Goal: Information Seeking & Learning: Learn about a topic

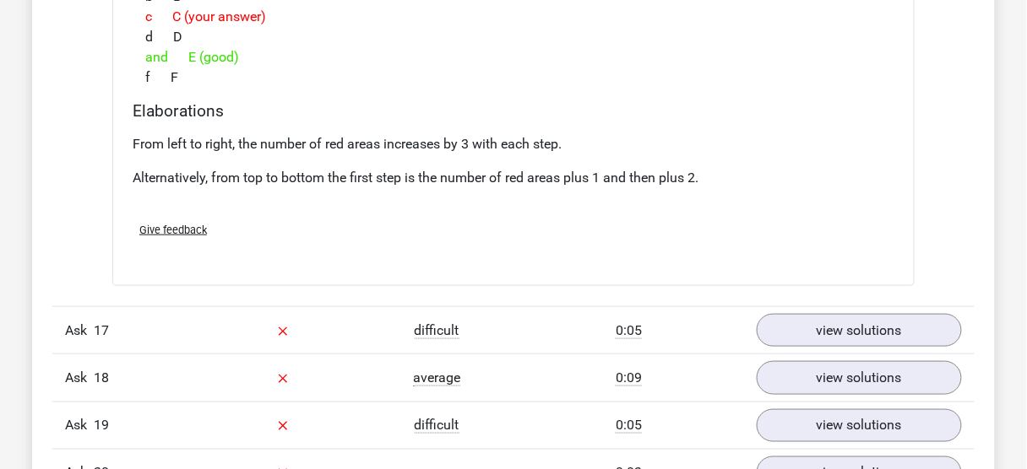
scroll to position [5253, 0]
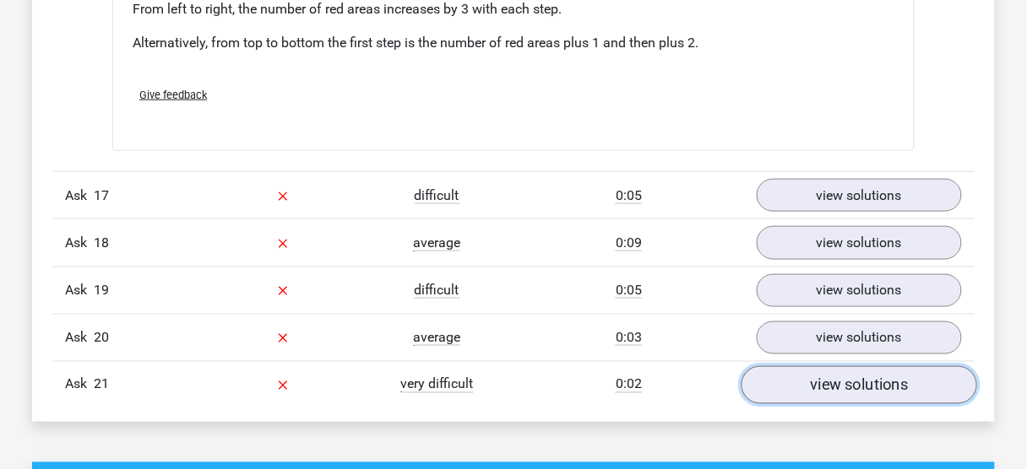
click at [779, 375] on link "view solutions" at bounding box center [859, 385] width 236 height 38
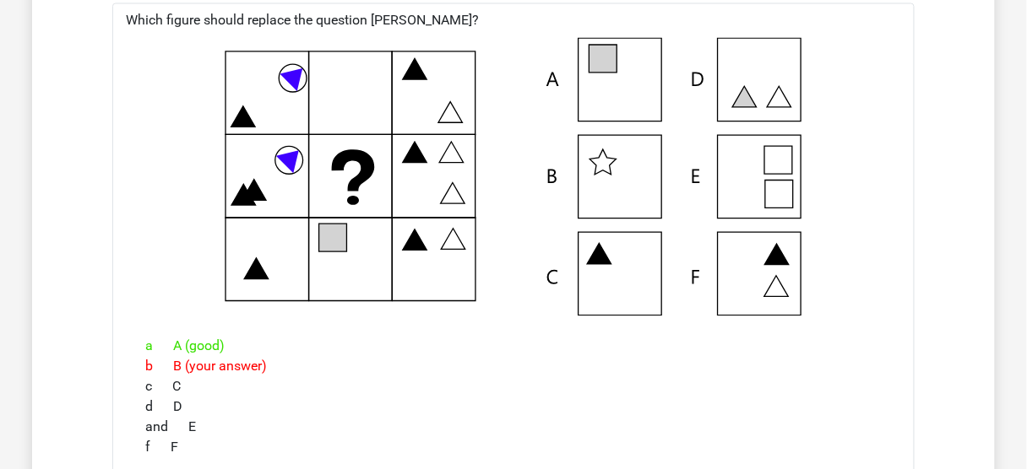
scroll to position [5658, 0]
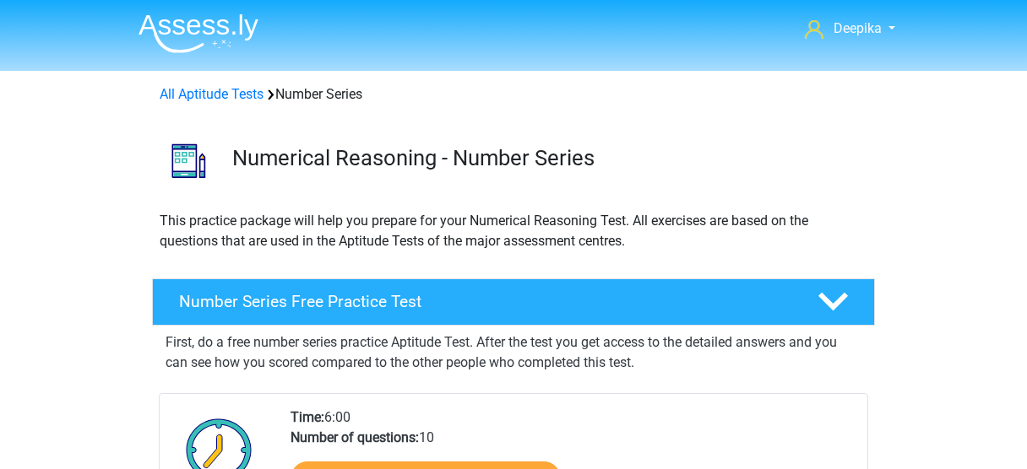
scroll to position [338, 0]
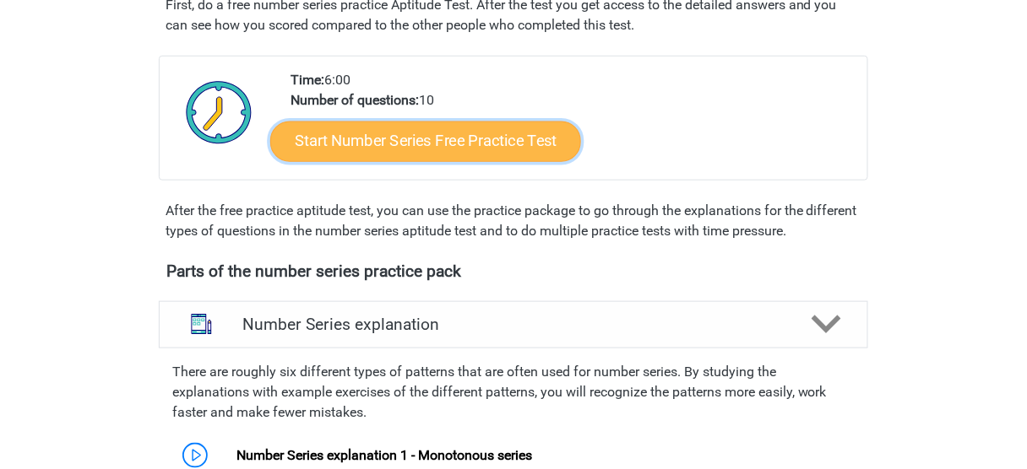
click at [462, 134] on link "Start Number Series Free Practice Test" at bounding box center [425, 141] width 311 height 41
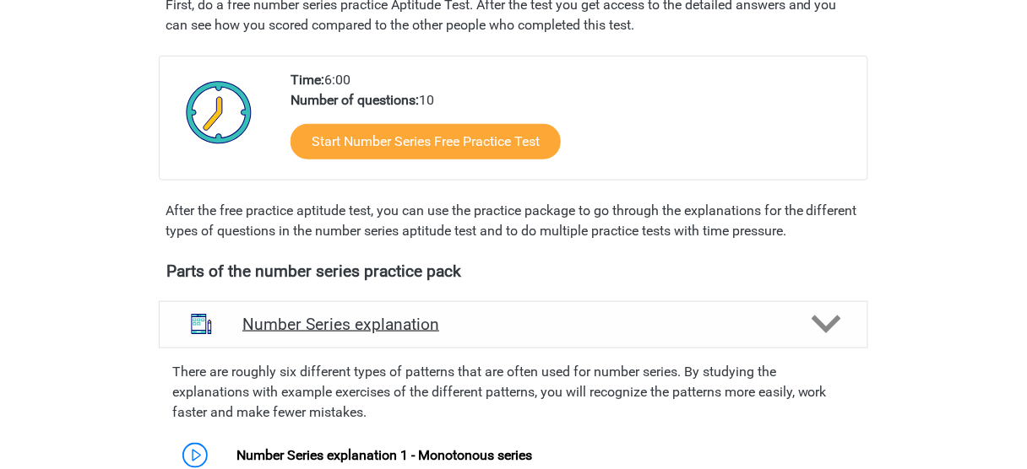
click at [388, 308] on div "Number Series explanation" at bounding box center [513, 324] width 709 height 47
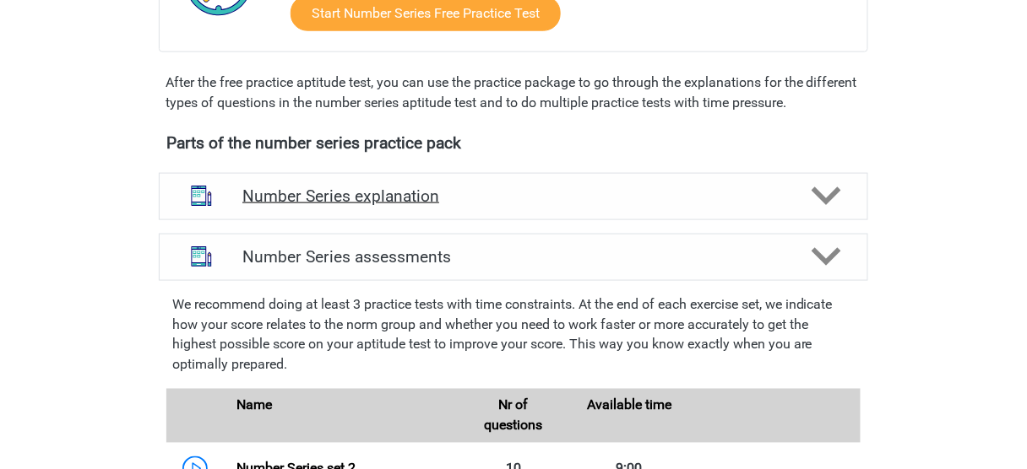
scroll to position [473, 0]
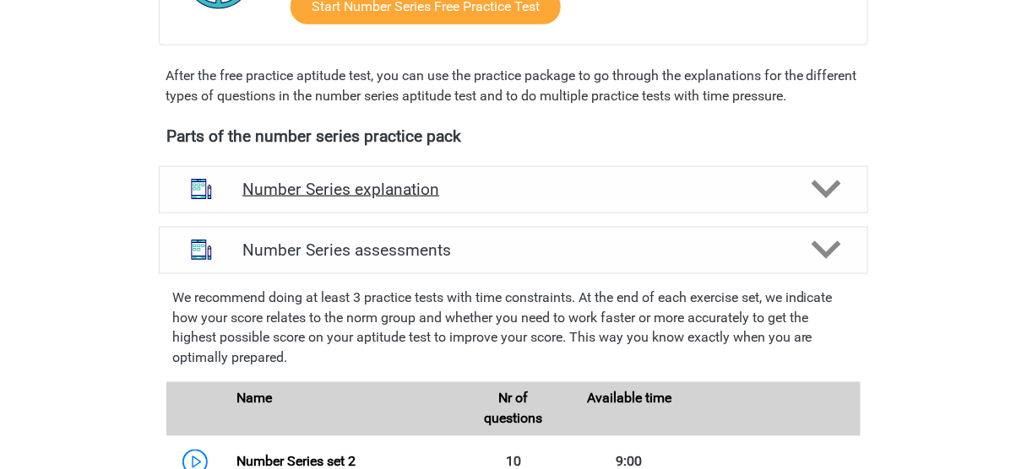
click at [507, 195] on h4 "Number Series explanation" at bounding box center [513, 189] width 542 height 19
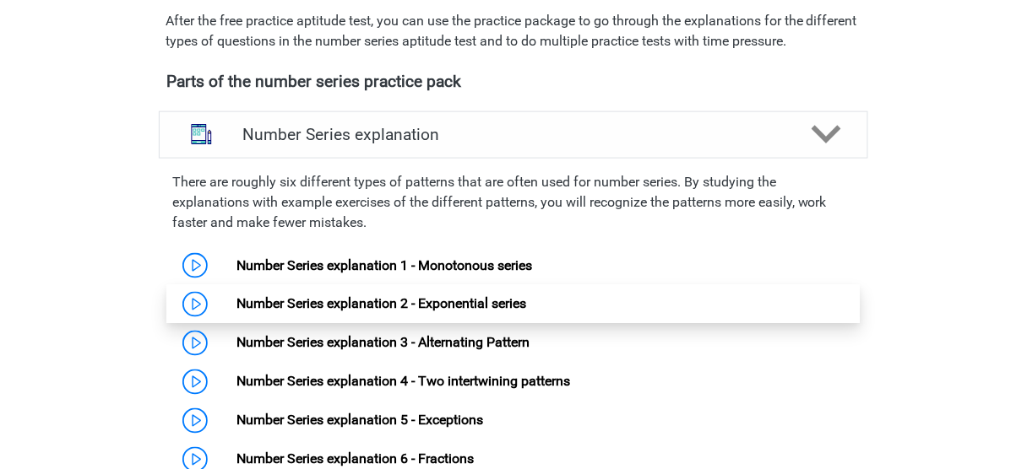
scroll to position [608, 0]
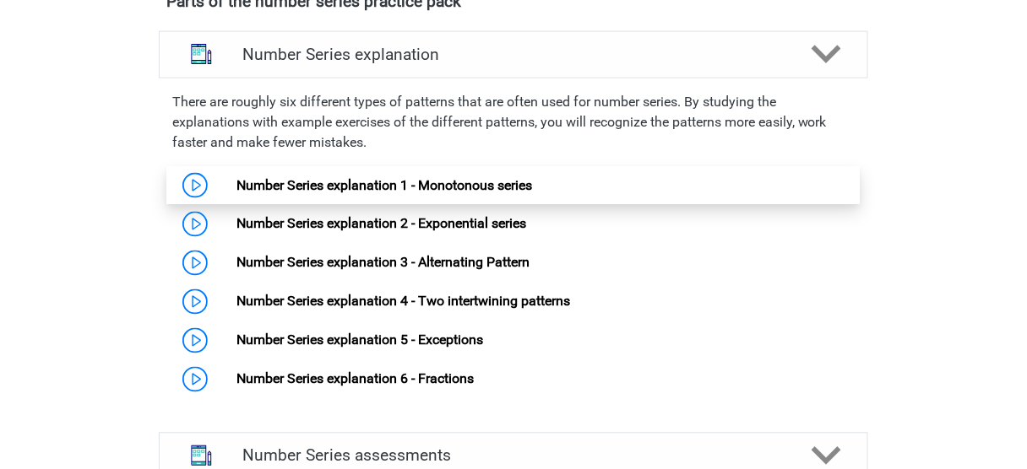
click at [446, 177] on link "Number Series explanation 1 - Monotonous series" at bounding box center [383, 185] width 295 height 16
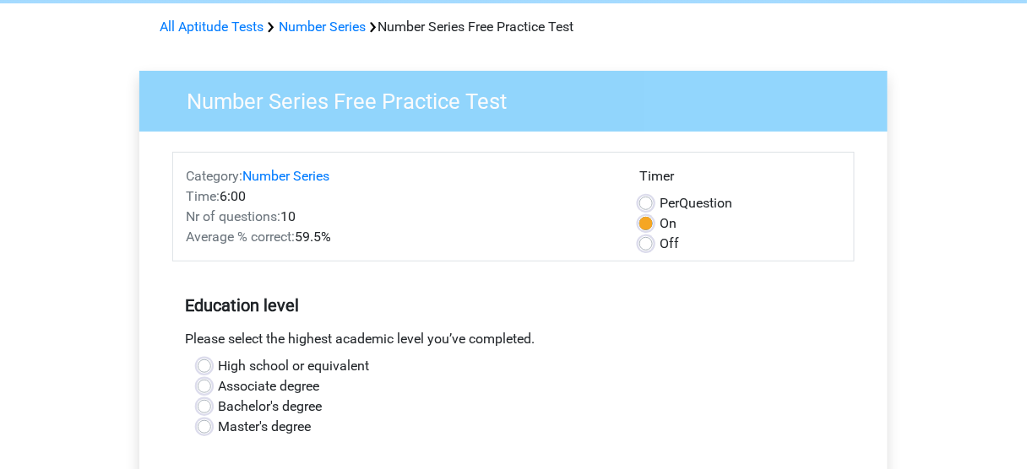
scroll to position [135, 0]
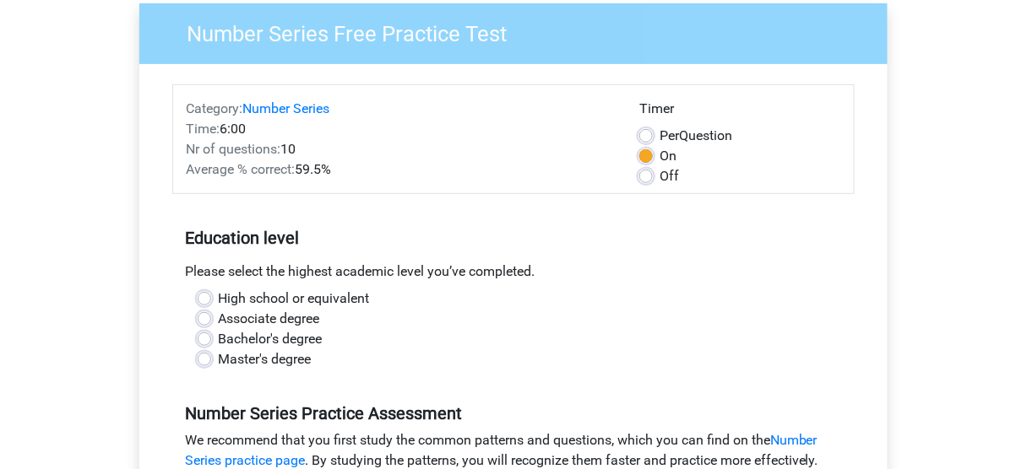
click at [274, 362] on label "Master's degree" at bounding box center [264, 360] width 93 height 20
click at [211, 362] on input "Master's degree" at bounding box center [205, 358] width 14 height 17
radio input "true"
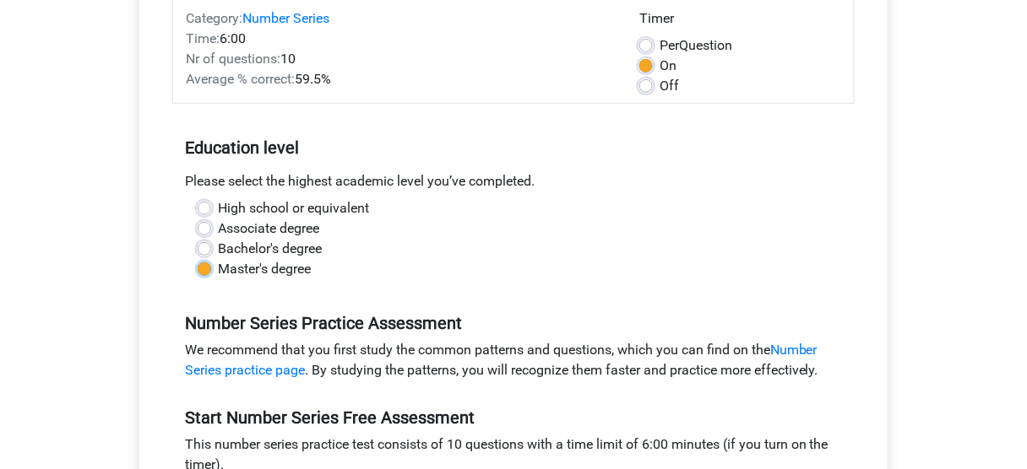
scroll to position [338, 0]
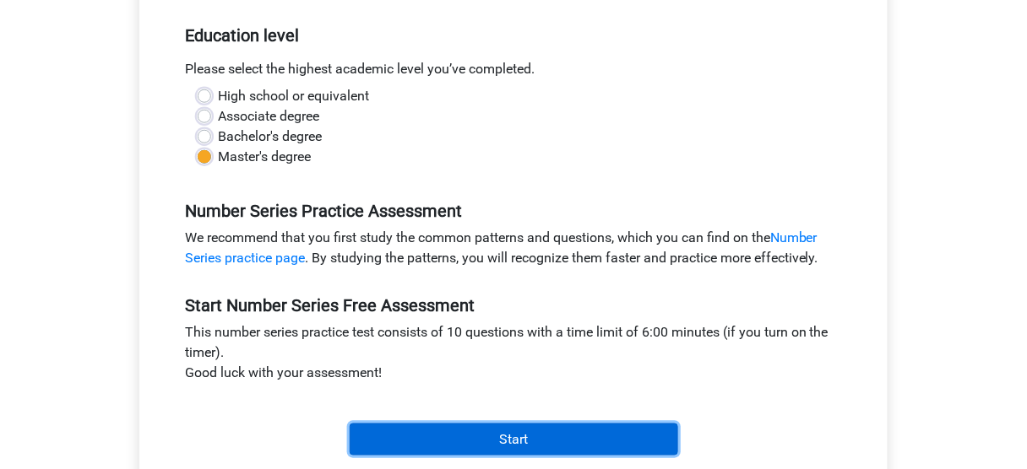
click at [547, 435] on input "Start" at bounding box center [514, 440] width 328 height 32
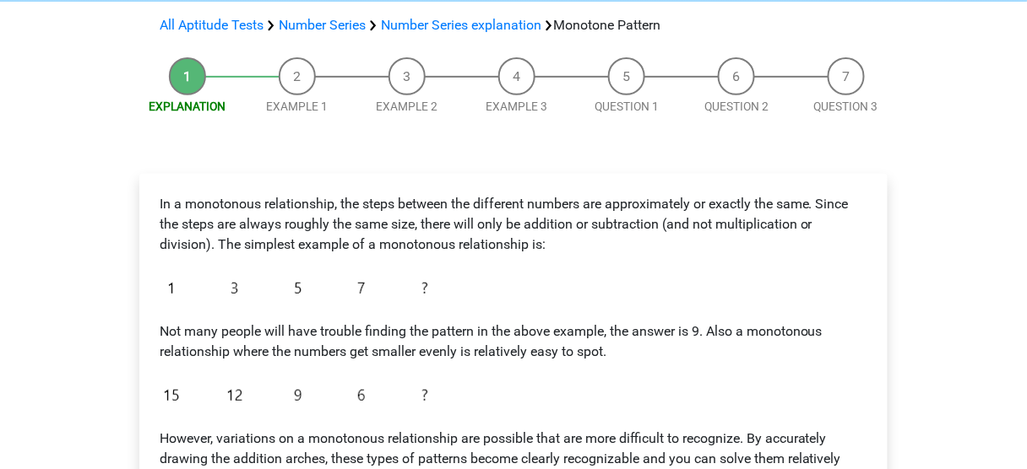
scroll to position [135, 0]
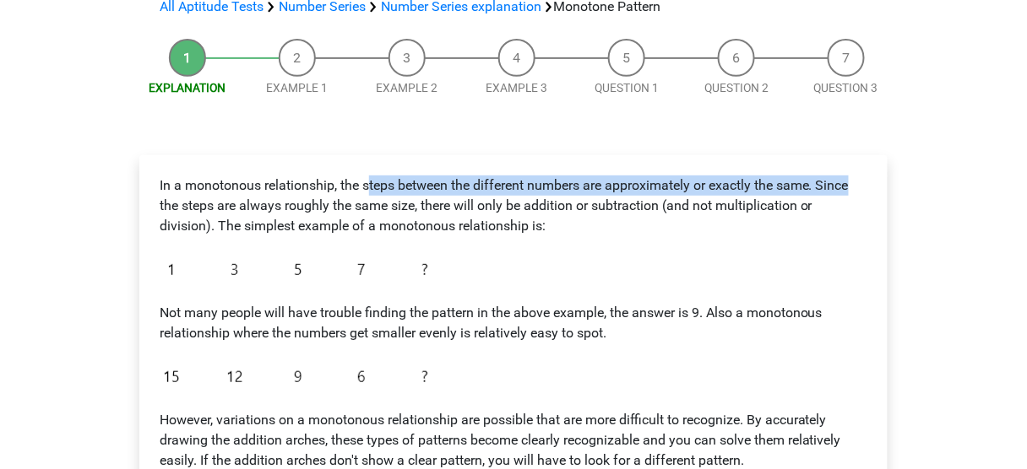
drag, startPoint x: 371, startPoint y: 181, endPoint x: 902, endPoint y: 184, distance: 531.0
click at [902, 184] on div "Explanation Example 1 Example 2 Example 3 Question 1 Question 2 Question 3 In a…" at bounding box center [513, 351] width 802 height 642
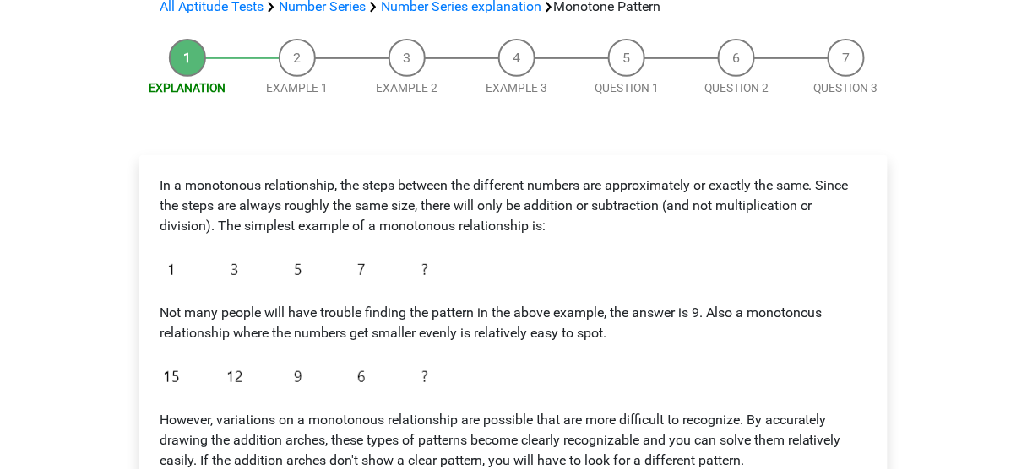
click at [851, 259] on div "In a monotonous relationship, the steps between the different numbers are appro…" at bounding box center [513, 357] width 721 height 377
click at [194, 188] on p "In a monotonous relationship, the steps between the different numbers are appro…" at bounding box center [513, 206] width 707 height 61
drag, startPoint x: 827, startPoint y: 180, endPoint x: 826, endPoint y: 188, distance: 8.5
click at [826, 188] on p "In a monotonous relationship, the steps between the different numbers are appro…" at bounding box center [513, 206] width 707 height 61
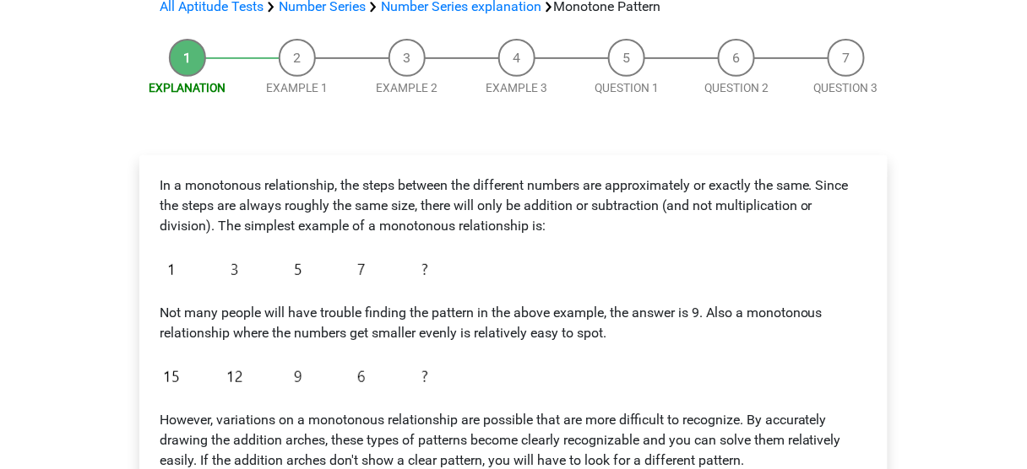
drag, startPoint x: 783, startPoint y: 241, endPoint x: 691, endPoint y: 241, distance: 92.0
click at [765, 242] on div "In a monotonous relationship, the steps between the different numbers are appro…" at bounding box center [513, 357] width 721 height 377
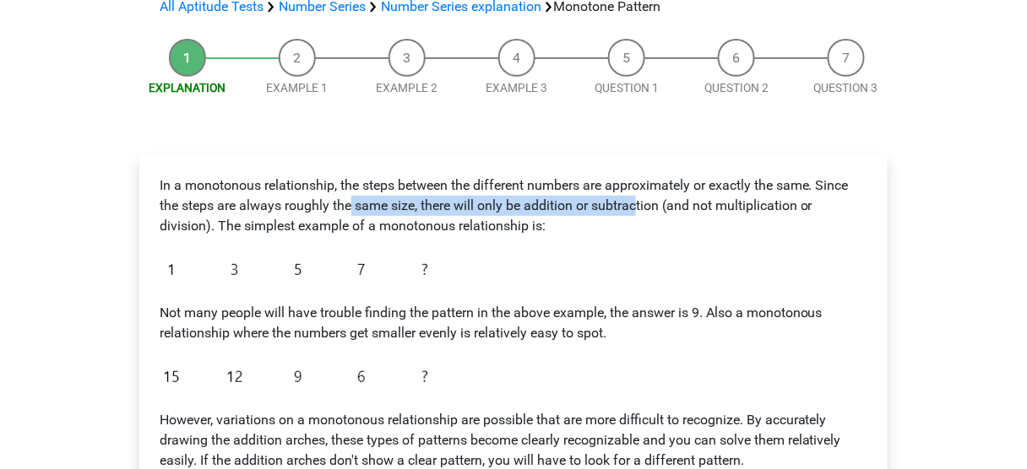
drag, startPoint x: 385, startPoint y: 206, endPoint x: 707, endPoint y: 215, distance: 322.6
click at [668, 209] on p "In a monotonous relationship, the steps between the different numbers are appro…" at bounding box center [513, 206] width 707 height 61
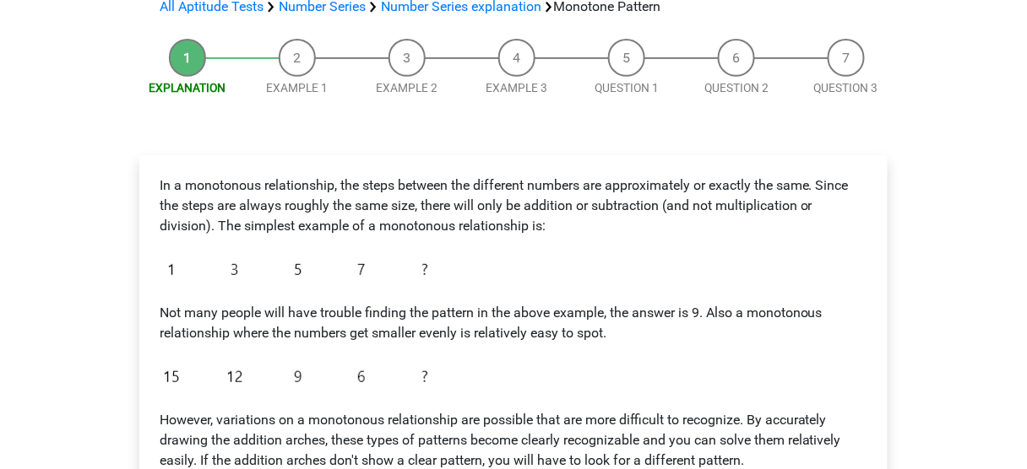
click at [761, 226] on p "In a monotonous relationship, the steps between the different numbers are appro…" at bounding box center [513, 206] width 707 height 61
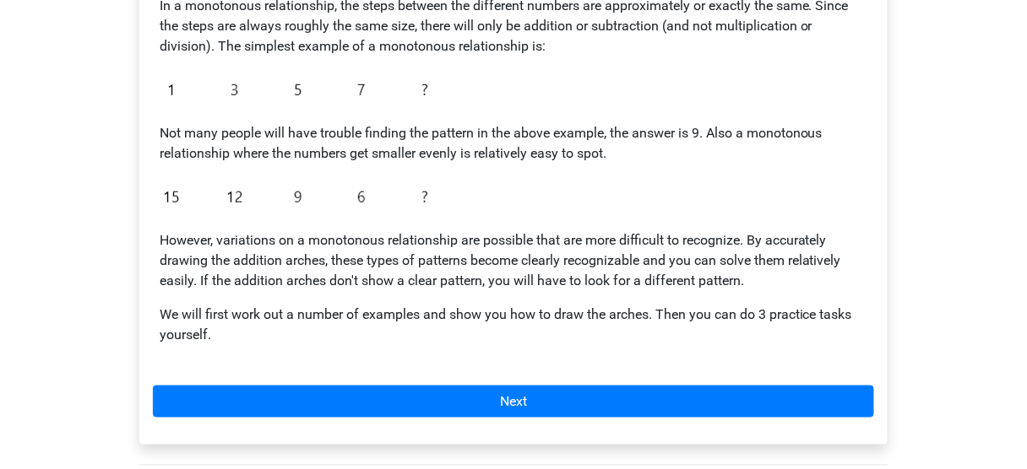
scroll to position [338, 0]
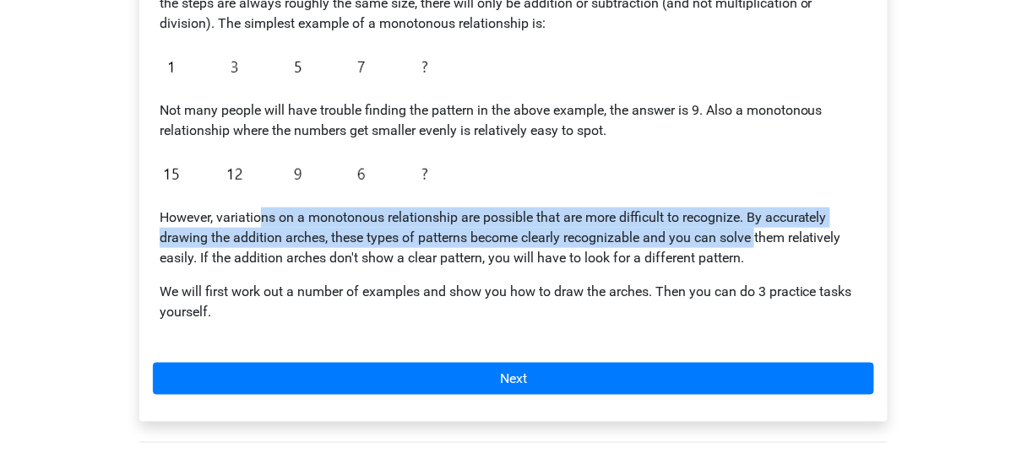
drag, startPoint x: 261, startPoint y: 215, endPoint x: 760, endPoint y: 232, distance: 499.2
click at [760, 232] on p "However, variations on a monotonous relationship are possible that are more dif…" at bounding box center [513, 238] width 707 height 61
click at [760, 235] on p "However, variations on a monotonous relationship are possible that are more dif…" at bounding box center [513, 238] width 707 height 61
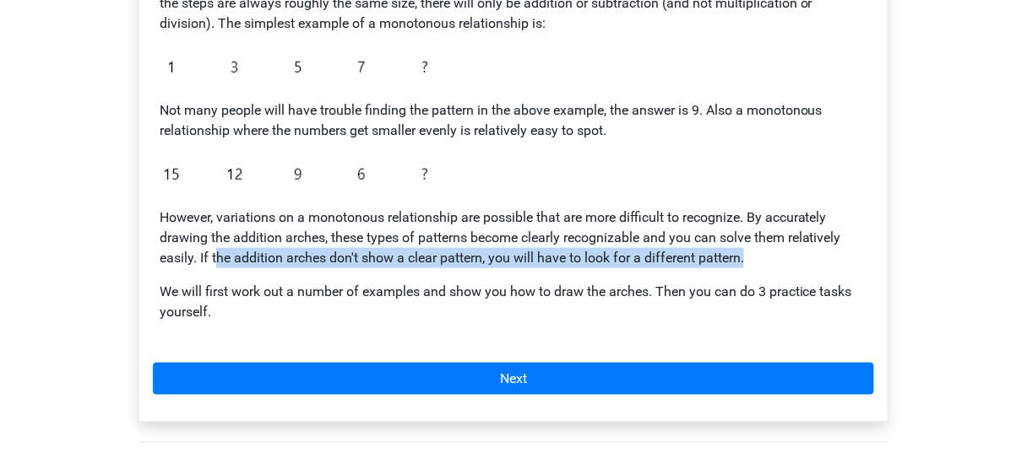
drag, startPoint x: 218, startPoint y: 254, endPoint x: 815, endPoint y: 268, distance: 597.1
click at [815, 268] on div "In a monotonous relationship, the steps between the different numbers are appro…" at bounding box center [513, 154] width 721 height 377
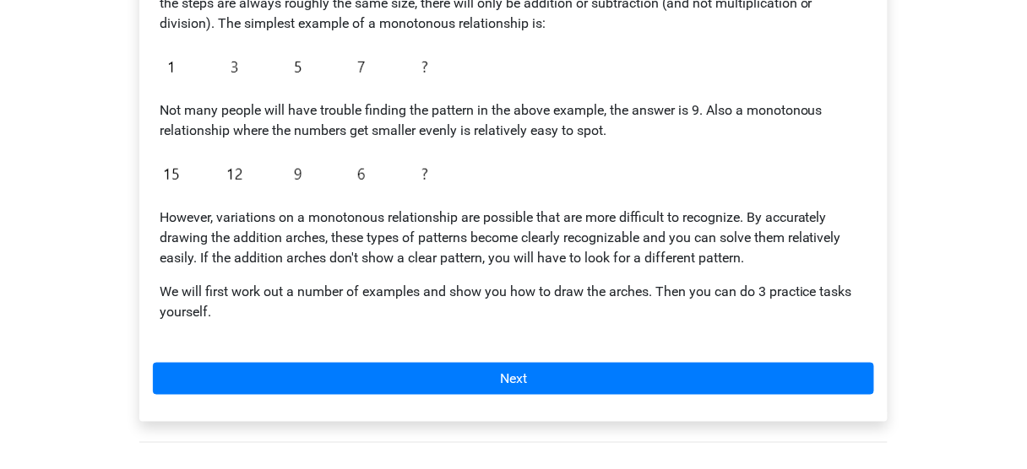
click at [855, 279] on div "In a monotonous relationship, the steps between the different numbers are appro…" at bounding box center [513, 154] width 721 height 377
drag, startPoint x: 529, startPoint y: 262, endPoint x: 778, endPoint y: 263, distance: 248.2
click at [768, 262] on p "However, variations on a monotonous relationship are possible that are more dif…" at bounding box center [513, 238] width 707 height 61
click at [778, 263] on p "However, variations on a monotonous relationship are possible that are more dif…" at bounding box center [513, 238] width 707 height 61
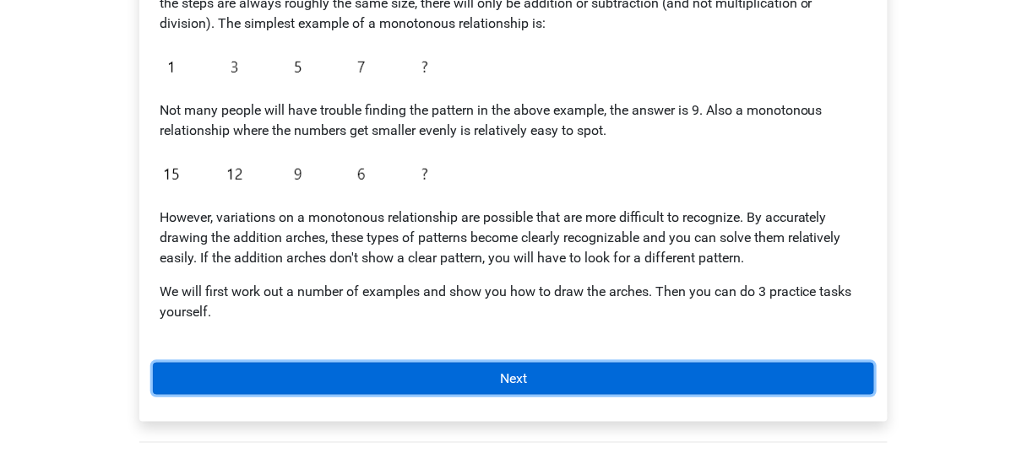
click at [542, 383] on link "Next" at bounding box center [513, 379] width 721 height 32
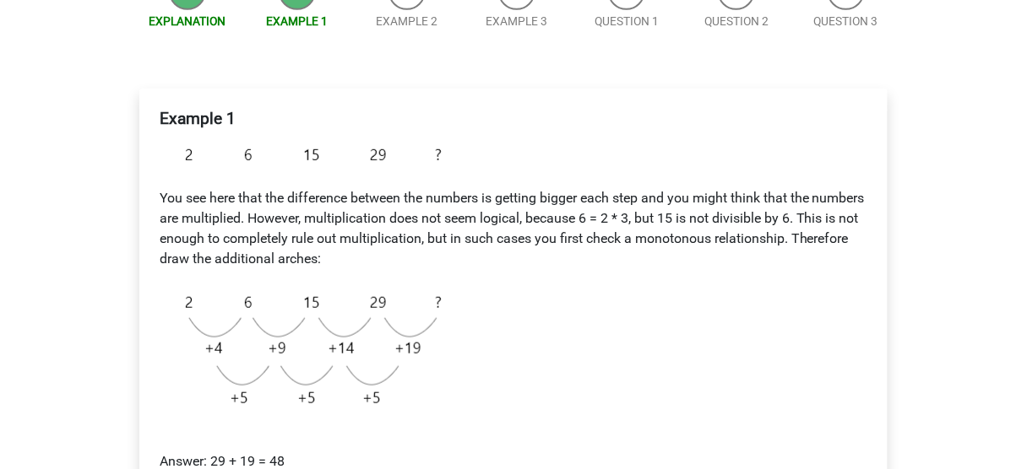
scroll to position [203, 0]
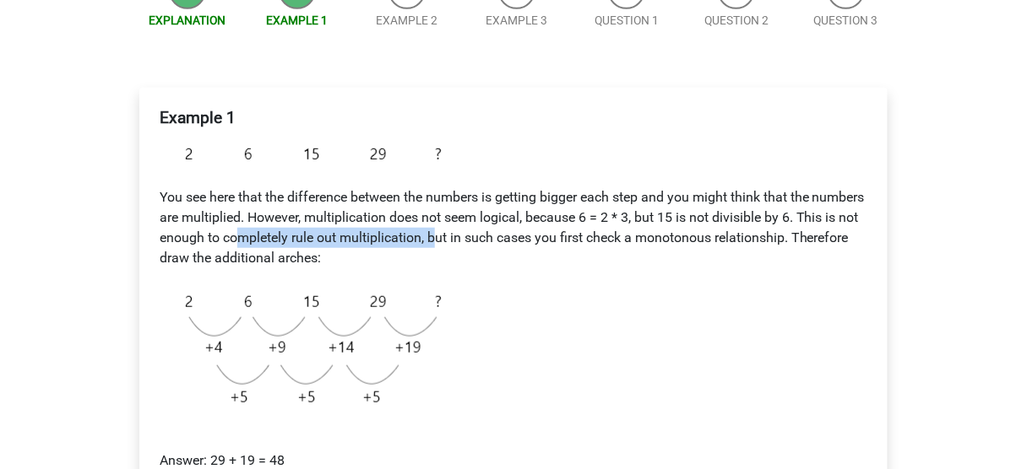
drag, startPoint x: 307, startPoint y: 241, endPoint x: 541, endPoint y: 247, distance: 233.9
click at [520, 245] on p "You see here that the difference between the numbers is getting bigger each ste…" at bounding box center [513, 227] width 707 height 81
click at [627, 265] on p "You see here that the difference between the numbers is getting bigger each ste…" at bounding box center [513, 227] width 707 height 81
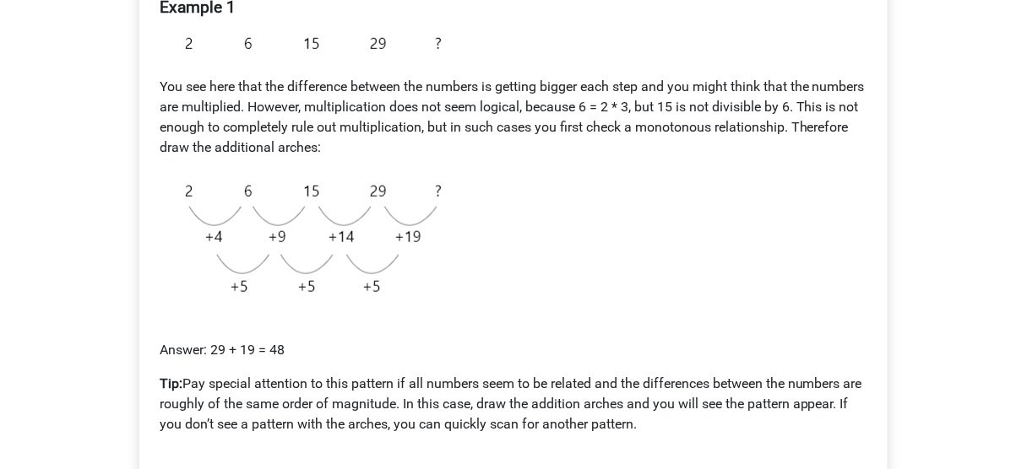
scroll to position [338, 0]
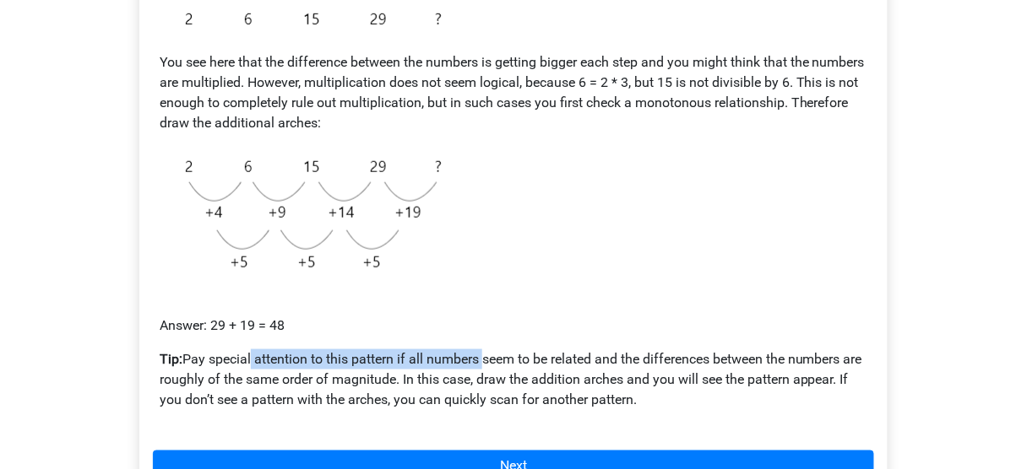
drag, startPoint x: 252, startPoint y: 353, endPoint x: 480, endPoint y: 348, distance: 228.0
click at [480, 348] on div "Example 1 You see here that the difference between the numbers is getting bigge…" at bounding box center [513, 198] width 721 height 464
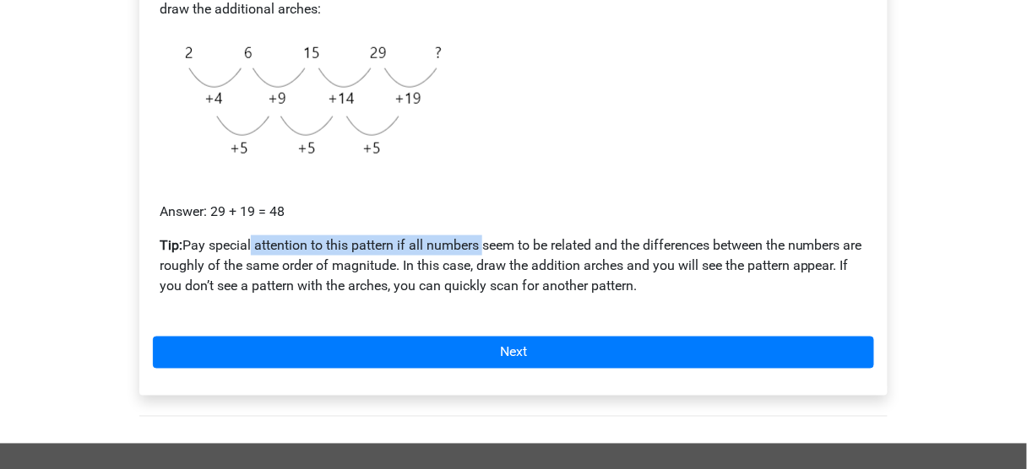
scroll to position [473, 0]
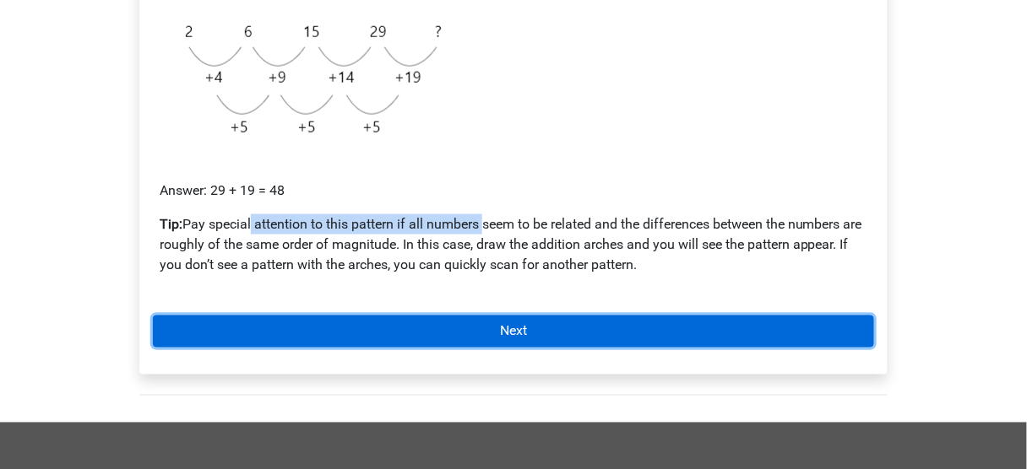
click at [559, 333] on link "Next" at bounding box center [513, 332] width 721 height 32
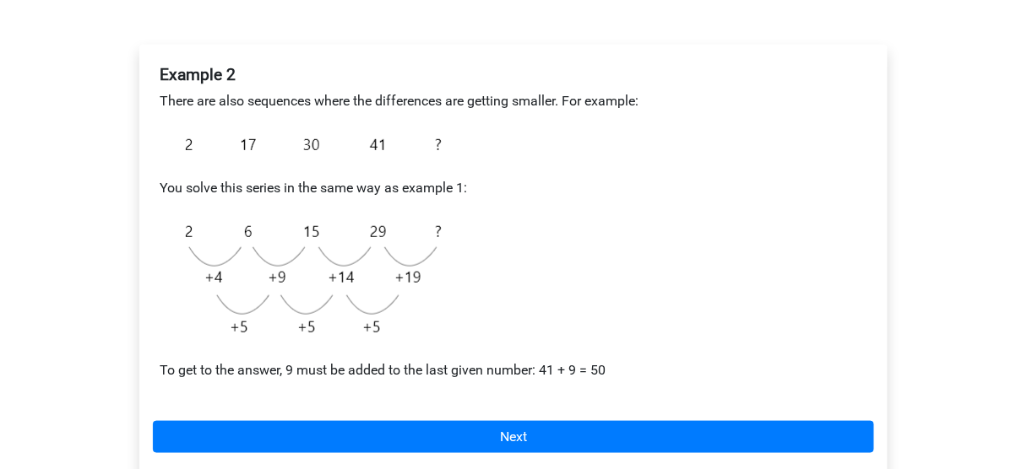
scroll to position [270, 0]
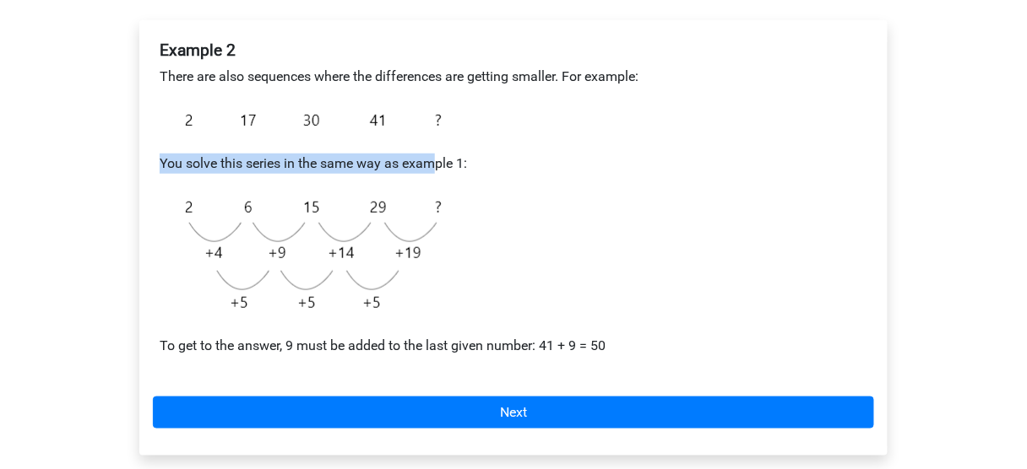
drag, startPoint x: 108, startPoint y: 151, endPoint x: 452, endPoint y: 163, distance: 343.8
click at [442, 163] on div "Deepika deepika7kashyap@gmail.com Nederlands English" at bounding box center [513, 340] width 1027 height 1220
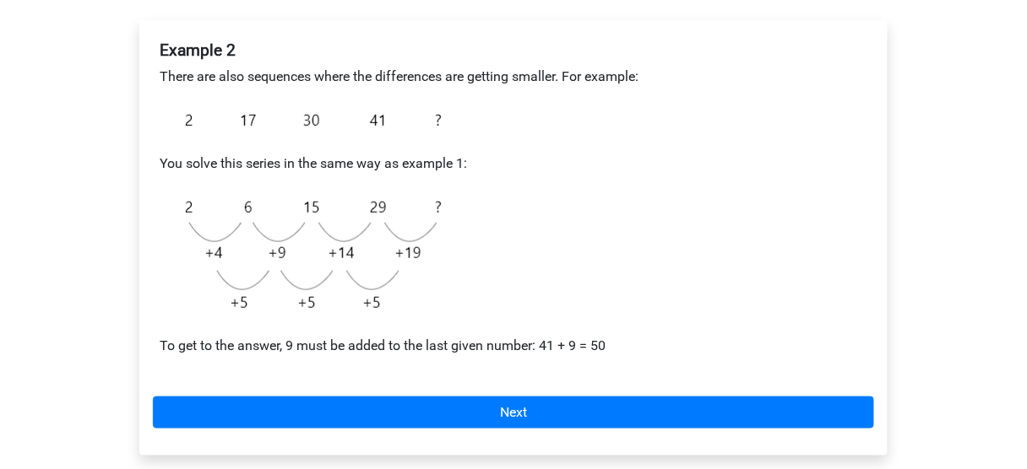
click at [506, 166] on p "You solve this series in the same way as example 1:" at bounding box center [513, 164] width 707 height 20
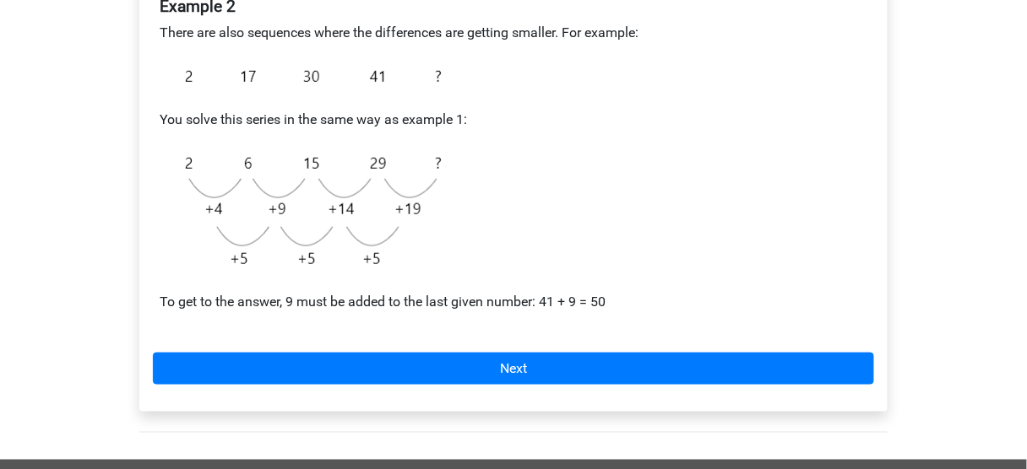
scroll to position [338, 0]
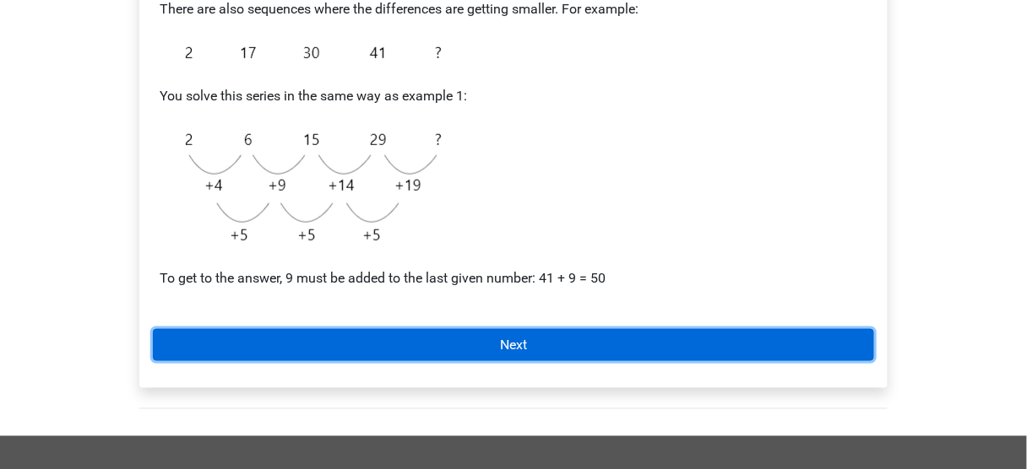
click at [504, 354] on link "Next" at bounding box center [513, 345] width 721 height 32
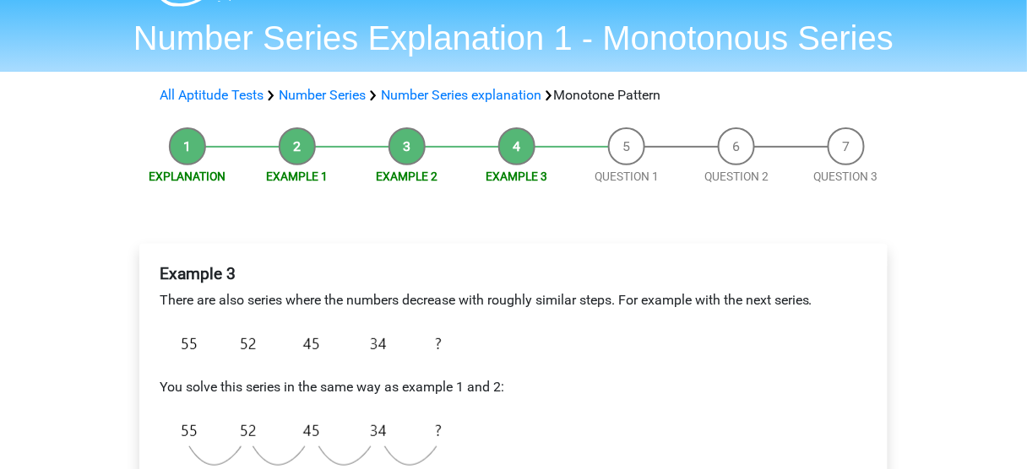
scroll to position [135, 0]
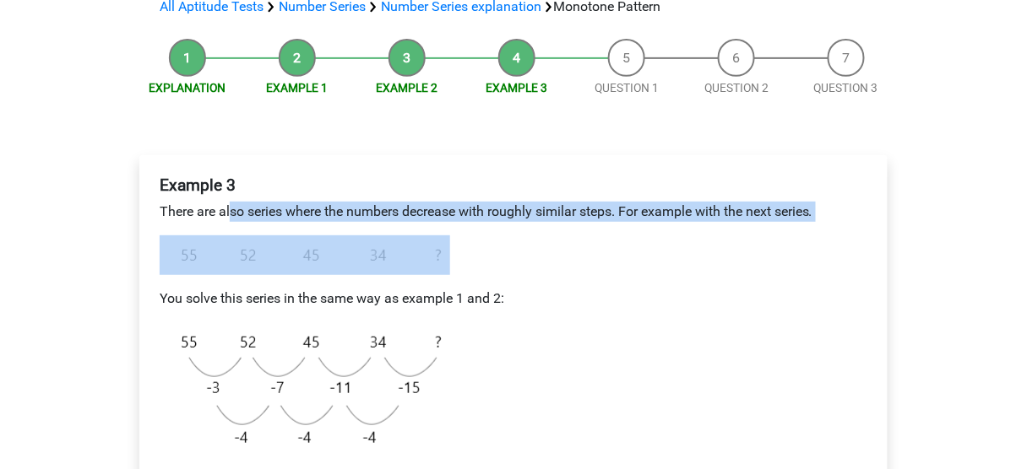
drag, startPoint x: 231, startPoint y: 200, endPoint x: 752, endPoint y: 275, distance: 526.3
click at [713, 260] on div "Example 3 There are also series where the numbers decrease with roughly similar…" at bounding box center [513, 340] width 721 height 343
click at [535, 262] on div "Example 3 There are also series where the numbers decrease with roughly similar…" at bounding box center [513, 340] width 721 height 343
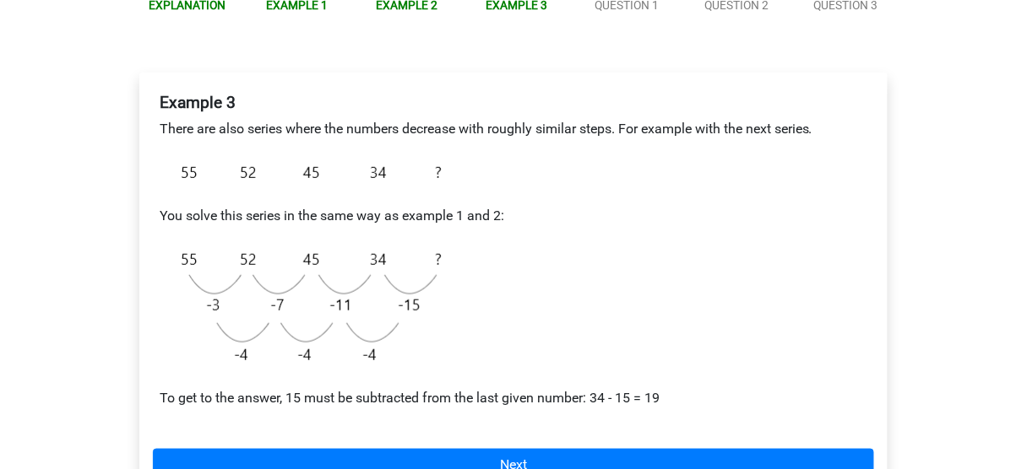
scroll to position [338, 0]
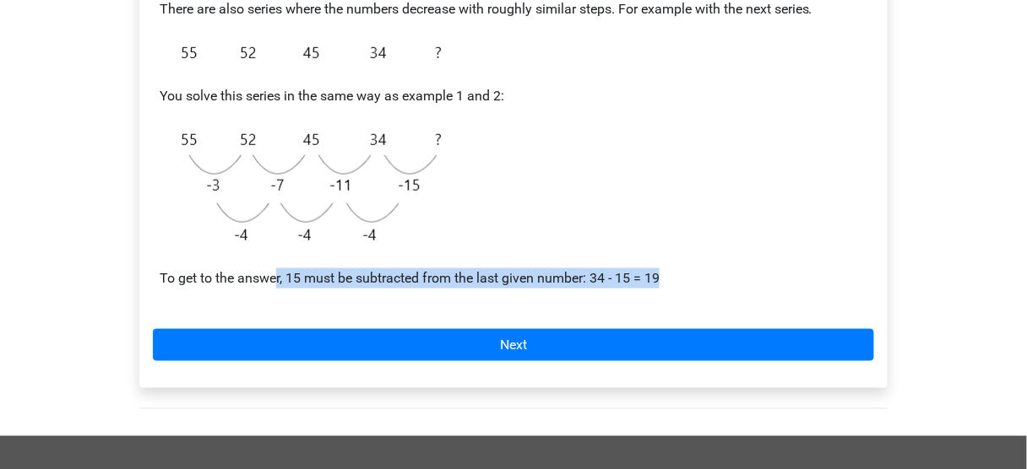
drag, startPoint x: 333, startPoint y: 274, endPoint x: 842, endPoint y: 292, distance: 508.6
click at [841, 292] on div "Example 3 There are also series where the numbers decrease with roughly similar…" at bounding box center [513, 137] width 721 height 343
click at [750, 277] on p "To get to the answer, 15 must be subtracted from the last given number: 34 - 15…" at bounding box center [513, 278] width 707 height 20
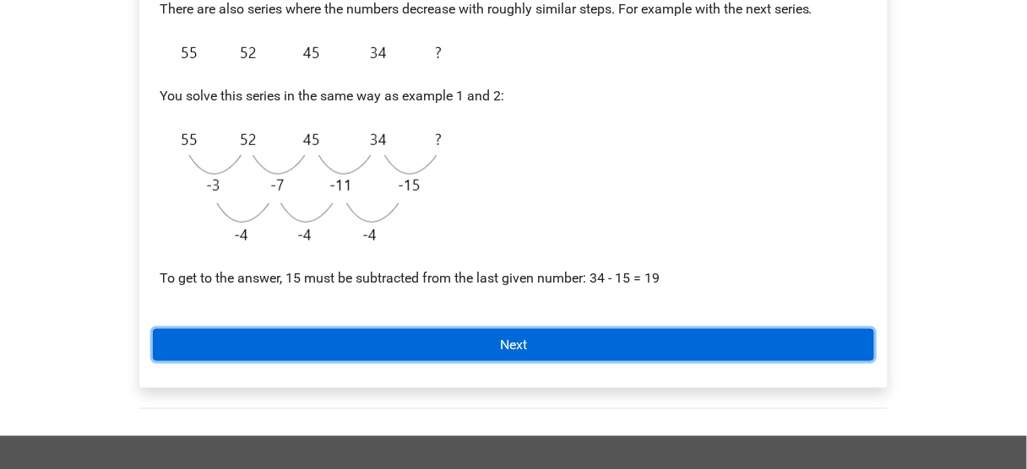
click at [633, 343] on link "Next" at bounding box center [513, 345] width 721 height 32
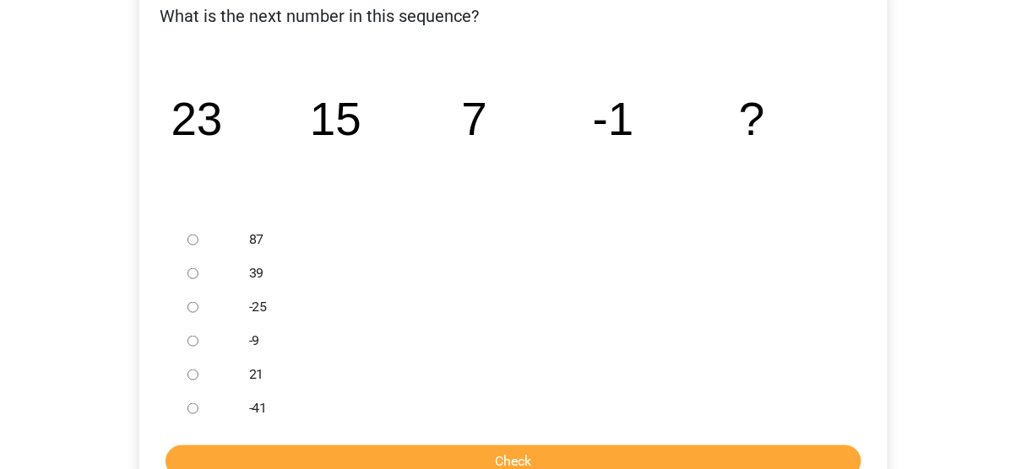
scroll to position [338, 0]
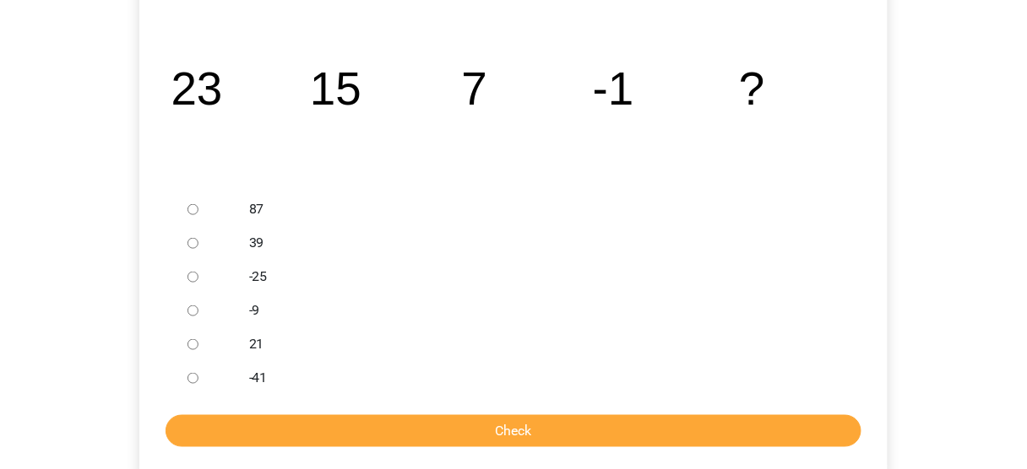
click at [266, 307] on label "-9" at bounding box center [541, 311] width 584 height 20
click at [198, 307] on input "-9" at bounding box center [192, 311] width 11 height 11
radio input "true"
click at [540, 458] on div "What is the next number in this sequence? image/svg+xml 23 15 7 -1 ? 87" at bounding box center [513, 214] width 748 height 522
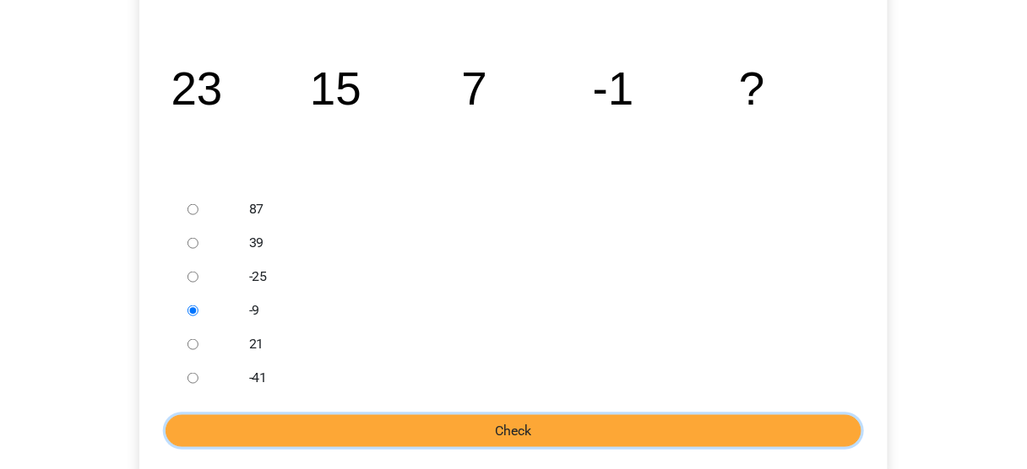
click at [548, 423] on input "Check" at bounding box center [513, 431] width 696 height 32
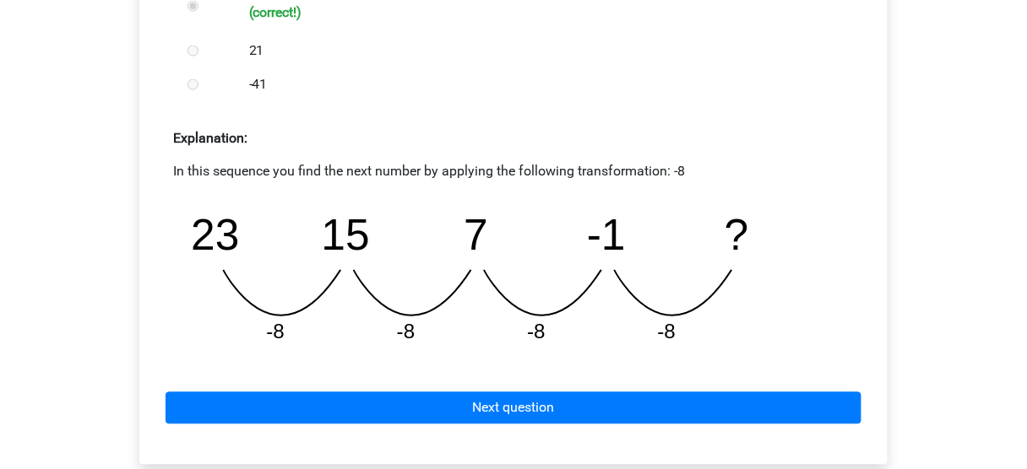
scroll to position [743, 0]
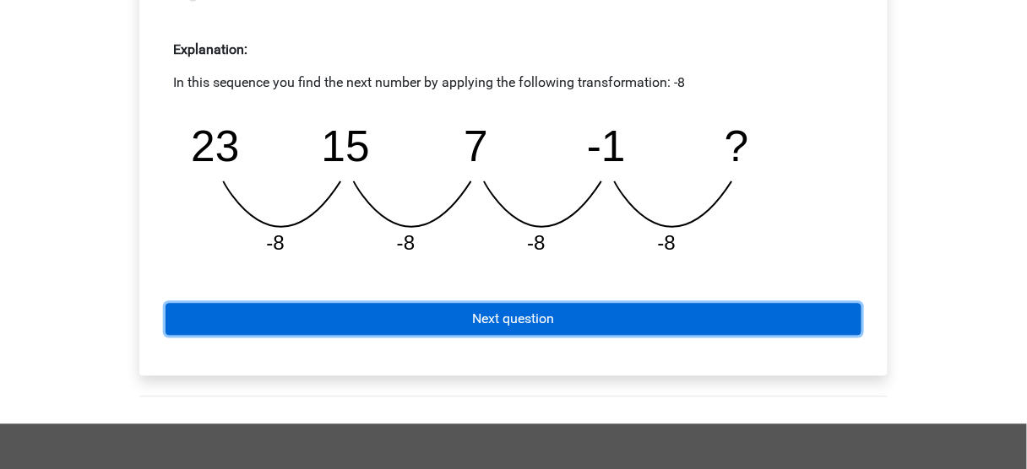
click at [594, 312] on link "Next question" at bounding box center [513, 320] width 696 height 32
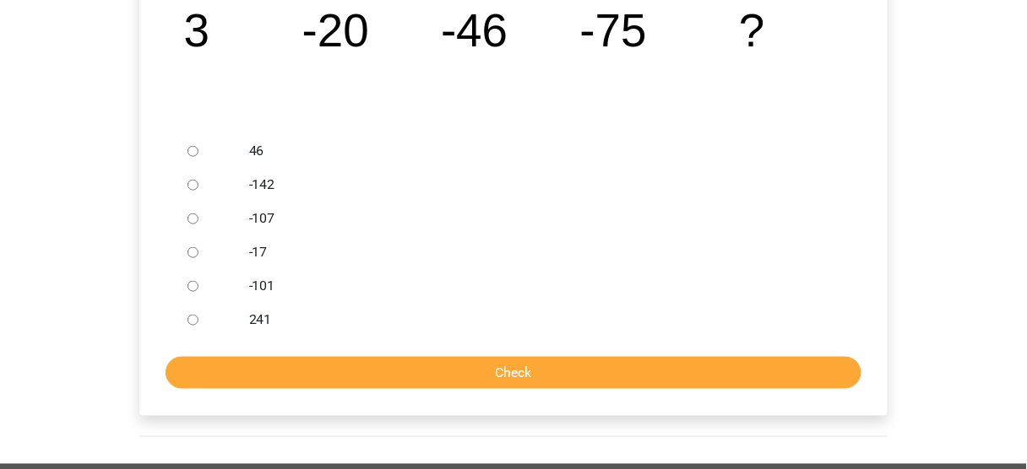
scroll to position [405, 0]
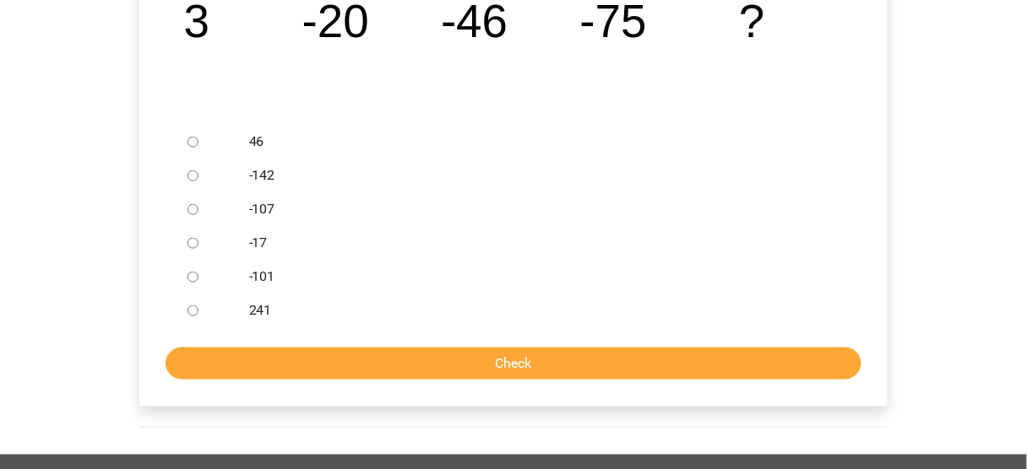
click at [277, 217] on label "-107" at bounding box center [541, 209] width 584 height 20
click at [198, 215] on input "-107" at bounding box center [192, 209] width 11 height 11
radio input "true"
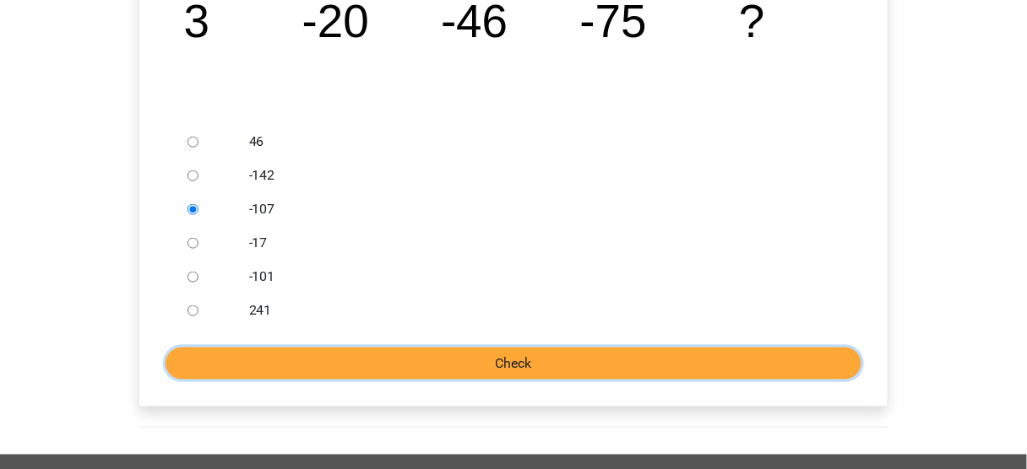
click at [444, 364] on input "Check" at bounding box center [513, 364] width 696 height 32
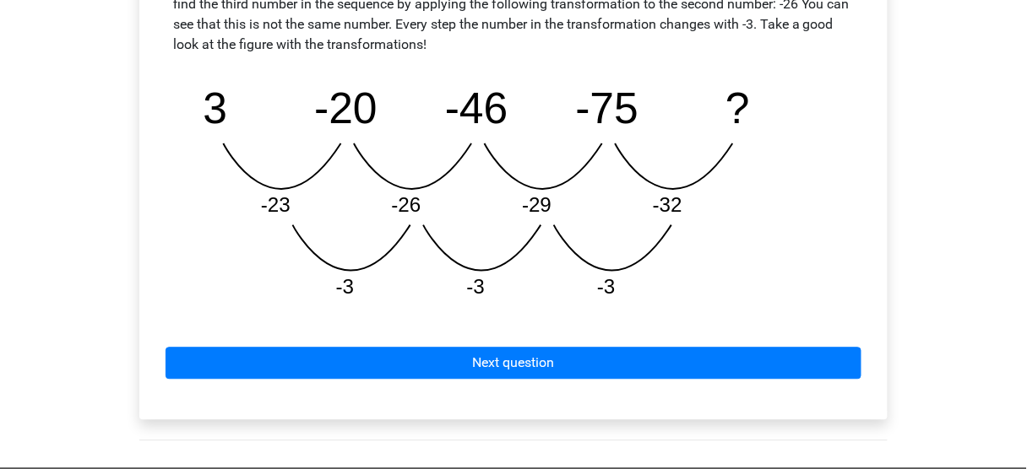
scroll to position [878, 0]
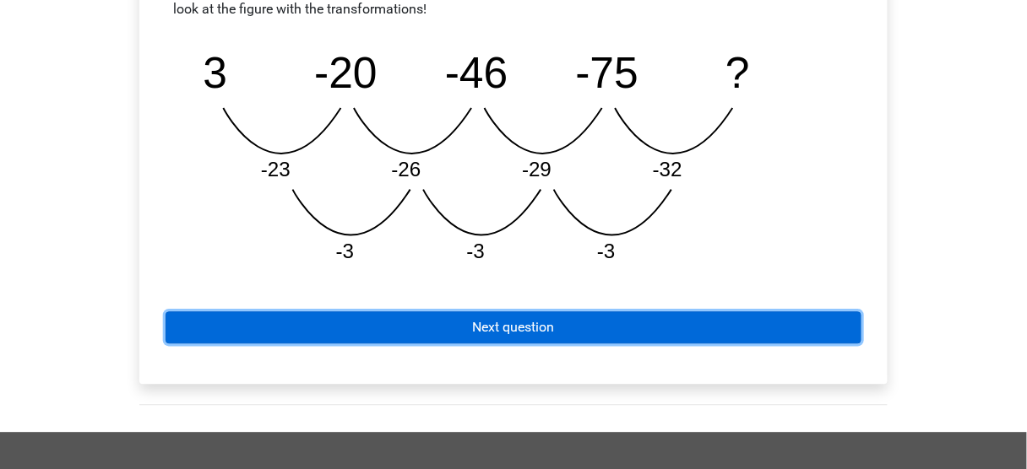
click at [548, 323] on link "Next question" at bounding box center [513, 328] width 696 height 32
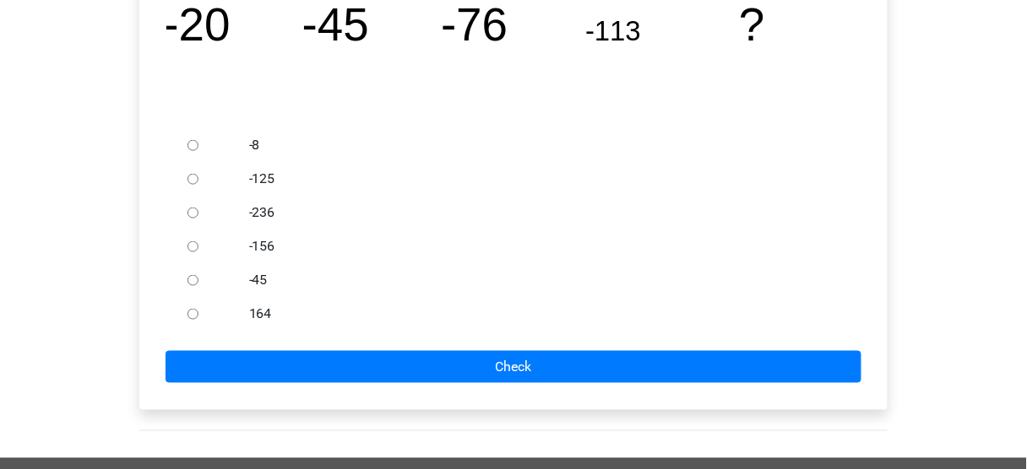
scroll to position [338, 0]
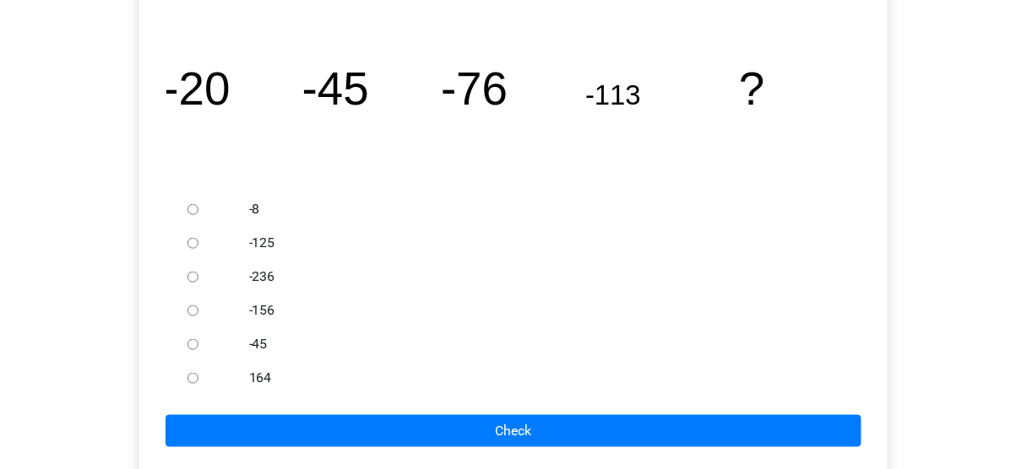
click at [214, 313] on div at bounding box center [209, 311] width 56 height 34
click at [184, 311] on div at bounding box center [209, 311] width 56 height 34
click at [192, 311] on input "-156" at bounding box center [192, 311] width 11 height 11
radio input "true"
click at [413, 456] on div "What is the next number in this sequence? image/svg+xml -20 -45 -76 -113 ? -8" at bounding box center [513, 214] width 748 height 522
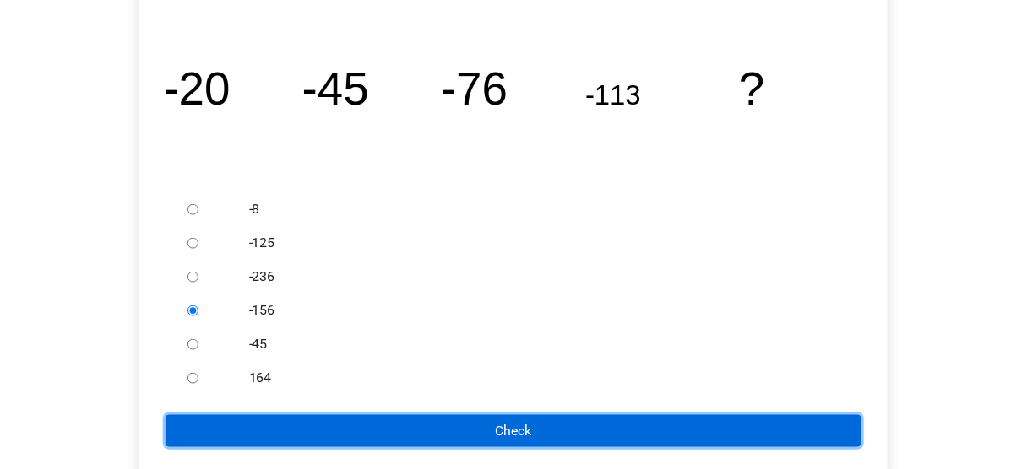
click at [425, 433] on input "Check" at bounding box center [513, 431] width 696 height 32
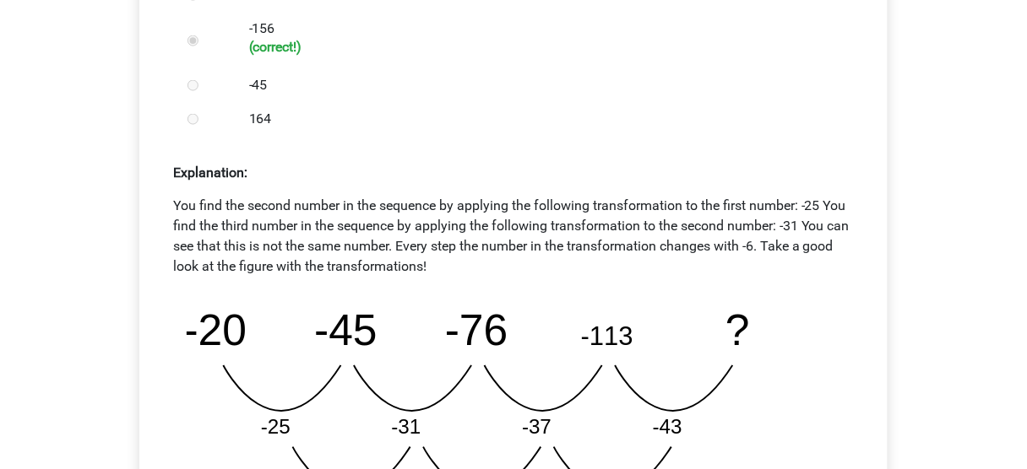
scroll to position [878, 0]
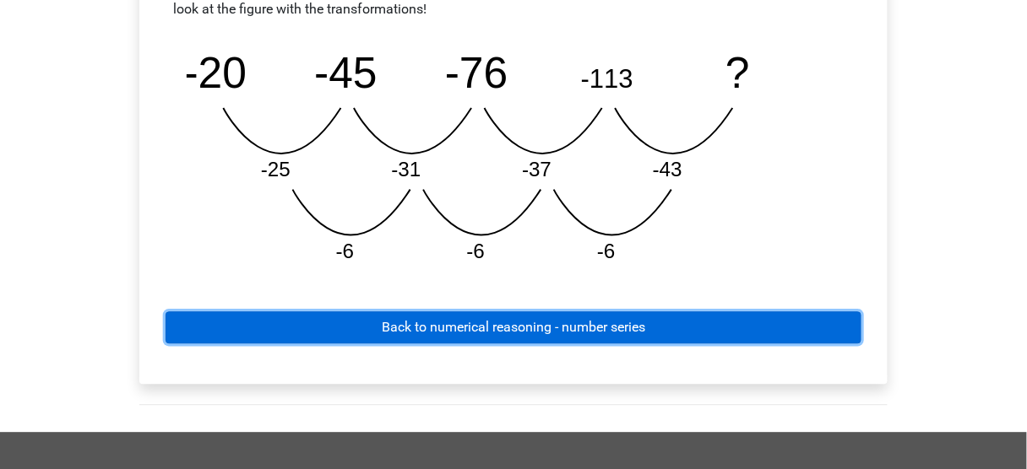
click at [412, 323] on link "Back to numerical reasoning - number series" at bounding box center [513, 328] width 696 height 32
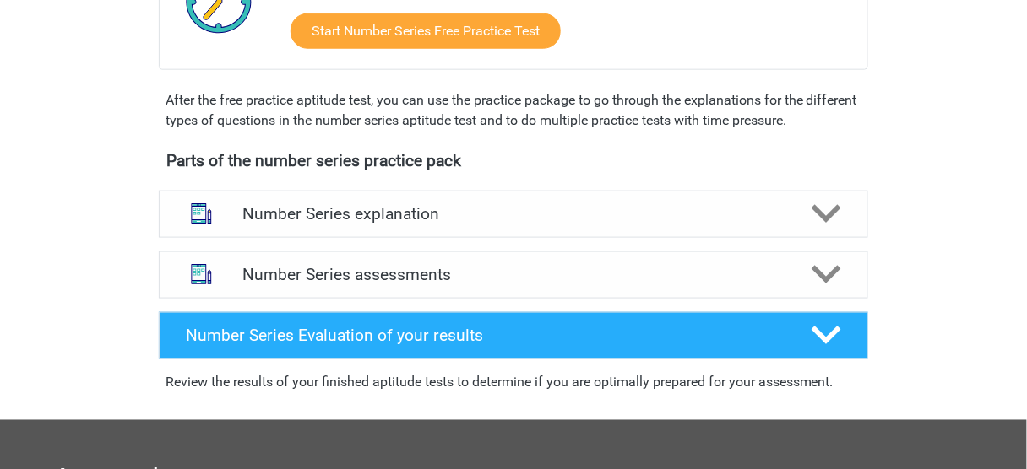
scroll to position [473, 0]
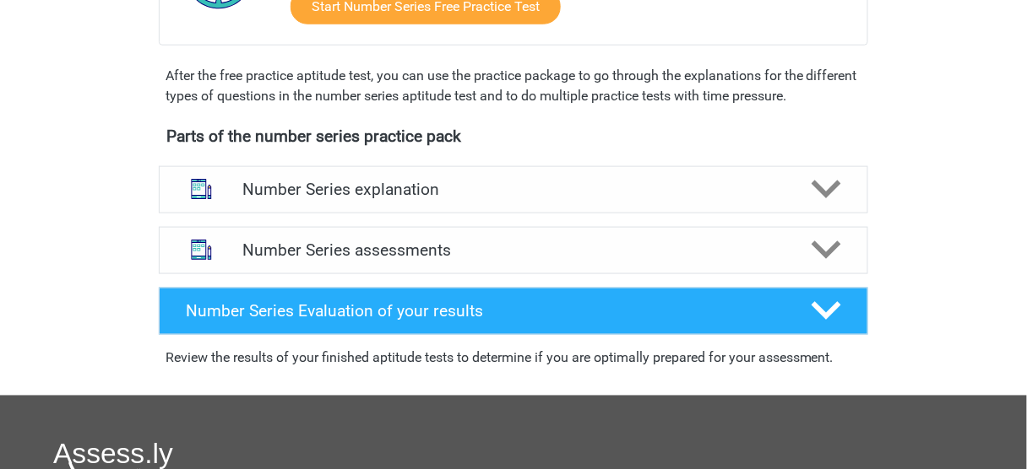
click at [588, 151] on div "Parts of the number series practice pack Number Series explanation There are ro…" at bounding box center [513, 258] width 789 height 276
click at [577, 173] on div "Number Series explanation" at bounding box center [513, 189] width 709 height 47
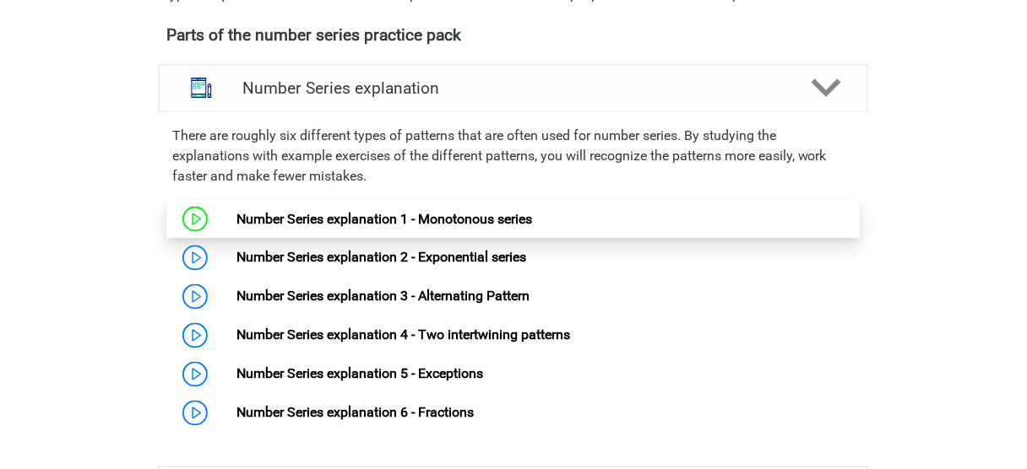
scroll to position [608, 0]
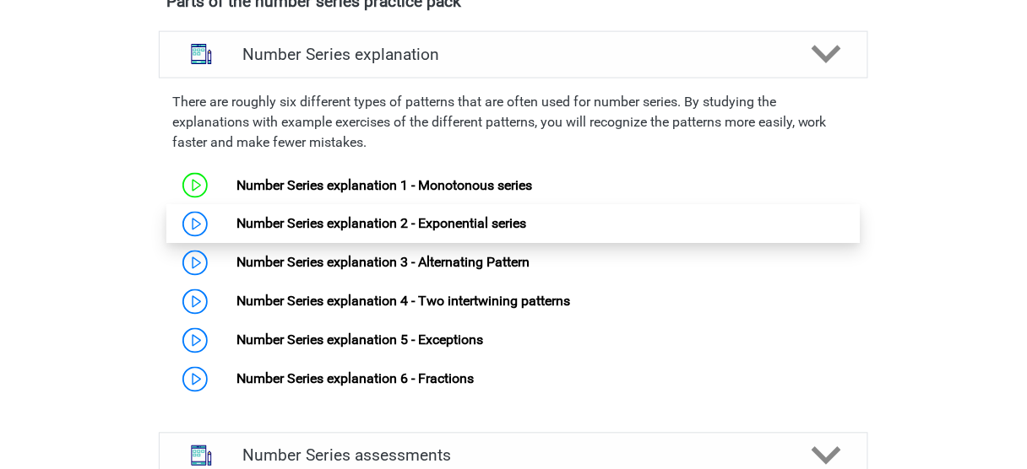
click at [290, 226] on link "Number Series explanation 2 - Exponential series" at bounding box center [381, 224] width 290 height 16
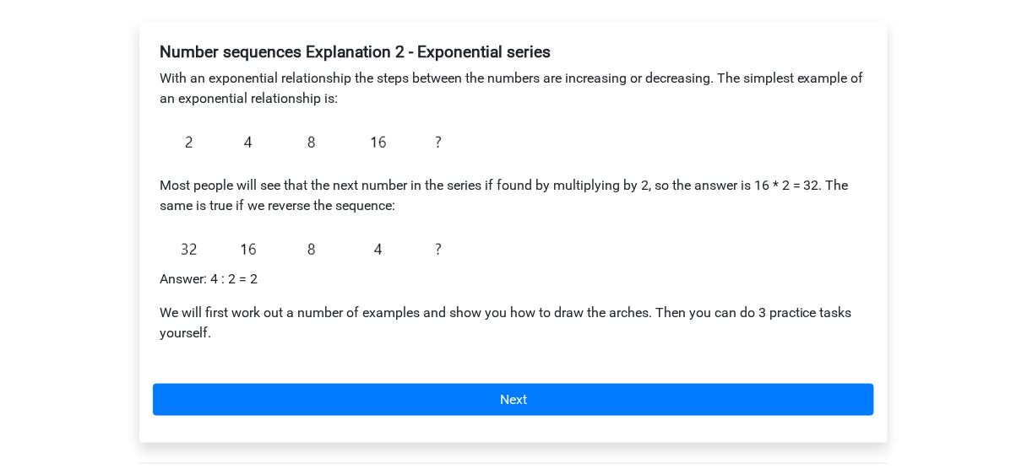
scroll to position [270, 0]
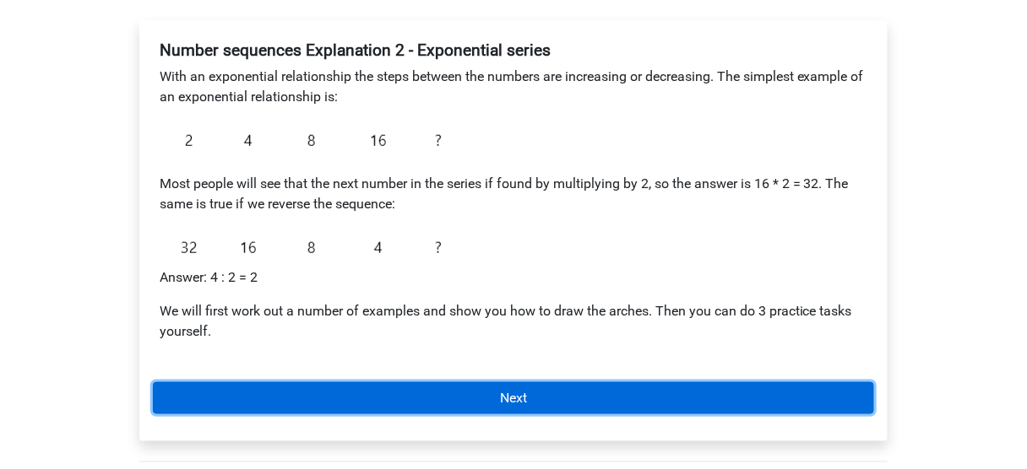
click at [534, 398] on link "Next" at bounding box center [513, 398] width 721 height 32
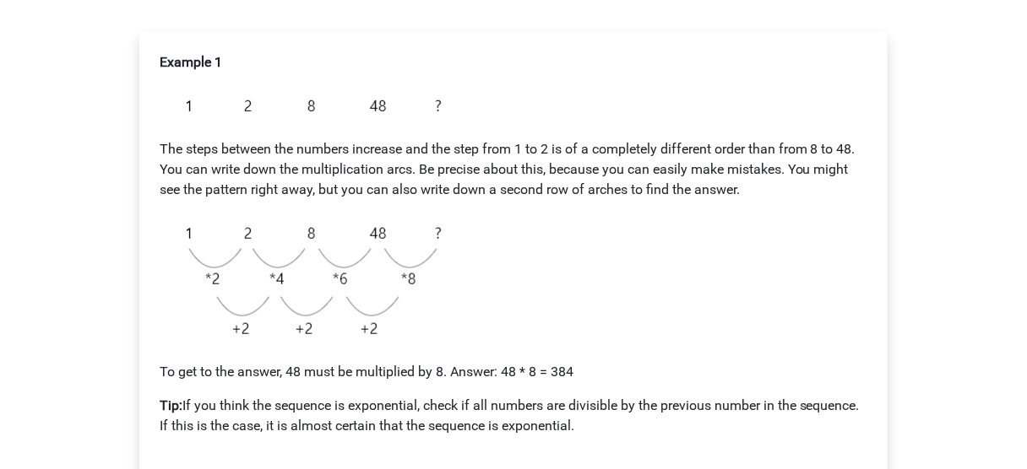
scroll to position [338, 0]
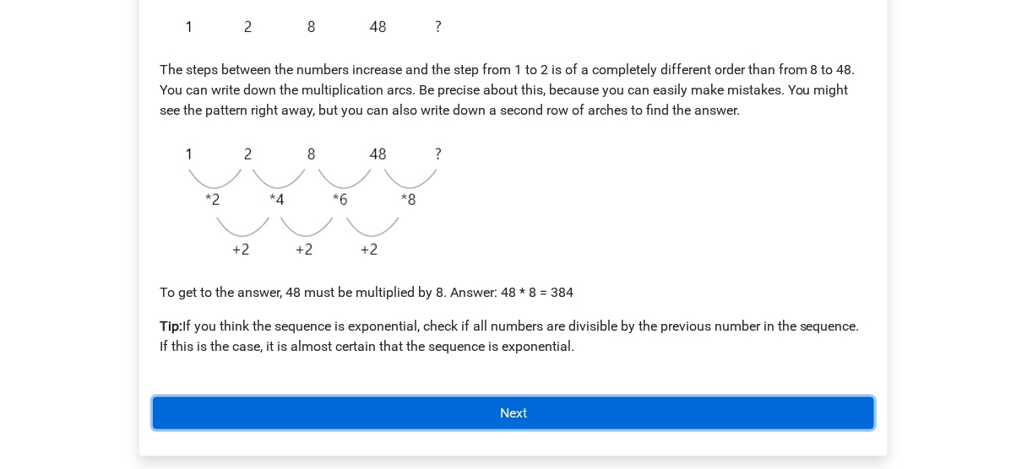
click at [523, 409] on link "Next" at bounding box center [513, 414] width 721 height 32
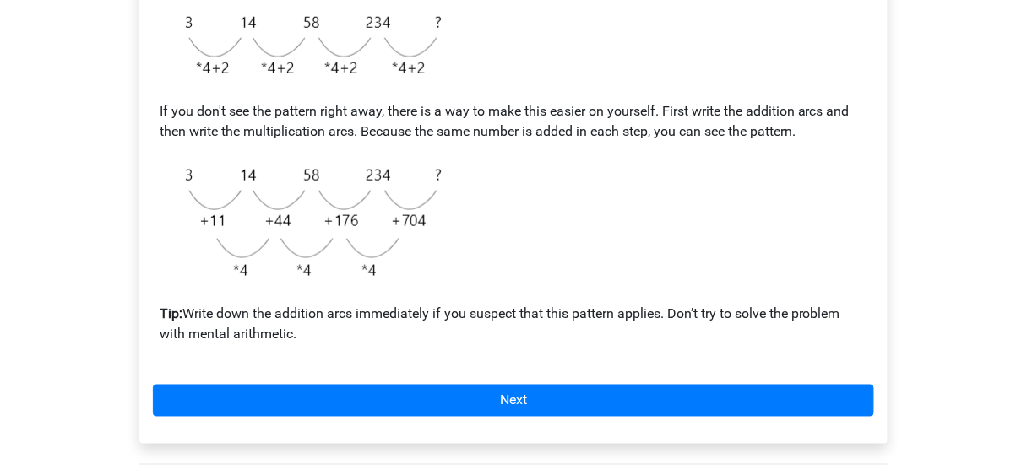
scroll to position [473, 0]
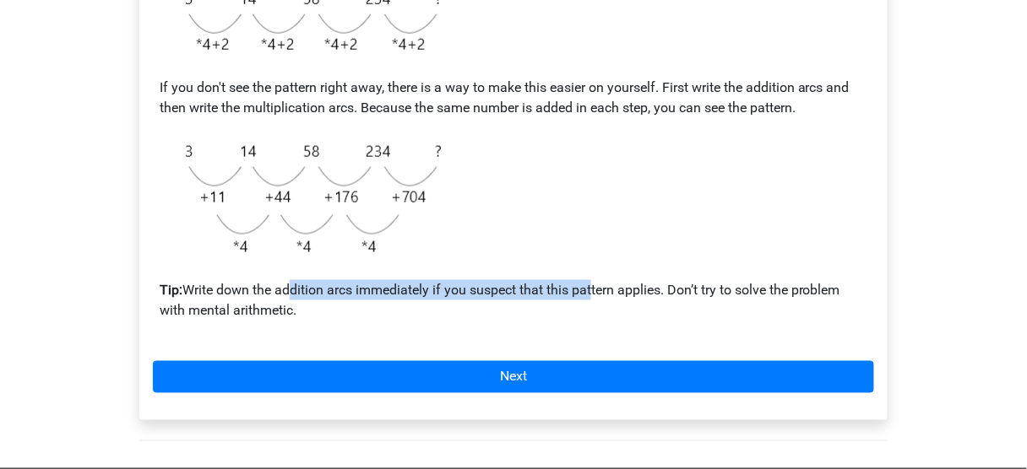
drag, startPoint x: 290, startPoint y: 285, endPoint x: 614, endPoint y: 307, distance: 325.0
click at [595, 292] on p "Tip: Write down the addition arcs immediately if you suspect that this pattern …" at bounding box center [513, 300] width 707 height 41
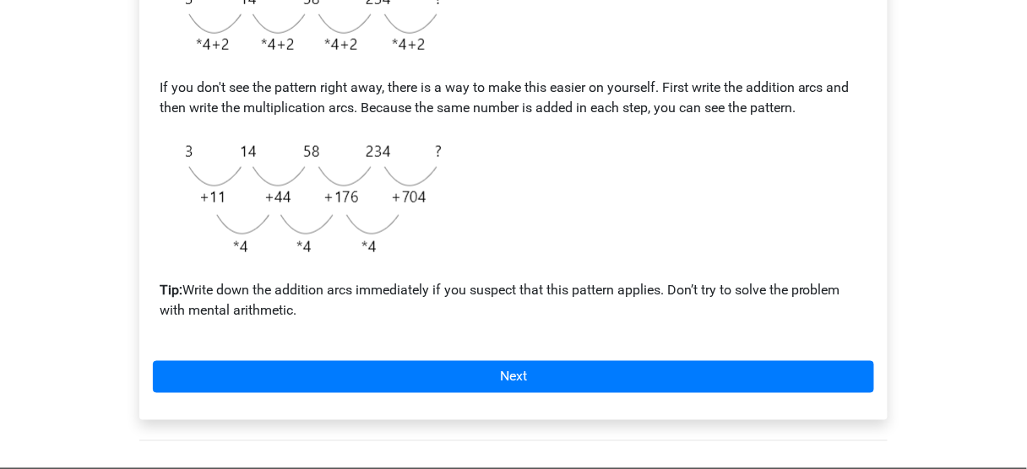
click at [614, 307] on p "Tip: Write down the addition arcs immediately if you suspect that this pattern …" at bounding box center [513, 300] width 707 height 41
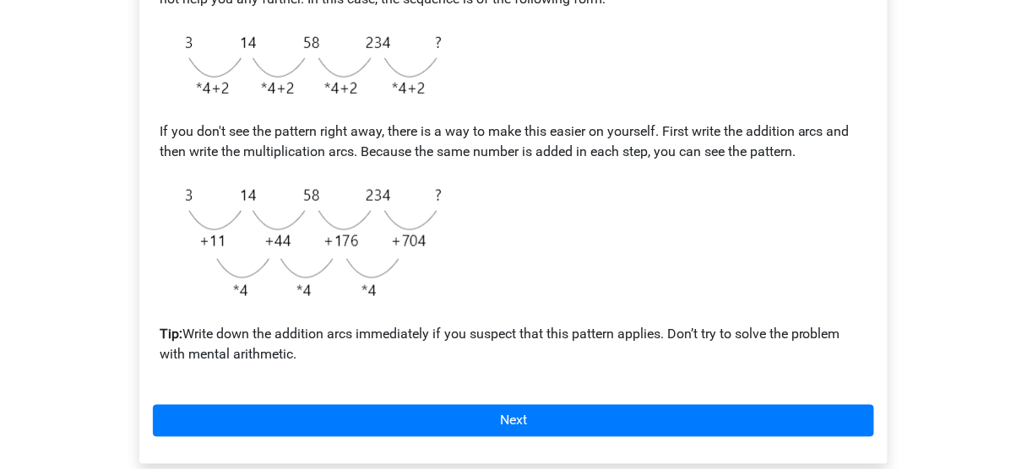
scroll to position [405, 0]
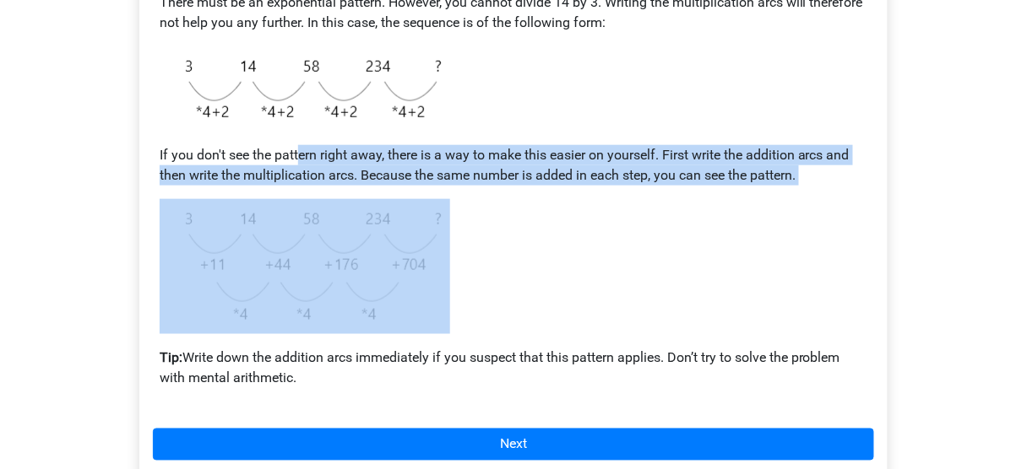
drag, startPoint x: 302, startPoint y: 163, endPoint x: 844, endPoint y: 203, distance: 543.5
click at [844, 203] on div "Example 2 There must be an exponential pattern. However, you cannot divide 14 b…" at bounding box center [513, 154] width 721 height 510
click at [794, 202] on div "Example 2 There must be an exponential pattern. However, you cannot divide 14 b…" at bounding box center [513, 154] width 721 height 510
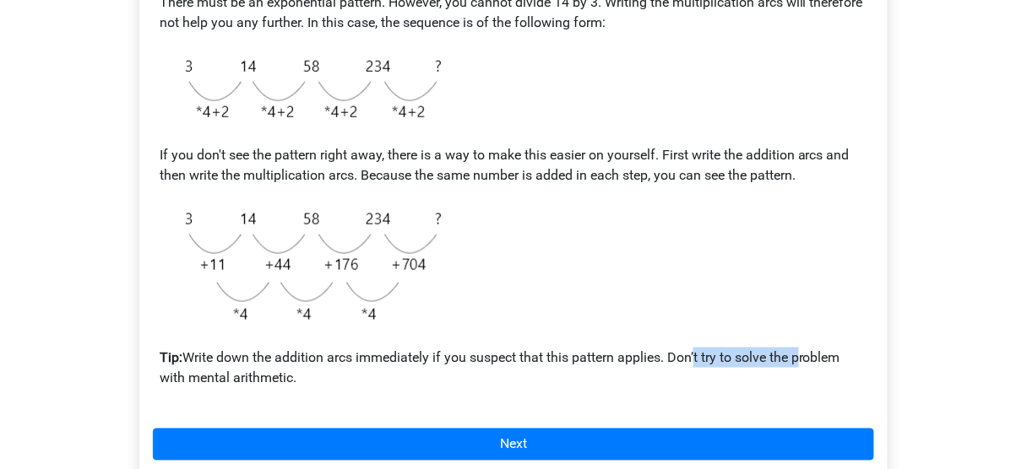
drag, startPoint x: 697, startPoint y: 348, endPoint x: 799, endPoint y: 354, distance: 101.5
click at [799, 354] on p "Tip: Write down the addition arcs immediately if you suspect that this pattern …" at bounding box center [513, 368] width 707 height 41
click at [808, 364] on p "Tip: Write down the addition arcs immediately if you suspect that this pattern …" at bounding box center [513, 368] width 707 height 41
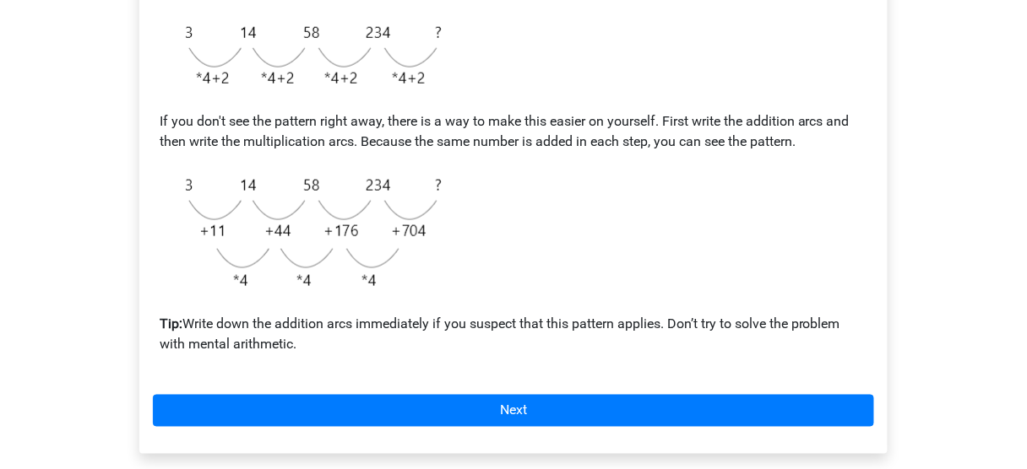
scroll to position [473, 0]
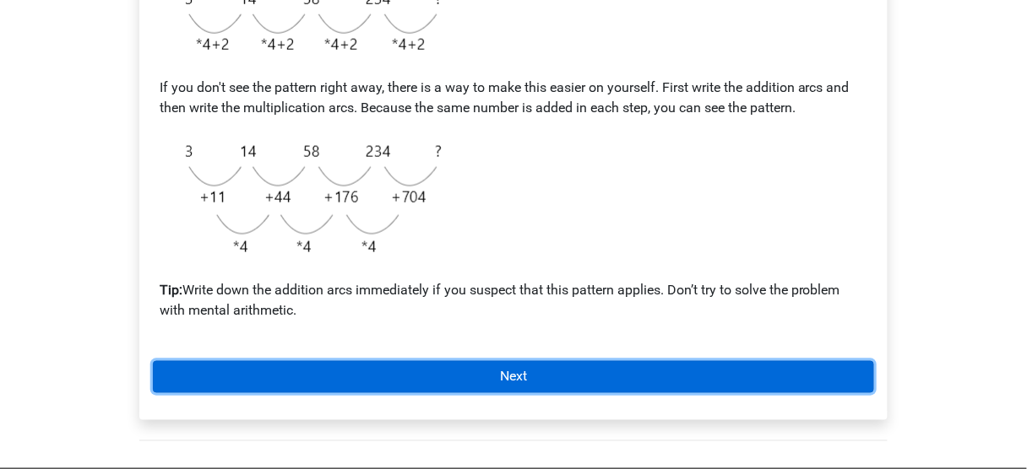
click at [333, 380] on link "Next" at bounding box center [513, 377] width 721 height 32
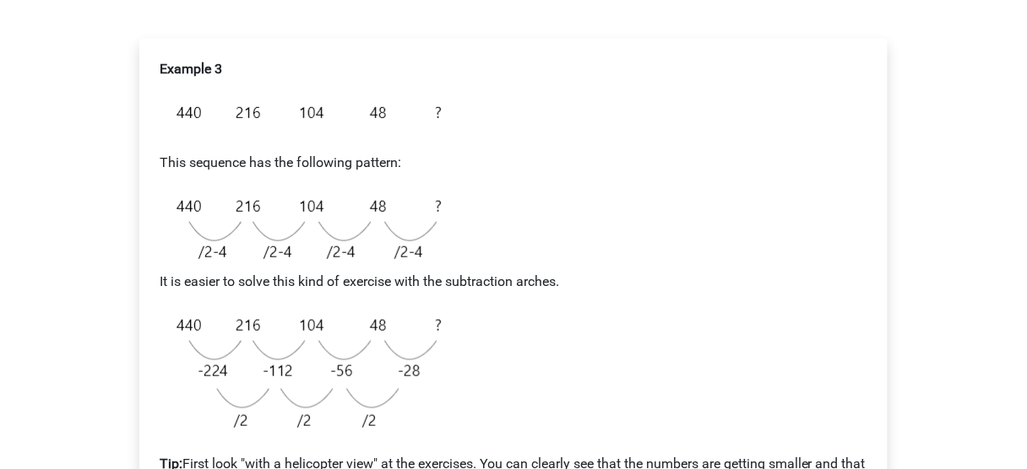
scroll to position [270, 0]
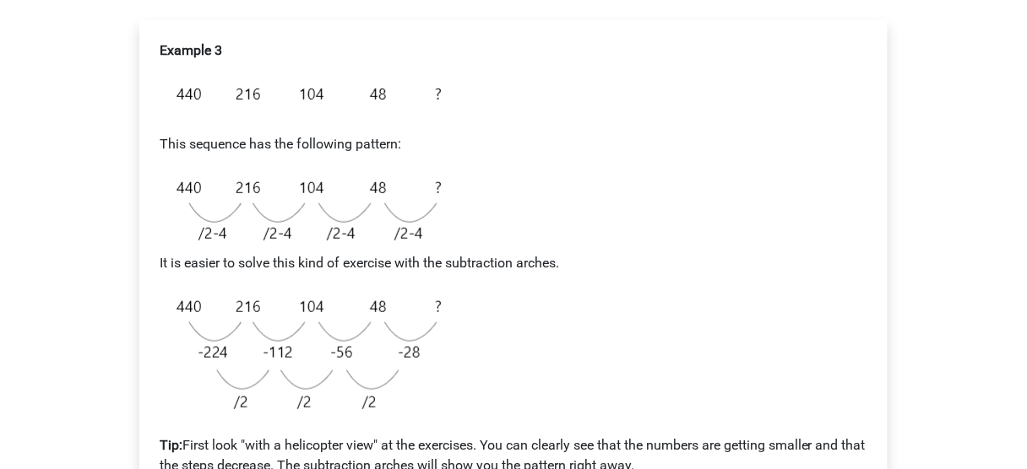
click at [655, 290] on div "Example 3 This sequence has the following pattern: It is easier to solve this k…" at bounding box center [513, 265] width 721 height 463
drag, startPoint x: 324, startPoint y: 280, endPoint x: 392, endPoint y: 282, distance: 67.6
click at [378, 271] on div "Example 3 This sequence has the following pattern: It is easier to solve this k…" at bounding box center [513, 265] width 721 height 463
click at [425, 317] on img at bounding box center [305, 354] width 290 height 135
click at [518, 371] on div "Example 3 This sequence has the following pattern: It is easier to solve this k…" at bounding box center [513, 265] width 721 height 463
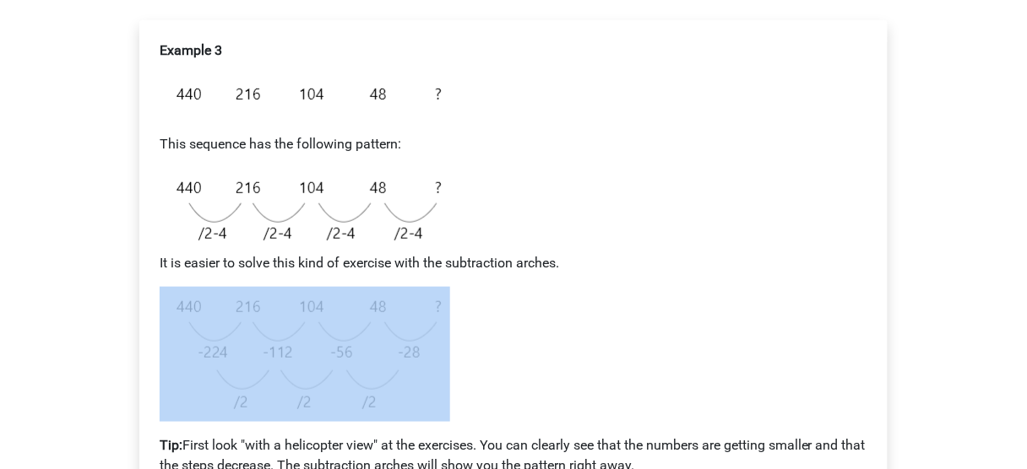
click at [518, 373] on div "Example 3 This sequence has the following pattern: It is easier to solve this k…" at bounding box center [513, 265] width 721 height 463
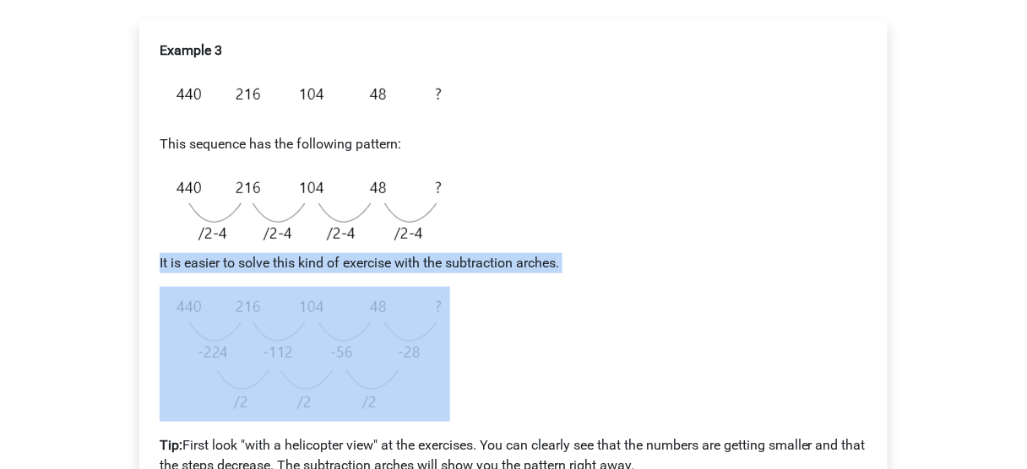
click at [518, 373] on div "Example 3 This sequence has the following pattern: It is easier to solve this k…" at bounding box center [513, 265] width 721 height 463
click at [589, 312] on div "Example 3 This sequence has the following pattern: It is easier to solve this k…" at bounding box center [513, 265] width 721 height 463
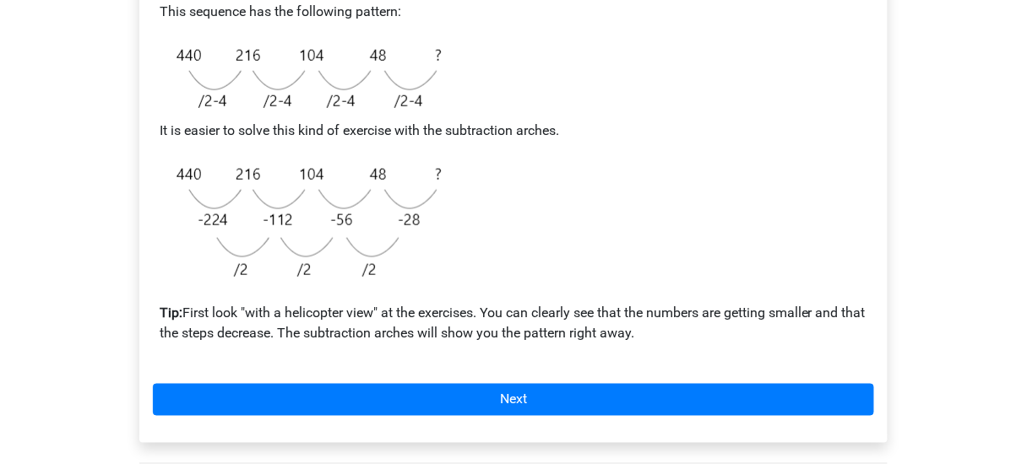
scroll to position [405, 0]
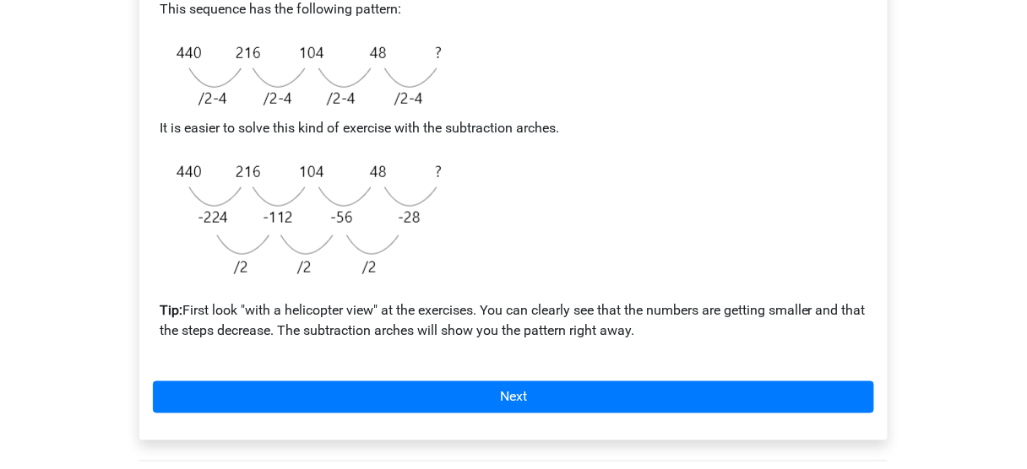
drag, startPoint x: 529, startPoint y: 306, endPoint x: 729, endPoint y: 356, distance: 206.4
click at [729, 356] on div "Example 3 This sequence has the following pattern: It is easier to solve this k…" at bounding box center [513, 130] width 721 height 463
click at [675, 214] on div "Example 3 This sequence has the following pattern: It is easier to solve this k…" at bounding box center [513, 130] width 721 height 463
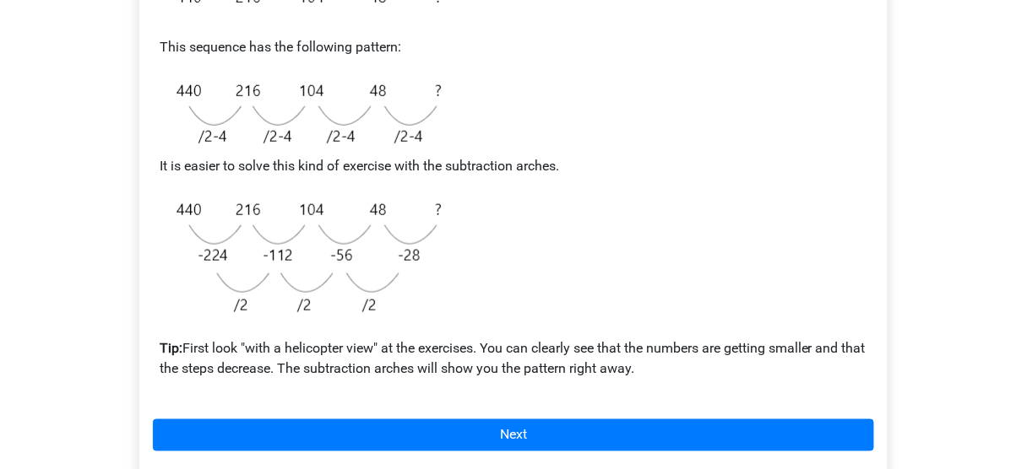
scroll to position [473, 0]
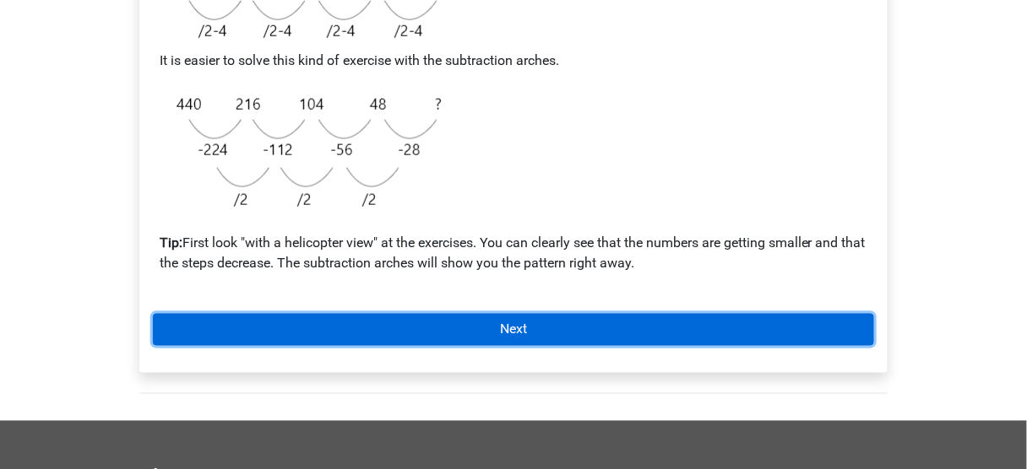
click at [616, 334] on link "Next" at bounding box center [513, 330] width 721 height 32
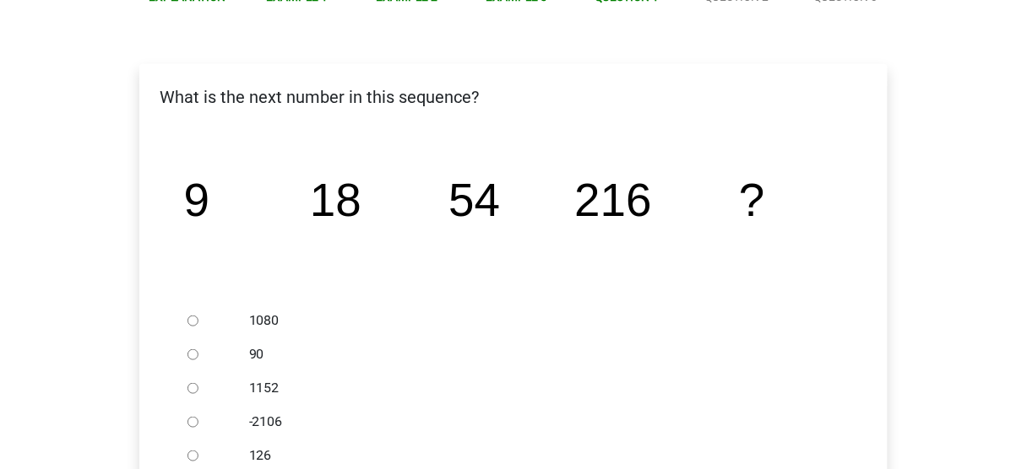
scroll to position [203, 0]
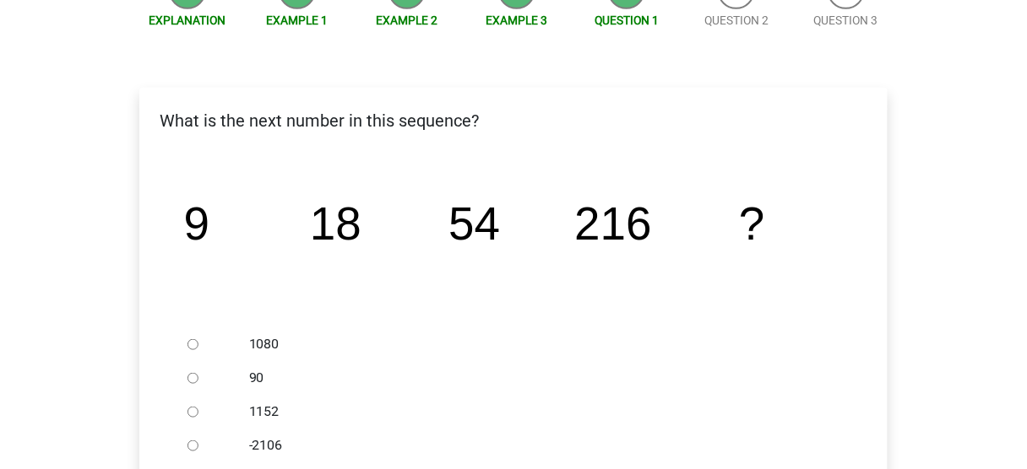
click at [363, 156] on icon "image/svg+xml 9 18 54 216 ?" at bounding box center [513, 241] width 694 height 174
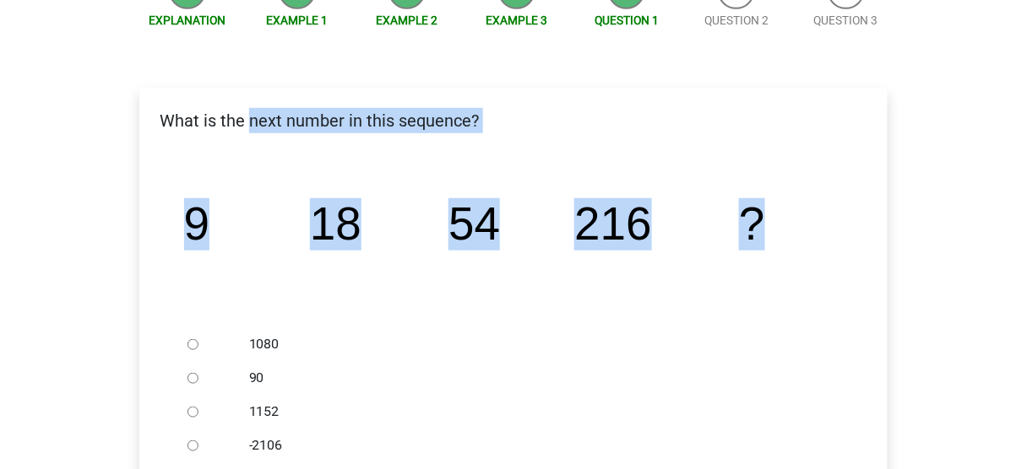
drag, startPoint x: 247, startPoint y: 105, endPoint x: 813, endPoint y: 214, distance: 576.9
click at [796, 201] on div "What is the next number in this sequence? image/svg+xml 9 18 54 216 ? 1080" at bounding box center [513, 349] width 748 height 522
drag, startPoint x: 839, startPoint y: 252, endPoint x: 716, endPoint y: 293, distance: 130.0
click at [839, 252] on icon "image/svg+xml 9 18 54 216 ?" at bounding box center [513, 241] width 694 height 174
click at [565, 306] on icon "image/svg+xml 9 18 54 216 ?" at bounding box center [513, 241] width 694 height 174
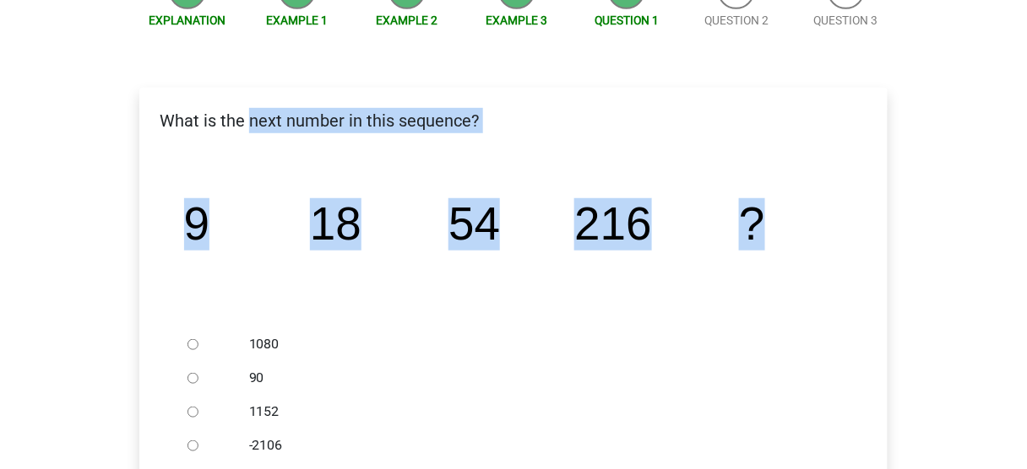
click at [515, 224] on icon "image/svg+xml 9 18 54 216 ?" at bounding box center [513, 241] width 694 height 174
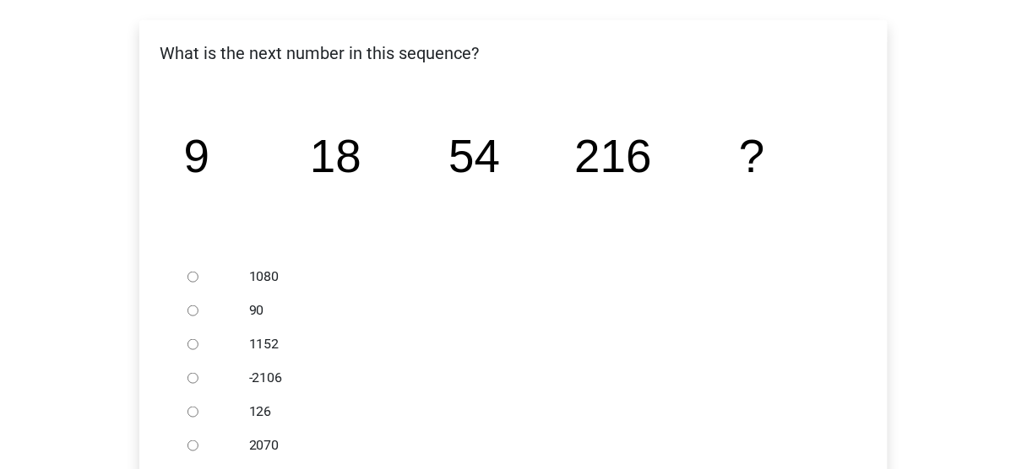
scroll to position [338, 0]
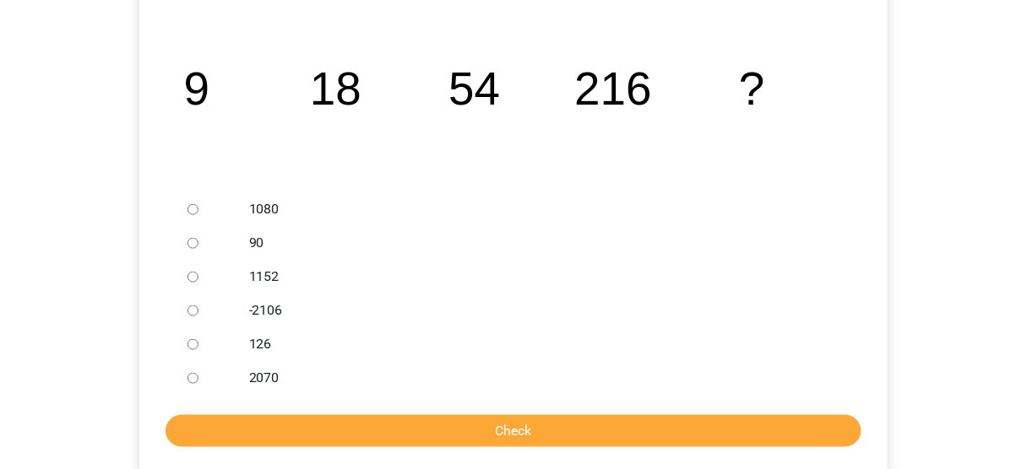
drag, startPoint x: 218, startPoint y: 213, endPoint x: 209, endPoint y: 213, distance: 9.3
click at [217, 213] on div at bounding box center [209, 209] width 56 height 34
click at [192, 207] on input "1080" at bounding box center [192, 209] width 11 height 11
radio input "true"
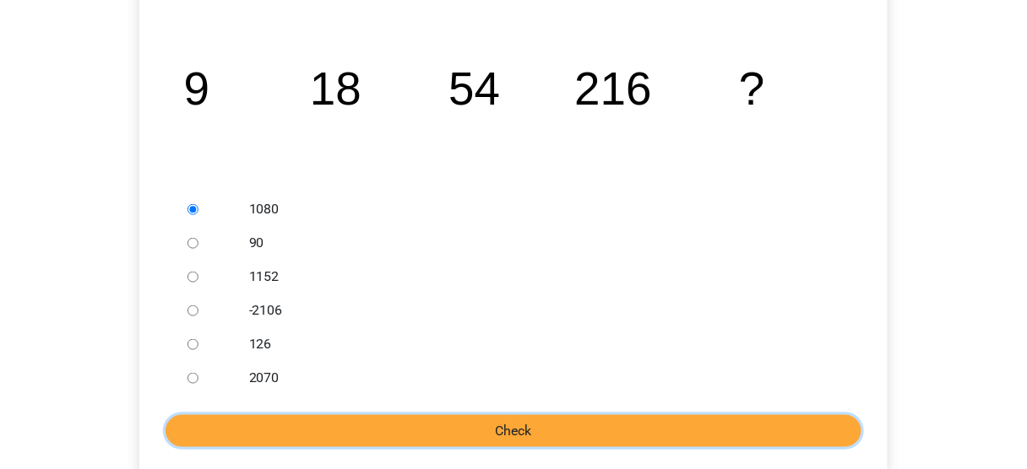
click at [428, 427] on input "Check" at bounding box center [513, 431] width 696 height 32
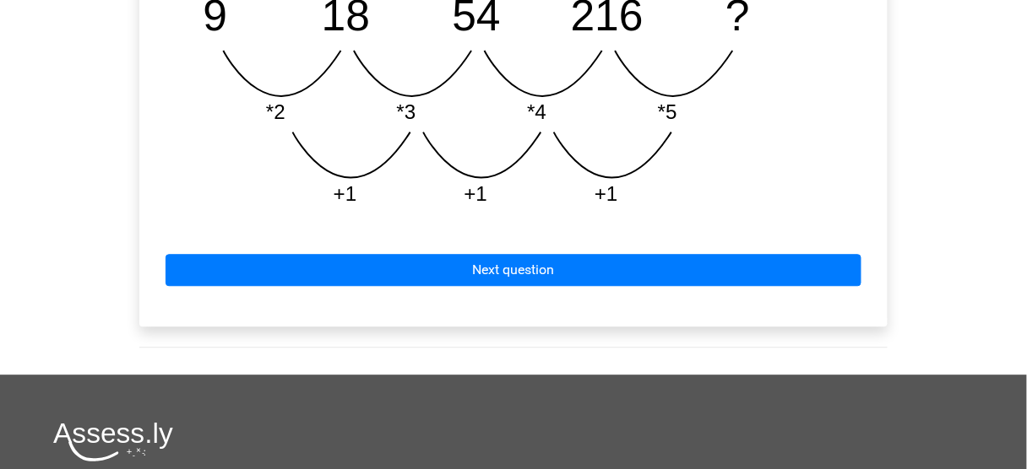
scroll to position [946, 0]
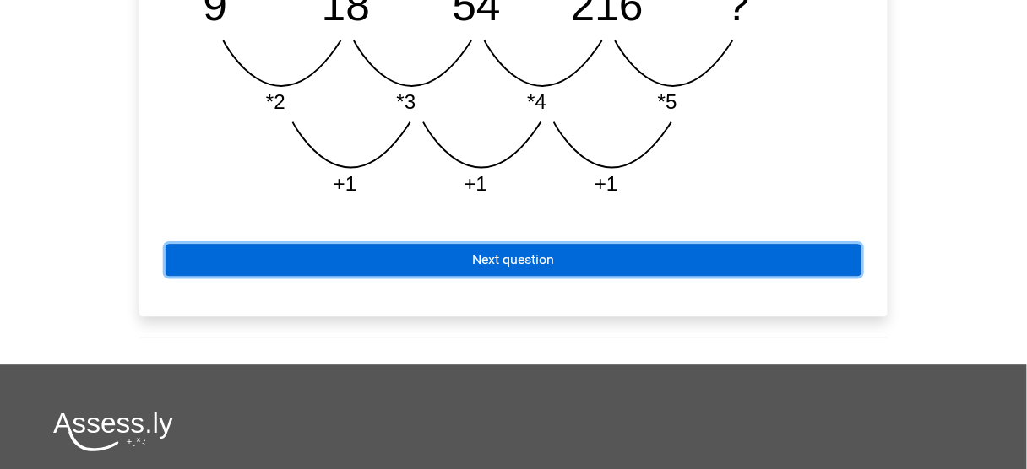
click at [474, 266] on link "Next question" at bounding box center [513, 260] width 696 height 32
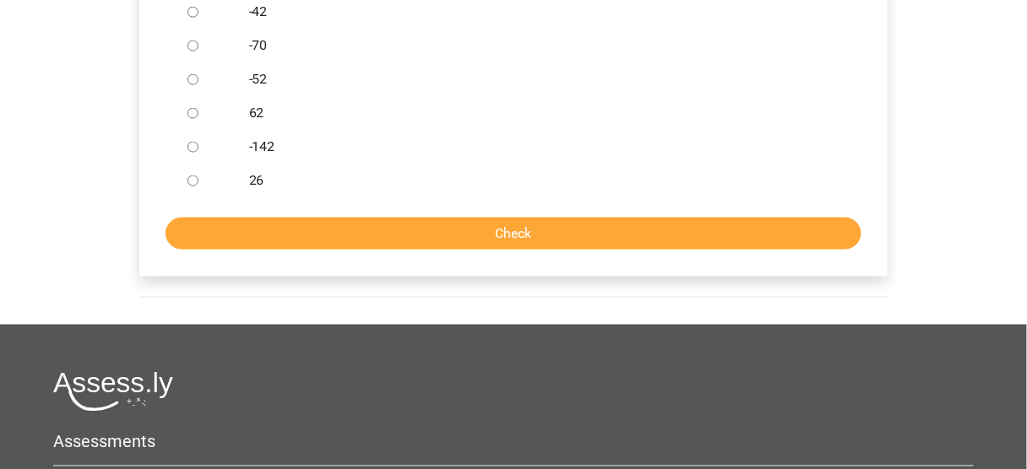
scroll to position [540, 0]
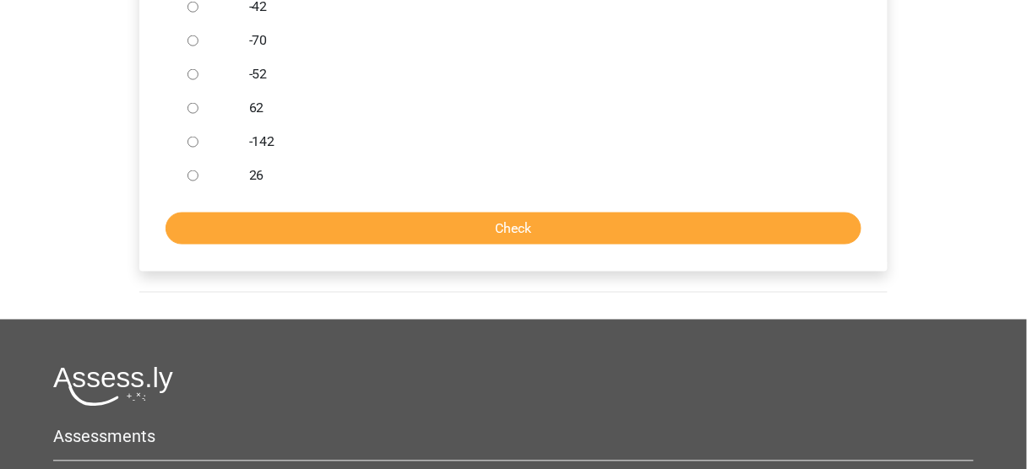
click at [80, 276] on div "Deepika deepika7kashyap@gmail.com Nederlands English" at bounding box center [513, 113] width 1027 height 1306
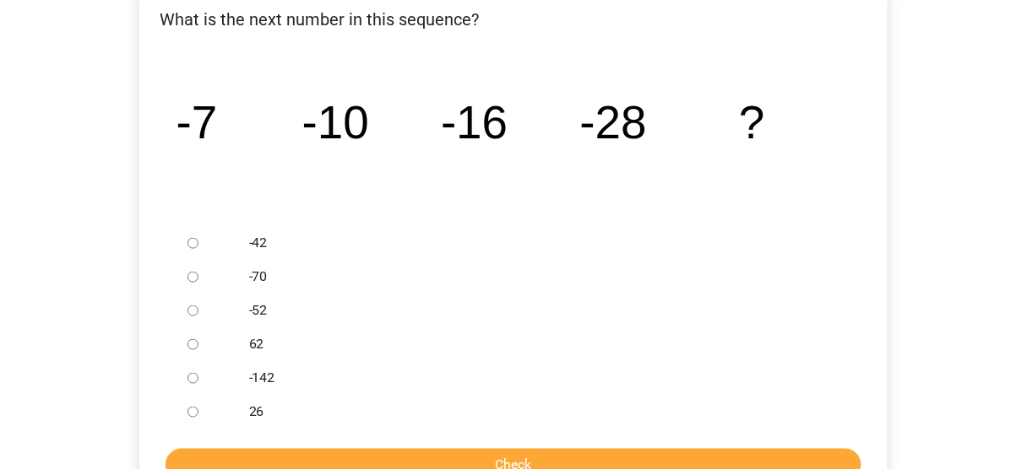
scroll to position [338, 0]
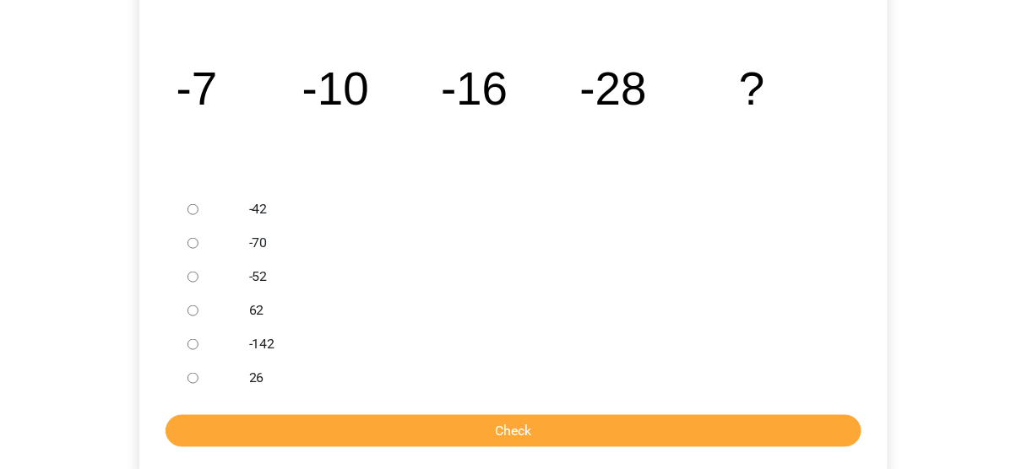
click at [257, 209] on label "-42" at bounding box center [541, 209] width 584 height 20
click at [198, 209] on input "-42" at bounding box center [192, 209] width 11 height 11
radio input "true"
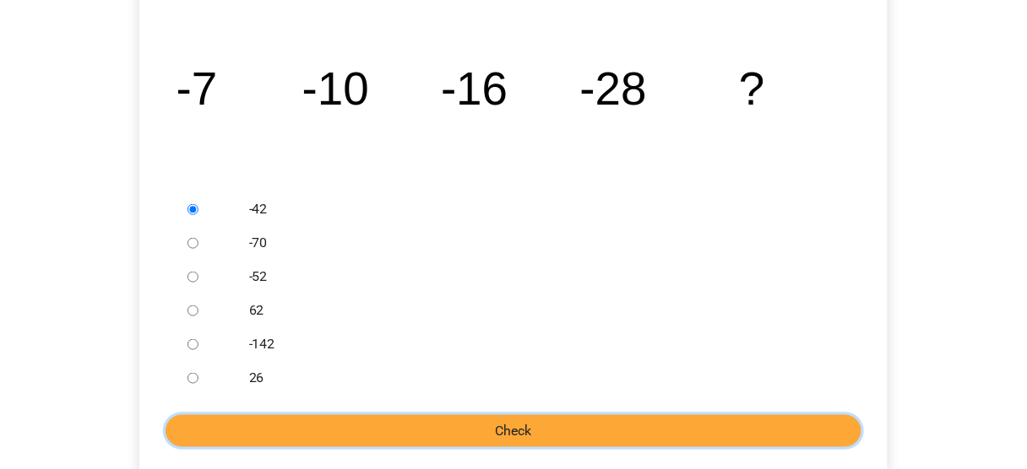
click at [360, 427] on input "Check" at bounding box center [513, 431] width 696 height 32
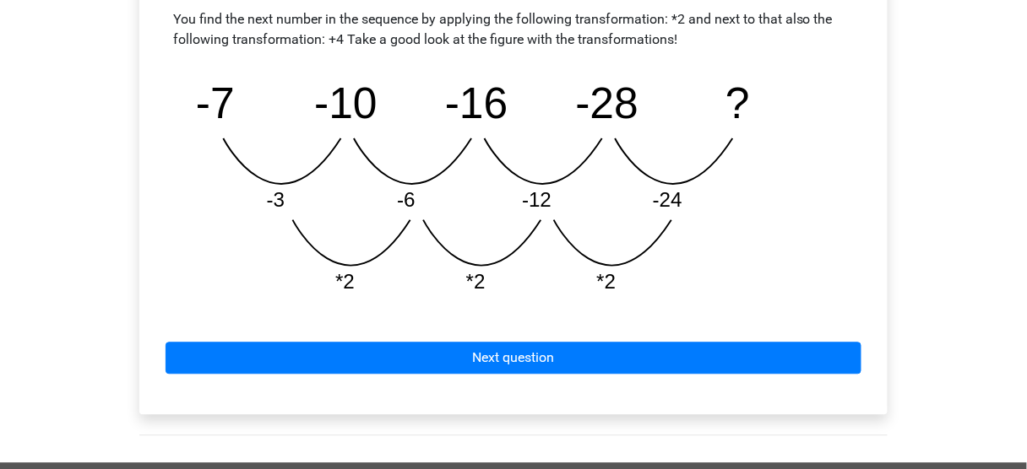
scroll to position [810, 0]
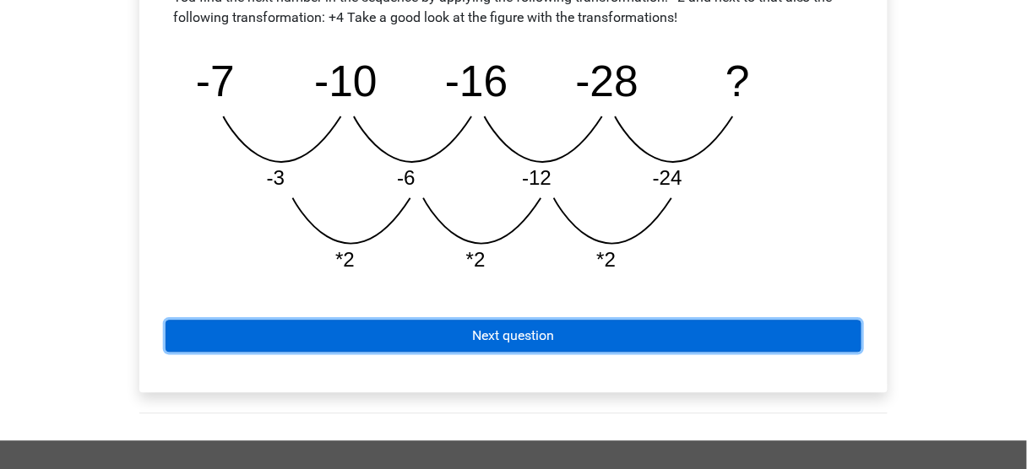
click at [373, 350] on link "Next question" at bounding box center [513, 336] width 696 height 32
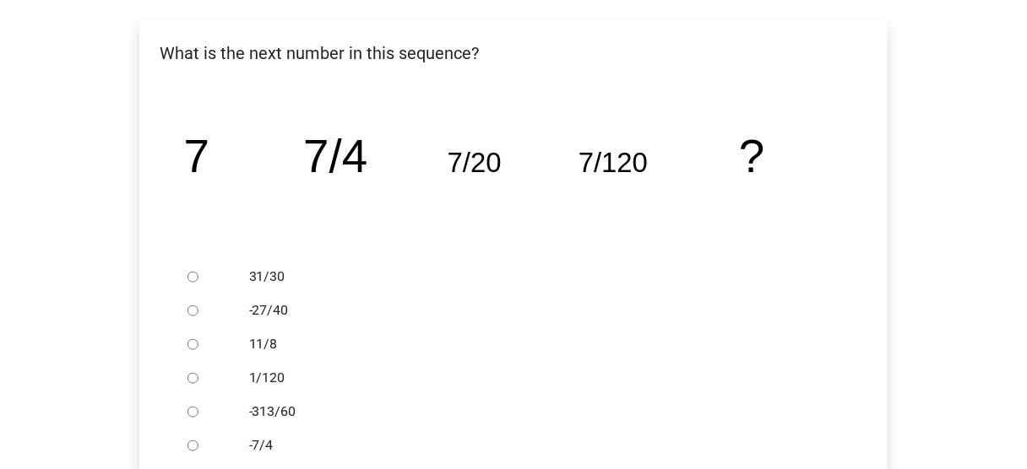
scroll to position [338, 0]
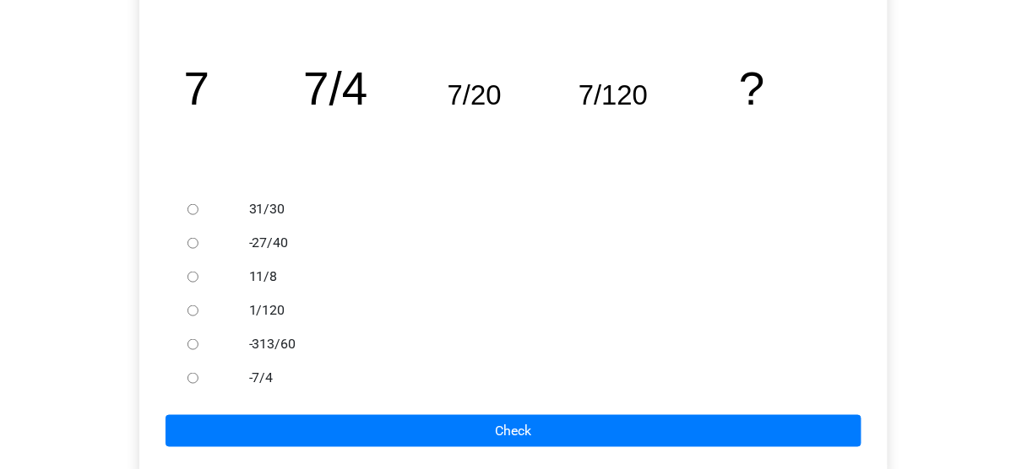
click at [391, 414] on form "31/30 -27/40 11/8 1/120 -313/60 -7/4 Check" at bounding box center [513, 319] width 721 height 255
click at [195, 307] on input "1/120" at bounding box center [192, 311] width 11 height 11
radio input "true"
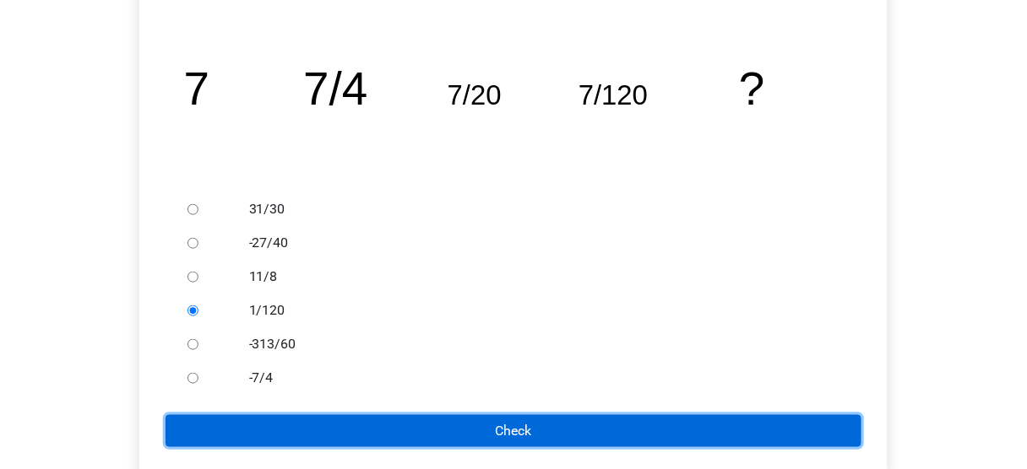
click at [292, 415] on input "Check" at bounding box center [513, 431] width 696 height 32
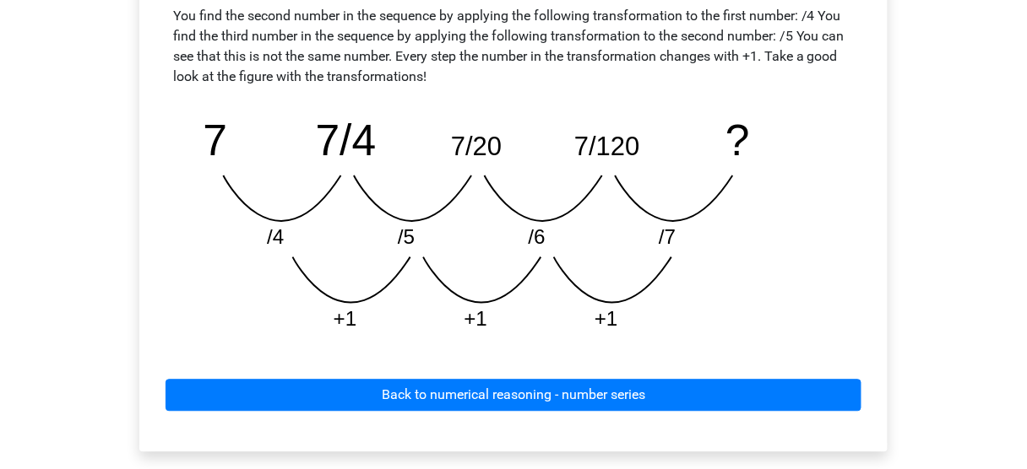
scroll to position [878, 0]
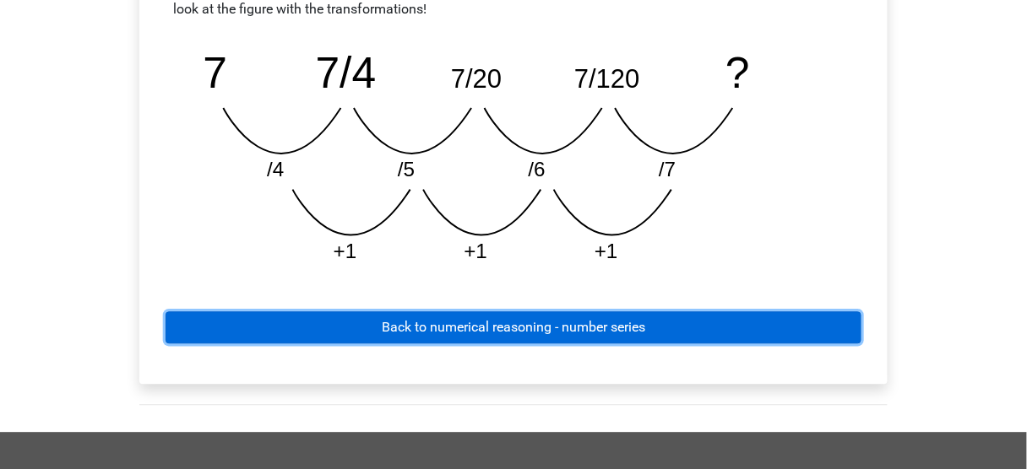
click at [538, 334] on link "Back to numerical reasoning - number series" at bounding box center [513, 328] width 696 height 32
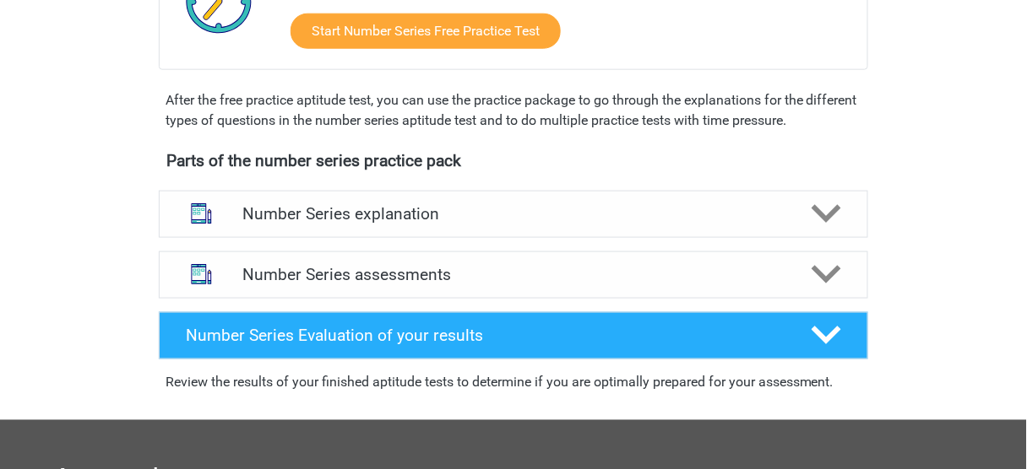
scroll to position [473, 0]
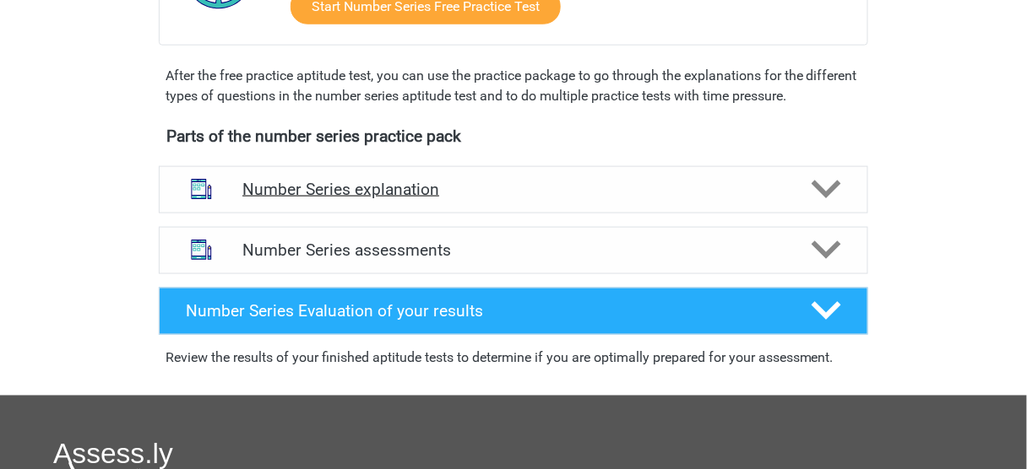
click at [502, 180] on h4 "Number Series explanation" at bounding box center [513, 189] width 542 height 19
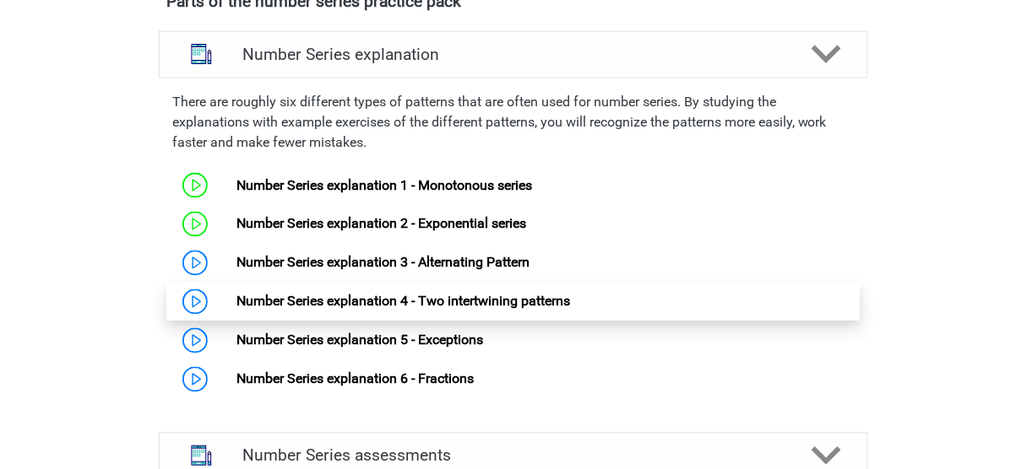
scroll to position [675, 0]
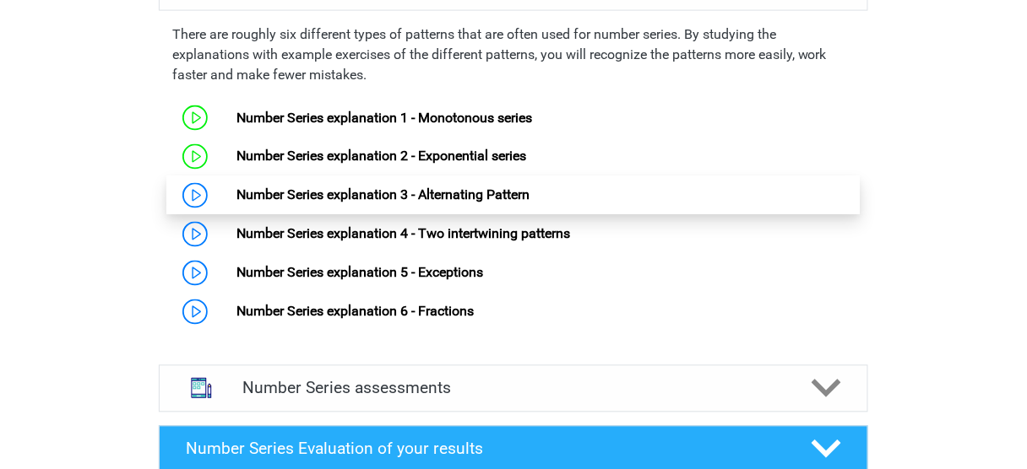
click at [236, 194] on link "Number Series explanation 3 - Alternating Pattern" at bounding box center [382, 195] width 293 height 16
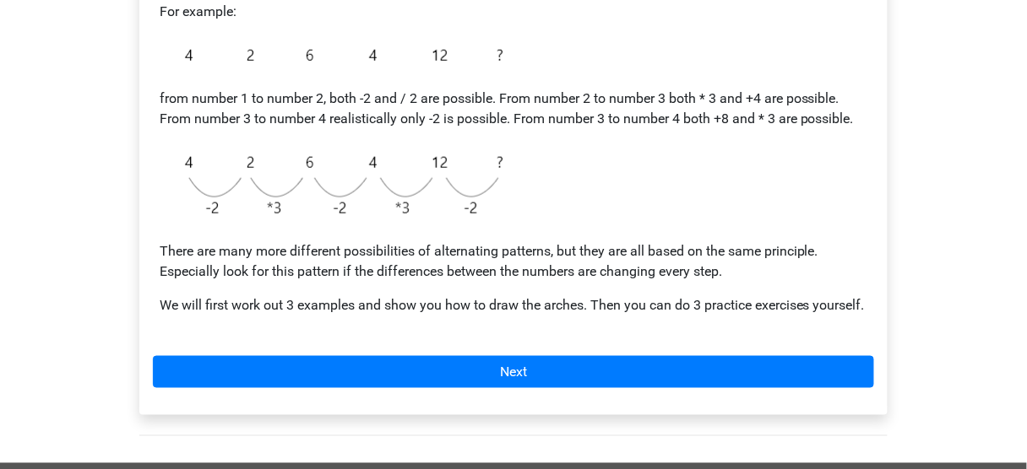
scroll to position [405, 0]
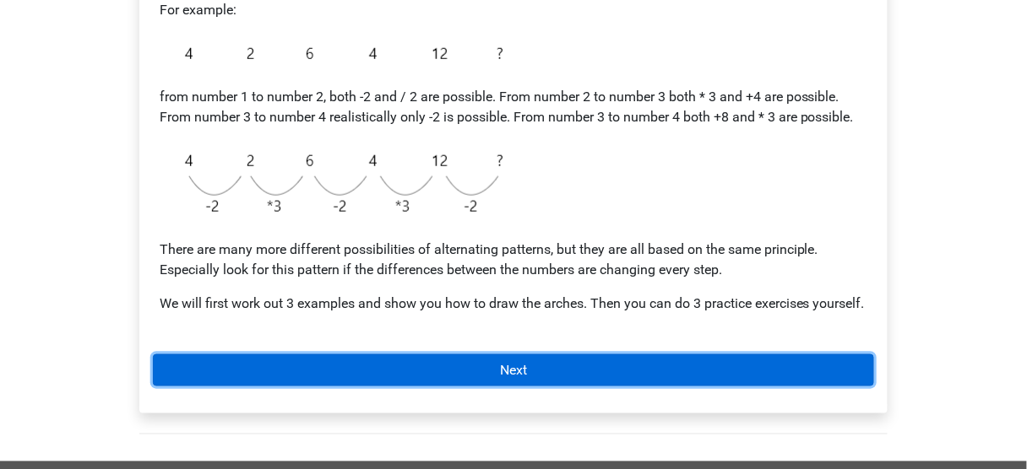
click at [502, 386] on link "Next" at bounding box center [513, 371] width 721 height 32
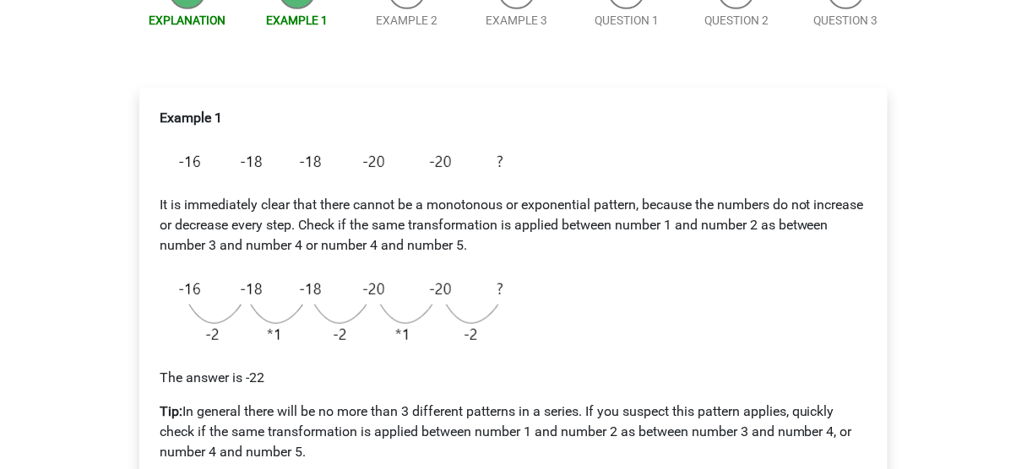
scroll to position [270, 0]
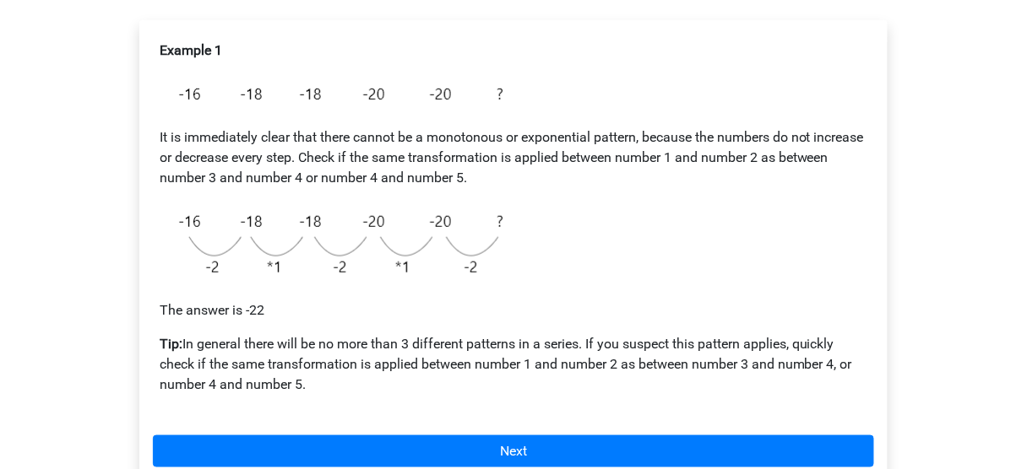
click at [520, 432] on div "Example 1 It is immediately clear that there cannot be a monotonous or exponent…" at bounding box center [513, 257] width 748 height 474
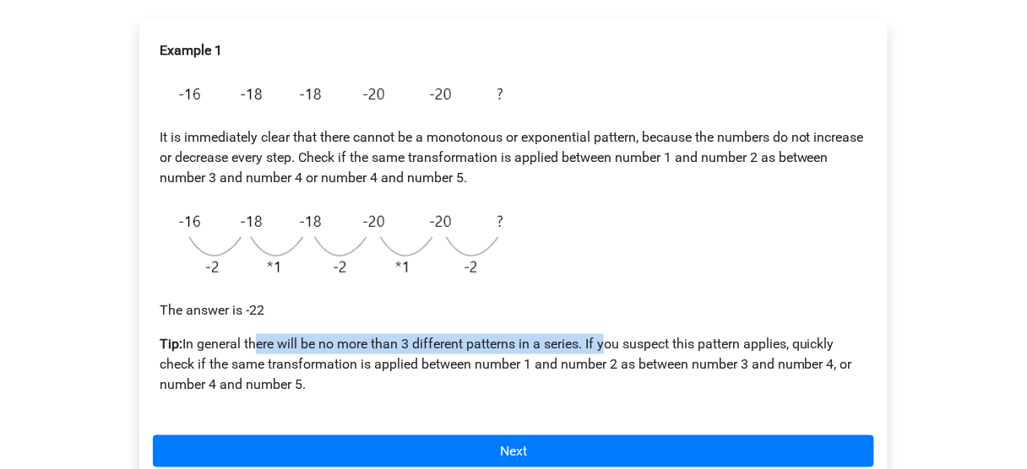
drag, startPoint x: 250, startPoint y: 341, endPoint x: 606, endPoint y: 344, distance: 356.3
click at [606, 344] on p "Tip: In general there will be no more than 3 different patterns in a series. If…" at bounding box center [513, 364] width 707 height 61
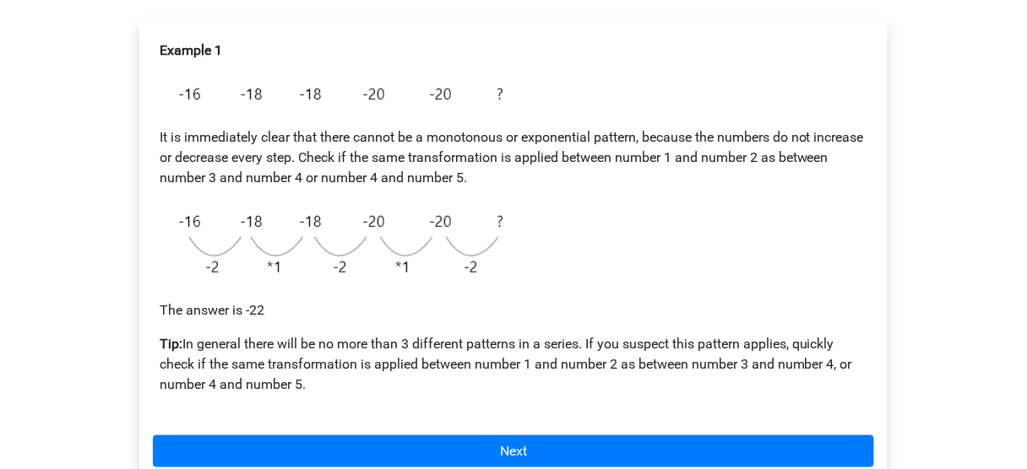
click at [609, 361] on p "Tip: In general there will be no more than 3 different patterns in a series. If…" at bounding box center [513, 364] width 707 height 61
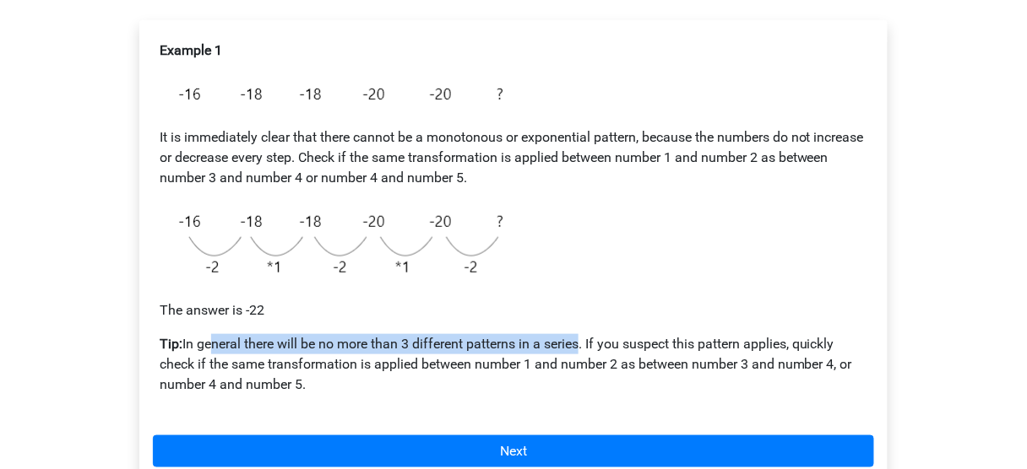
drag, startPoint x: 209, startPoint y: 339, endPoint x: 581, endPoint y: 354, distance: 371.8
click at [581, 354] on p "Tip: In general there will be no more than 3 different patterns in a series. If…" at bounding box center [513, 364] width 707 height 61
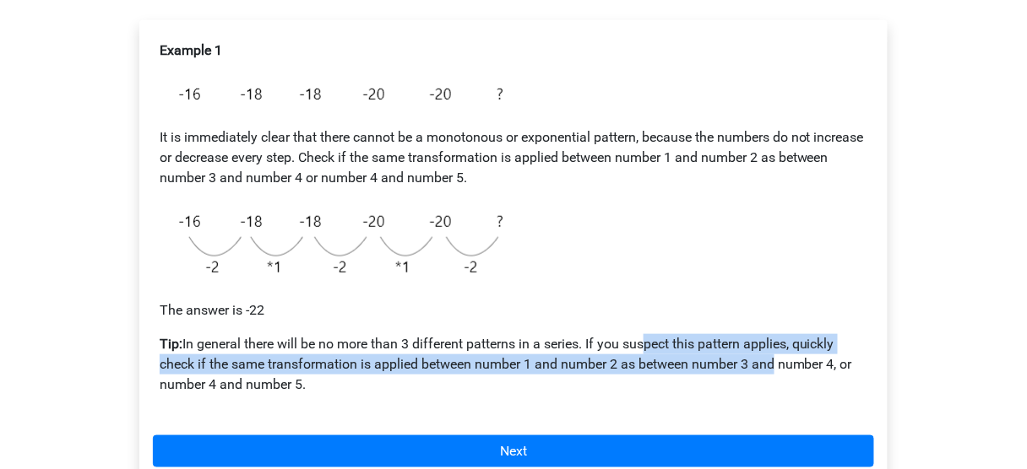
drag, startPoint x: 642, startPoint y: 344, endPoint x: 773, endPoint y: 370, distance: 133.3
click at [773, 370] on p "Tip: In general there will be no more than 3 different patterns in a series. If…" at bounding box center [513, 364] width 707 height 61
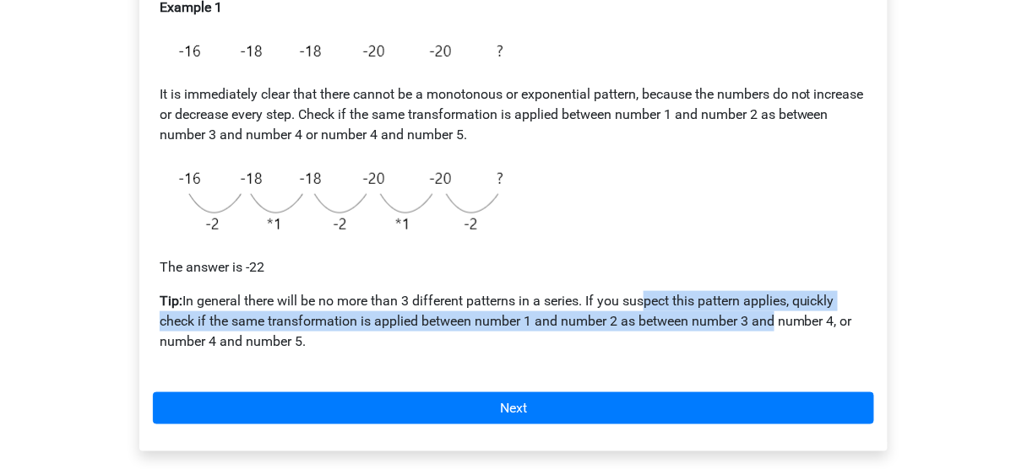
scroll to position [338, 0]
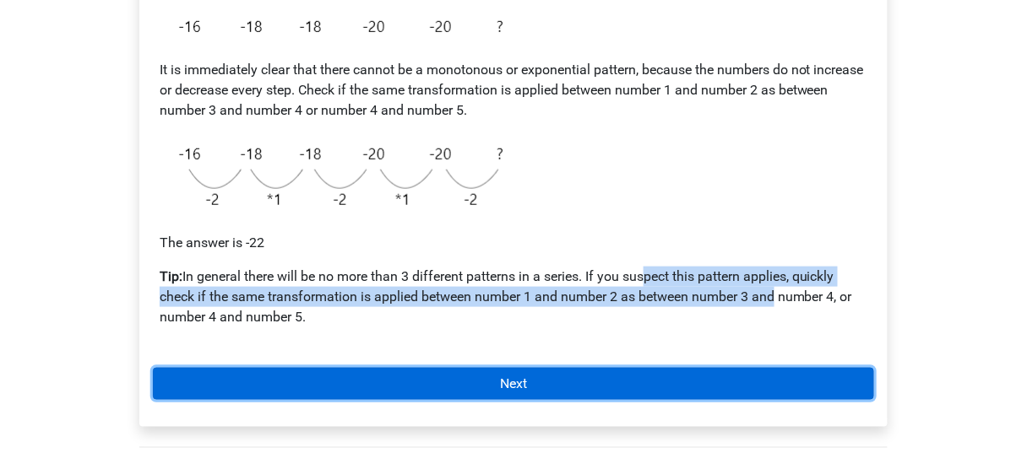
click at [577, 394] on link "Next" at bounding box center [513, 384] width 721 height 32
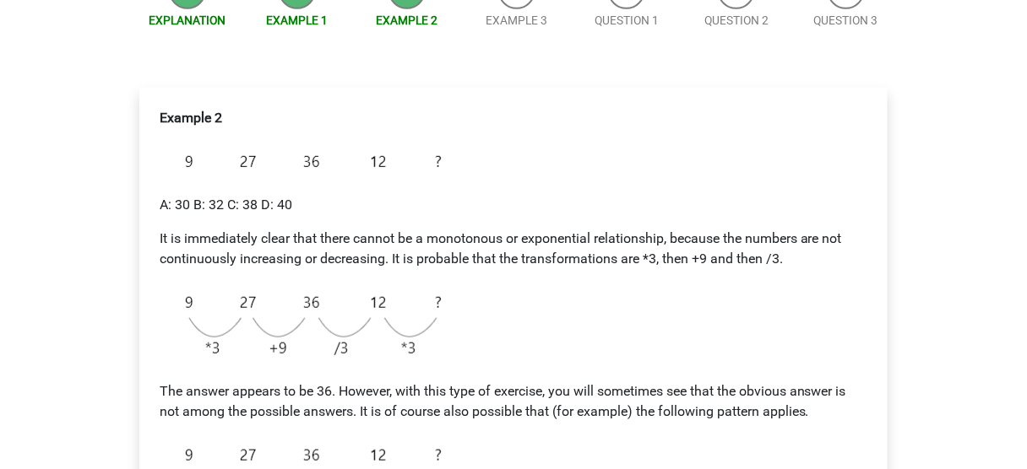
scroll to position [270, 0]
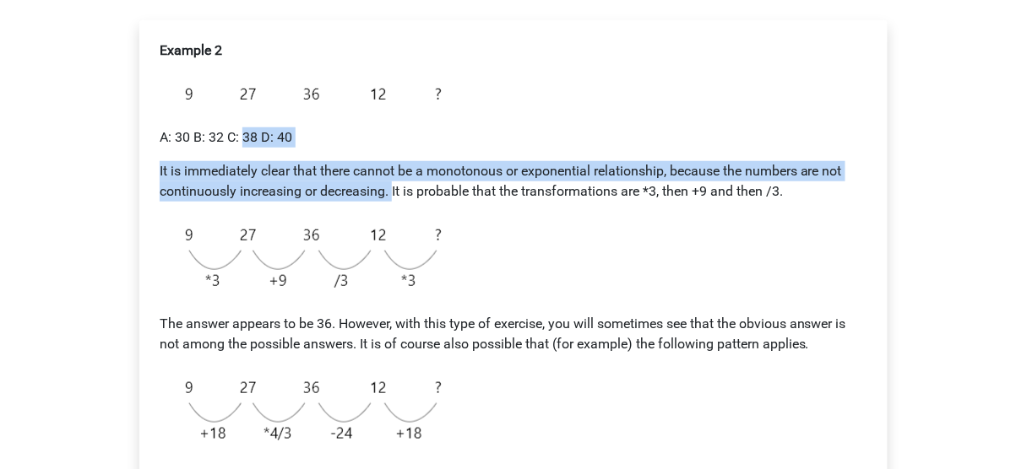
drag, startPoint x: 394, startPoint y: 198, endPoint x: 246, endPoint y: 138, distance: 159.9
click at [246, 138] on div "Example 2 A: 30 B: 32 C: 38 D: 40 It is immediately clear that there cannot be …" at bounding box center [513, 271] width 721 height 474
click at [315, 174] on p "It is immediately clear that there cannot be a monotonous or exponential relati…" at bounding box center [513, 181] width 707 height 41
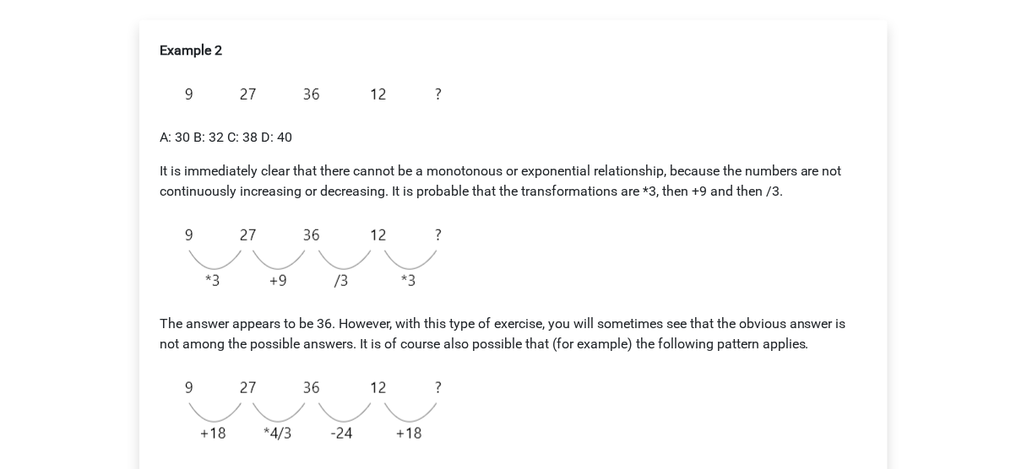
click at [491, 202] on div "Example 2 A: 30 B: 32 C: 38 D: 40 It is immediately clear that there cannot be …" at bounding box center [513, 271] width 721 height 474
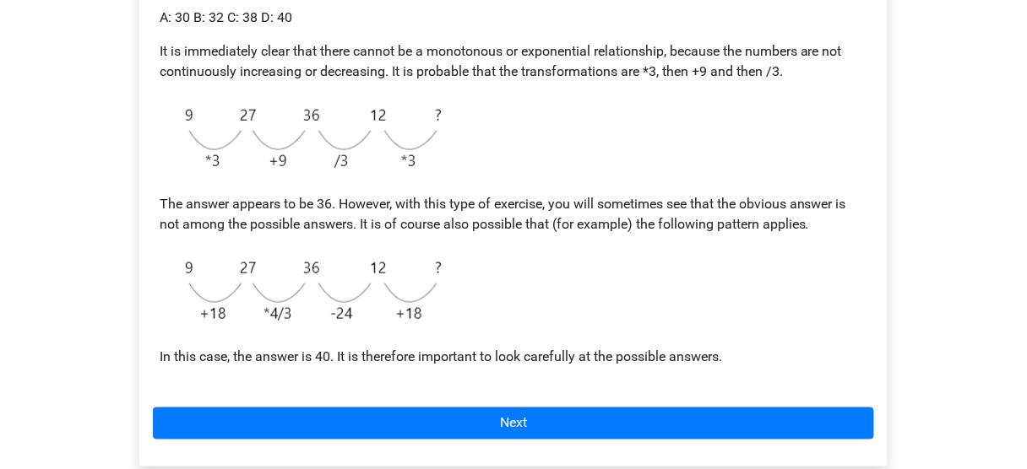
scroll to position [405, 0]
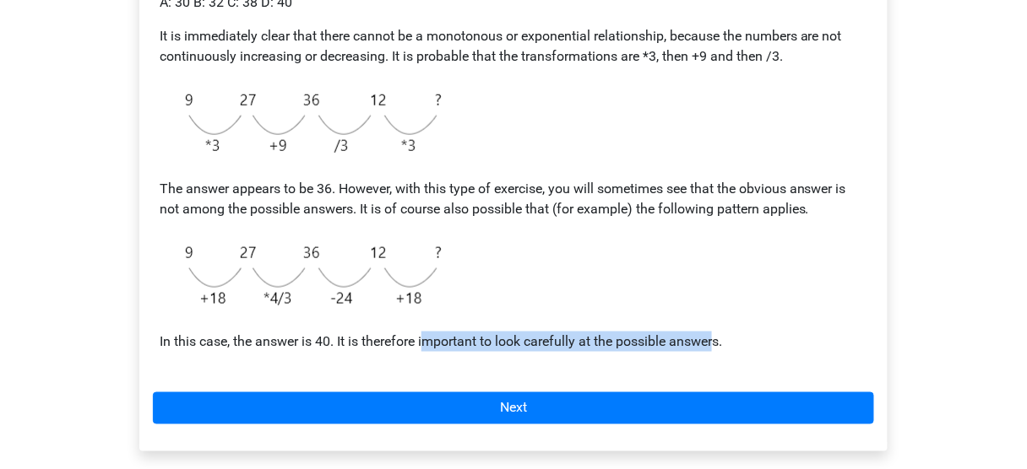
drag, startPoint x: 439, startPoint y: 341, endPoint x: 721, endPoint y: 349, distance: 282.1
click at [720, 349] on p "In this case, the answer is 40. It is therefore important to look carefully at …" at bounding box center [513, 342] width 707 height 20
click at [726, 349] on p "In this case, the answer is 40. It is therefore important to look carefully at …" at bounding box center [513, 342] width 707 height 20
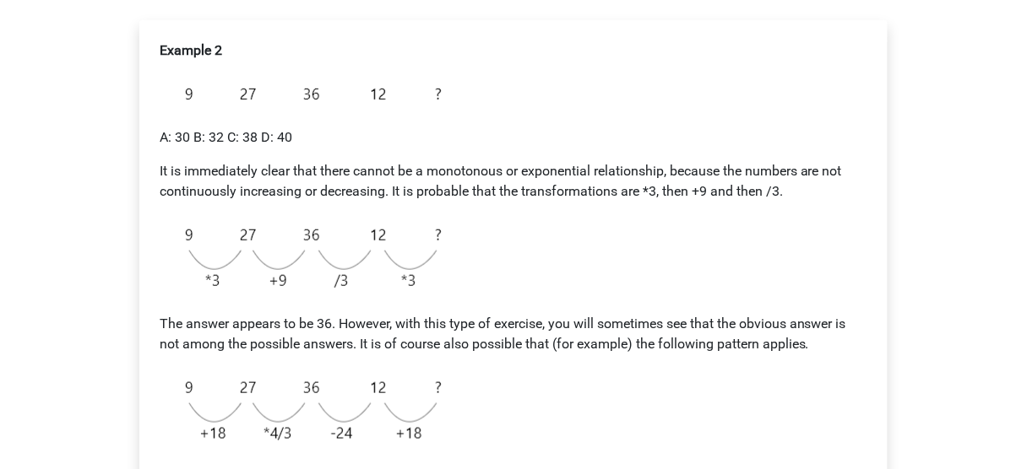
scroll to position [338, 0]
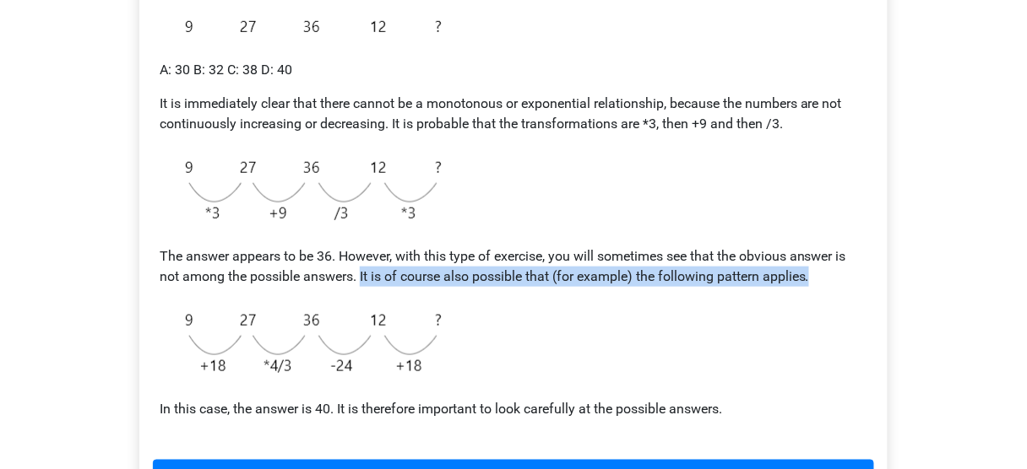
drag, startPoint x: 362, startPoint y: 279, endPoint x: 794, endPoint y: 289, distance: 431.5
click at [794, 289] on div "Example 2 A: 30 B: 32 C: 38 D: 40 It is immediately clear that there cannot be …" at bounding box center [513, 203] width 721 height 474
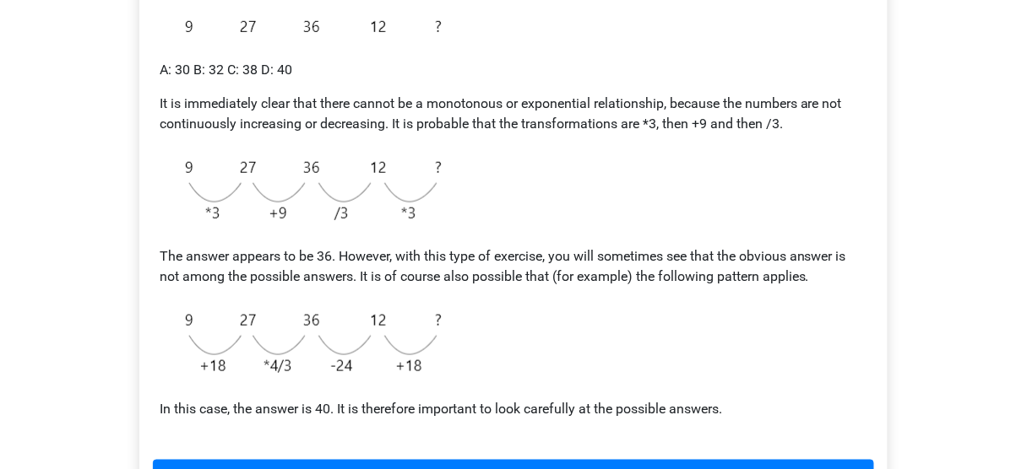
click at [740, 342] on div "Example 2 A: 30 B: 32 C: 38 D: 40 It is immediately clear that there cannot be …" at bounding box center [513, 203] width 721 height 474
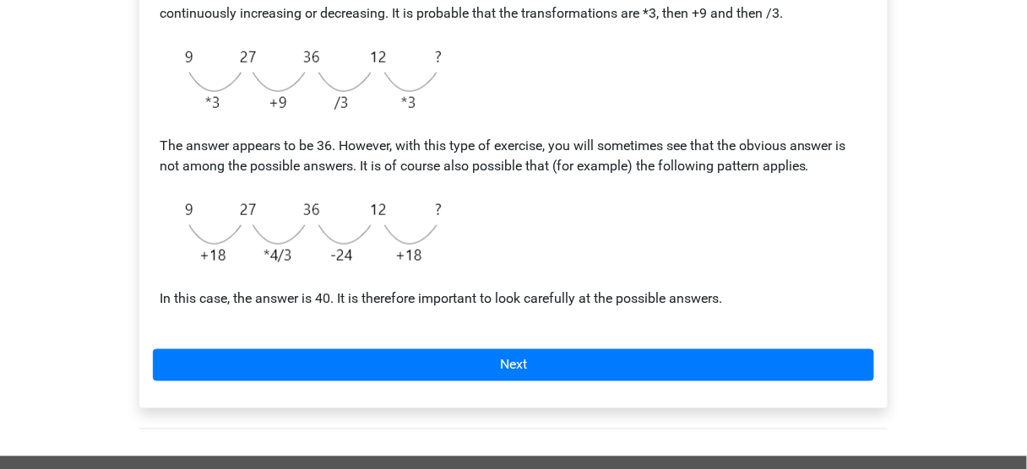
scroll to position [473, 0]
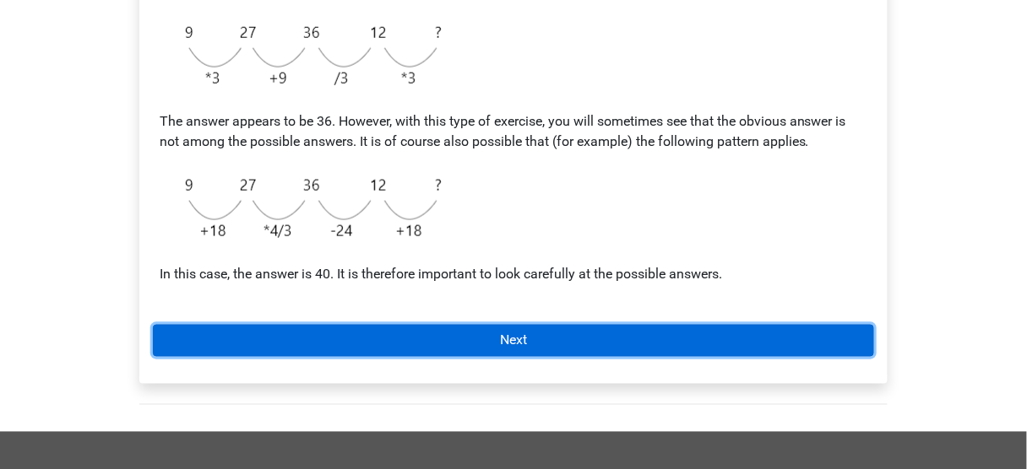
click at [674, 341] on link "Next" at bounding box center [513, 341] width 721 height 32
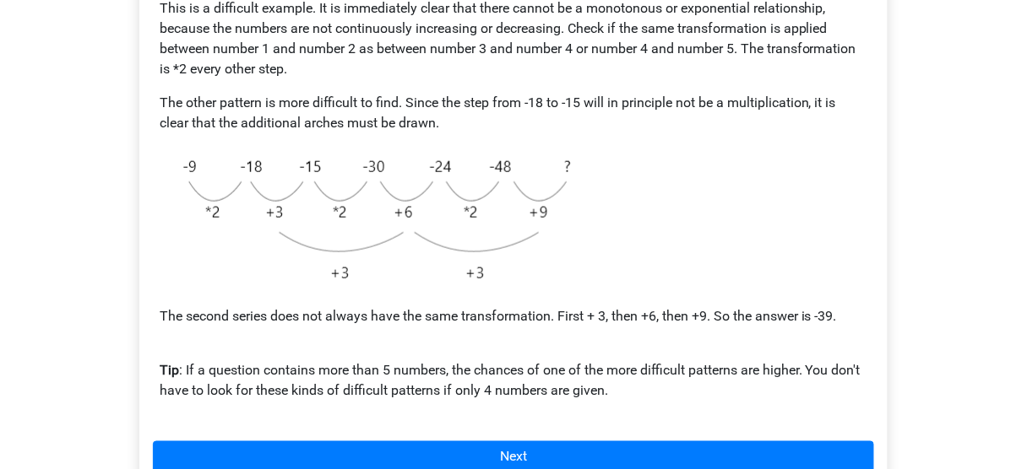
scroll to position [405, 0]
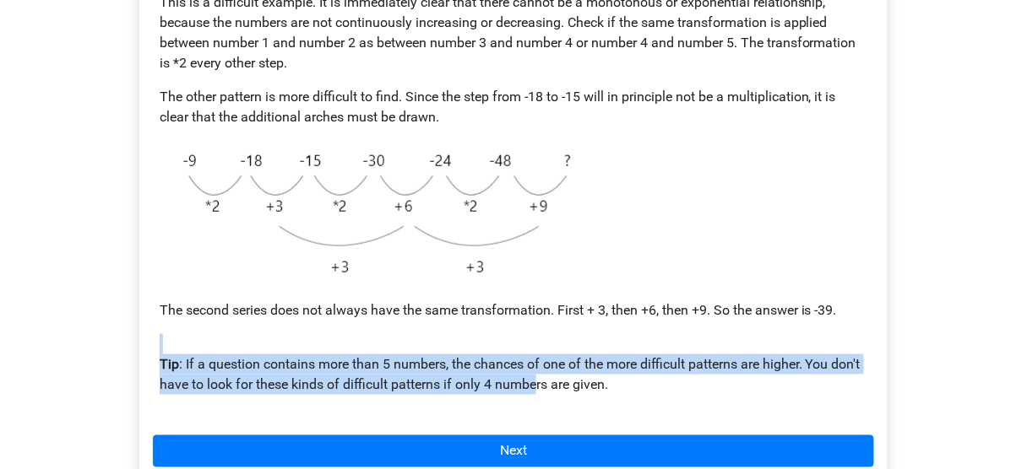
drag, startPoint x: 303, startPoint y: 354, endPoint x: 621, endPoint y: 403, distance: 322.0
click at [543, 386] on p "Tip : If a question contains more than 5 numbers, the chances of one of the mor…" at bounding box center [513, 364] width 707 height 61
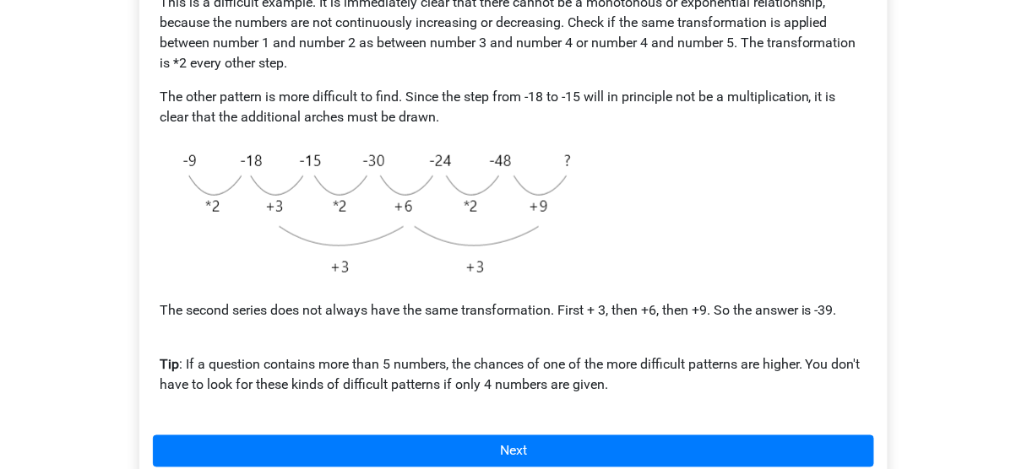
click at [634, 406] on div "Example 3 This is a difficult example. It is immediately clear that there canno…" at bounding box center [513, 157] width 721 height 517
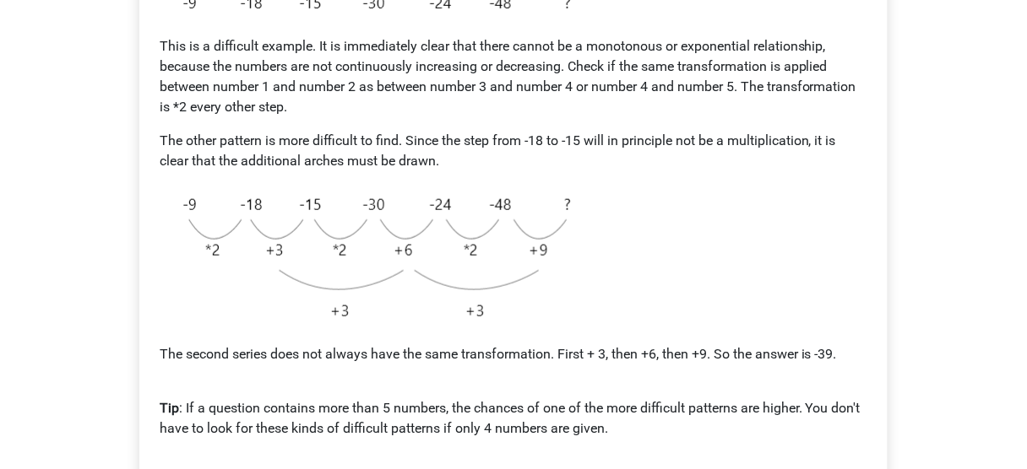
scroll to position [338, 0]
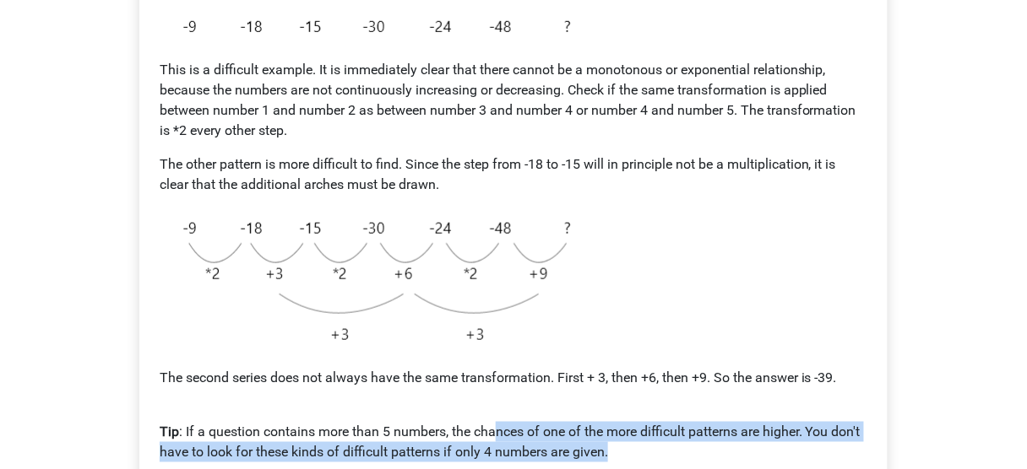
drag, startPoint x: 498, startPoint y: 433, endPoint x: 810, endPoint y: 448, distance: 311.9
click at [810, 448] on p "Tip : If a question contains more than 5 numbers, the chances of one of the mor…" at bounding box center [513, 432] width 707 height 61
click at [811, 447] on p "Tip : If a question contains more than 5 numbers, the chances of one of the mor…" at bounding box center [513, 432] width 707 height 61
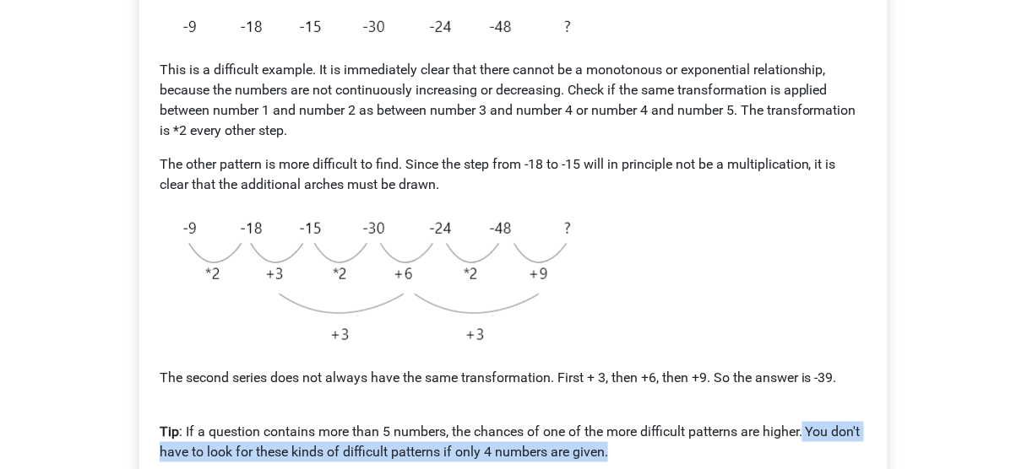
drag, startPoint x: 805, startPoint y: 428, endPoint x: 798, endPoint y: 445, distance: 18.2
click at [798, 445] on p "Tip : If a question contains more than 5 numbers, the chances of one of the mor…" at bounding box center [513, 432] width 707 height 61
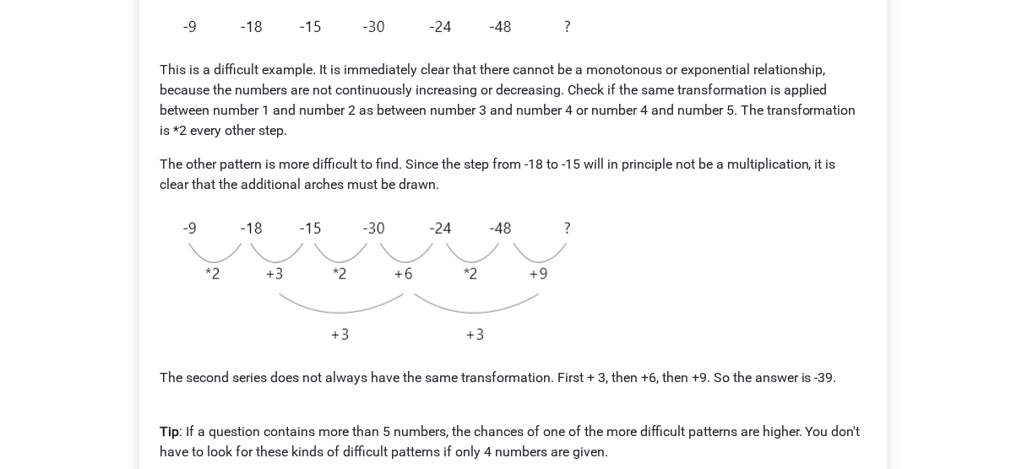
click at [504, 431] on p "Tip : If a question contains more than 5 numbers, the chances of one of the mor…" at bounding box center [513, 432] width 707 height 61
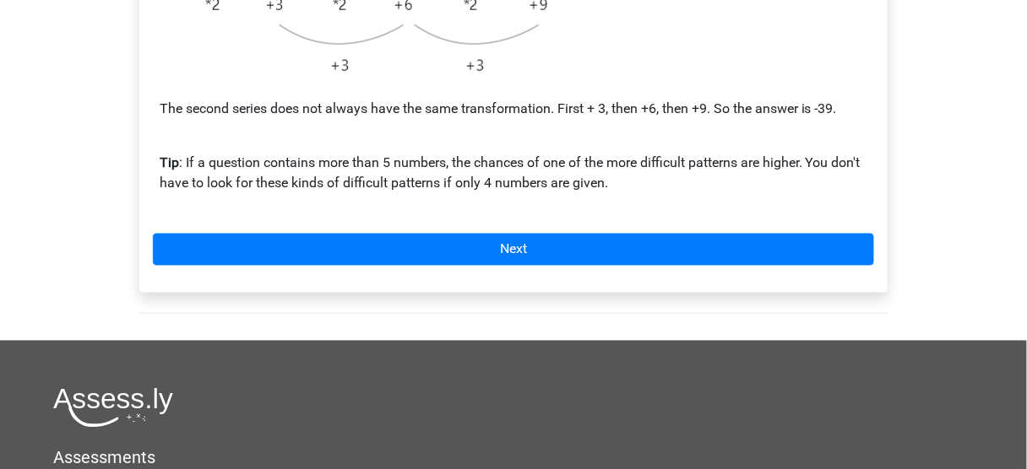
scroll to position [608, 0]
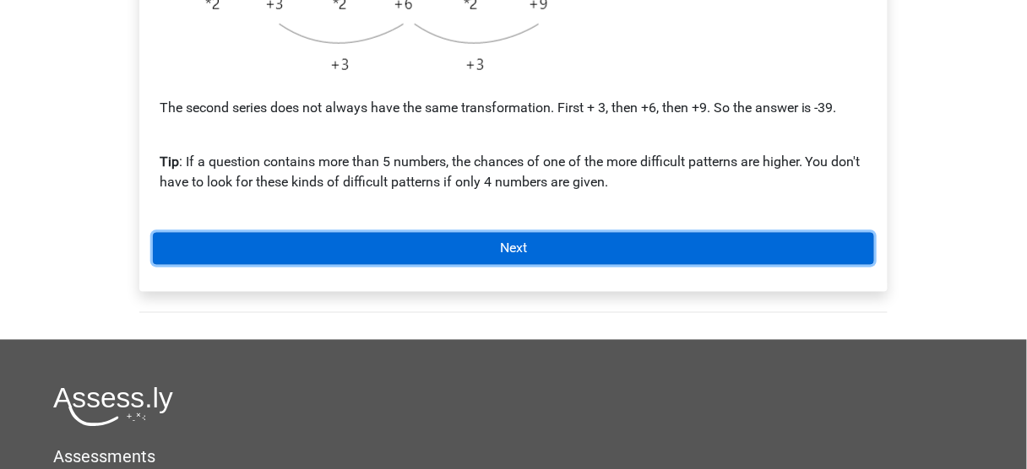
click at [531, 256] on link "Next" at bounding box center [513, 249] width 721 height 32
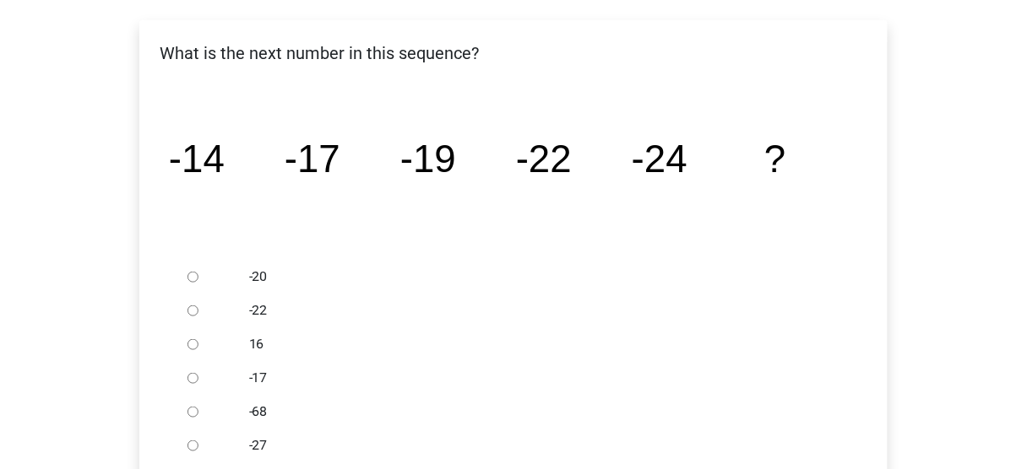
scroll to position [338, 0]
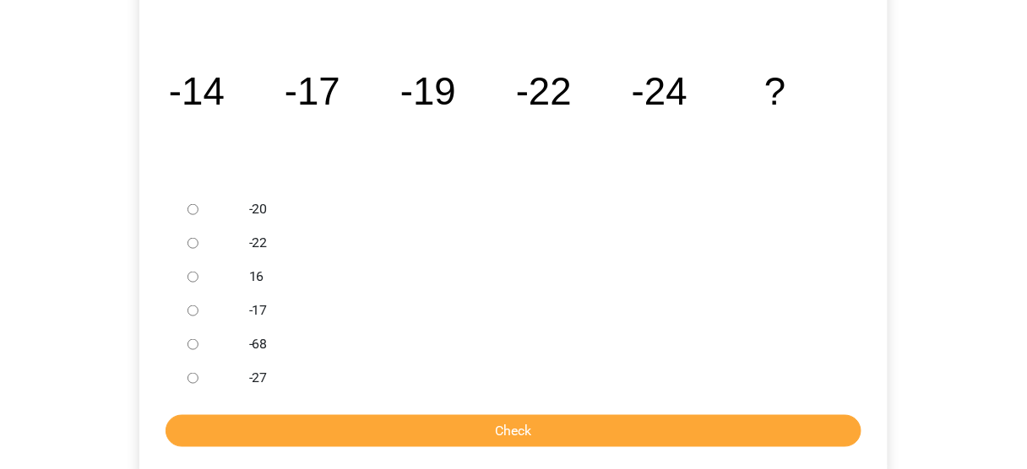
click at [243, 387] on div "-27" at bounding box center [541, 378] width 610 height 34
click at [191, 370] on div at bounding box center [209, 378] width 56 height 34
click at [191, 378] on input "-27" at bounding box center [192, 378] width 11 height 11
radio input "true"
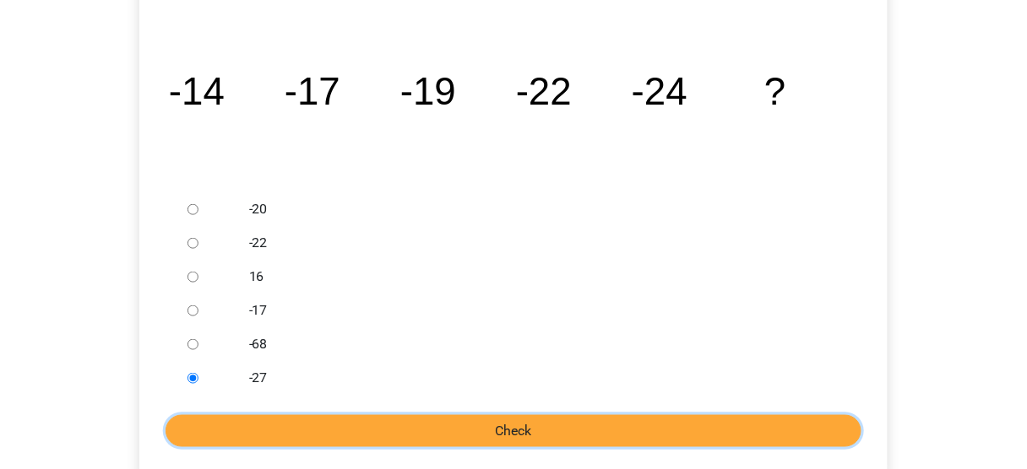
click at [236, 420] on input "Check" at bounding box center [513, 431] width 696 height 32
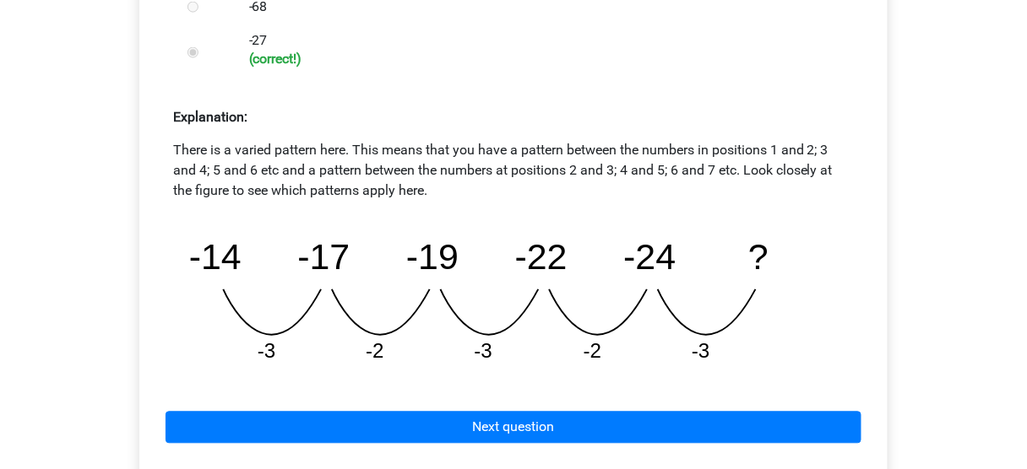
scroll to position [743, 0]
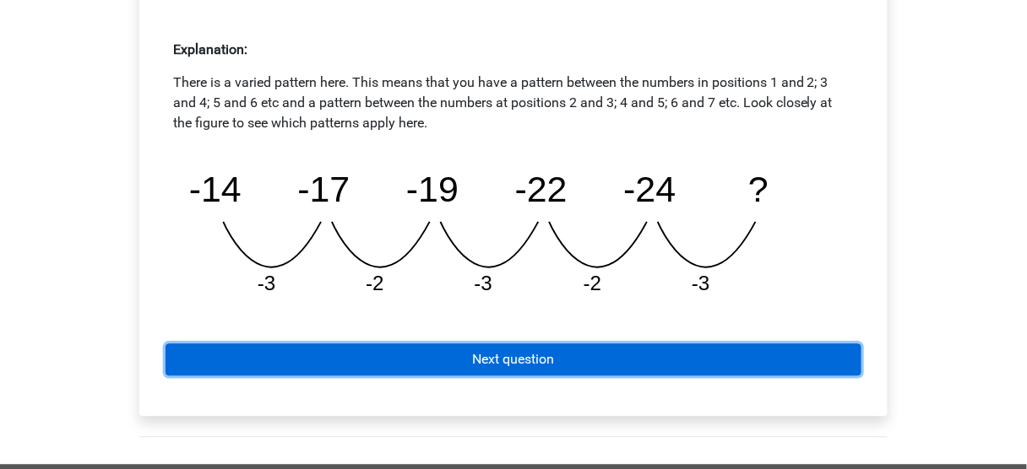
click at [396, 360] on link "Next question" at bounding box center [513, 360] width 696 height 32
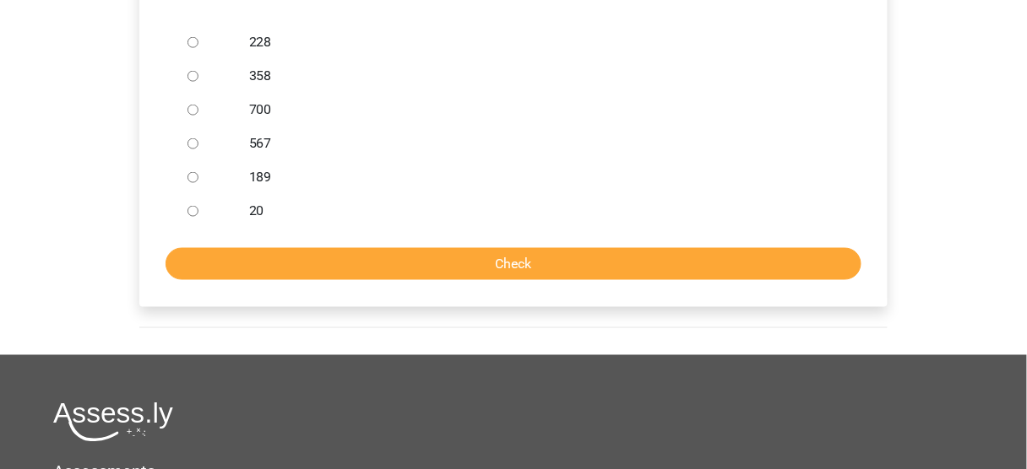
scroll to position [540, 0]
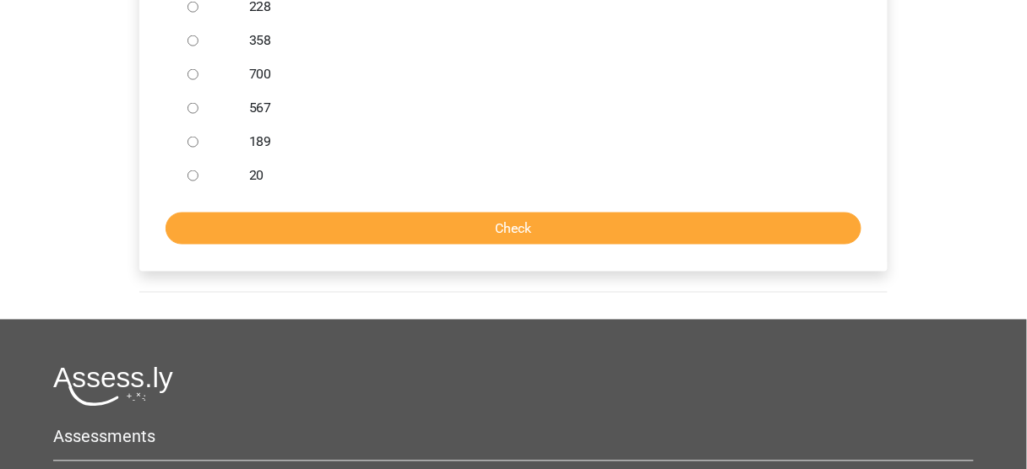
click at [195, 171] on div at bounding box center [209, 176] width 56 height 34
click at [201, 176] on div at bounding box center [209, 176] width 56 height 34
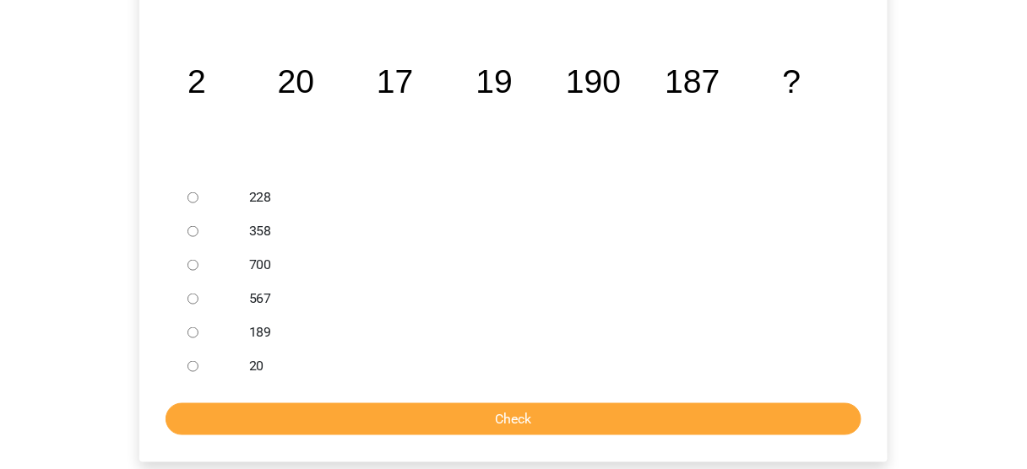
scroll to position [338, 0]
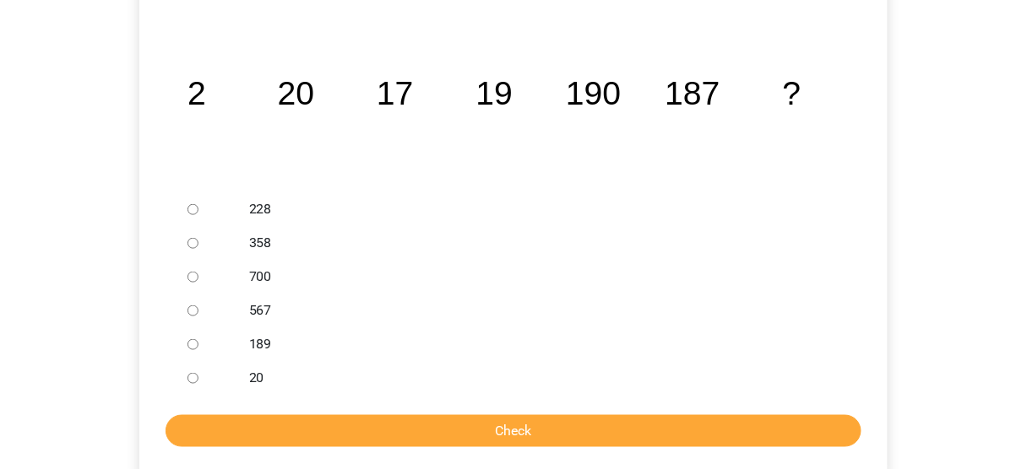
click at [246, 305] on div "567" at bounding box center [541, 311] width 610 height 34
click at [193, 312] on input "567" at bounding box center [192, 311] width 11 height 11
radio input "true"
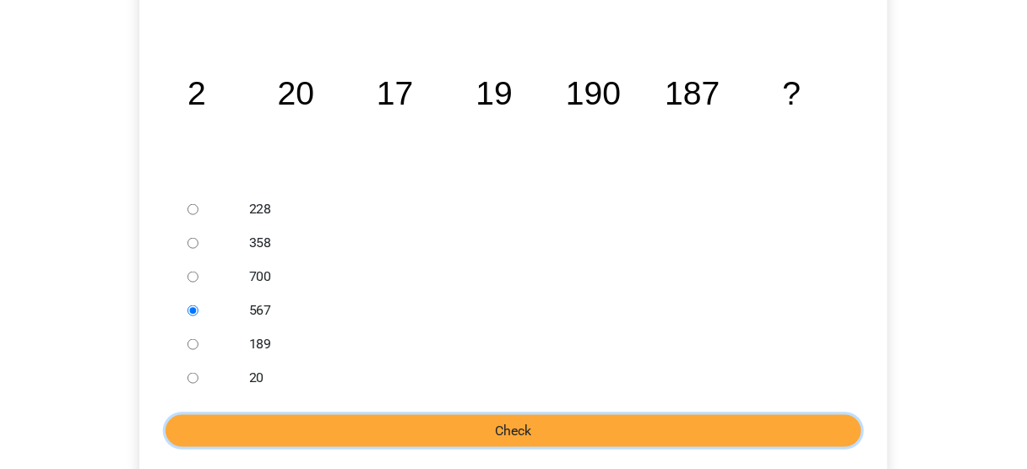
drag, startPoint x: 285, startPoint y: 420, endPoint x: 297, endPoint y: 431, distance: 17.3
click at [296, 431] on input "Check" at bounding box center [513, 431] width 696 height 32
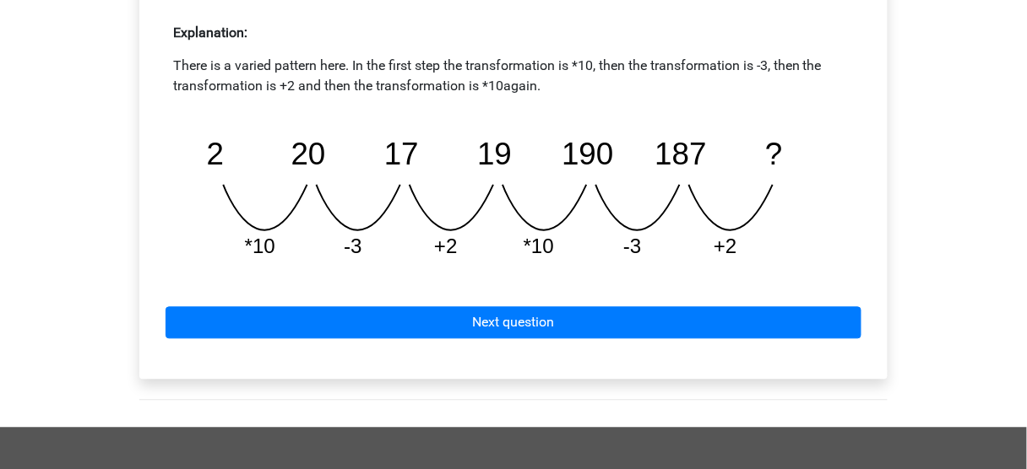
scroll to position [743, 0]
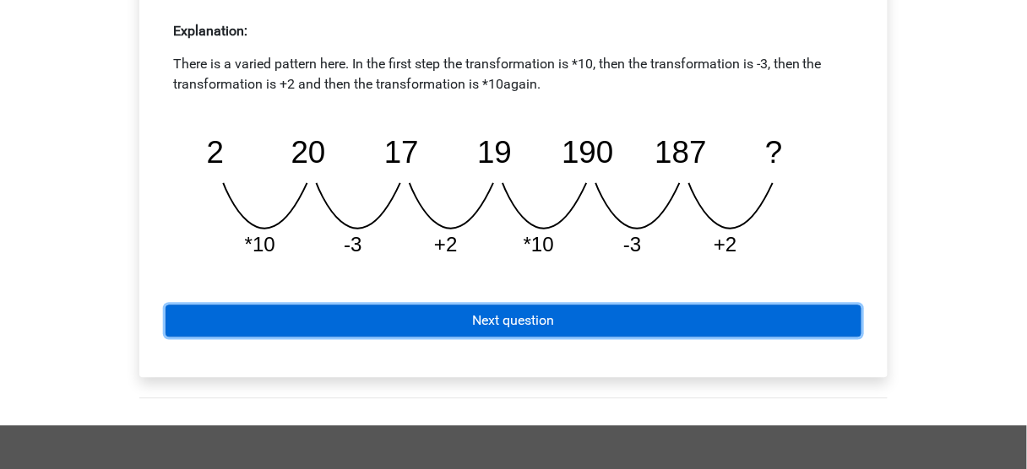
click at [456, 330] on link "Next question" at bounding box center [513, 322] width 696 height 32
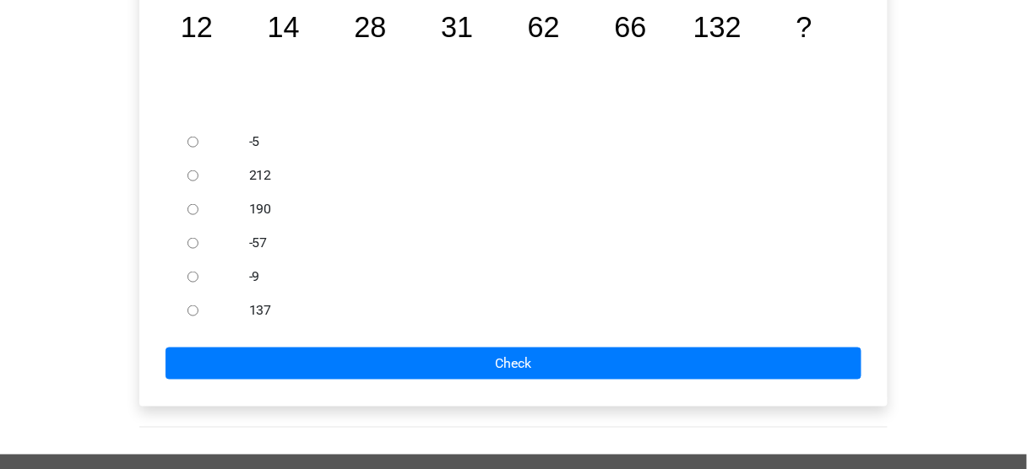
scroll to position [338, 0]
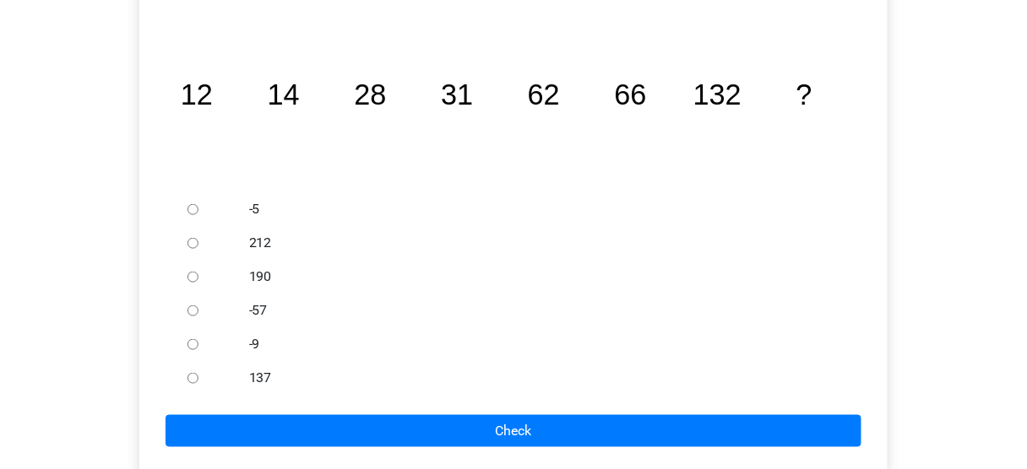
click at [226, 271] on div at bounding box center [209, 277] width 56 height 34
click at [198, 277] on div at bounding box center [209, 277] width 56 height 34
click at [190, 283] on input "190" at bounding box center [192, 277] width 11 height 11
radio input "true"
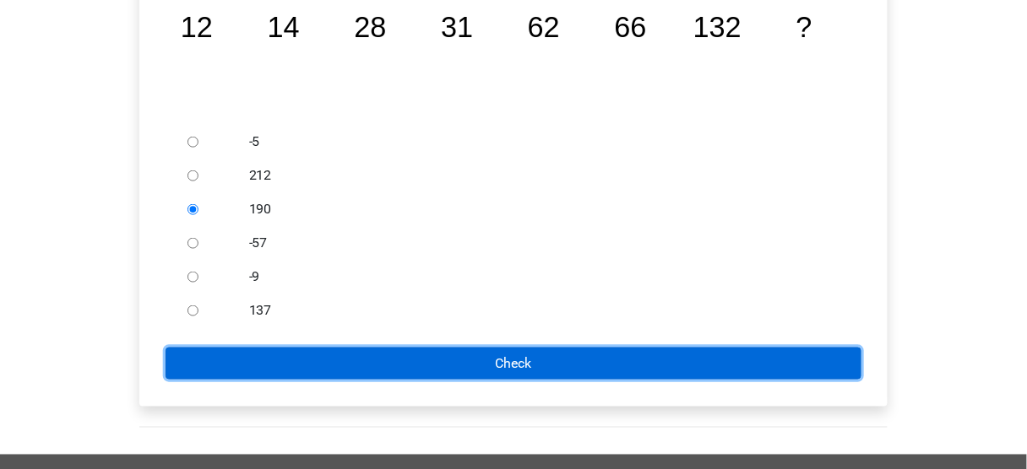
click at [354, 367] on input "Check" at bounding box center [513, 364] width 696 height 32
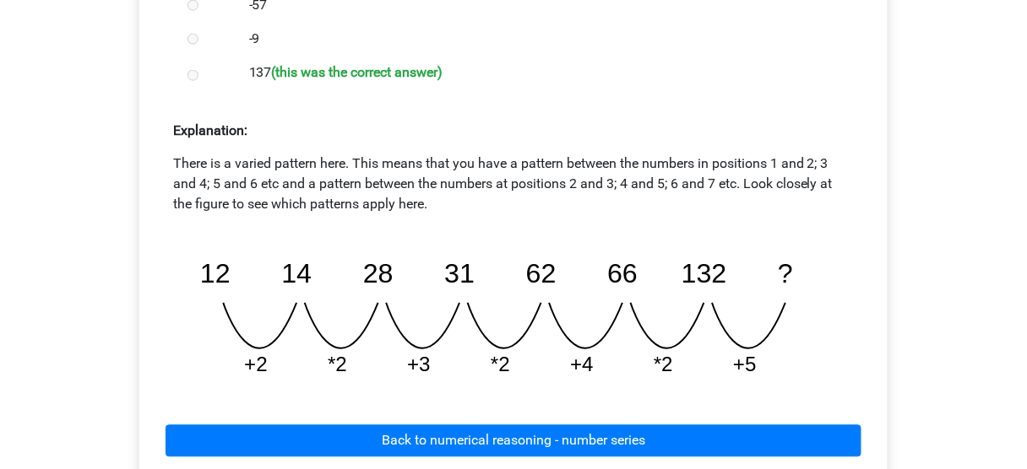
scroll to position [743, 0]
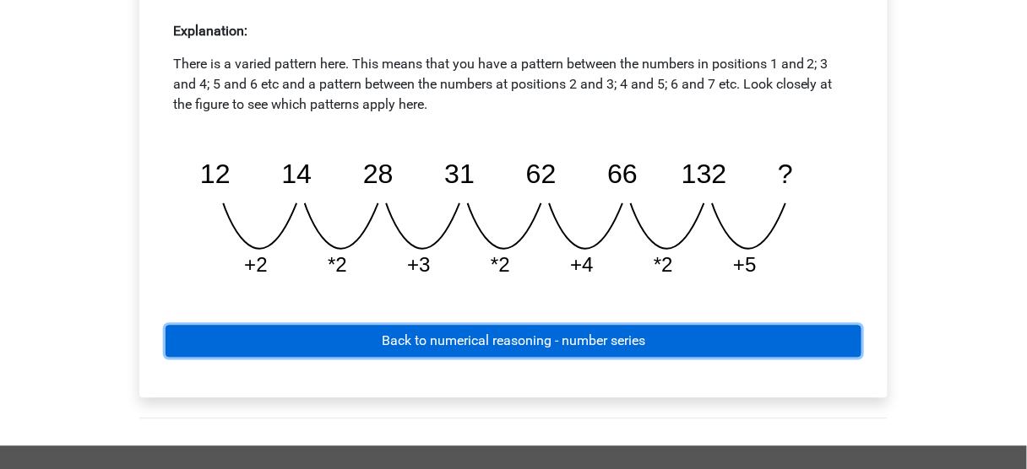
click at [356, 337] on link "Back to numerical reasoning - number series" at bounding box center [513, 342] width 696 height 32
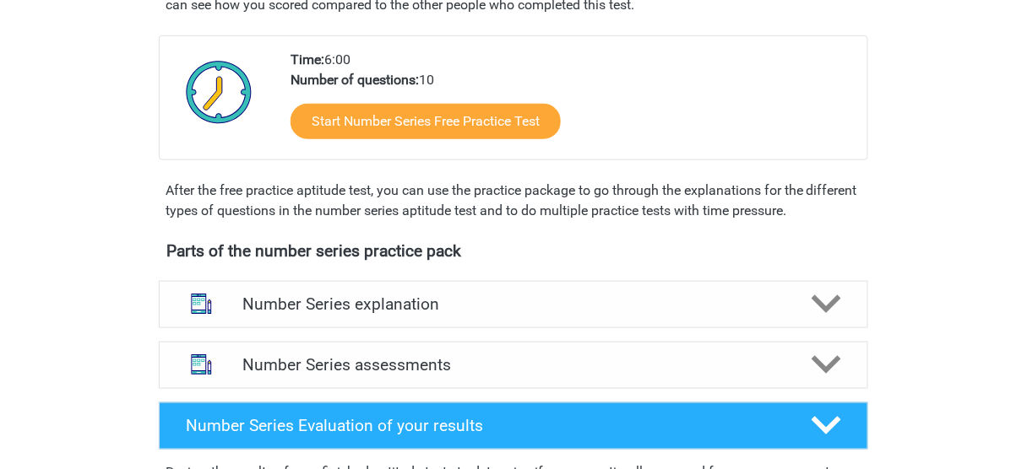
scroll to position [473, 0]
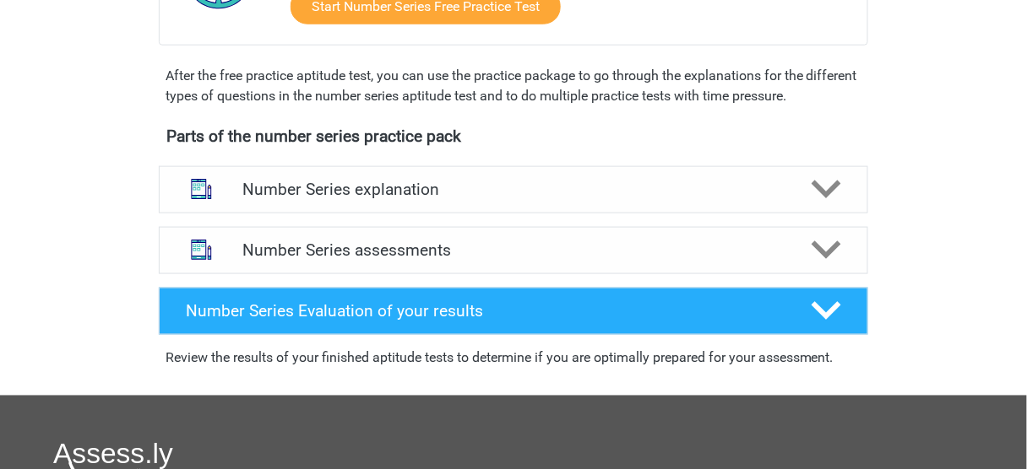
click at [389, 213] on div "Number Series explanation There are roughly six different types of patterns tha…" at bounding box center [513, 190] width 775 height 61
click at [399, 196] on h4 "Number Series explanation" at bounding box center [513, 189] width 542 height 19
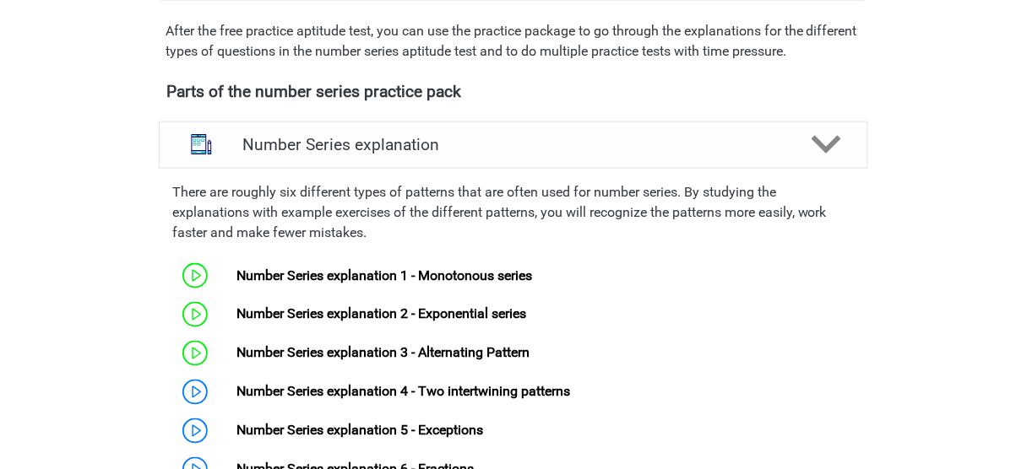
scroll to position [608, 0]
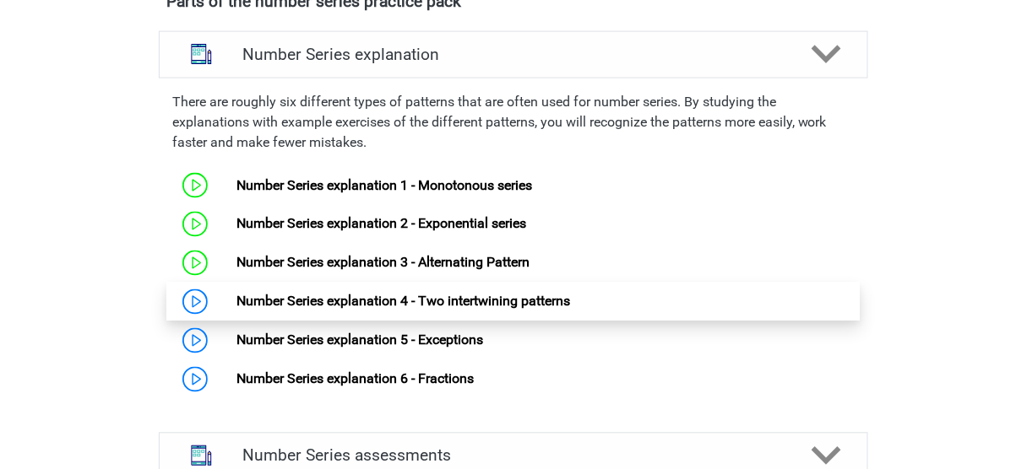
click at [302, 301] on link "Number Series explanation 4 - Two intertwining patterns" at bounding box center [402, 302] width 333 height 16
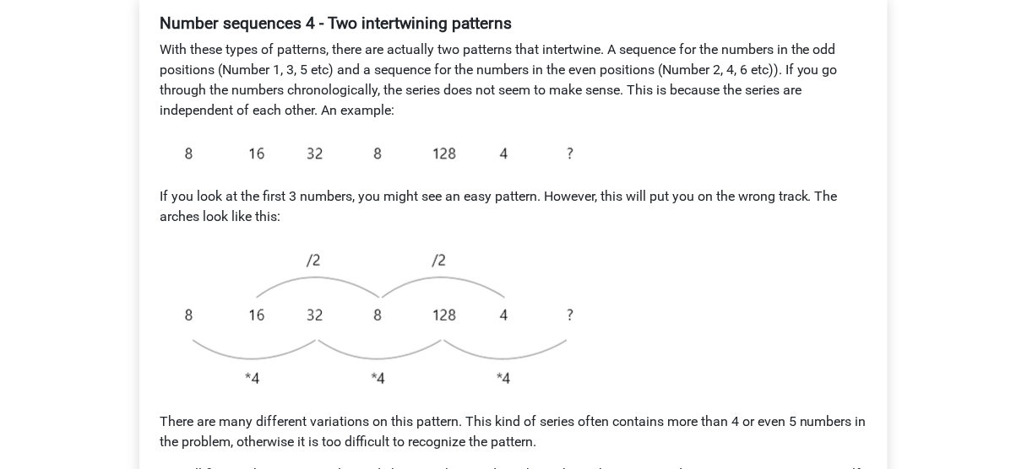
scroll to position [405, 0]
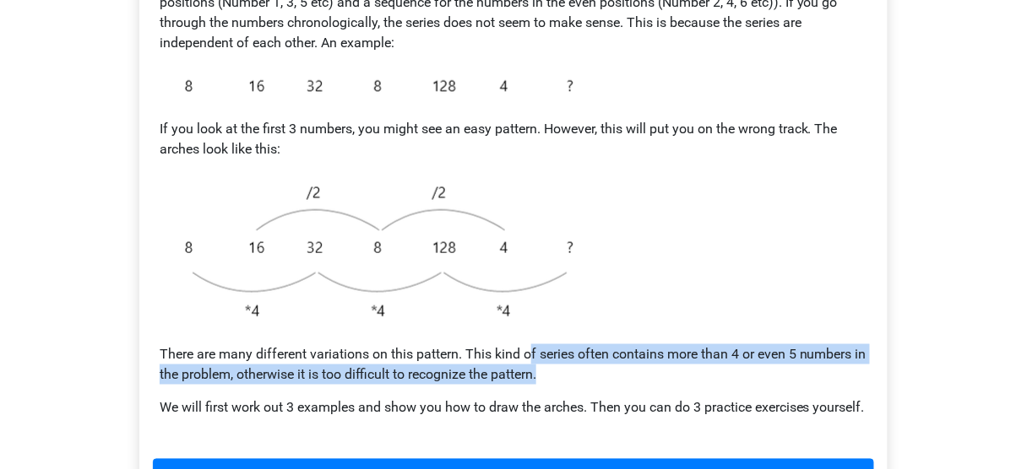
drag, startPoint x: 564, startPoint y: 350, endPoint x: 756, endPoint y: 371, distance: 193.6
click at [753, 371] on div "Number sequences 4 - Two intertwining patterns With these types of patterns, th…" at bounding box center [513, 189] width 721 height 500
click at [769, 377] on p "There are many different variations on this pattern. This kind of series often …" at bounding box center [513, 364] width 707 height 41
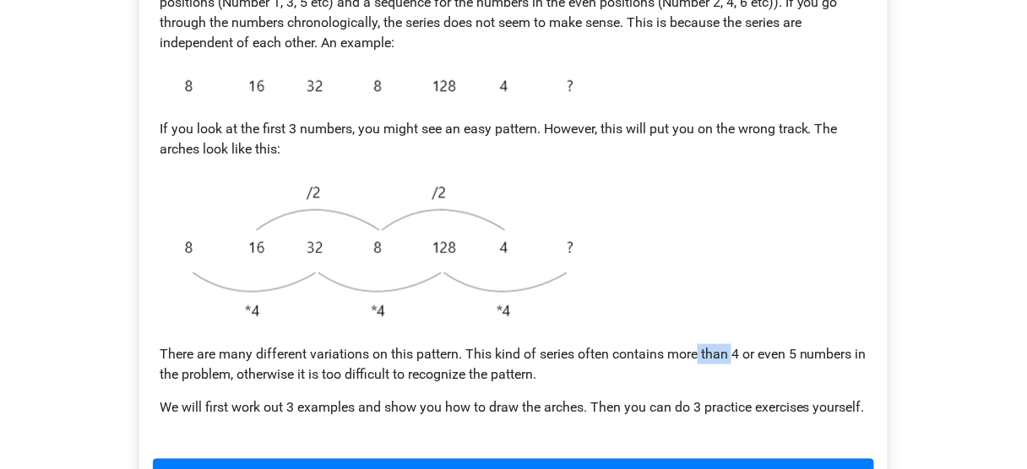
drag, startPoint x: 701, startPoint y: 356, endPoint x: 735, endPoint y: 353, distance: 34.8
click at [735, 353] on p "There are many different variations on this pattern. This kind of series often …" at bounding box center [513, 364] width 707 height 41
click at [741, 368] on p "There are many different variations on this pattern. This kind of series often …" at bounding box center [513, 364] width 707 height 41
drag, startPoint x: 763, startPoint y: 355, endPoint x: 782, endPoint y: 362, distance: 20.1
click at [782, 359] on p "There are many different variations on this pattern. This kind of series often …" at bounding box center [513, 364] width 707 height 41
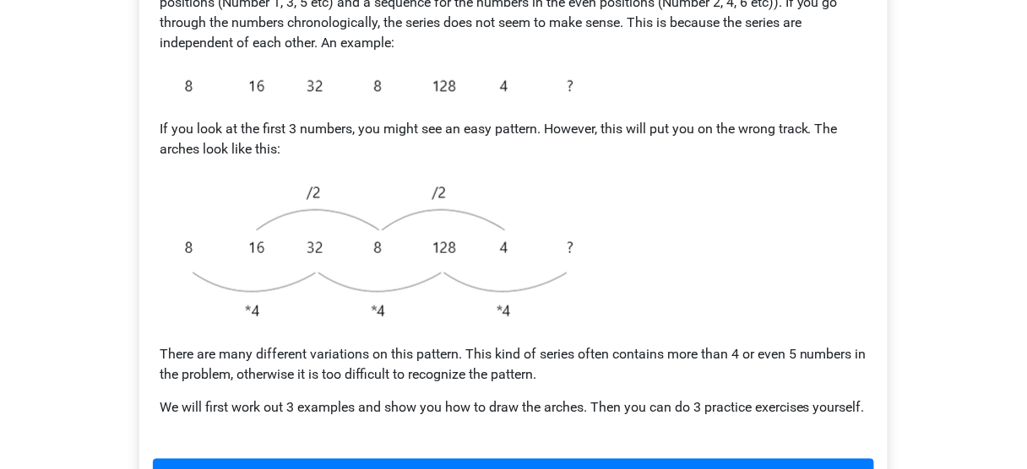
click at [787, 379] on p "There are many different variations on this pattern. This kind of series often …" at bounding box center [513, 364] width 707 height 41
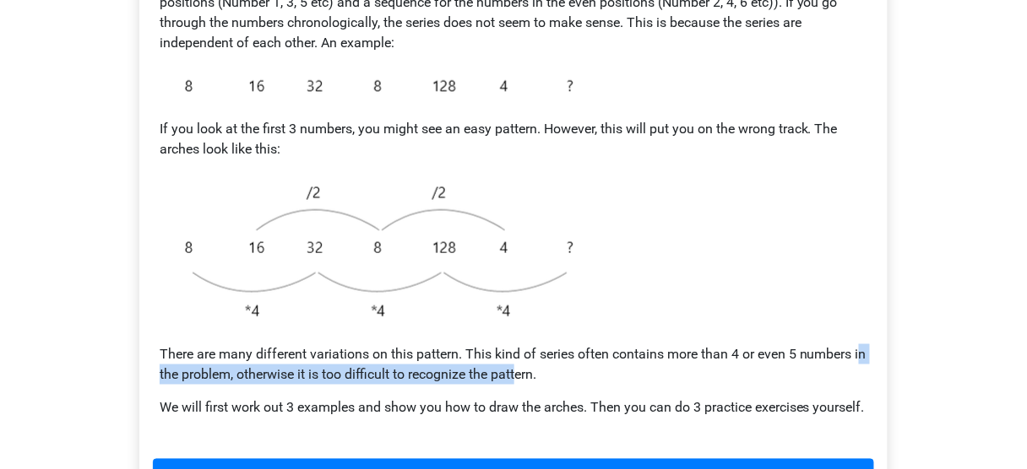
drag, startPoint x: 165, startPoint y: 374, endPoint x: 534, endPoint y: 381, distance: 369.8
click at [534, 381] on p "There are many different variations on this pattern. This kind of series often …" at bounding box center [513, 364] width 707 height 41
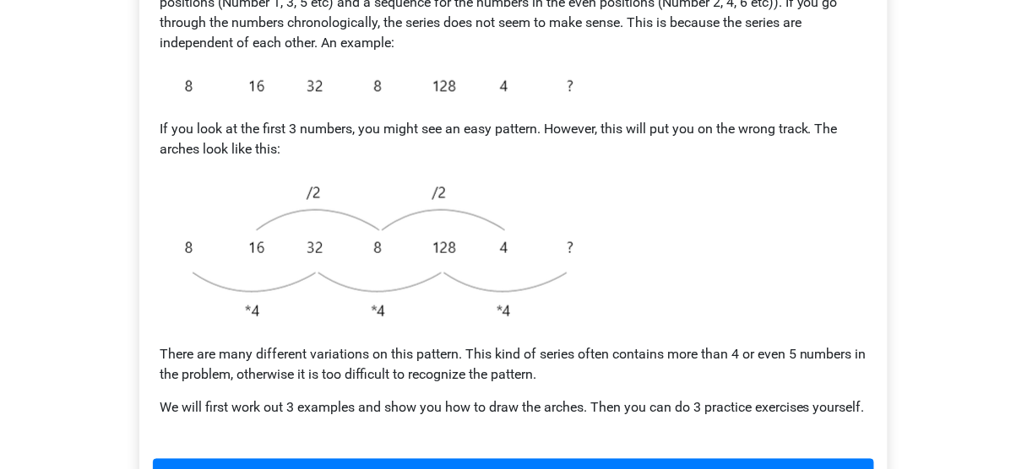
click at [555, 388] on div "Number sequences 4 - Two intertwining patterns With these types of patterns, th…" at bounding box center [513, 189] width 721 height 500
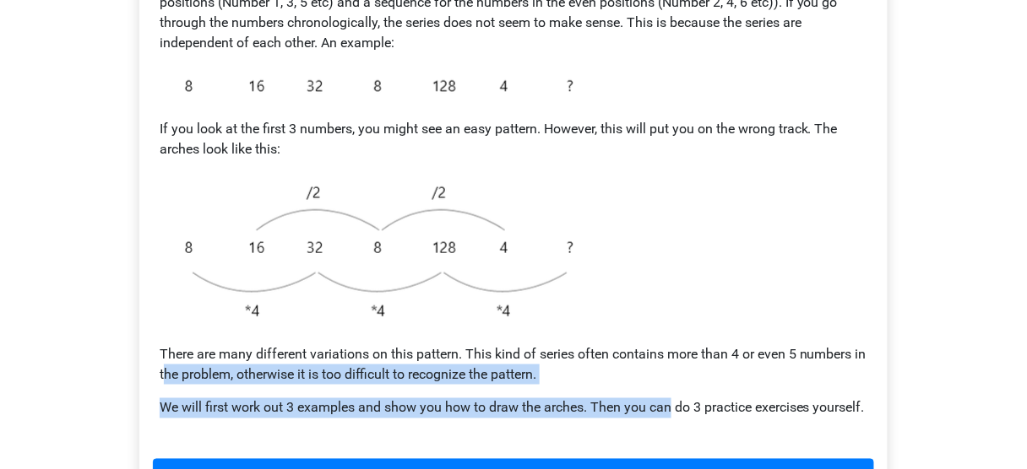
drag, startPoint x: 182, startPoint y: 374, endPoint x: 724, endPoint y: 433, distance: 546.1
click at [683, 417] on div "Number sequences 4 - Two intertwining patterns With these types of patterns, th…" at bounding box center [513, 189] width 721 height 500
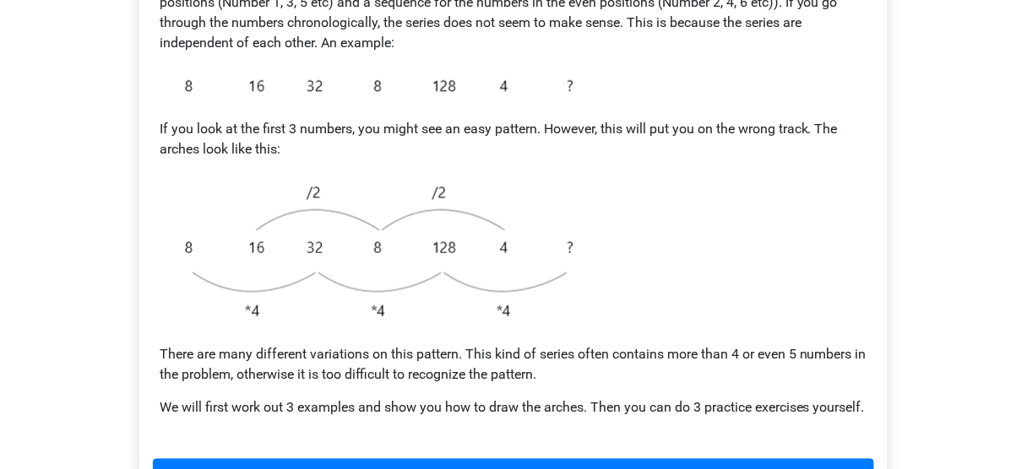
click at [729, 419] on p "We will first work out 3 examples and show you how to draw the arches. Then you…" at bounding box center [513, 408] width 707 height 20
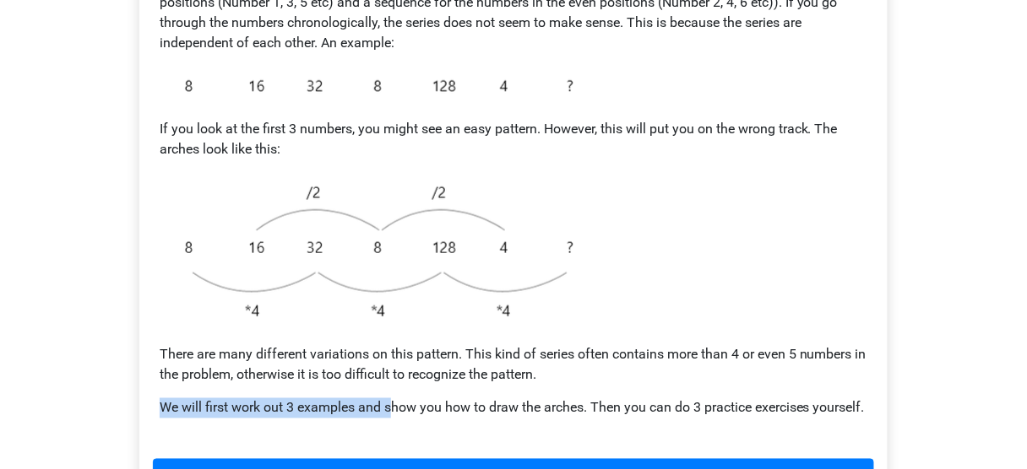
drag, startPoint x: 164, startPoint y: 398, endPoint x: 398, endPoint y: 404, distance: 234.8
click at [394, 403] on div "Number sequences 4 - Two intertwining patterns With these types of patterns, th…" at bounding box center [513, 189] width 721 height 500
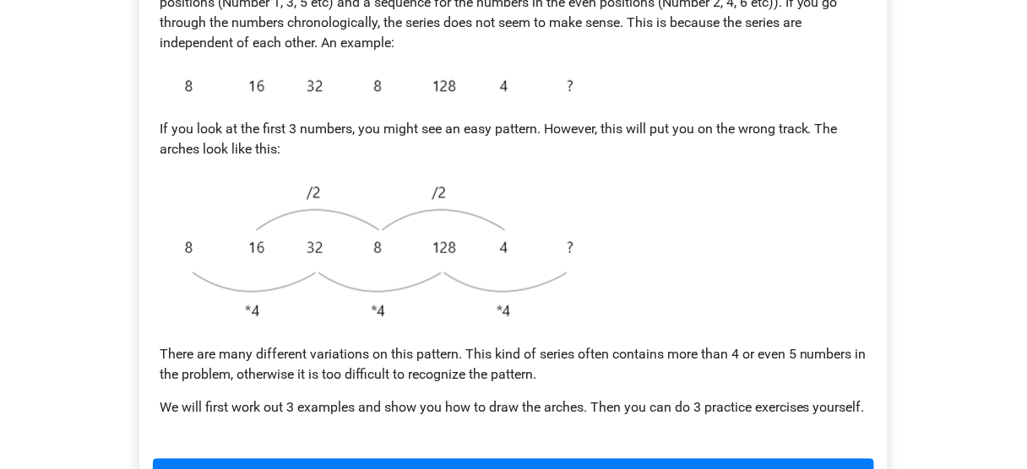
click at [419, 412] on p "We will first work out 3 examples and show you how to draw the arches. Then you…" at bounding box center [513, 408] width 707 height 20
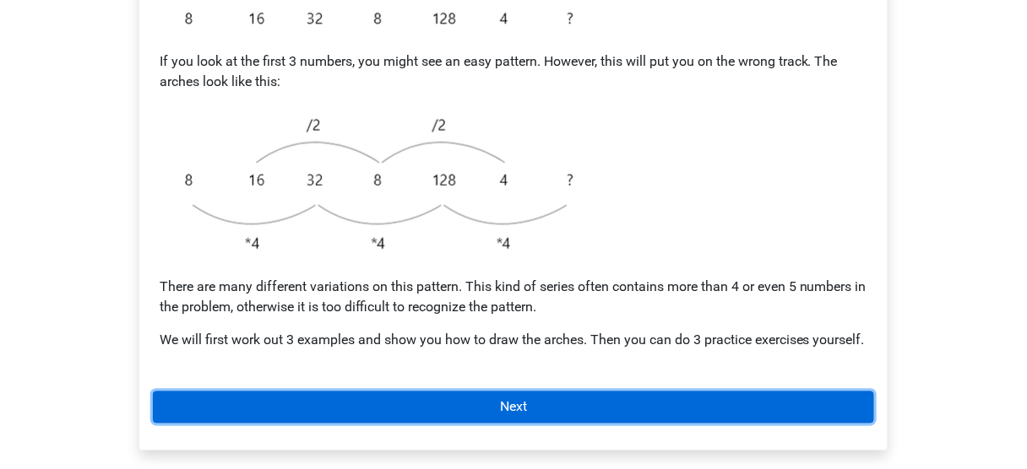
click at [448, 424] on link "Next" at bounding box center [513, 408] width 721 height 32
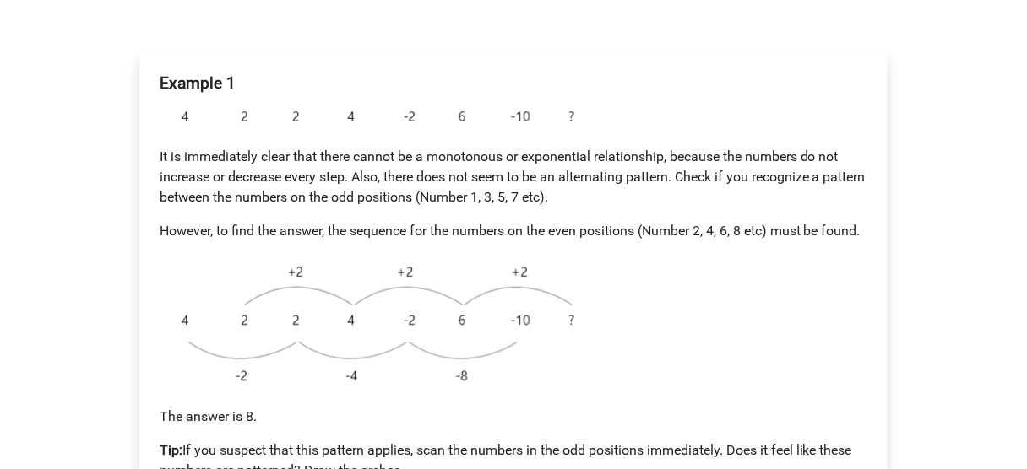
scroll to position [405, 0]
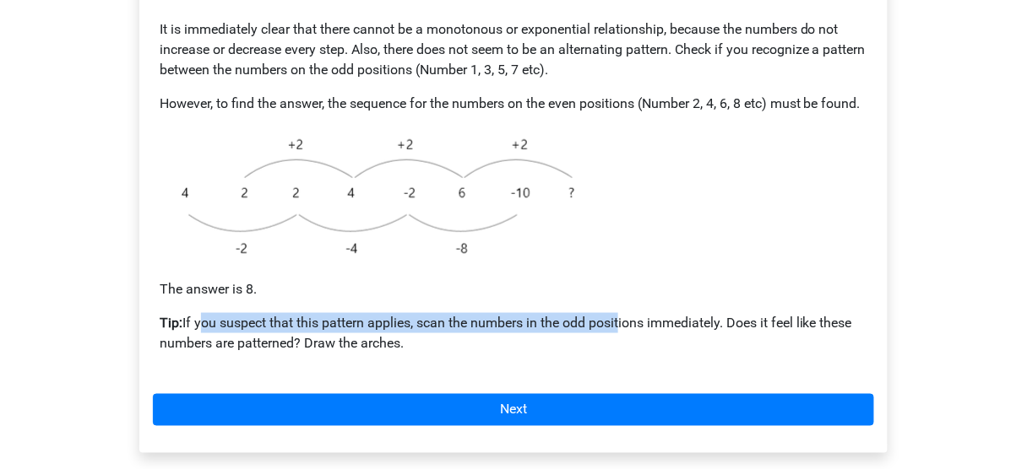
drag, startPoint x: 230, startPoint y: 341, endPoint x: 618, endPoint y: 339, distance: 388.4
click at [618, 339] on div "Example 1 It is immediately clear that there cannot be a monotonous or exponent…" at bounding box center [513, 156] width 721 height 435
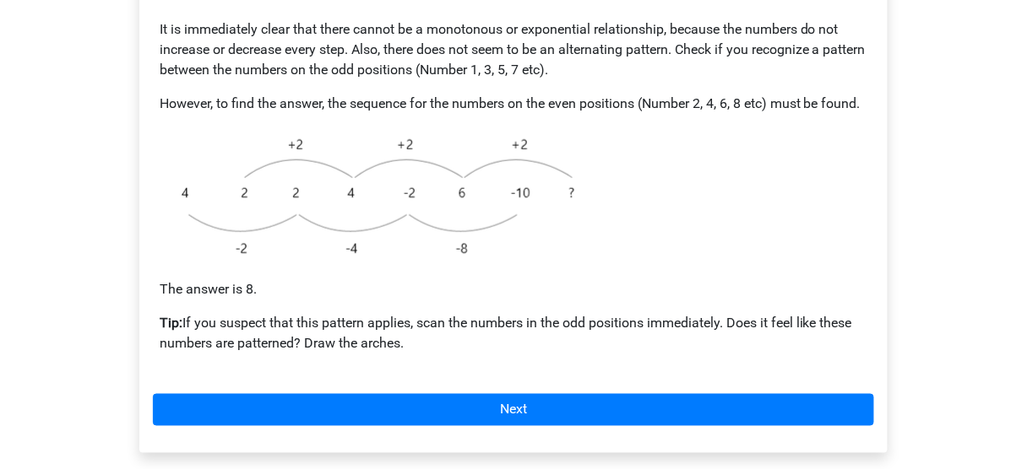
click at [627, 354] on p "Tip: If you suspect that this pattern applies, scan the numbers in the odd posi…" at bounding box center [513, 333] width 707 height 41
drag, startPoint x: 453, startPoint y: 349, endPoint x: 425, endPoint y: 358, distance: 29.4
click at [425, 354] on p "Tip: If you suspect that this pattern applies, scan the numbers in the odd posi…" at bounding box center [513, 333] width 707 height 41
click at [446, 354] on p "Tip: If you suspect that this pattern applies, scan the numbers in the odd posi…" at bounding box center [513, 333] width 707 height 41
drag, startPoint x: 501, startPoint y: 351, endPoint x: 672, endPoint y: 372, distance: 171.8
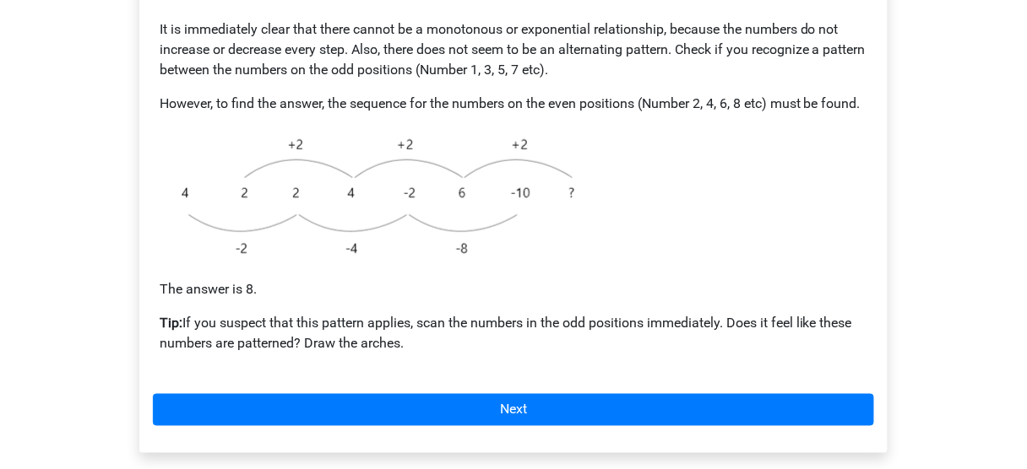
click at [670, 354] on p "Tip: If you suspect that this pattern applies, scan the numbers in the odd posi…" at bounding box center [513, 333] width 707 height 41
click at [676, 354] on p "Tip: If you suspect that this pattern applies, scan the numbers in the odd posi…" at bounding box center [513, 333] width 707 height 41
drag, startPoint x: 366, startPoint y: 360, endPoint x: 396, endPoint y: 364, distance: 30.6
click at [388, 354] on p "Tip: If you suspect that this pattern applies, scan the numbers in the odd posi…" at bounding box center [513, 333] width 707 height 41
click at [406, 354] on p "Tip: If you suspect that this pattern applies, scan the numbers in the odd posi…" at bounding box center [513, 333] width 707 height 41
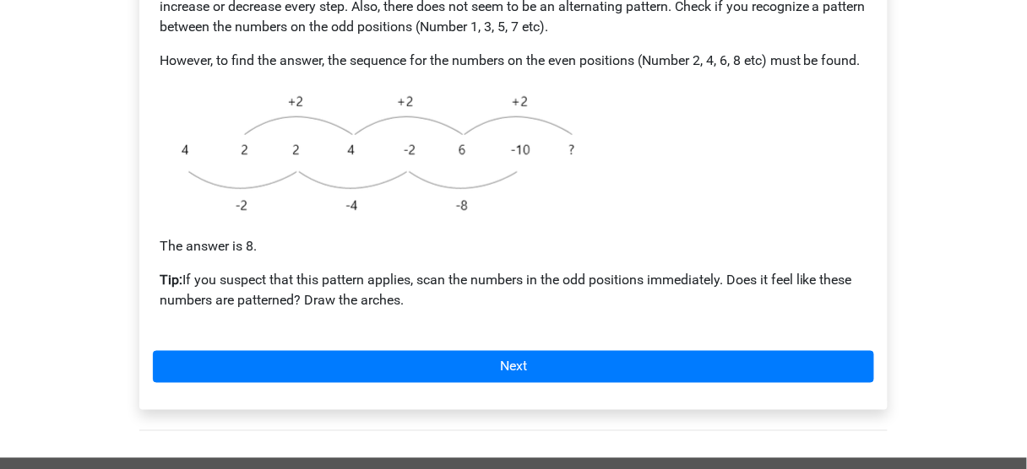
scroll to position [473, 0]
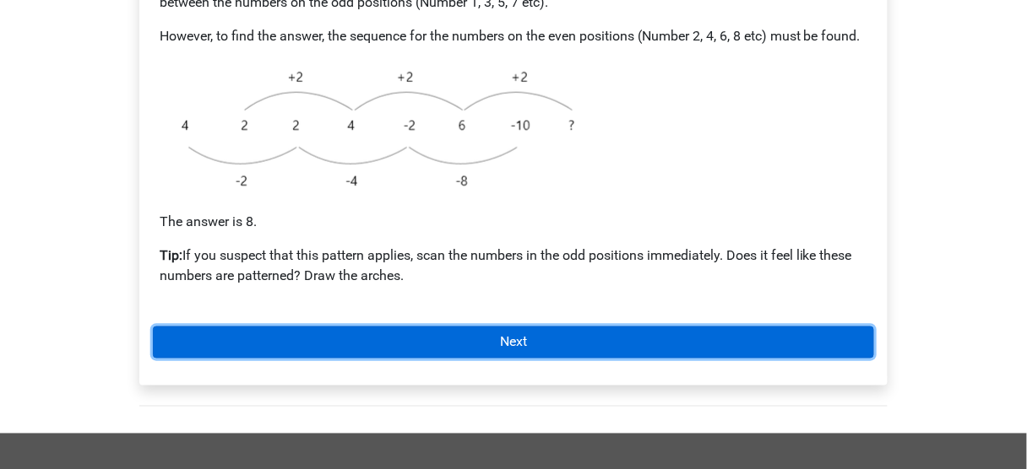
click at [417, 359] on link "Next" at bounding box center [513, 343] width 721 height 32
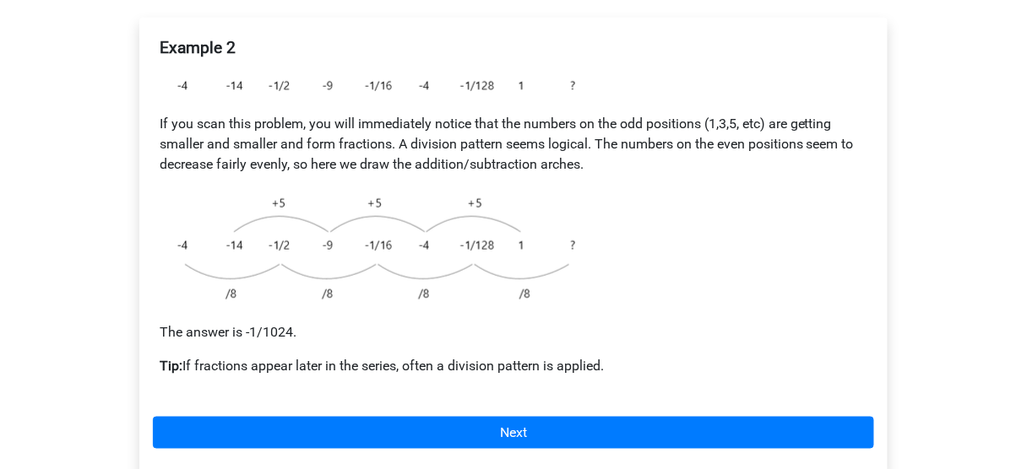
scroll to position [338, 0]
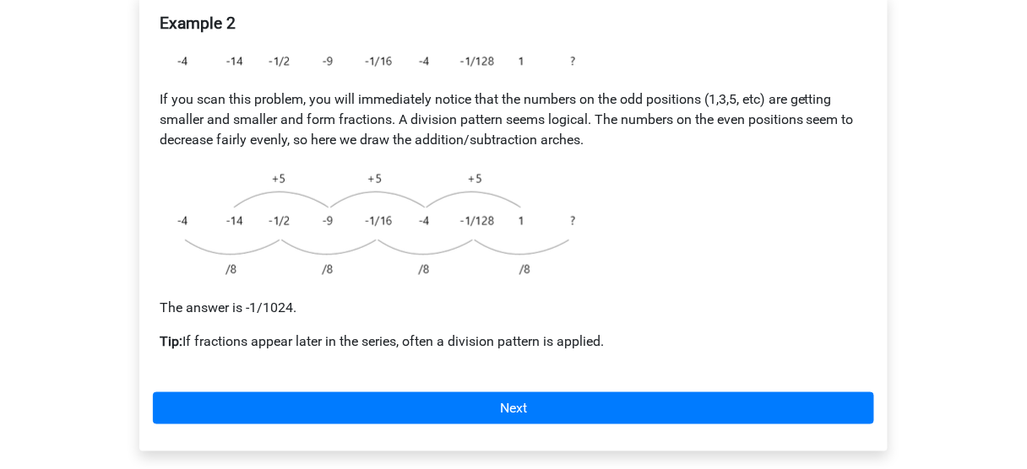
click at [438, 389] on div "Example 2 If you scan this problem, you will immediately notice that the number…" at bounding box center [513, 222] width 748 height 458
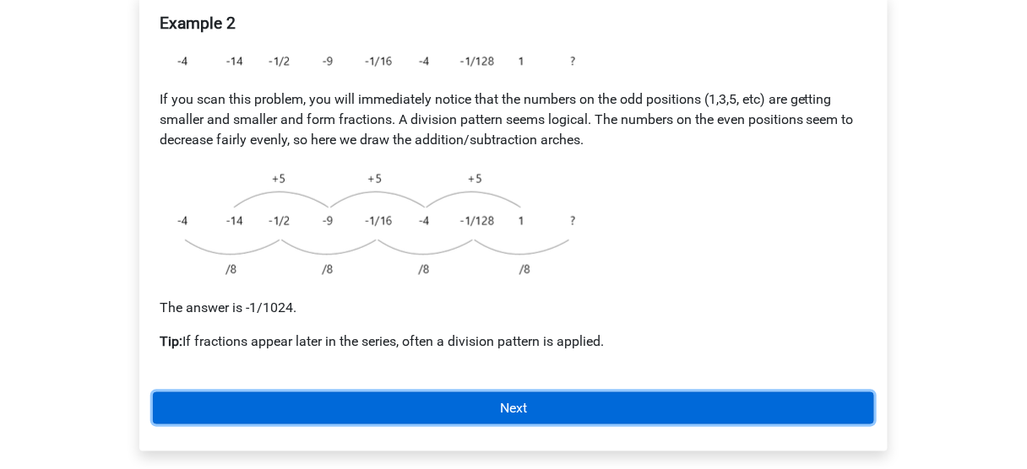
click at [435, 395] on link "Next" at bounding box center [513, 409] width 721 height 32
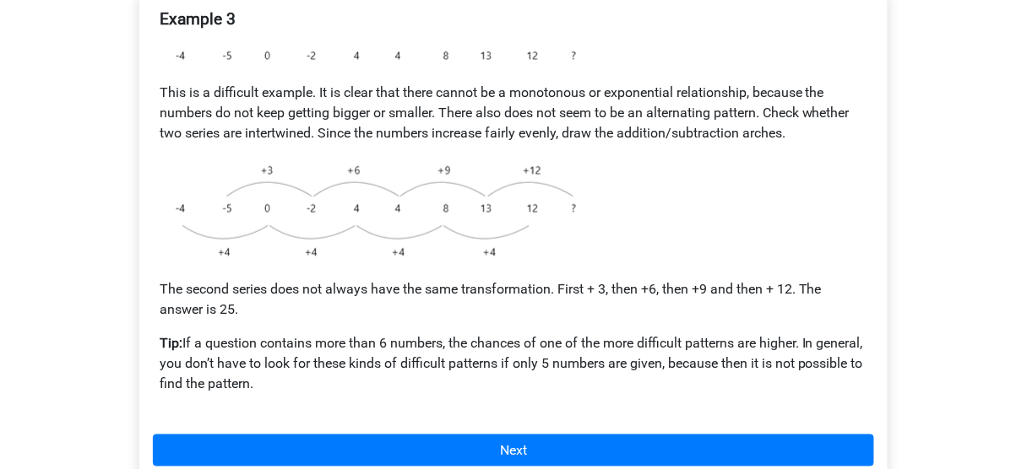
scroll to position [405, 0]
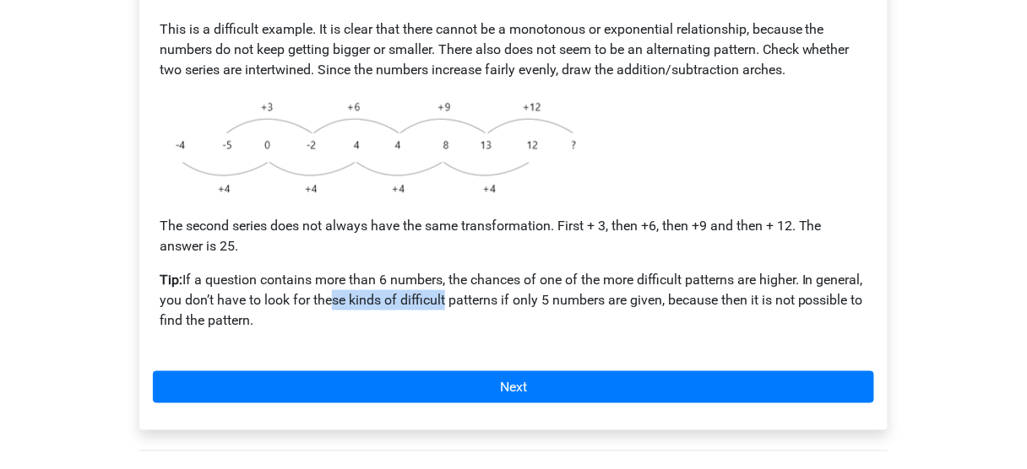
drag, startPoint x: 373, startPoint y: 293, endPoint x: 492, endPoint y: 298, distance: 119.1
click at [492, 298] on p "Tip: If a question contains more than 6 numbers, the chances of one of the more…" at bounding box center [513, 300] width 707 height 61
click at [519, 304] on p "Tip: If a question contains more than 6 numbers, the chances of one of the more…" at bounding box center [513, 300] width 707 height 61
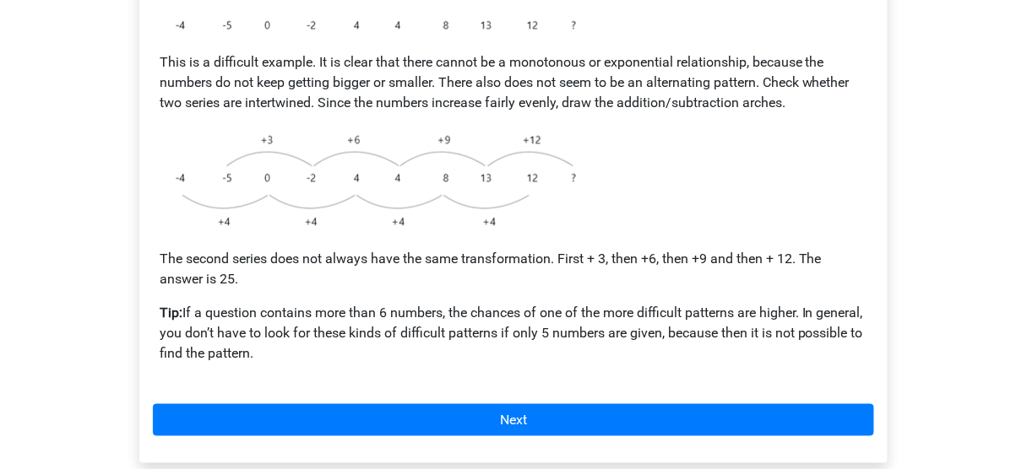
scroll to position [473, 0]
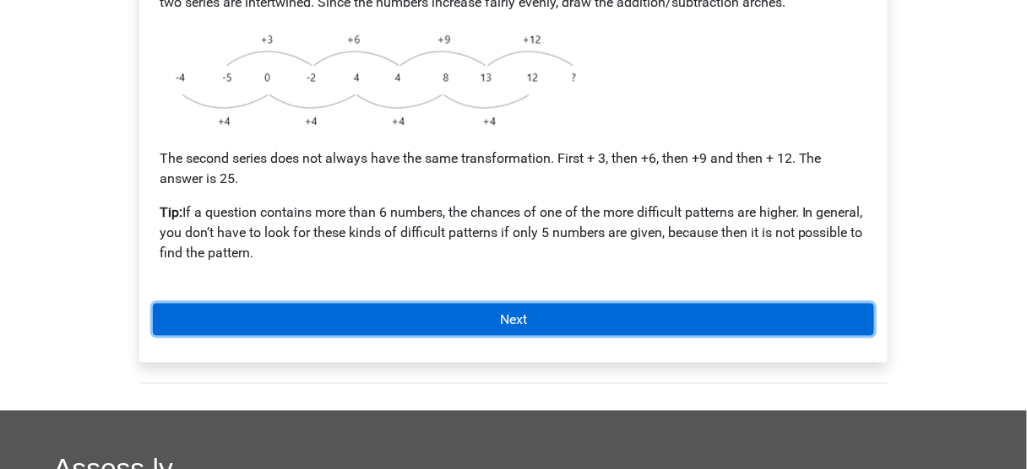
click at [484, 316] on link "Next" at bounding box center [513, 320] width 721 height 32
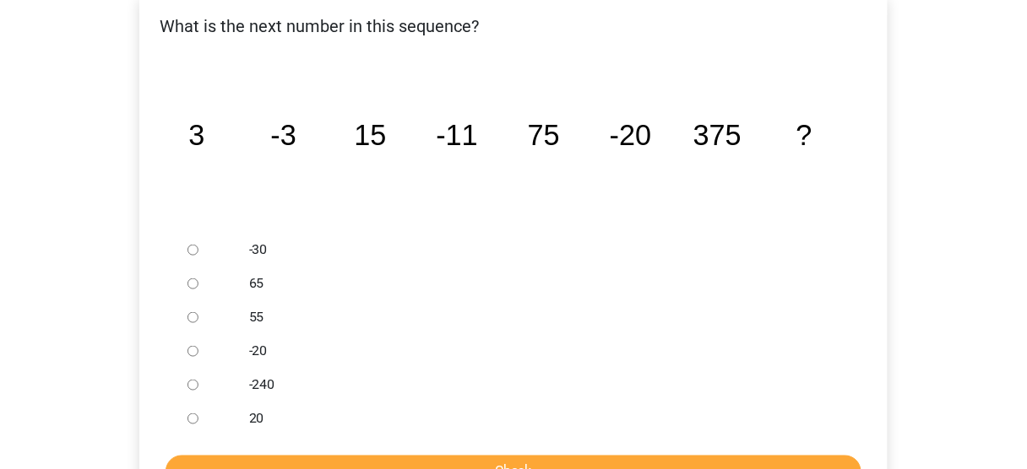
scroll to position [405, 0]
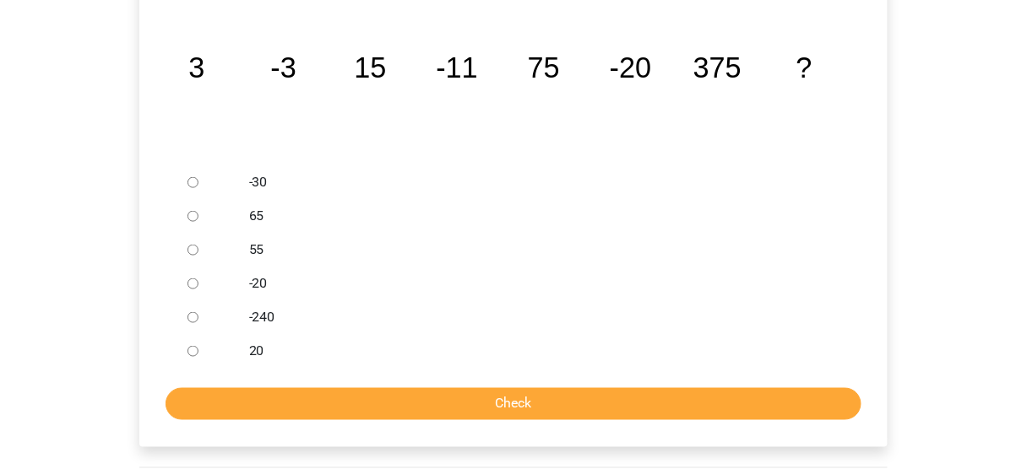
click at [209, 192] on div at bounding box center [209, 182] width 56 height 34
click at [203, 191] on div at bounding box center [209, 182] width 56 height 34
click at [197, 186] on input "-30" at bounding box center [192, 182] width 11 height 11
radio input "true"
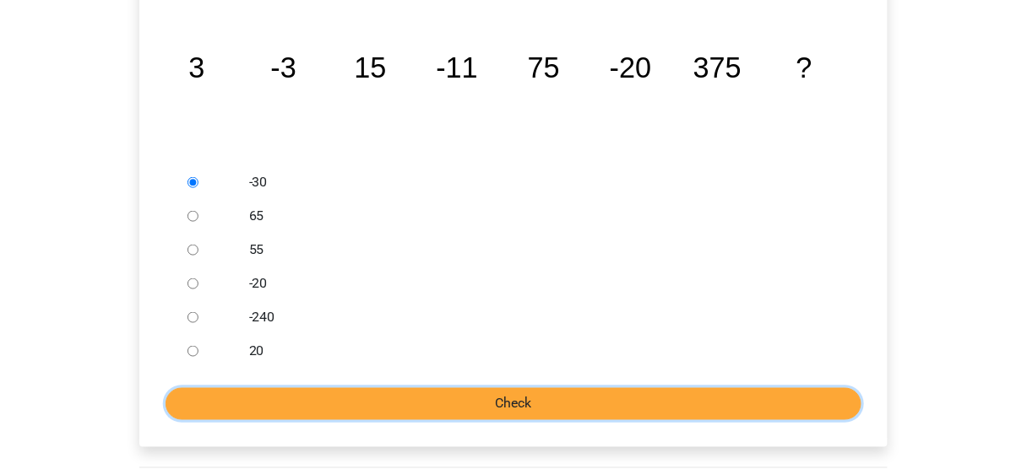
click at [355, 395] on input "Check" at bounding box center [513, 404] width 696 height 32
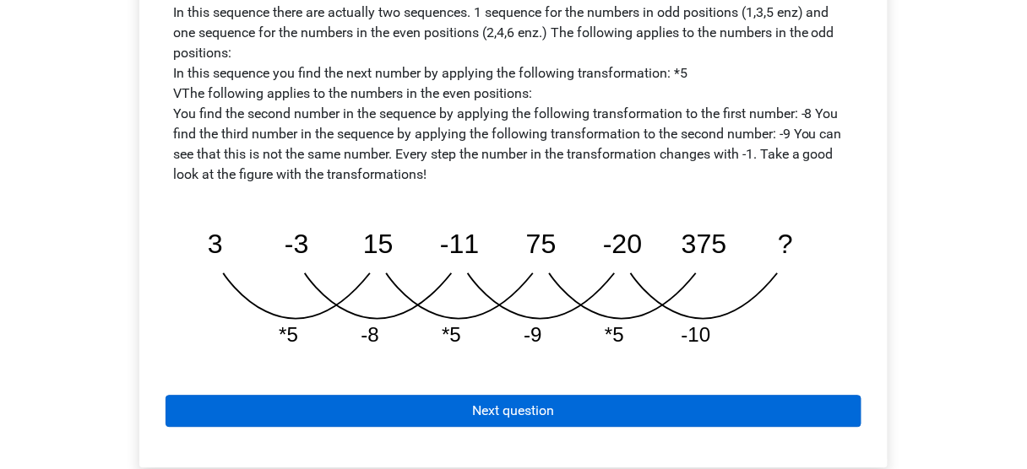
scroll to position [878, 0]
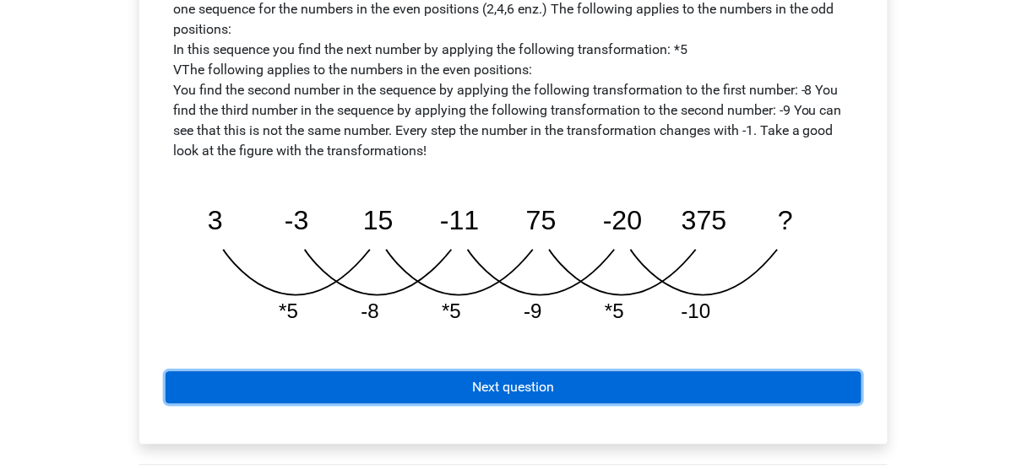
click at [462, 389] on link "Next question" at bounding box center [513, 387] width 696 height 32
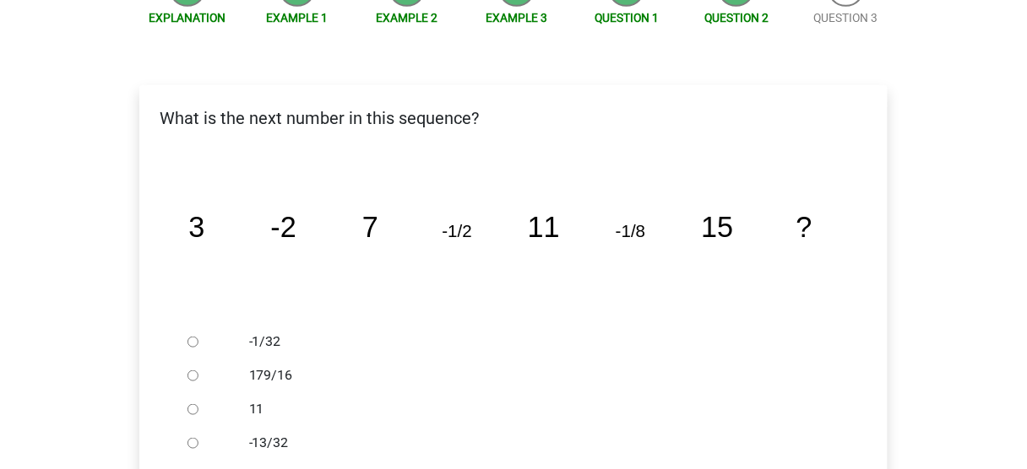
scroll to position [270, 0]
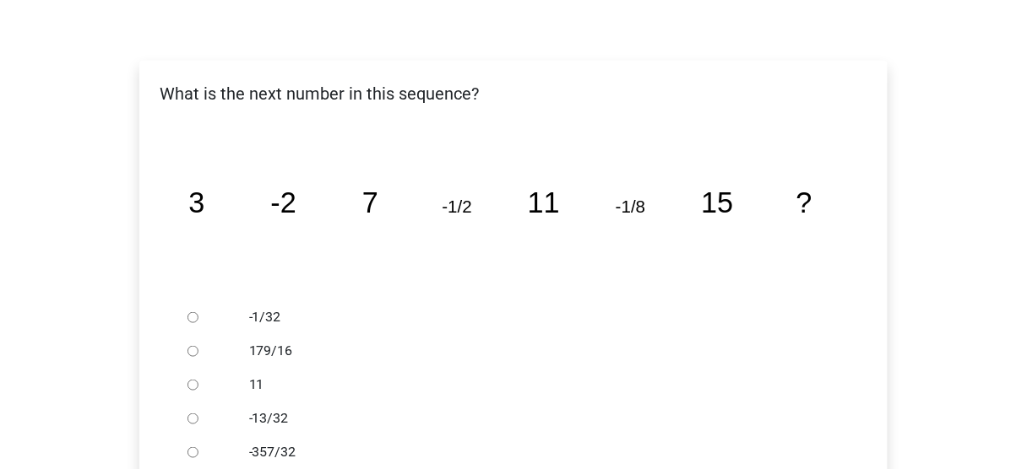
click at [239, 326] on div "-1/32" at bounding box center [541, 318] width 610 height 34
click at [208, 323] on div at bounding box center [209, 318] width 56 height 34
click at [191, 319] on input "-1/32" at bounding box center [192, 317] width 11 height 11
radio input "true"
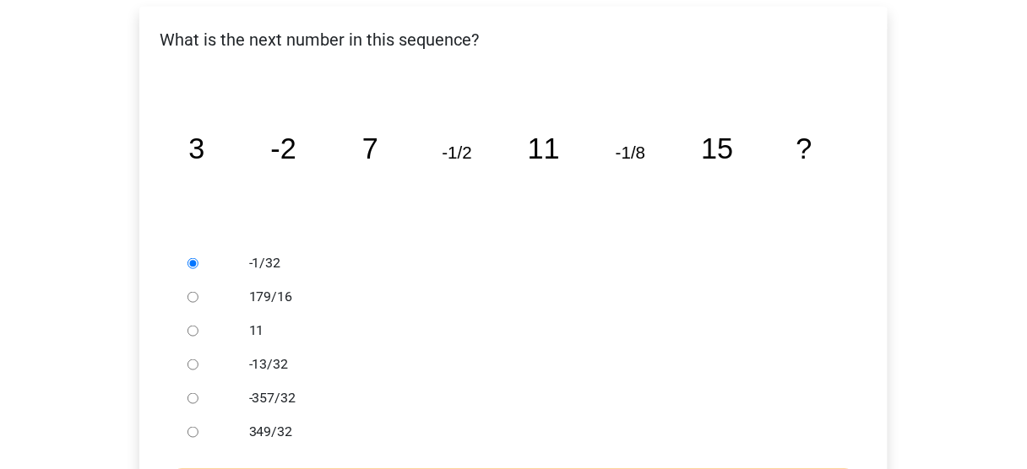
scroll to position [405, 0]
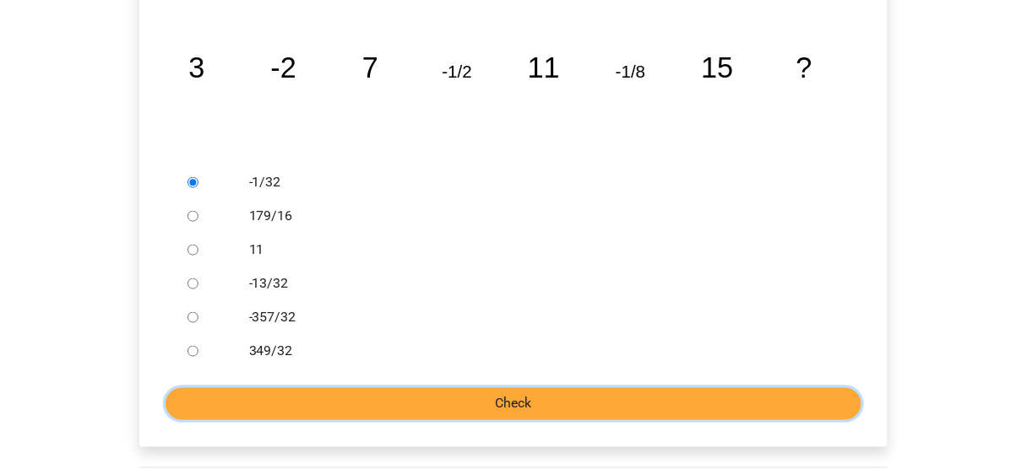
click at [374, 400] on input "Check" at bounding box center [513, 404] width 696 height 32
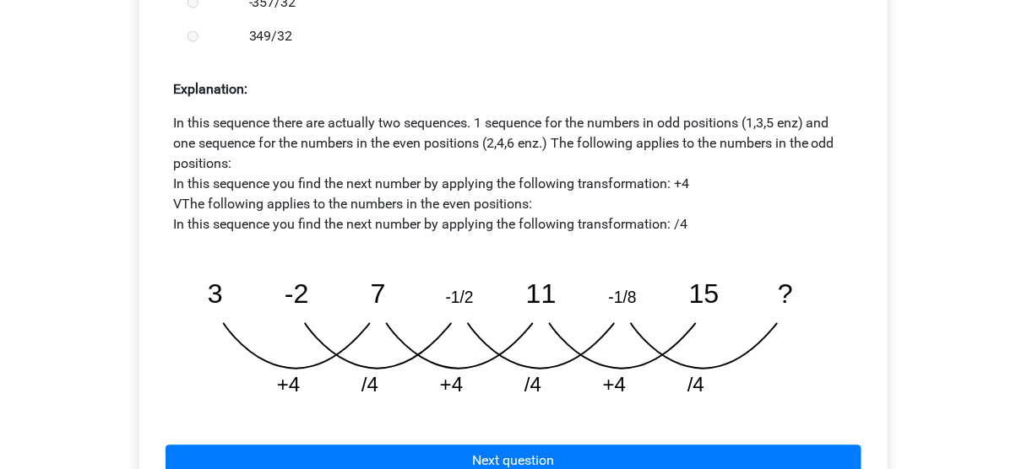
scroll to position [878, 0]
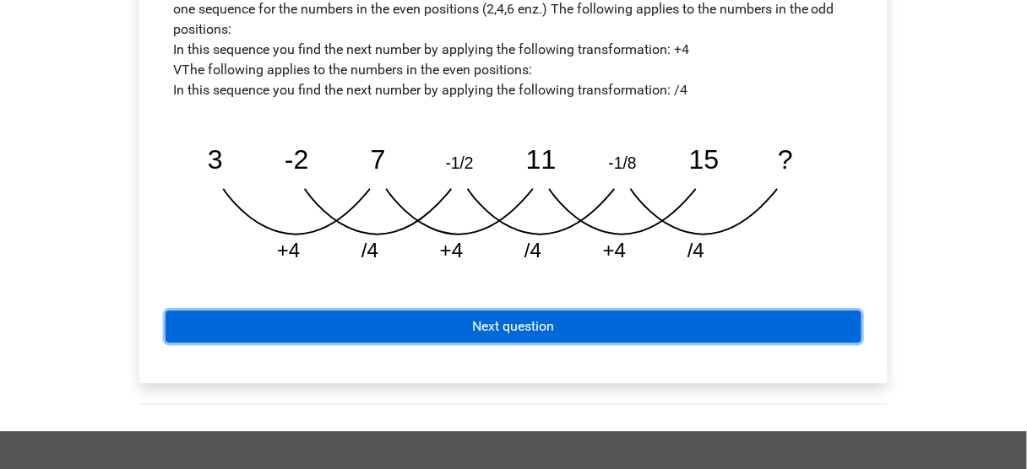
click at [448, 322] on link "Next question" at bounding box center [513, 327] width 696 height 32
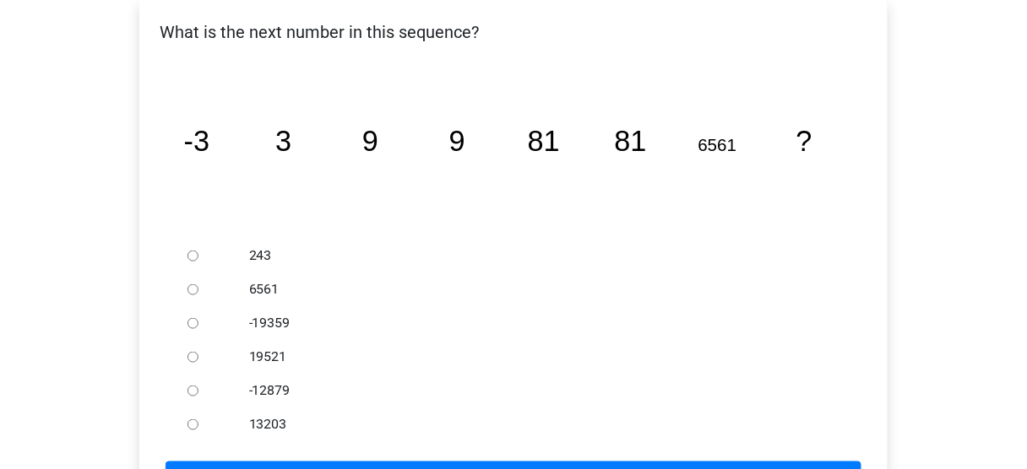
scroll to position [405, 0]
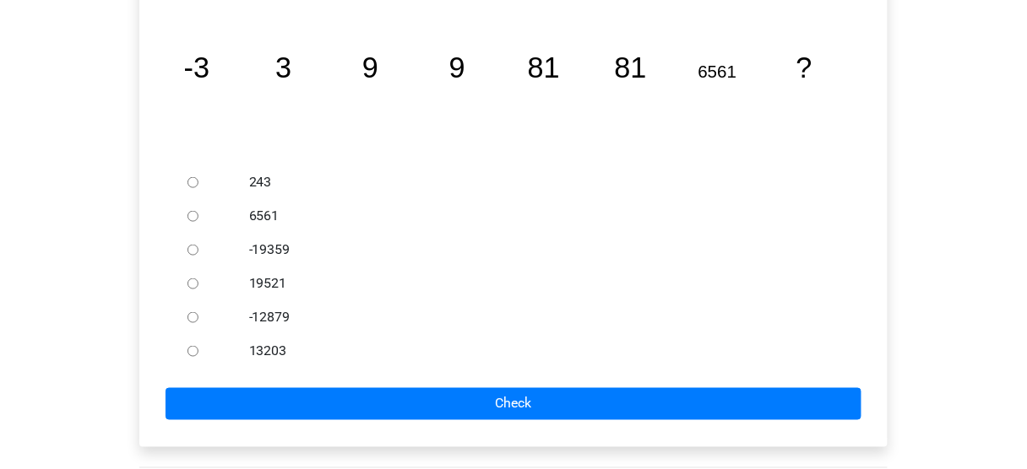
click at [238, 210] on div "6561" at bounding box center [541, 216] width 610 height 34
click at [273, 219] on label "6561" at bounding box center [541, 216] width 584 height 20
click at [198, 219] on input "6561" at bounding box center [192, 216] width 11 height 11
radio input "true"
click at [267, 276] on label "19521" at bounding box center [541, 284] width 584 height 20
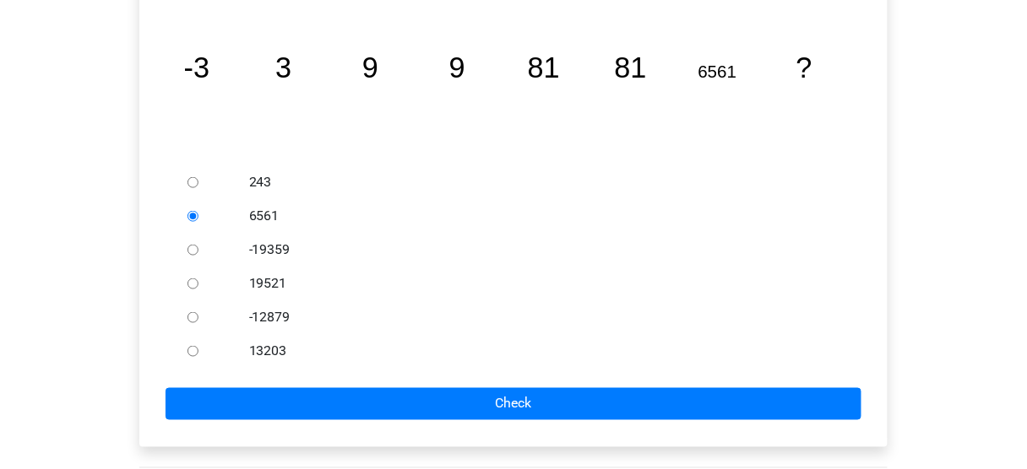
click at [198, 279] on input "19521" at bounding box center [192, 284] width 11 height 11
radio input "true"
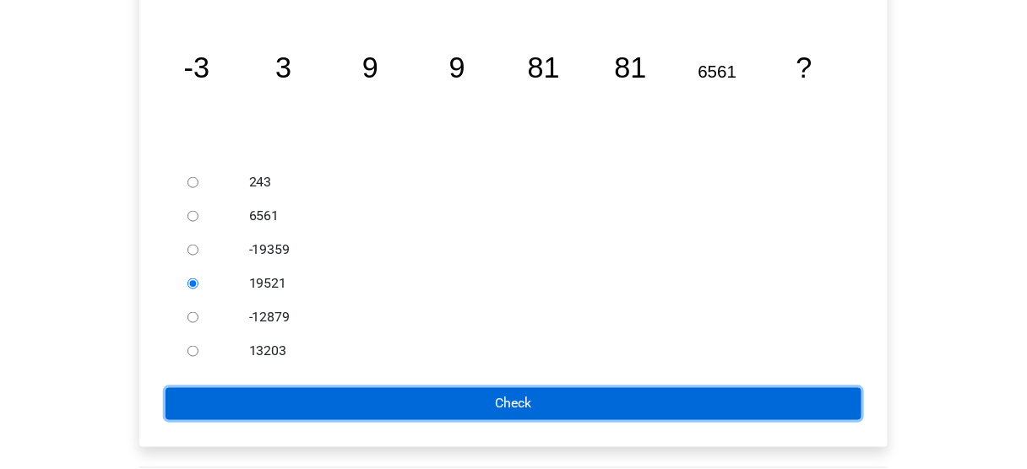
click at [306, 393] on input "Check" at bounding box center [513, 404] width 696 height 32
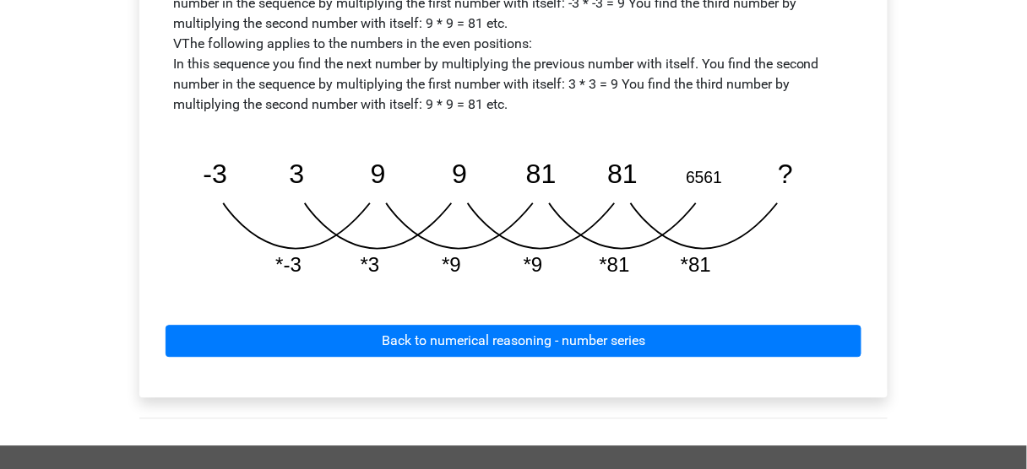
scroll to position [1013, 0]
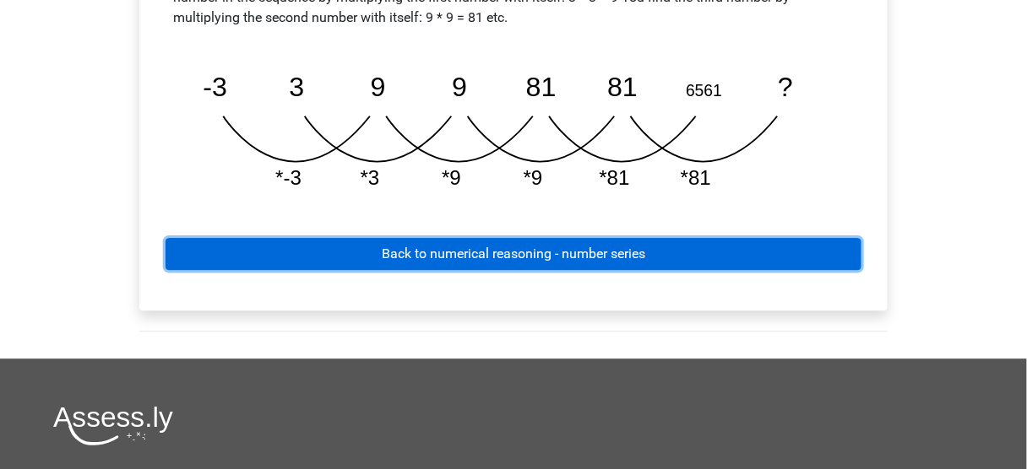
click at [425, 260] on link "Back to numerical reasoning - number series" at bounding box center [513, 254] width 696 height 32
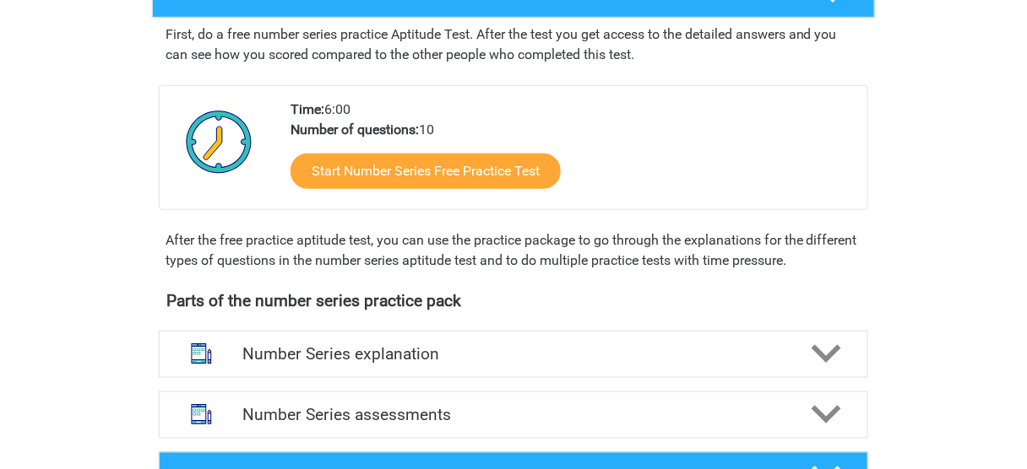
scroll to position [473, 0]
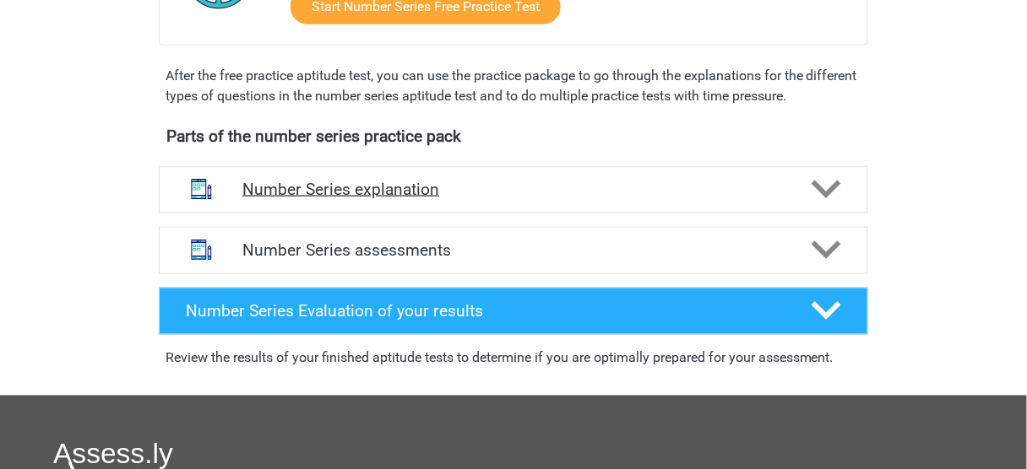
click at [400, 188] on h4 "Number Series explanation" at bounding box center [513, 189] width 542 height 19
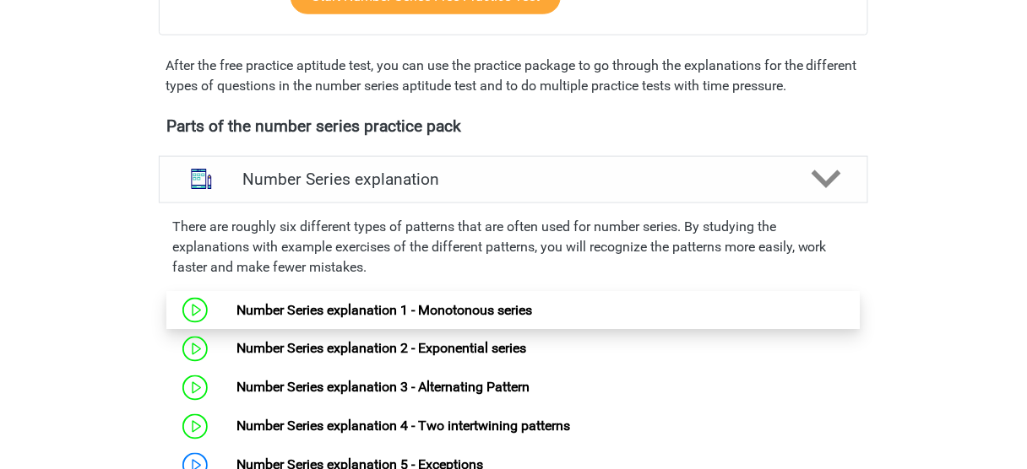
scroll to position [675, 0]
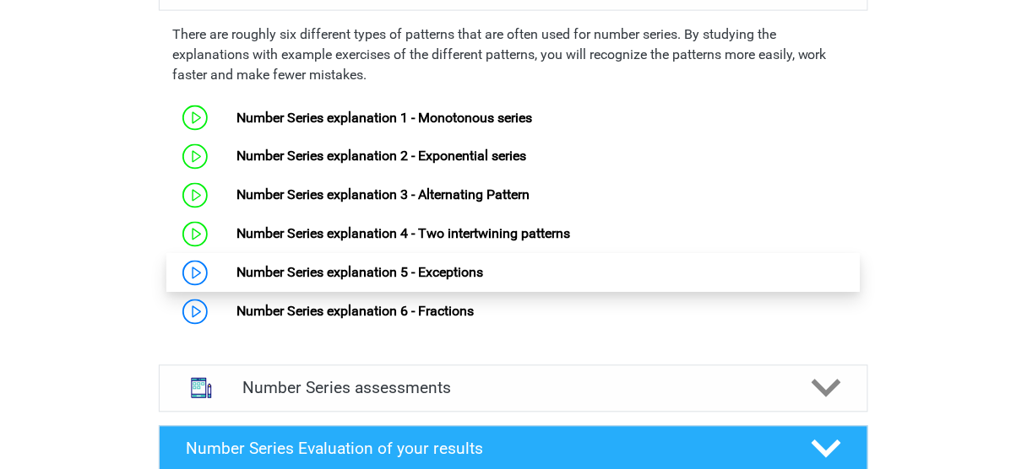
click at [385, 265] on link "Number Series explanation 5 - Exceptions" at bounding box center [359, 273] width 247 height 16
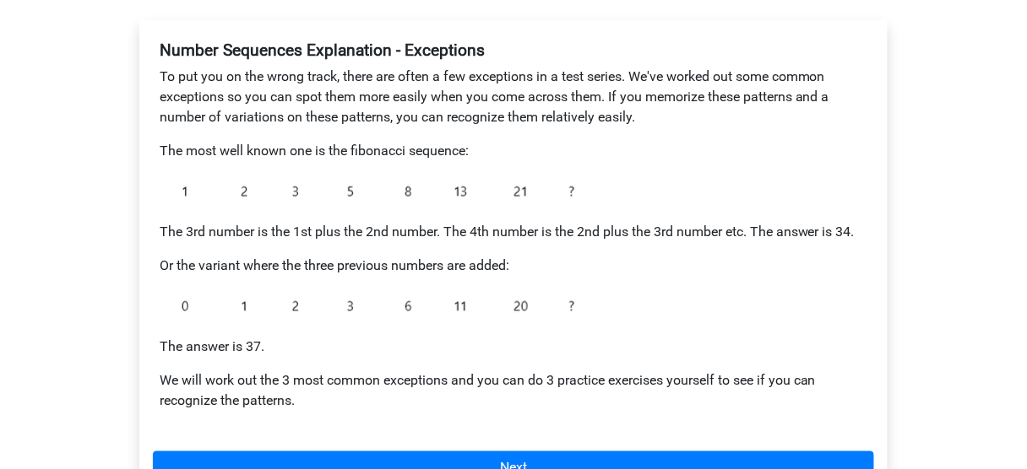
scroll to position [338, 0]
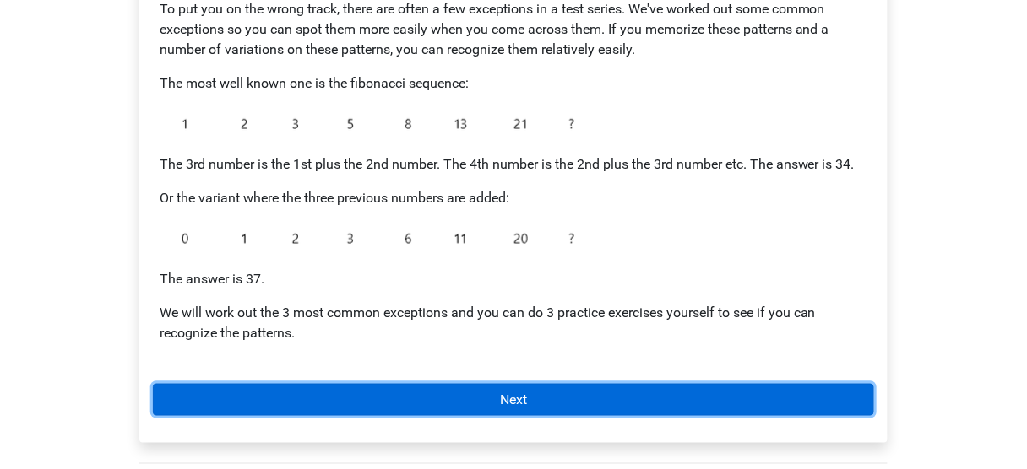
click at [480, 393] on link "Next" at bounding box center [513, 400] width 721 height 32
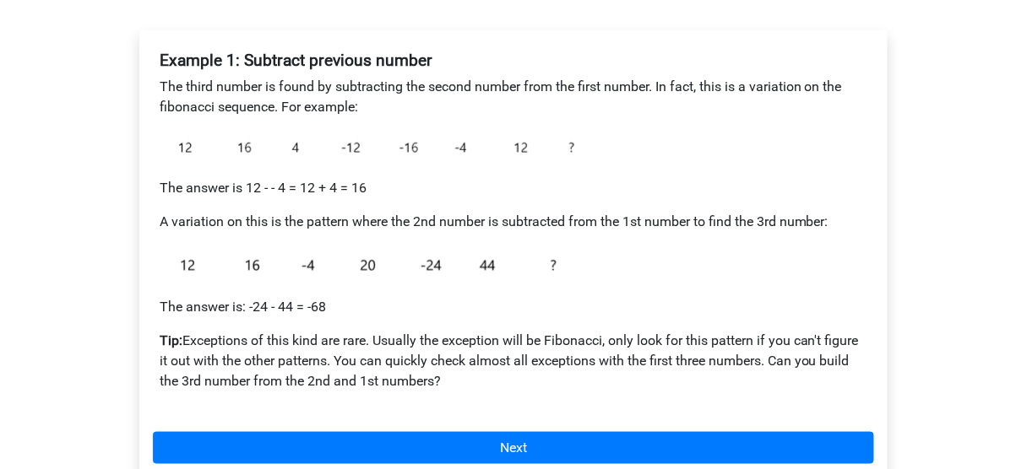
scroll to position [338, 0]
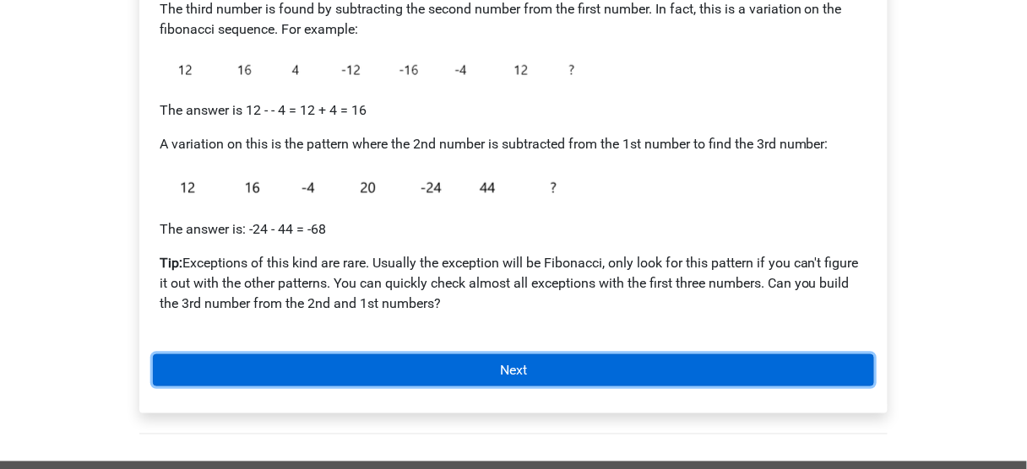
click at [520, 378] on link "Next" at bounding box center [513, 371] width 721 height 32
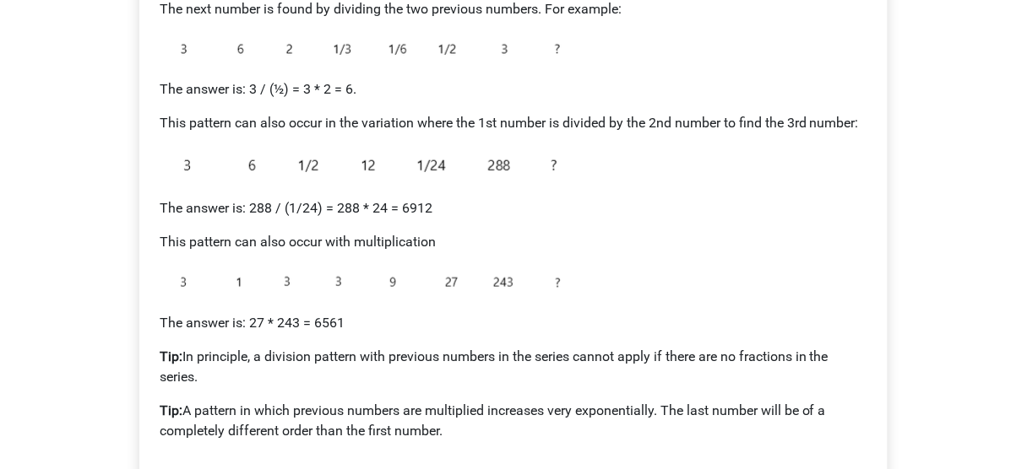
scroll to position [405, 0]
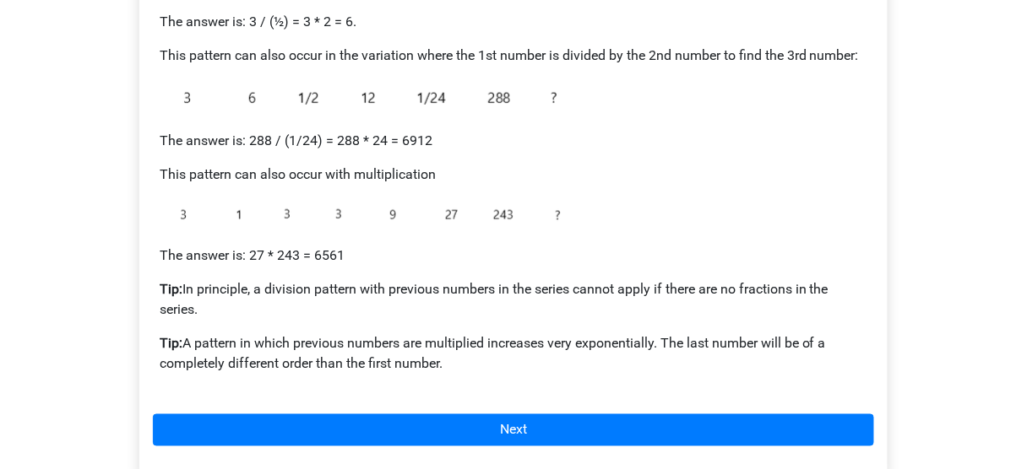
drag, startPoint x: 268, startPoint y: 352, endPoint x: 581, endPoint y: 360, distance: 312.5
click at [581, 360] on p "Tip: A pattern in which previous numbers are multiplied increases very exponent…" at bounding box center [513, 353] width 707 height 41
click at [583, 360] on p "Tip: A pattern in which previous numbers are multiplied increases very exponent…" at bounding box center [513, 353] width 707 height 41
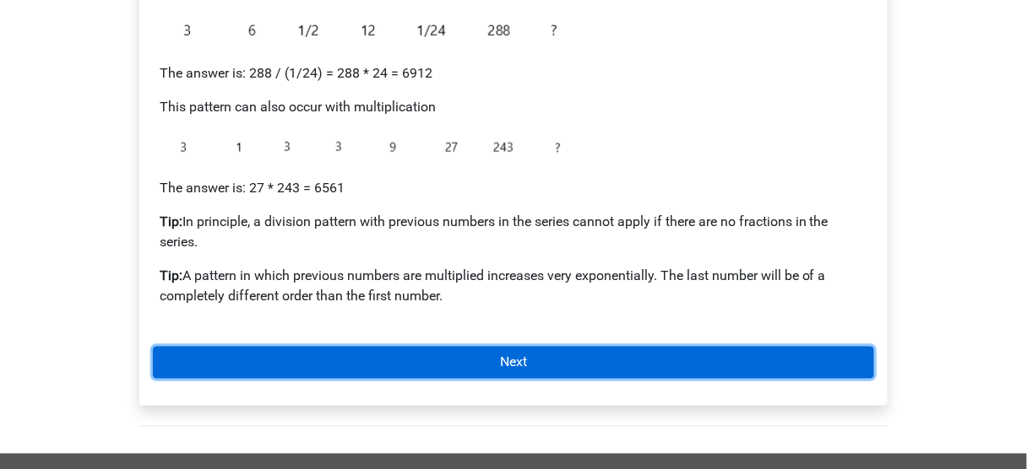
click at [583, 360] on link "Next" at bounding box center [513, 363] width 721 height 32
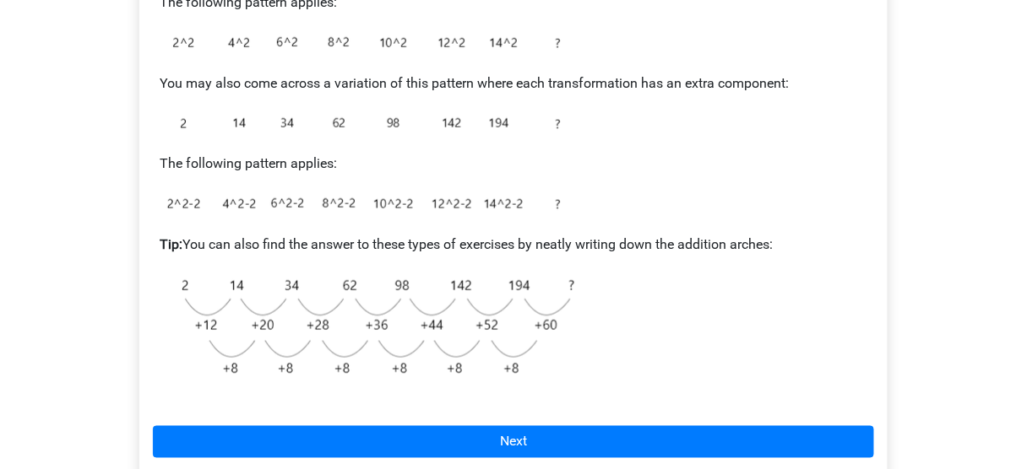
scroll to position [473, 0]
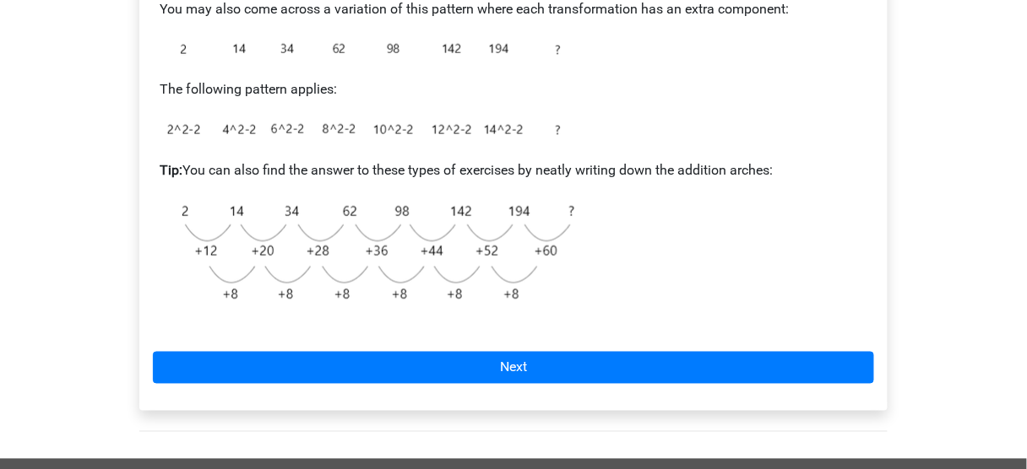
click at [559, 414] on div "Example 3: Exponential The following pattern applies: You may also come across …" at bounding box center [513, 121] width 775 height 675
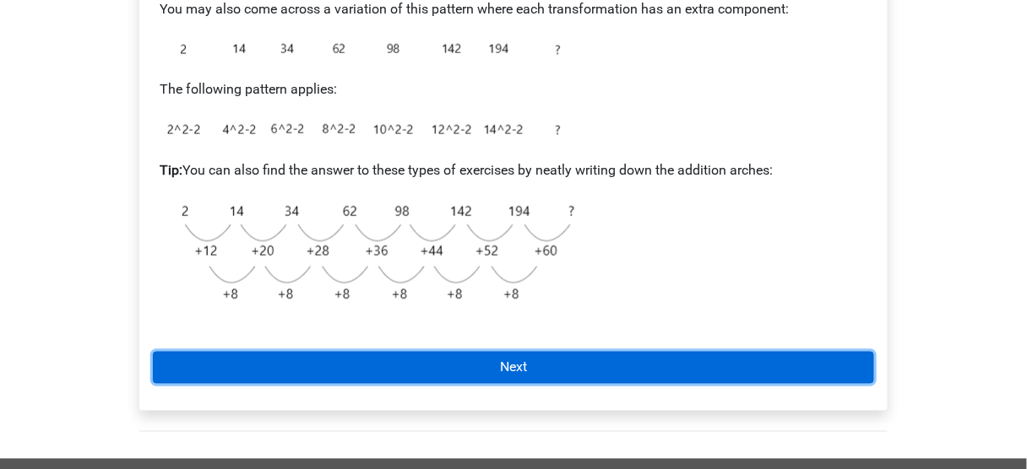
click at [560, 378] on link "Next" at bounding box center [513, 368] width 721 height 32
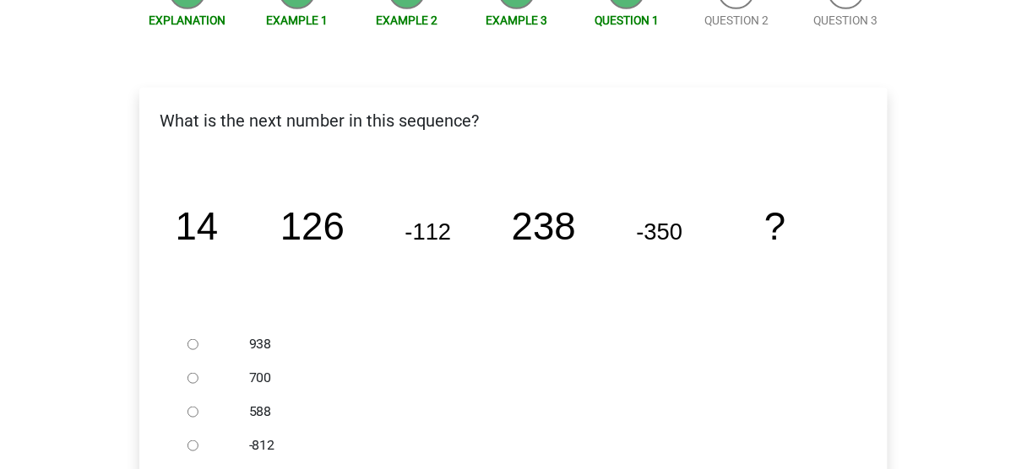
scroll to position [338, 0]
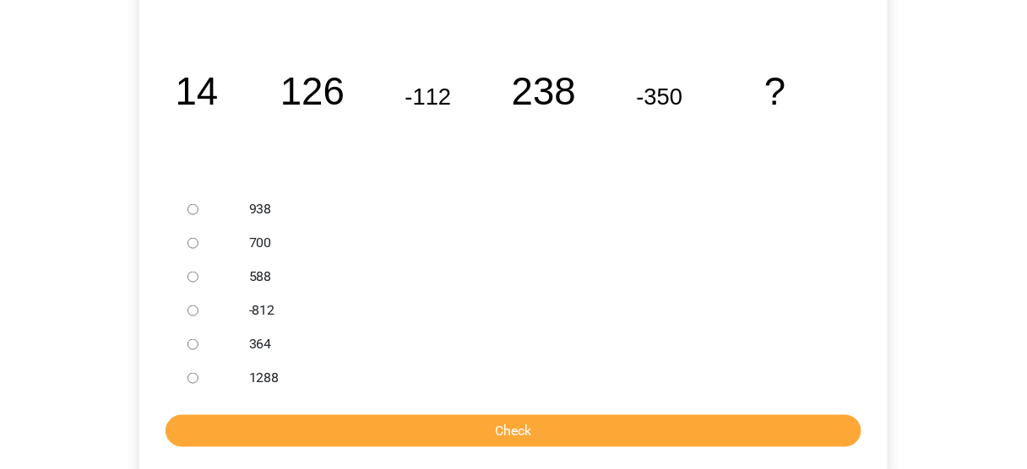
click at [235, 312] on div at bounding box center [209, 311] width 56 height 34
click at [179, 312] on ul "938 700 588 -812 364 1288" at bounding box center [513, 293] width 721 height 203
click at [189, 311] on input "-812" at bounding box center [192, 311] width 11 height 11
radio input "true"
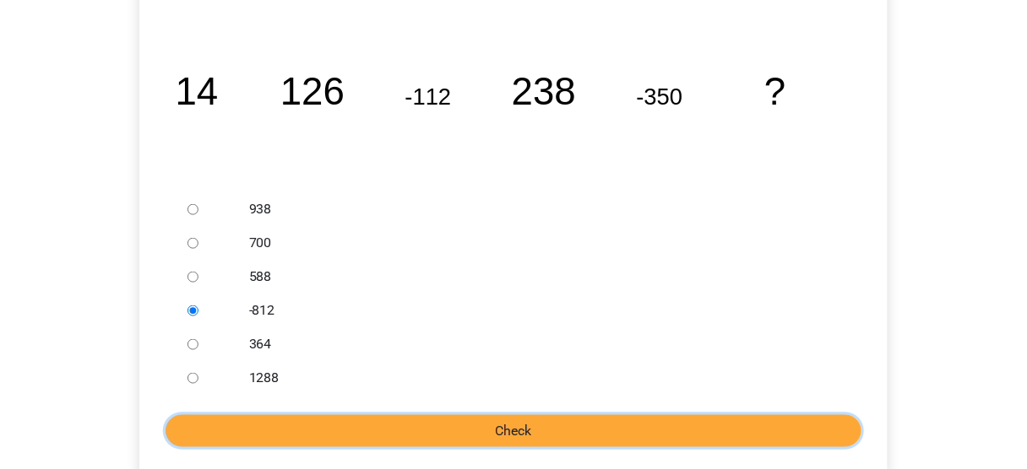
click at [306, 430] on input "Check" at bounding box center [513, 431] width 696 height 32
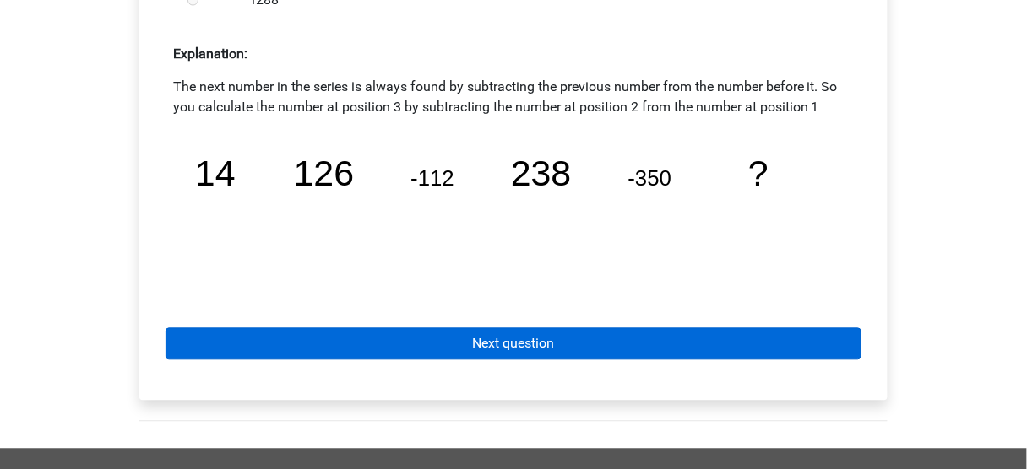
scroll to position [743, 0]
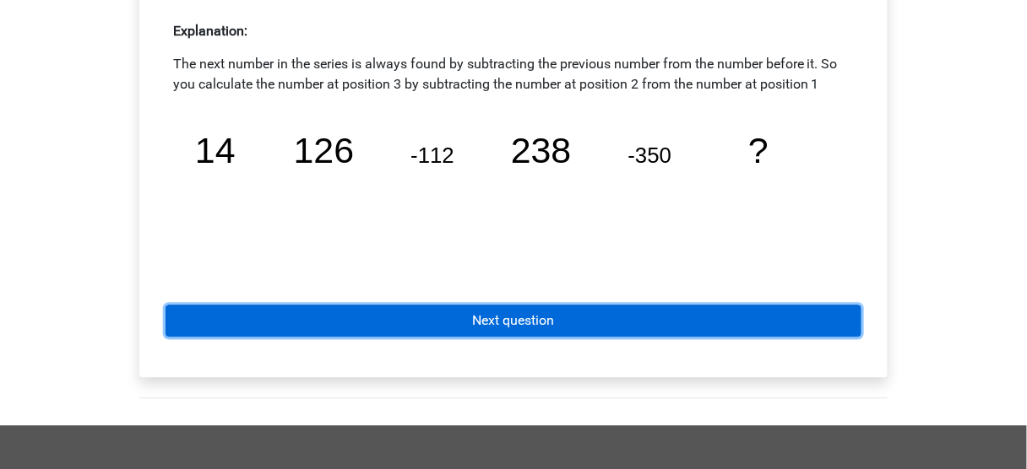
click at [412, 322] on link "Next question" at bounding box center [513, 322] width 696 height 32
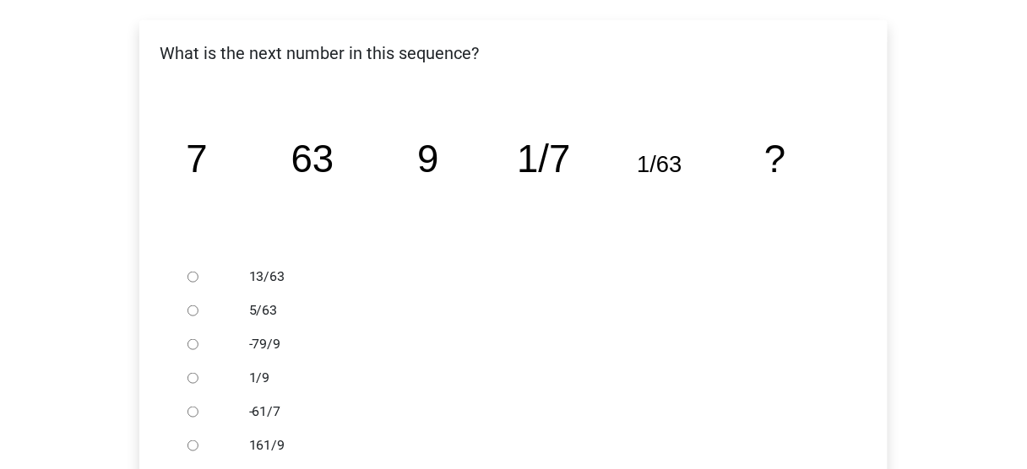
scroll to position [338, 0]
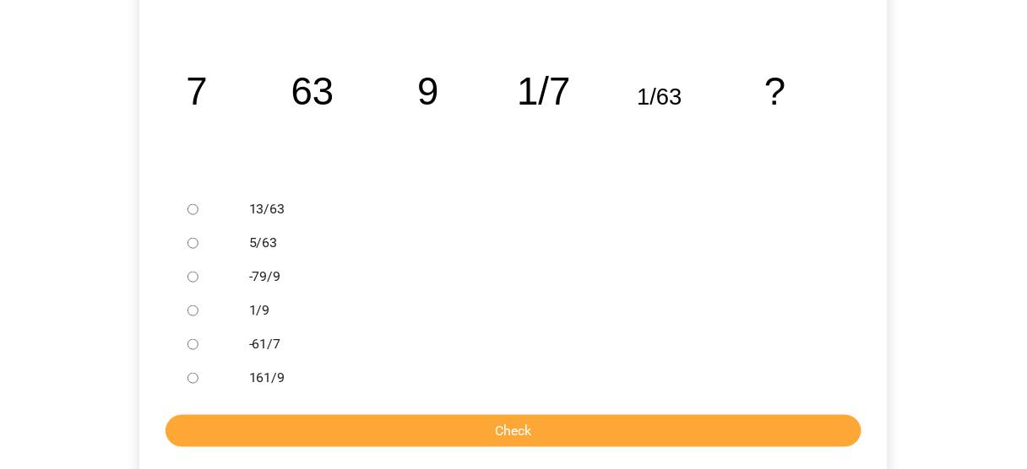
click at [250, 214] on label "13/63" at bounding box center [541, 209] width 584 height 20
click at [198, 214] on input "13/63" at bounding box center [192, 209] width 11 height 11
radio input "true"
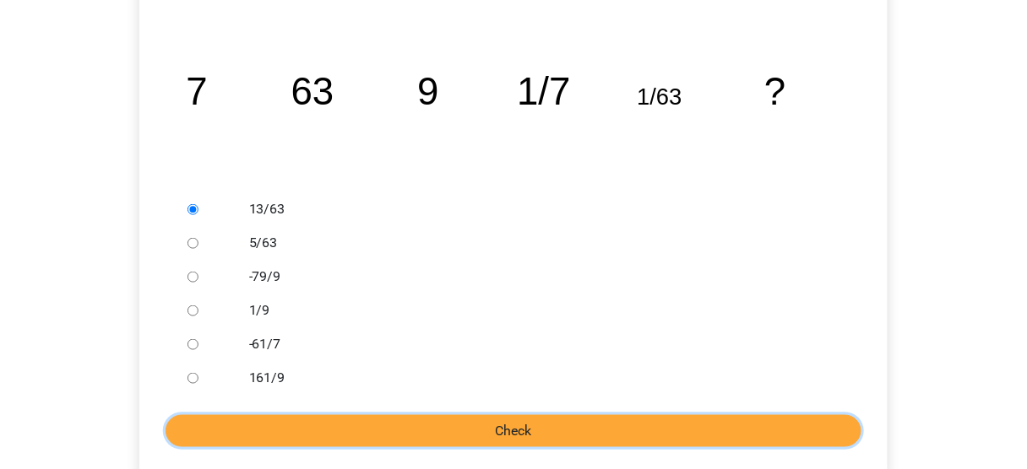
click at [410, 432] on input "Check" at bounding box center [513, 431] width 696 height 32
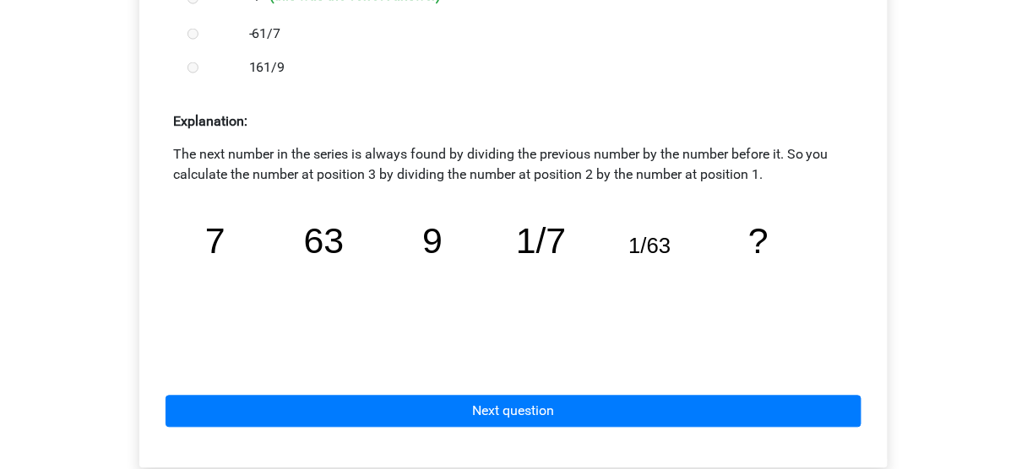
scroll to position [675, 0]
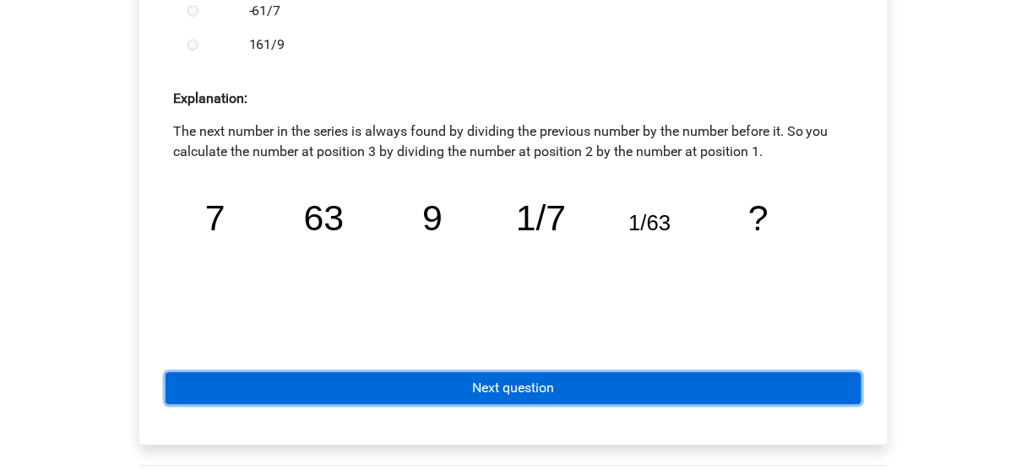
click at [460, 388] on link "Next question" at bounding box center [513, 389] width 696 height 32
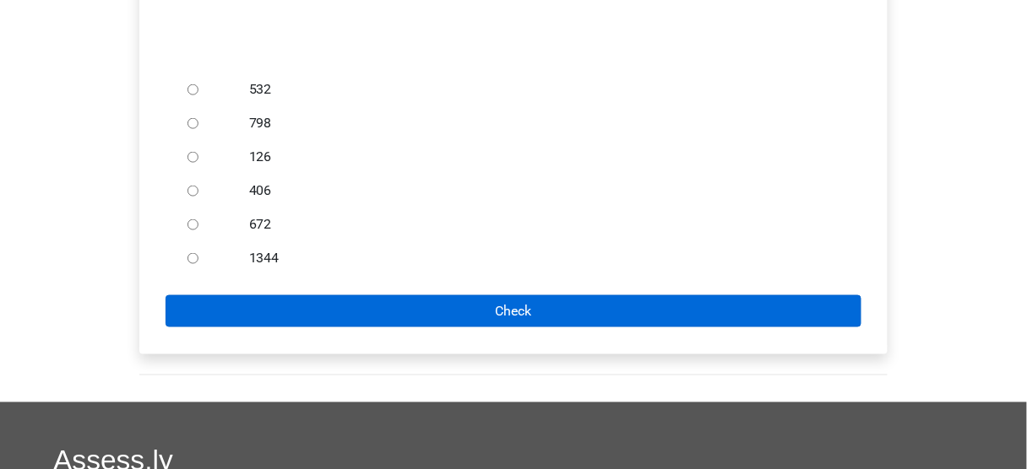
scroll to position [270, 0]
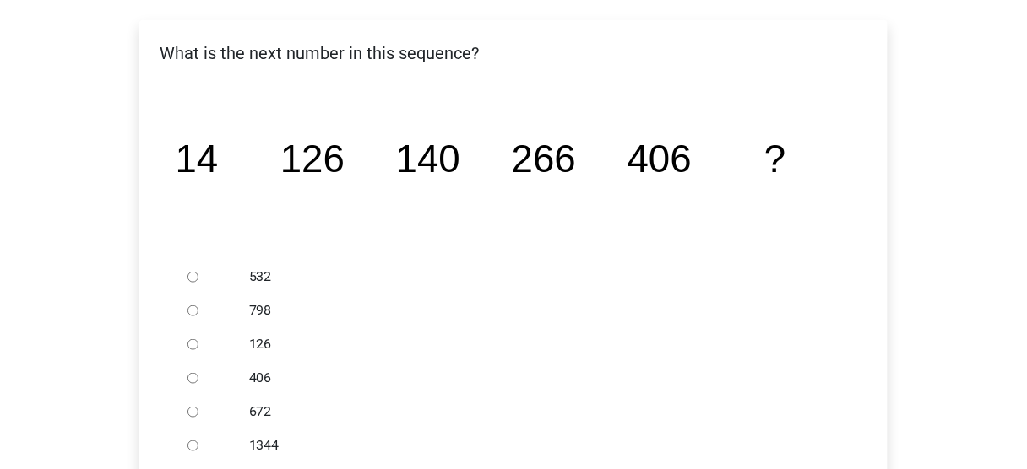
click at [250, 312] on label "798" at bounding box center [541, 311] width 584 height 20
click at [198, 312] on input "798" at bounding box center [192, 311] width 11 height 11
radio input "true"
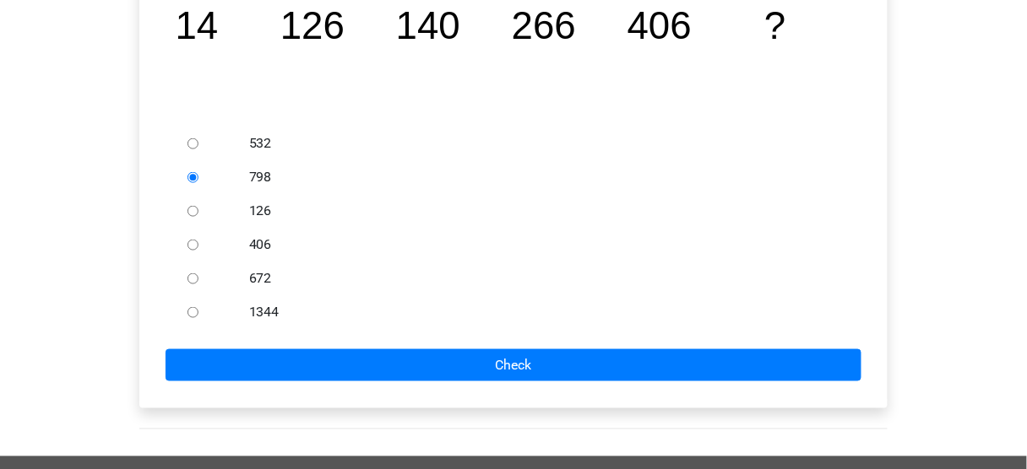
scroll to position [405, 0]
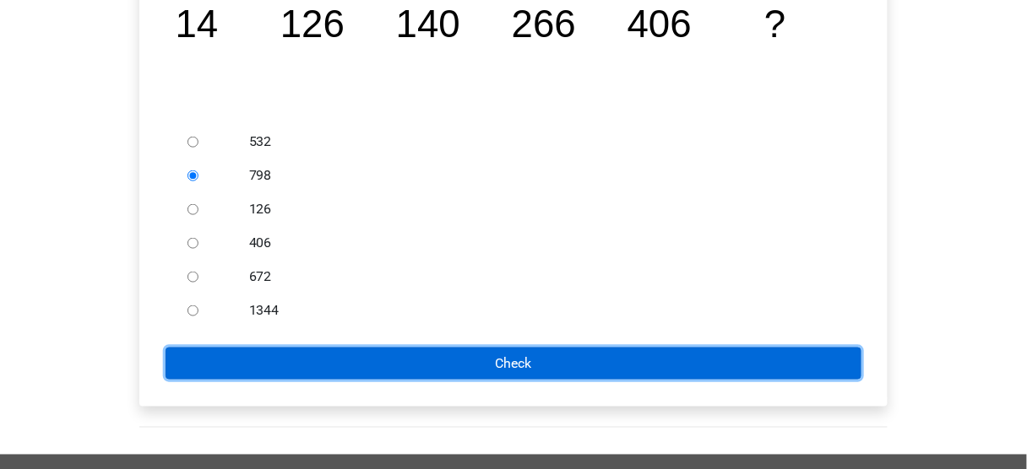
drag, startPoint x: 324, startPoint y: 358, endPoint x: 463, endPoint y: 250, distance: 175.6
click at [463, 250] on form "532 798 126 406 672 1344 Check" at bounding box center [513, 252] width 721 height 255
click at [393, 360] on input "Check" at bounding box center [513, 364] width 696 height 32
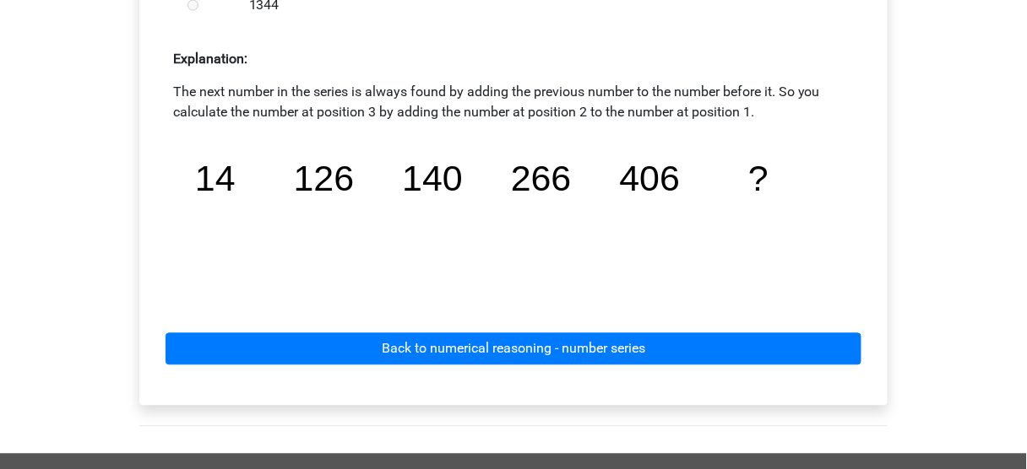
scroll to position [810, 0]
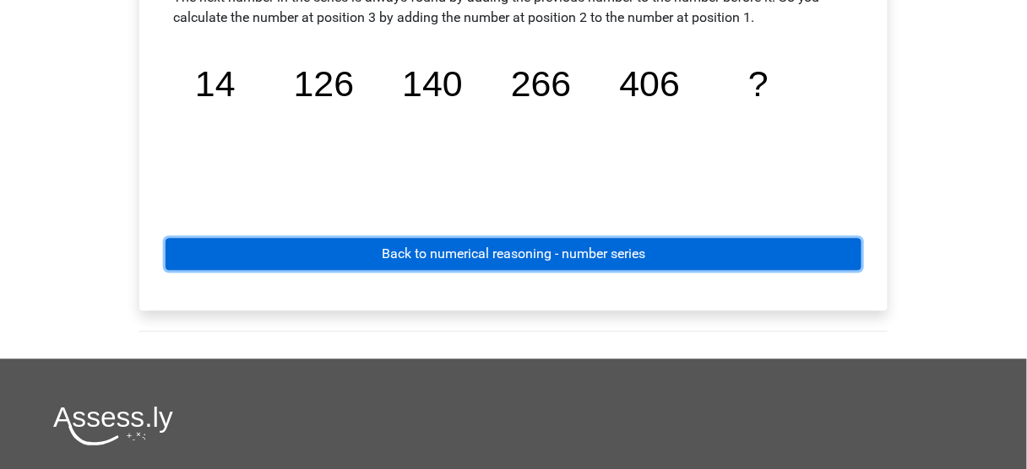
click at [447, 253] on link "Back to numerical reasoning - number series" at bounding box center [513, 254] width 696 height 32
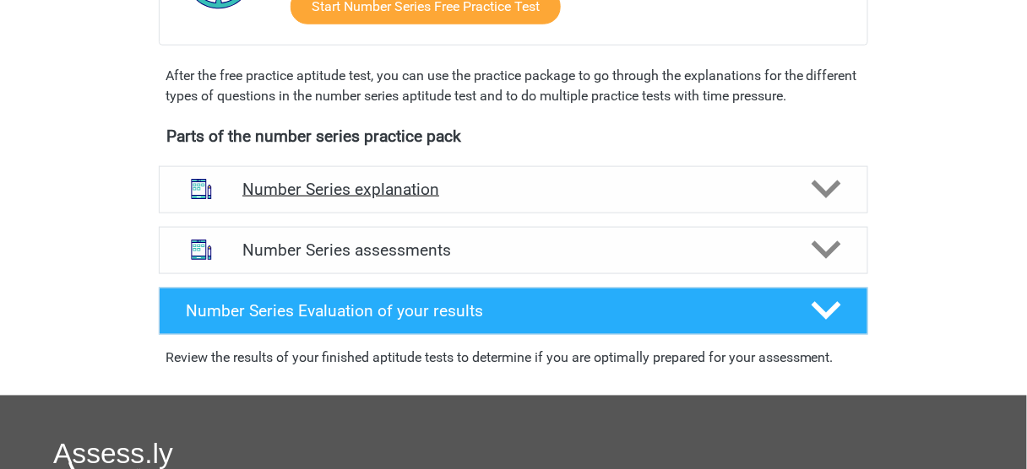
click at [454, 198] on h4 "Number Series explanation" at bounding box center [513, 189] width 542 height 19
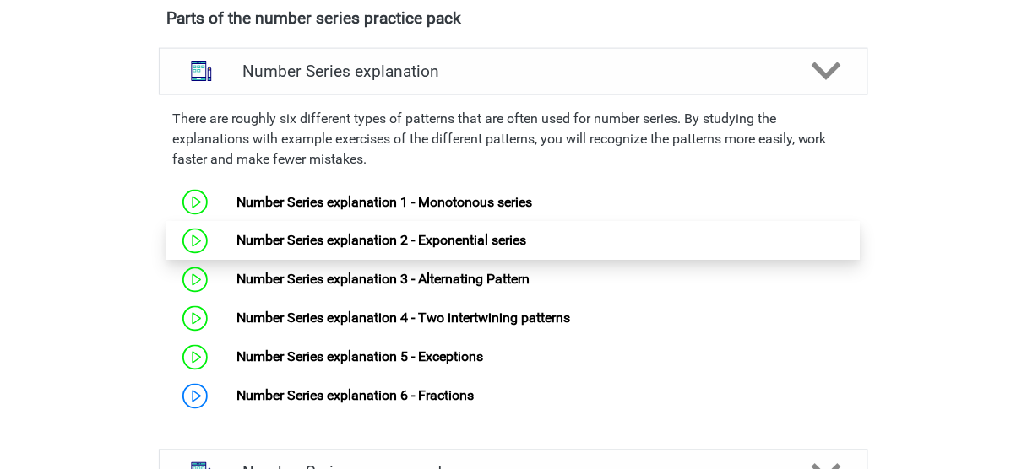
scroll to position [743, 0]
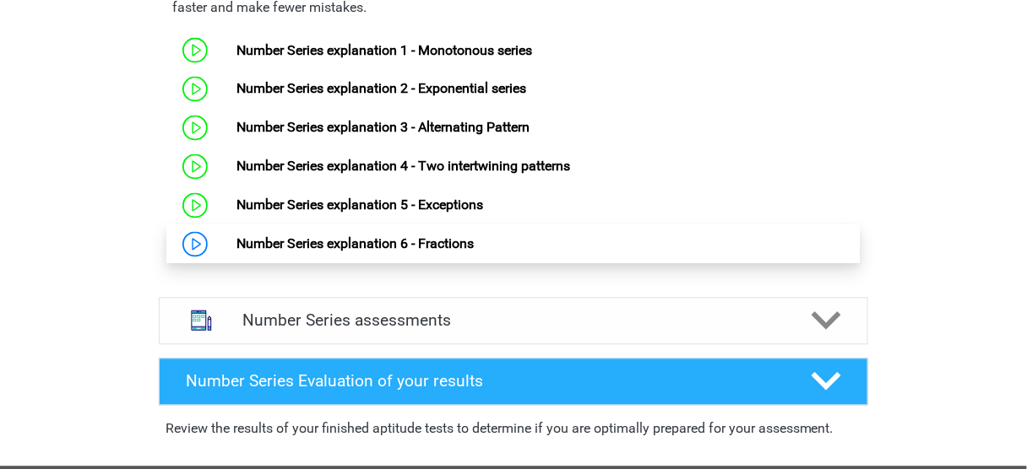
click at [410, 252] on link "Number Series explanation 6 - Fractions" at bounding box center [354, 244] width 237 height 16
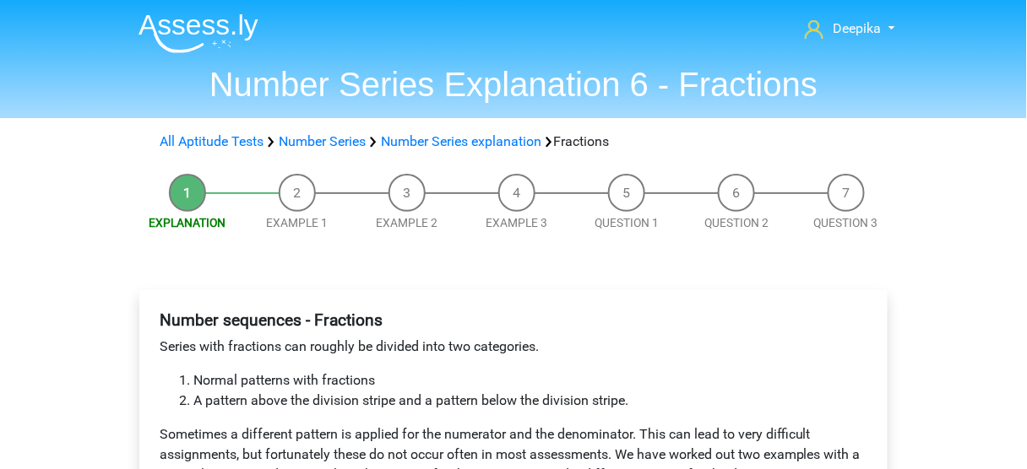
scroll to position [270, 0]
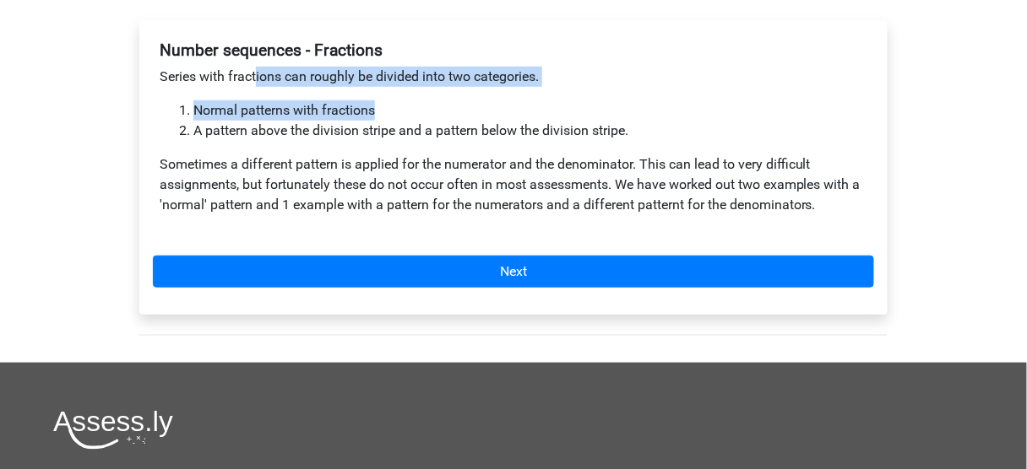
drag, startPoint x: 257, startPoint y: 79, endPoint x: 718, endPoint y: 117, distance: 463.4
click at [718, 117] on div "Number sequences - Fractions Series with fractions can roughly be divided into …" at bounding box center [513, 135] width 721 height 202
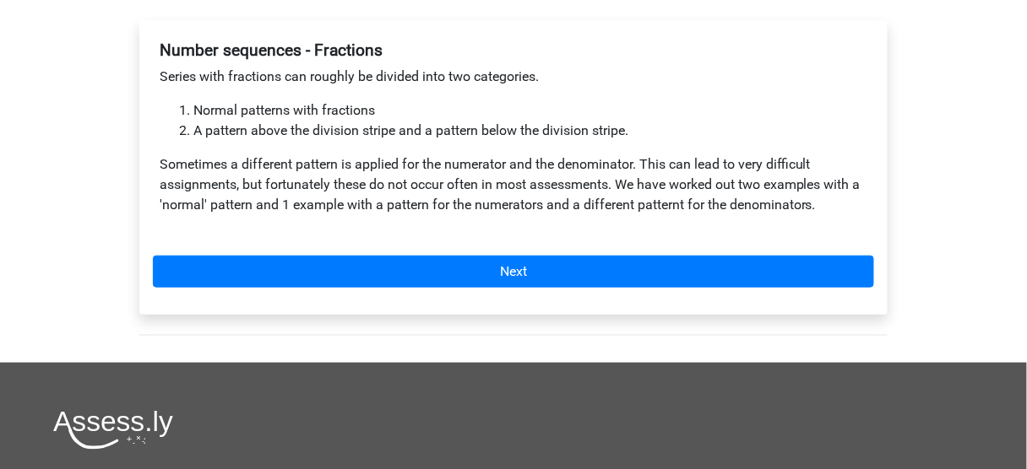
click at [702, 138] on li "A pattern above the division stripe and a pattern below the division stripe." at bounding box center [530, 131] width 674 height 20
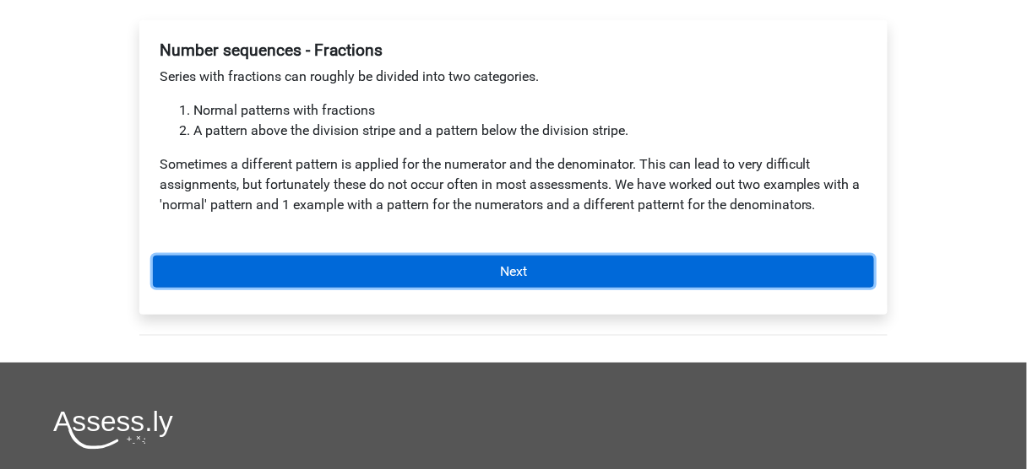
click at [588, 263] on link "Next" at bounding box center [513, 272] width 721 height 32
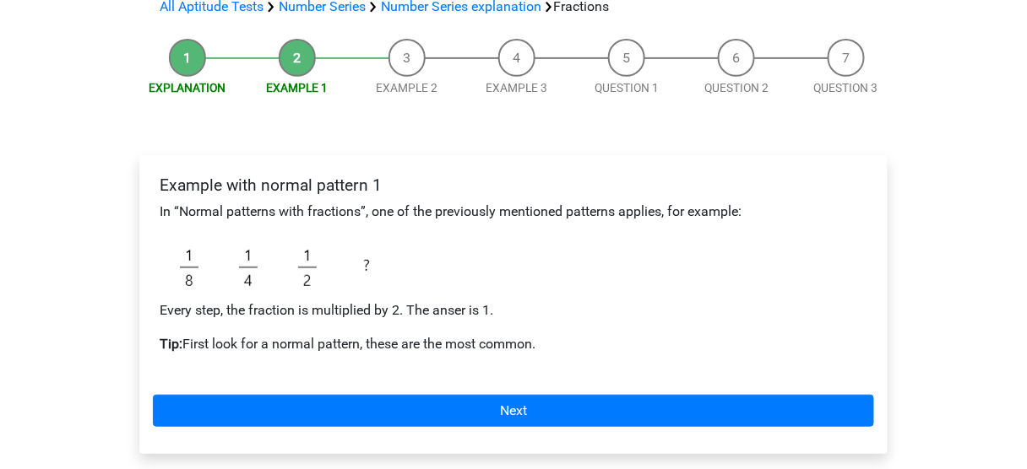
scroll to position [203, 0]
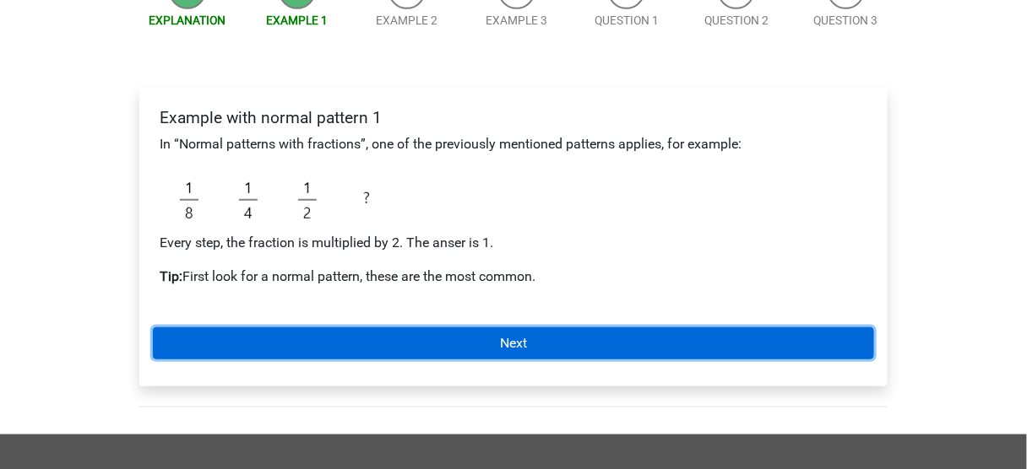
click at [463, 331] on link "Next" at bounding box center [513, 344] width 721 height 32
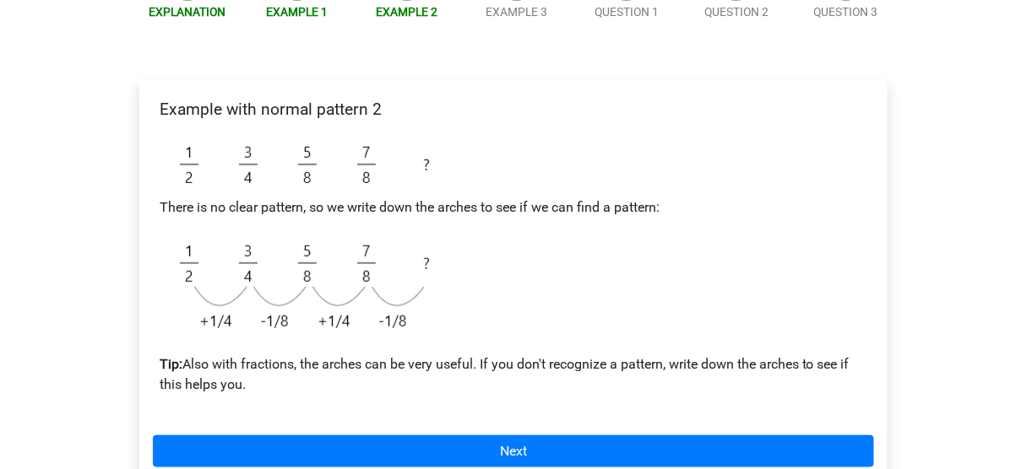
scroll to position [270, 0]
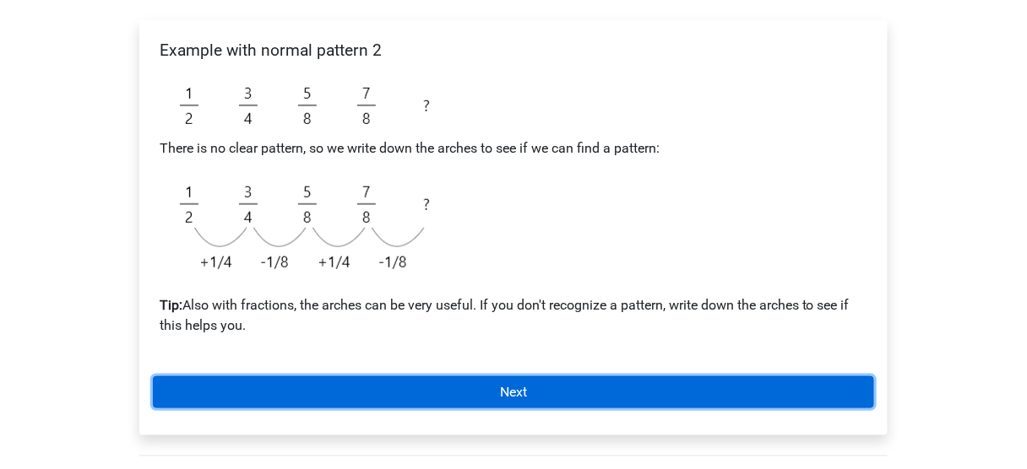
click at [471, 391] on link "Next" at bounding box center [513, 393] width 721 height 32
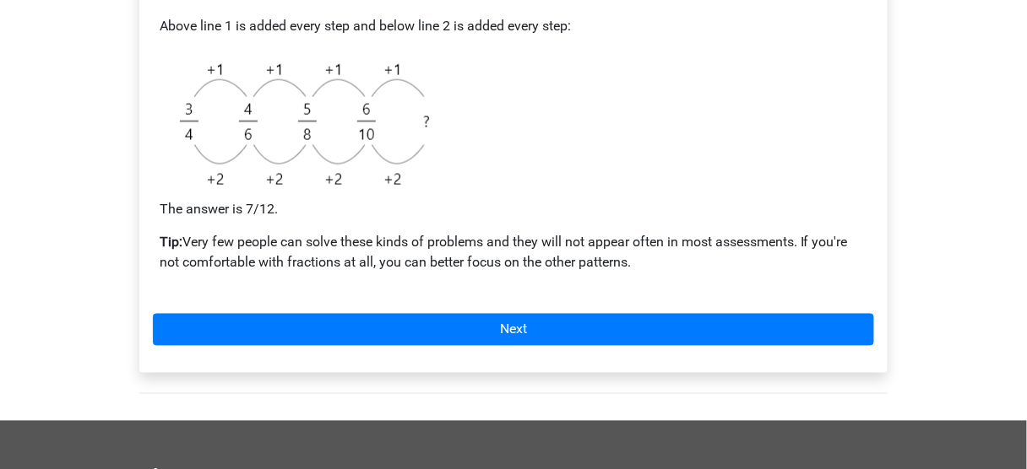
scroll to position [608, 0]
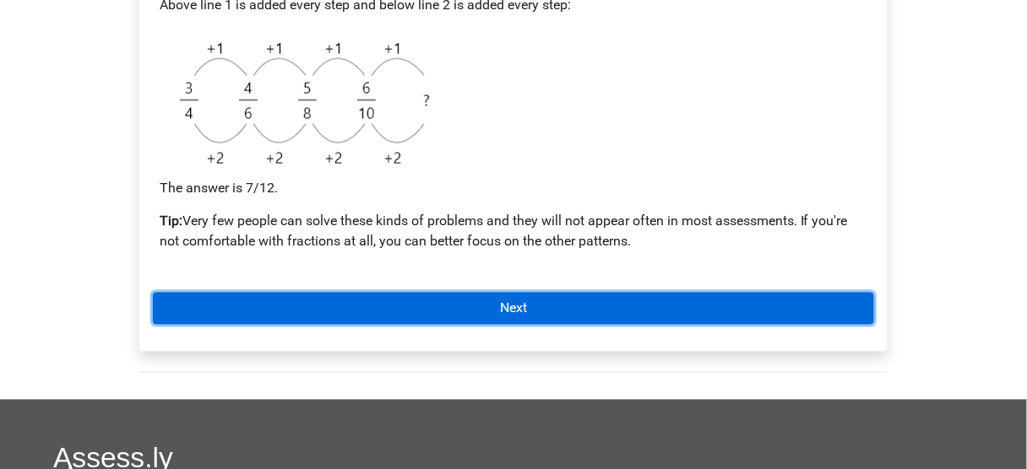
click at [415, 295] on link "Next" at bounding box center [513, 309] width 721 height 32
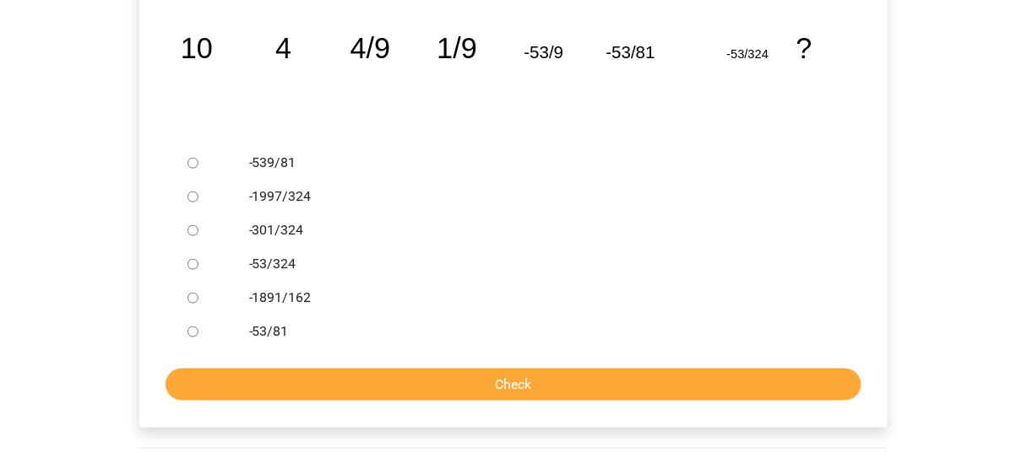
scroll to position [405, 0]
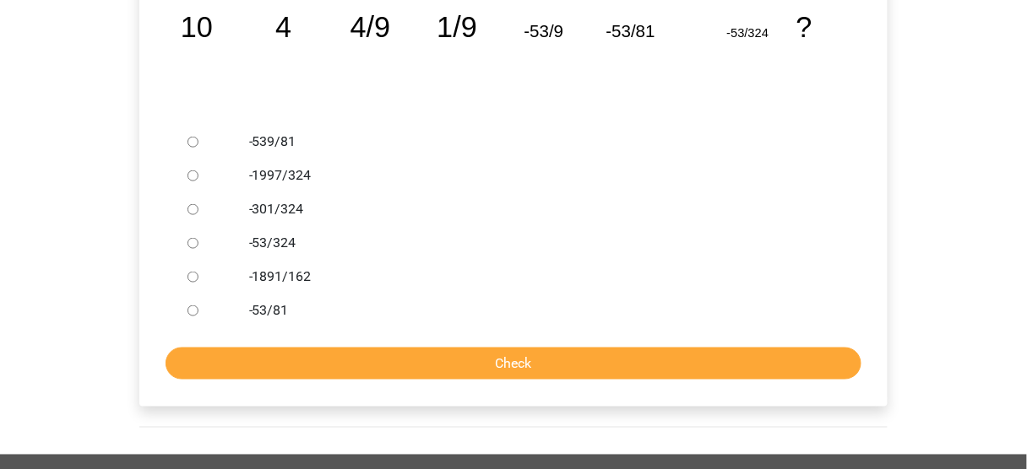
click at [285, 250] on label "-53/324" at bounding box center [541, 243] width 584 height 20
click at [198, 249] on input "-53/324" at bounding box center [192, 243] width 11 height 11
radio input "true"
click at [375, 348] on form "-539/81 -1997/324 -301/324 -53/324 -1891/162 -53/81 Check" at bounding box center [513, 252] width 721 height 255
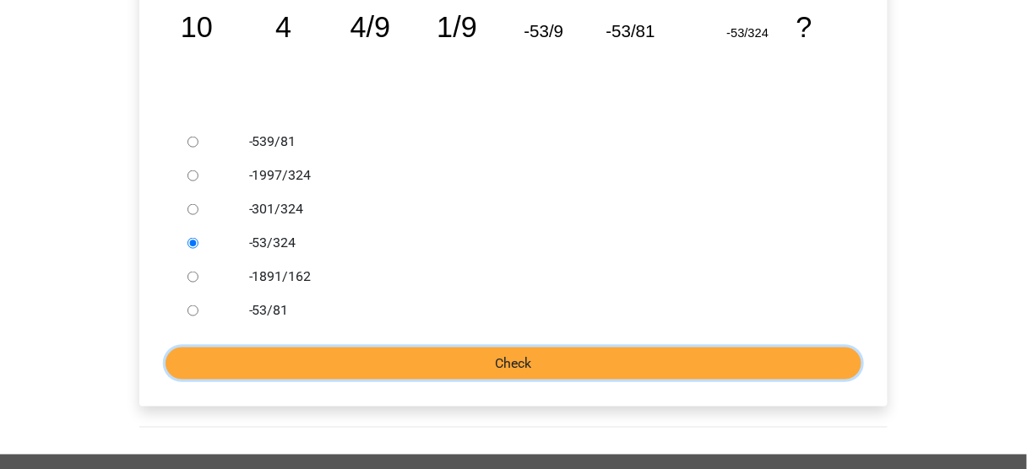
click at [379, 360] on input "Check" at bounding box center [513, 364] width 696 height 32
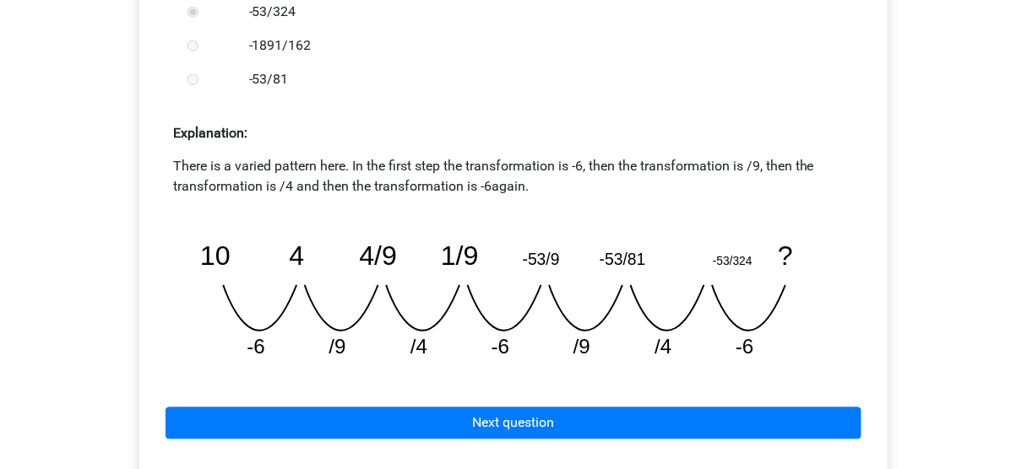
scroll to position [675, 0]
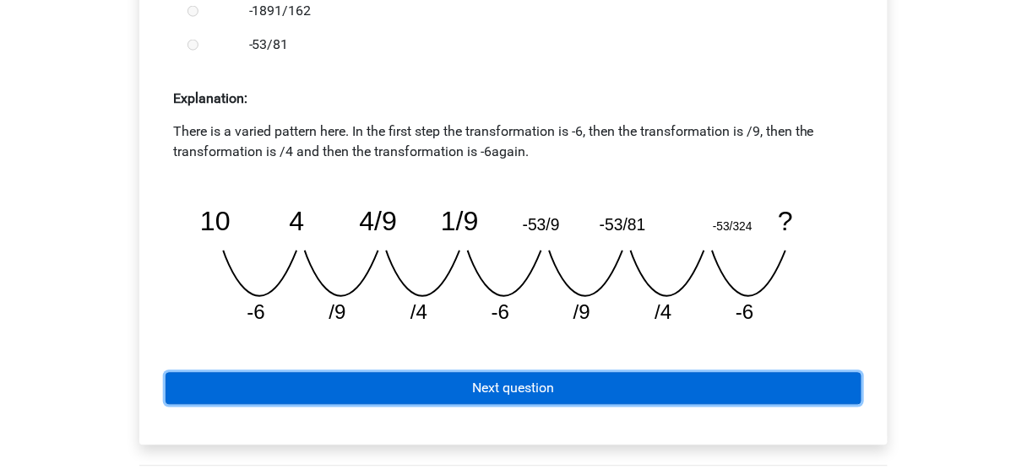
click at [377, 377] on link "Next question" at bounding box center [513, 389] width 696 height 32
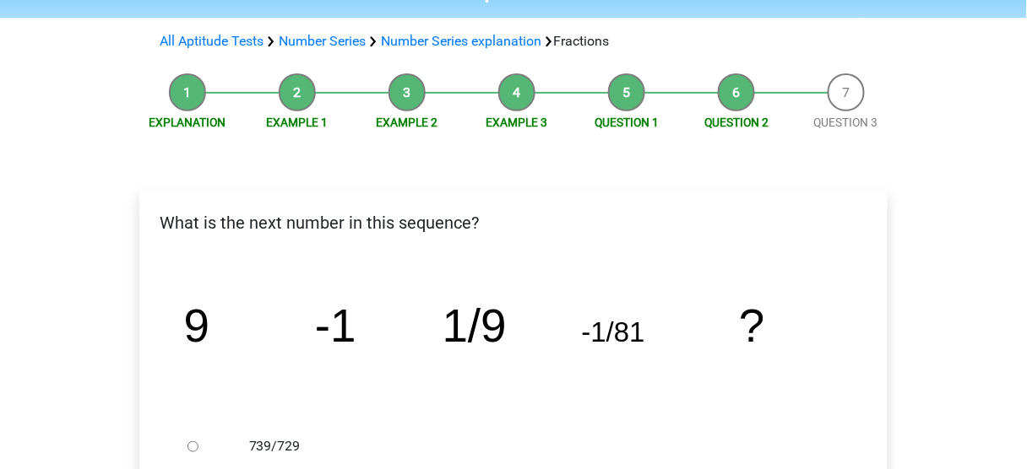
scroll to position [338, 0]
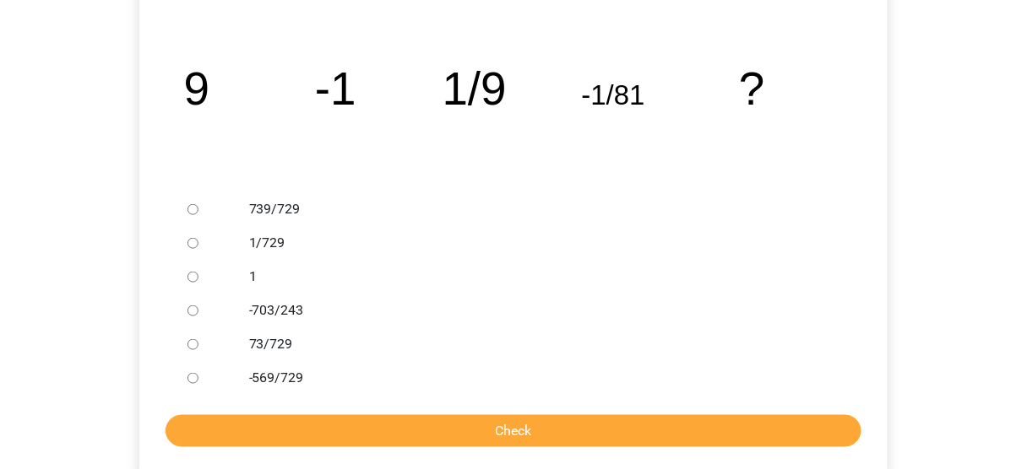
click at [290, 332] on div "73/729" at bounding box center [541, 345] width 610 height 34
click at [271, 251] on label "1/729" at bounding box center [541, 243] width 584 height 20
click at [198, 249] on input "1/729" at bounding box center [192, 243] width 11 height 11
radio input "true"
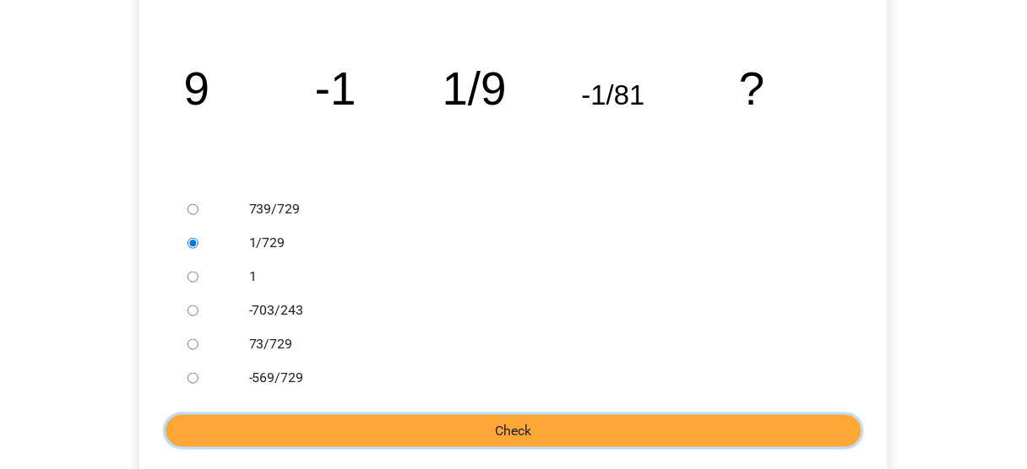
click at [339, 436] on input "Check" at bounding box center [513, 431] width 696 height 32
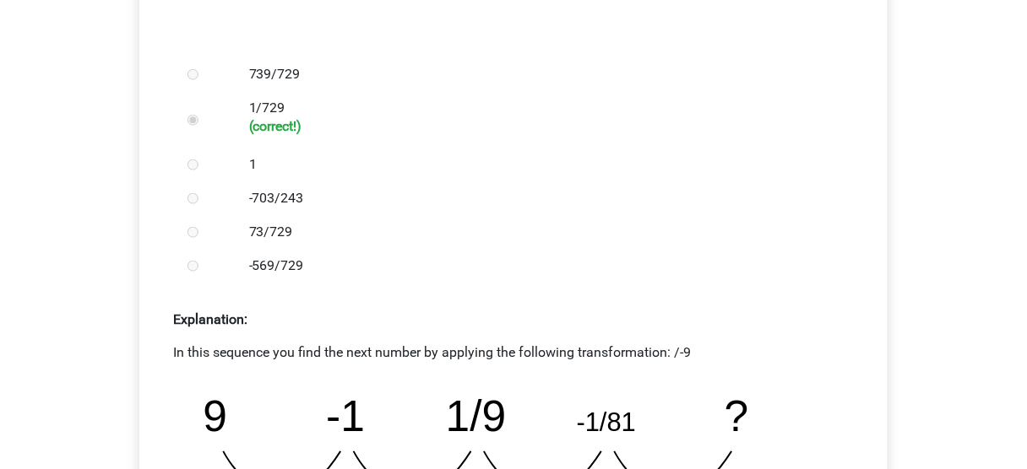
scroll to position [743, 0]
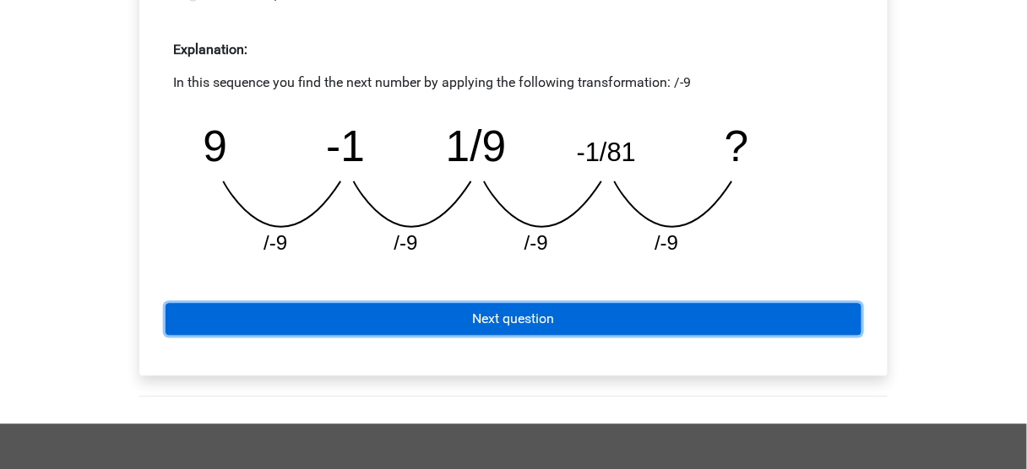
click at [401, 325] on link "Next question" at bounding box center [513, 320] width 696 height 32
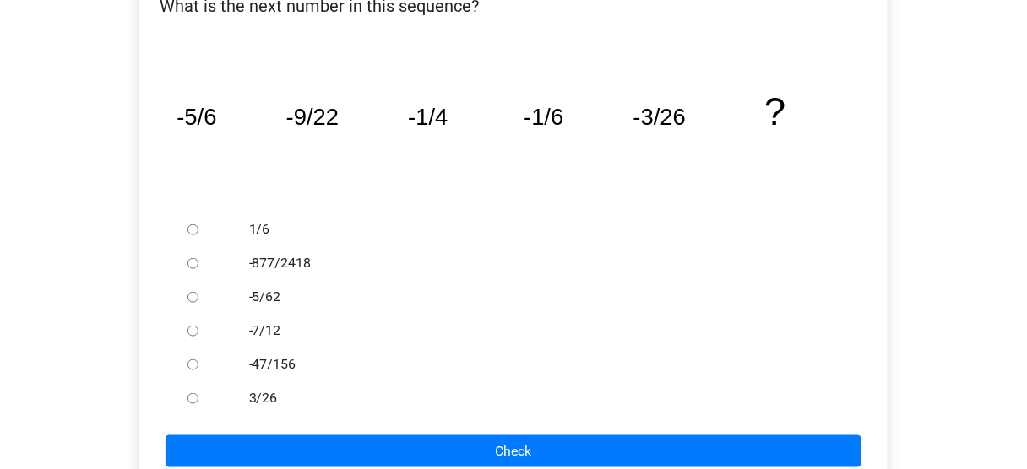
scroll to position [338, 0]
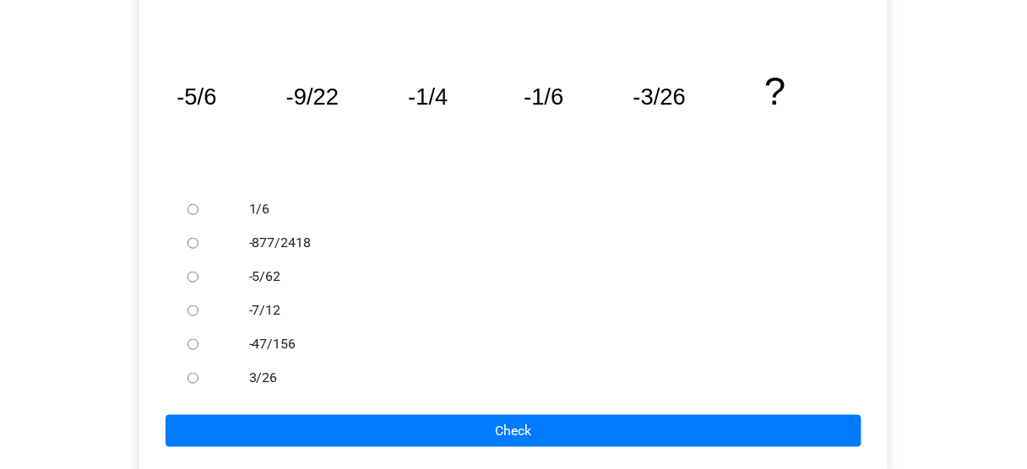
click at [276, 280] on label "-5/62" at bounding box center [541, 277] width 584 height 20
click at [198, 280] on input "-5/62" at bounding box center [192, 277] width 11 height 11
radio input "true"
click at [336, 411] on form "1/6 -877/2418 -5/62 -7/12 -47/156 3/26 Check" at bounding box center [513, 319] width 721 height 255
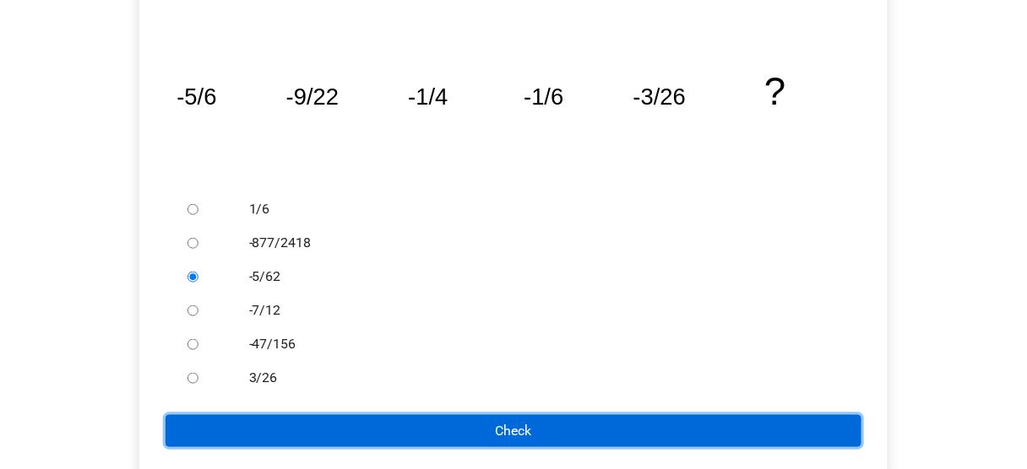
click at [338, 415] on input "Check" at bounding box center [513, 431] width 696 height 32
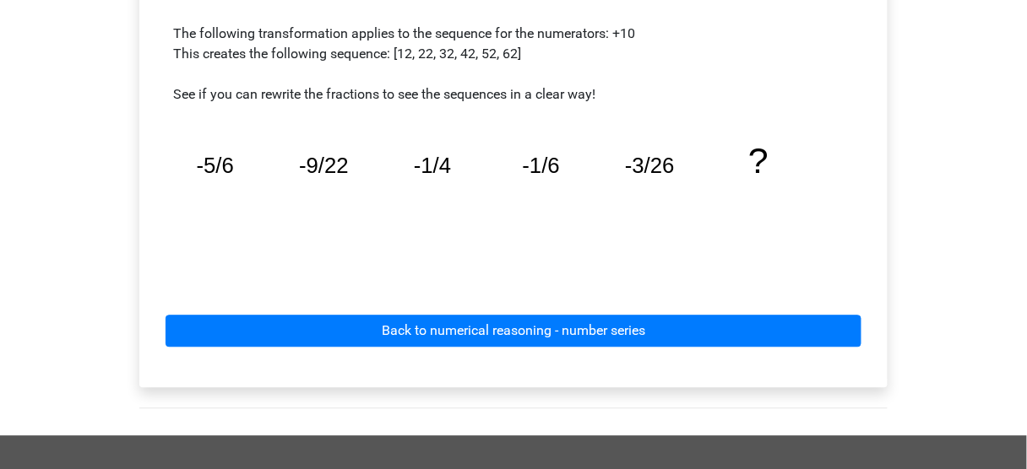
scroll to position [878, 0]
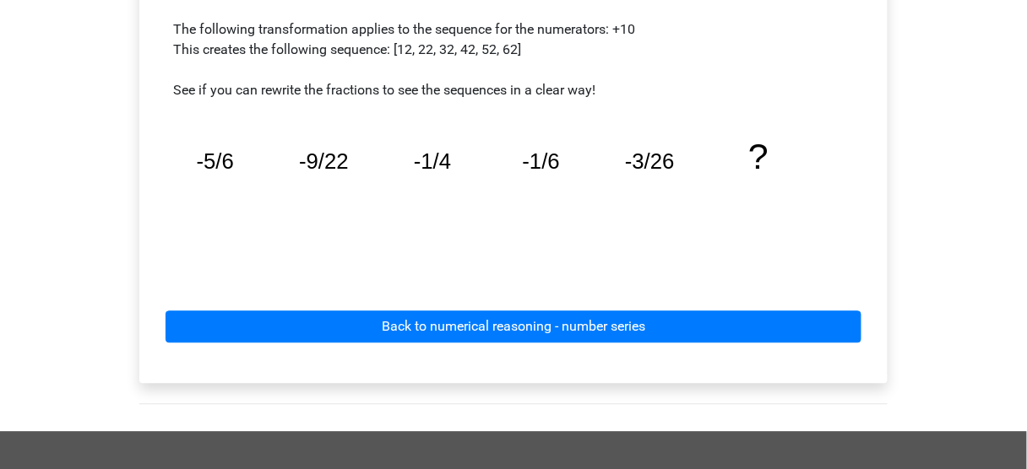
click at [404, 300] on div "Back to numerical reasoning - number series" at bounding box center [513, 323] width 721 height 93
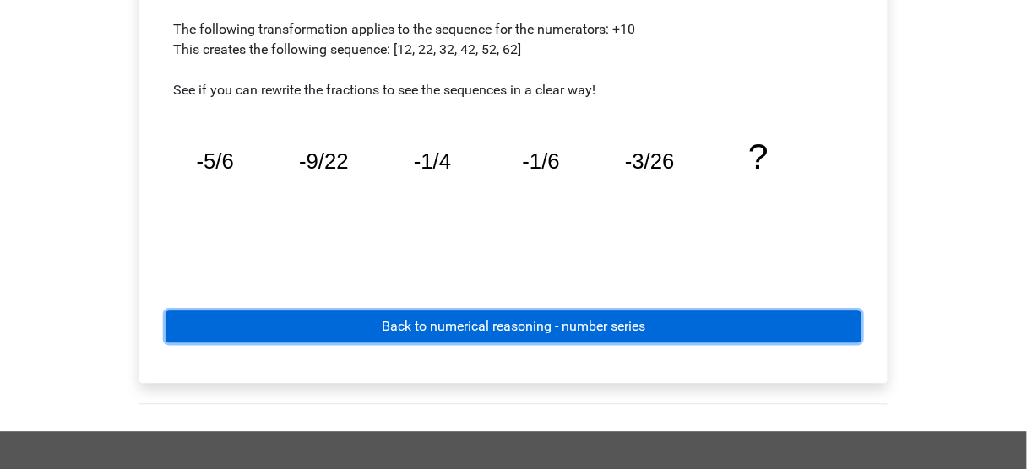
click at [396, 323] on link "Back to numerical reasoning - number series" at bounding box center [513, 327] width 696 height 32
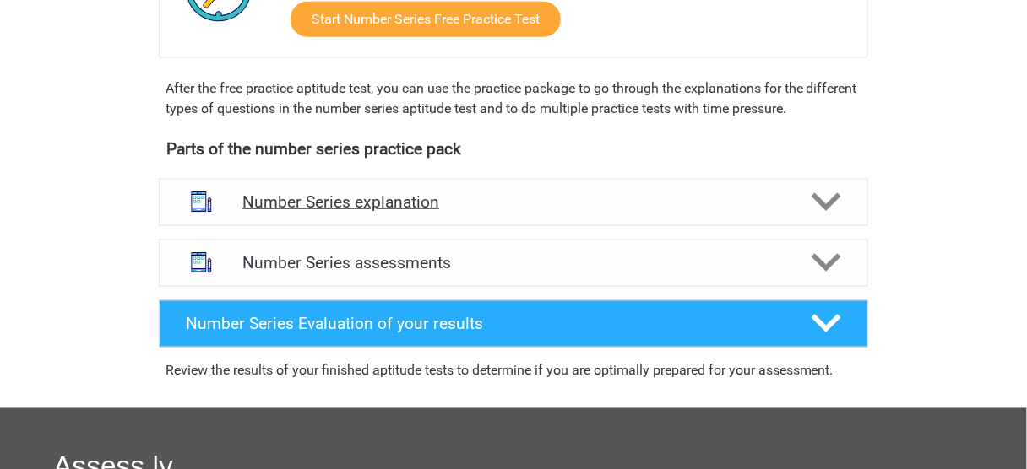
scroll to position [473, 0]
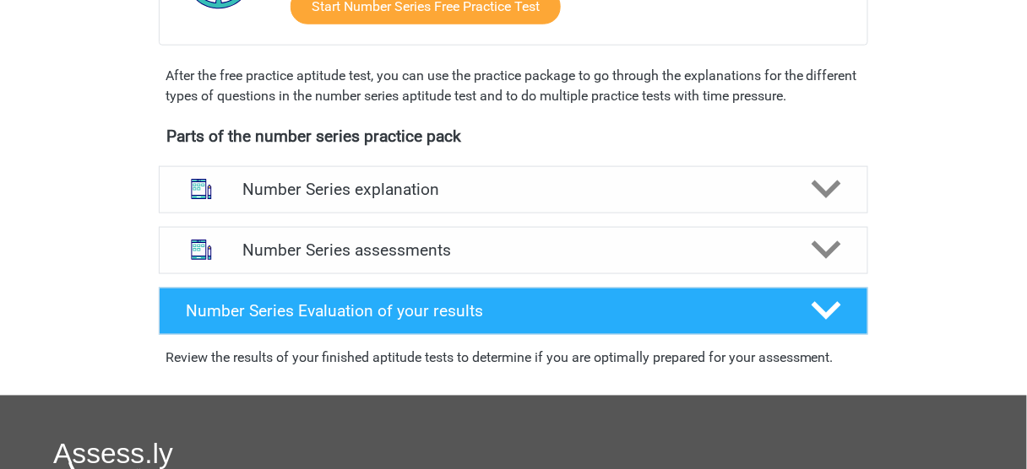
click at [396, 277] on div "Number Series assessments We recommend doing at least 3 practice tests with tim…" at bounding box center [513, 250] width 775 height 61
click at [400, 263] on div "Number Series assessments" at bounding box center [513, 250] width 709 height 47
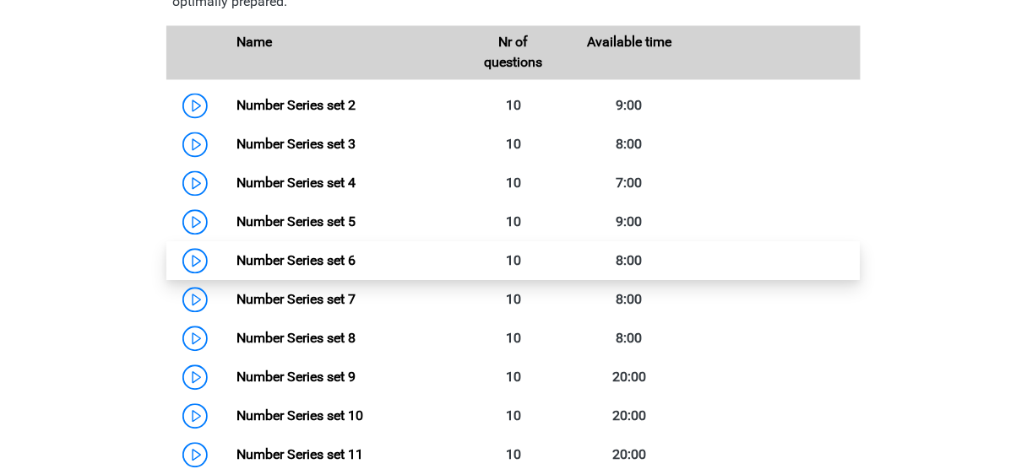
scroll to position [810, 0]
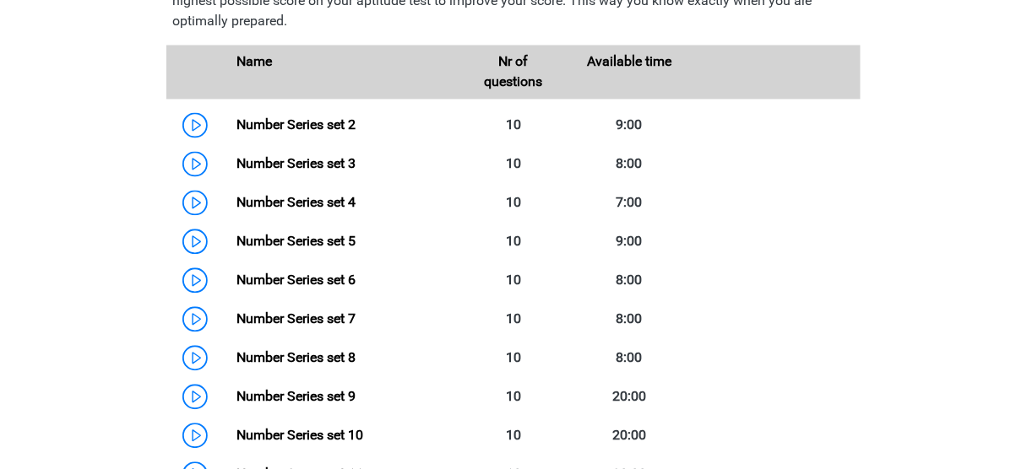
click at [348, 92] on div "Name Nr of questions Available time" at bounding box center [513, 72] width 694 height 54
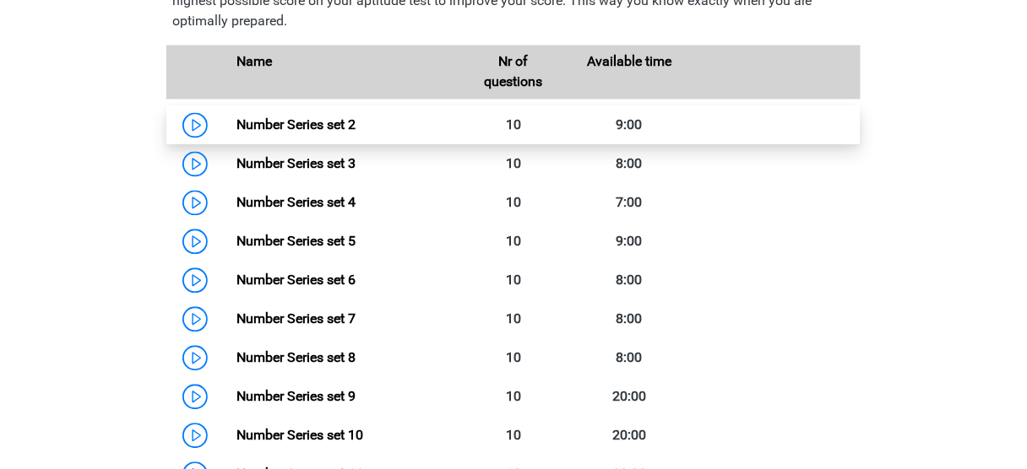
click at [341, 118] on link "Number Series set 2" at bounding box center [295, 125] width 119 height 16
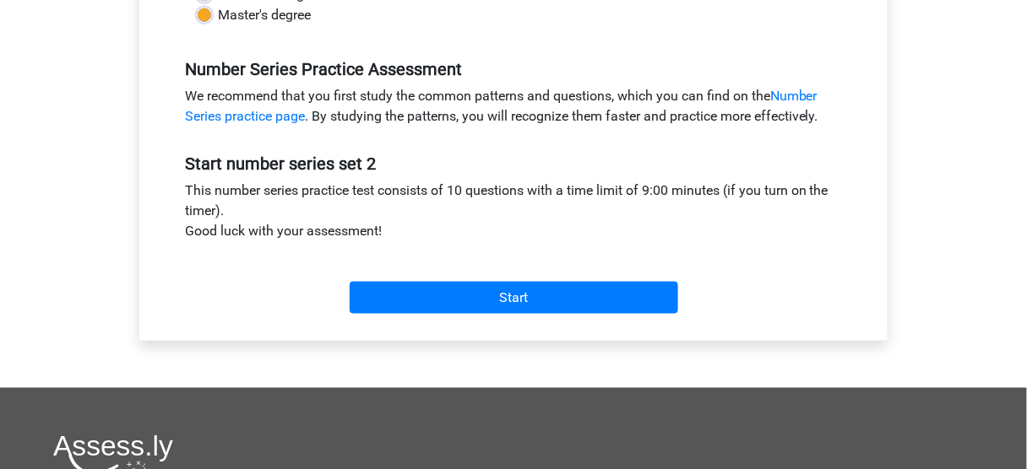
scroll to position [540, 0]
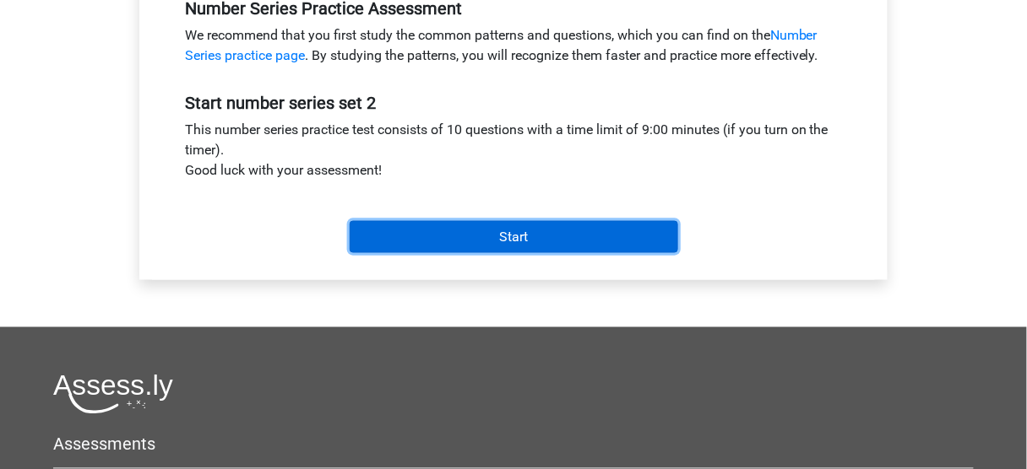
click at [464, 238] on input "Start" at bounding box center [514, 237] width 328 height 32
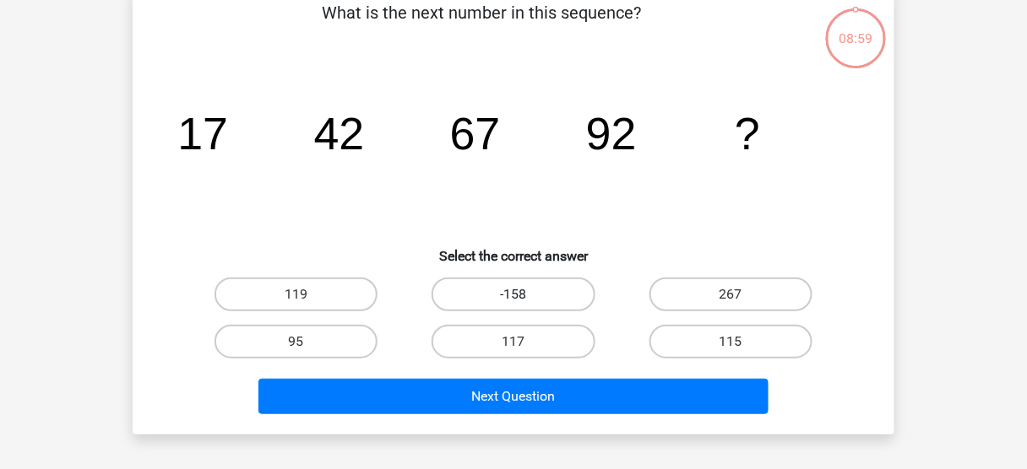
scroll to position [68, 0]
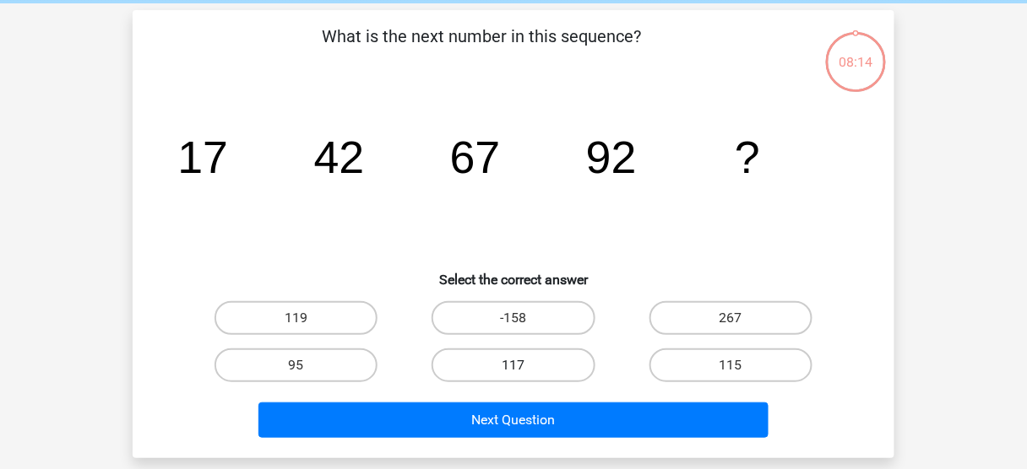
click at [556, 371] on label "117" at bounding box center [512, 366] width 163 height 34
click at [524, 371] on input "117" at bounding box center [518, 371] width 11 height 11
radio input "true"
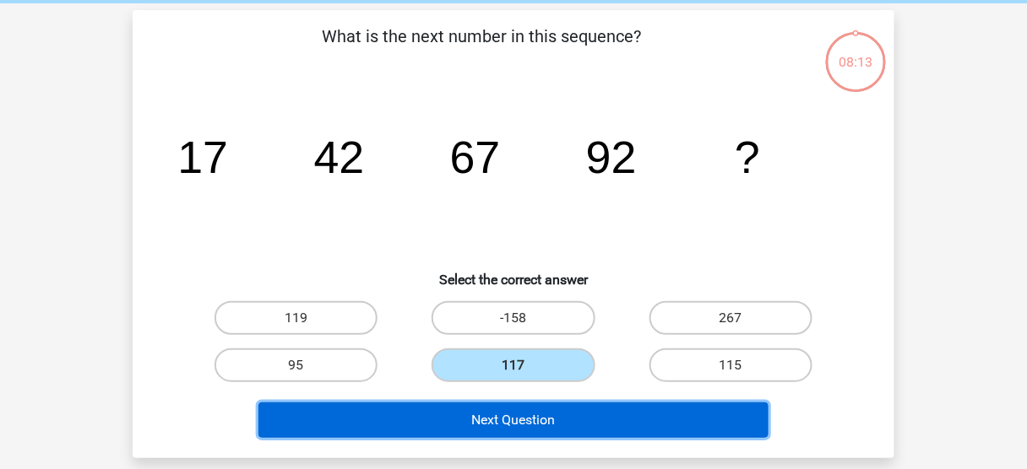
click at [552, 416] on button "Next Question" at bounding box center [513, 420] width 511 height 35
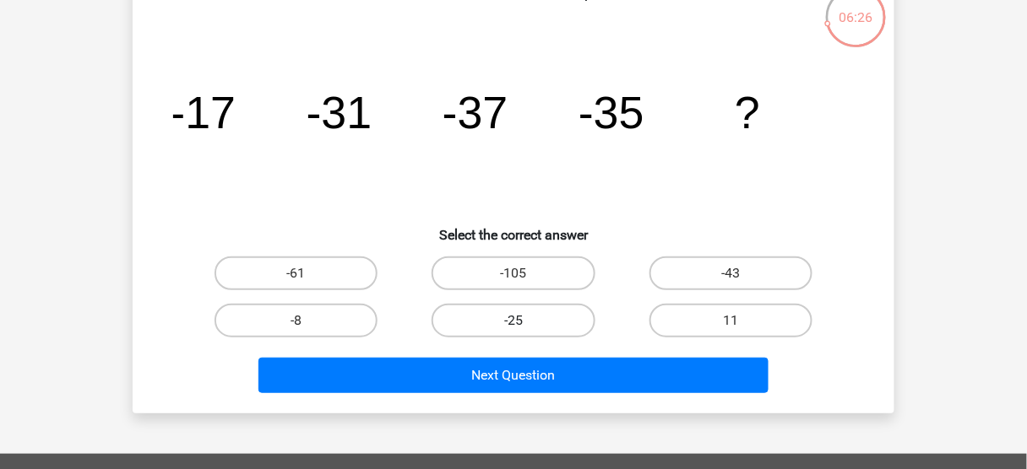
scroll to position [145, 0]
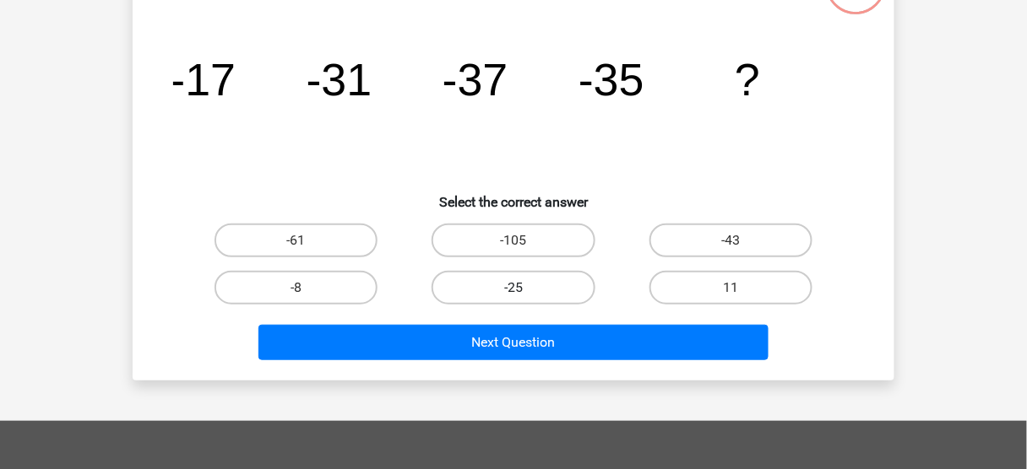
click at [579, 290] on label "-25" at bounding box center [512, 288] width 163 height 34
click at [524, 290] on input "-25" at bounding box center [518, 293] width 11 height 11
radio input "true"
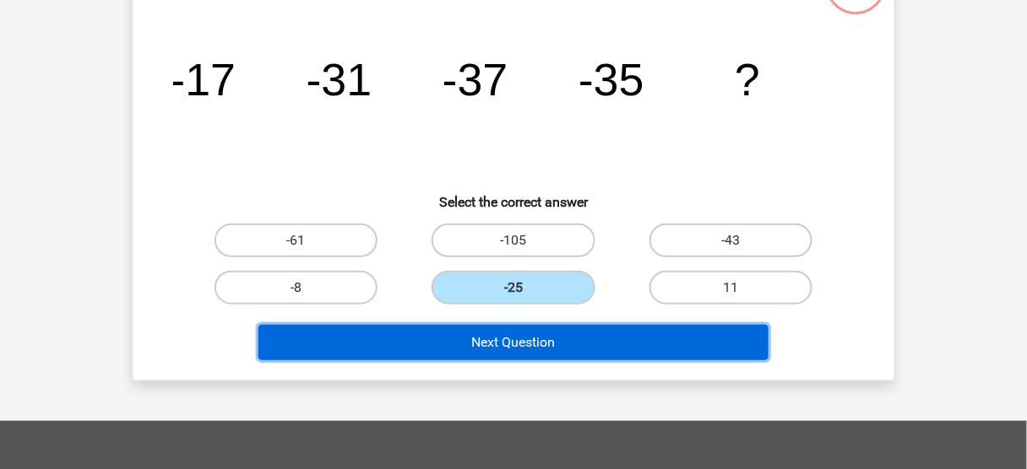
click at [570, 340] on button "Next Question" at bounding box center [513, 342] width 511 height 35
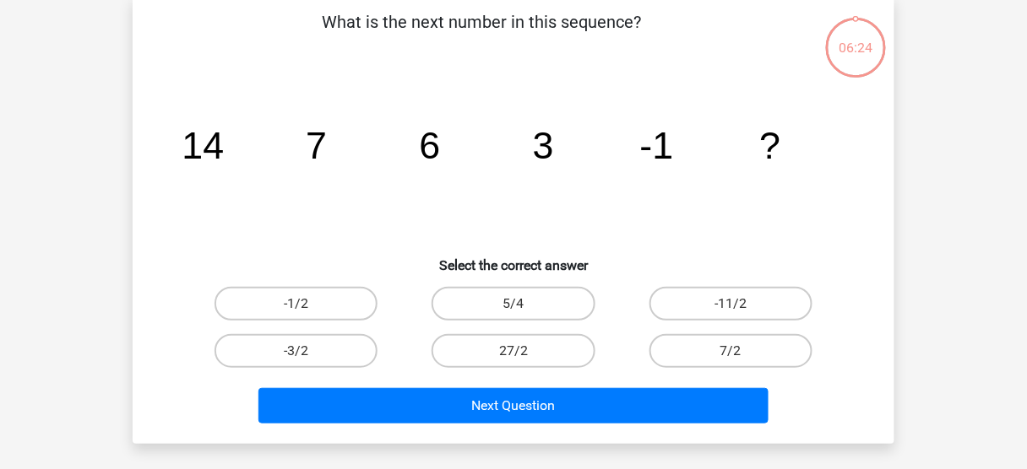
scroll to position [78, 0]
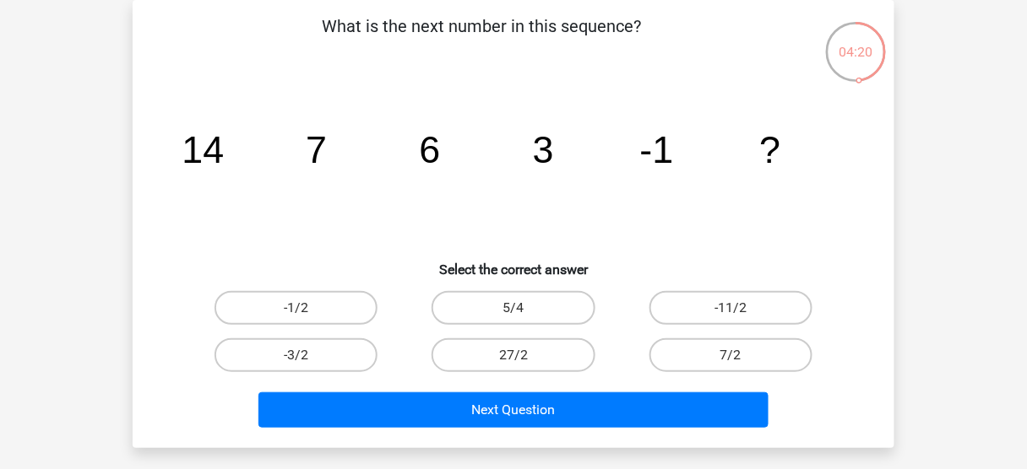
click at [737, 316] on input "-11/2" at bounding box center [735, 313] width 11 height 11
radio input "true"
click at [713, 429] on div "Next Question" at bounding box center [513, 414] width 652 height 42
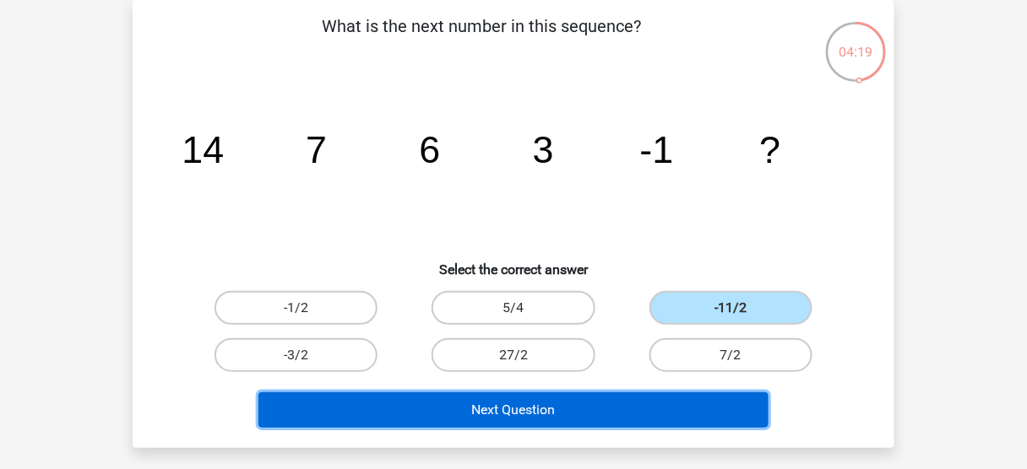
click at [715, 405] on button "Next Question" at bounding box center [513, 410] width 511 height 35
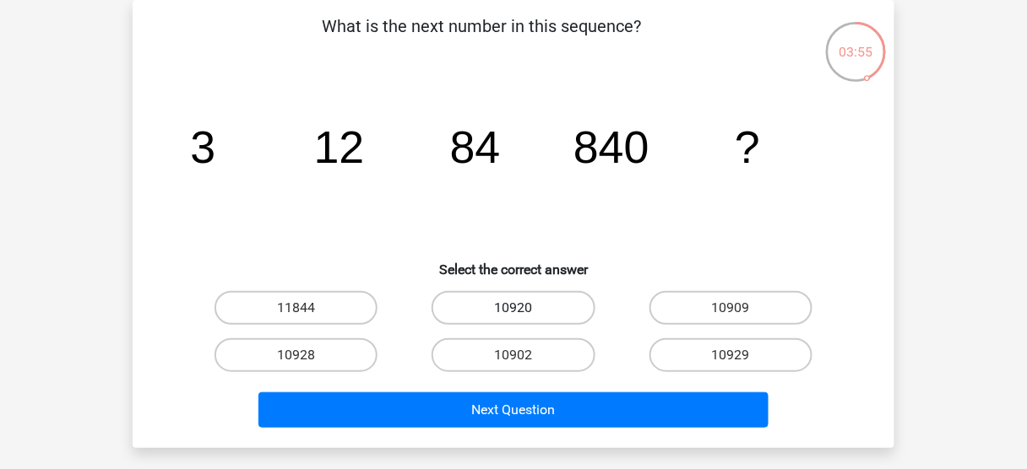
click at [540, 312] on label "10920" at bounding box center [512, 308] width 163 height 34
click at [524, 312] on input "10920" at bounding box center [518, 313] width 11 height 11
radio input "true"
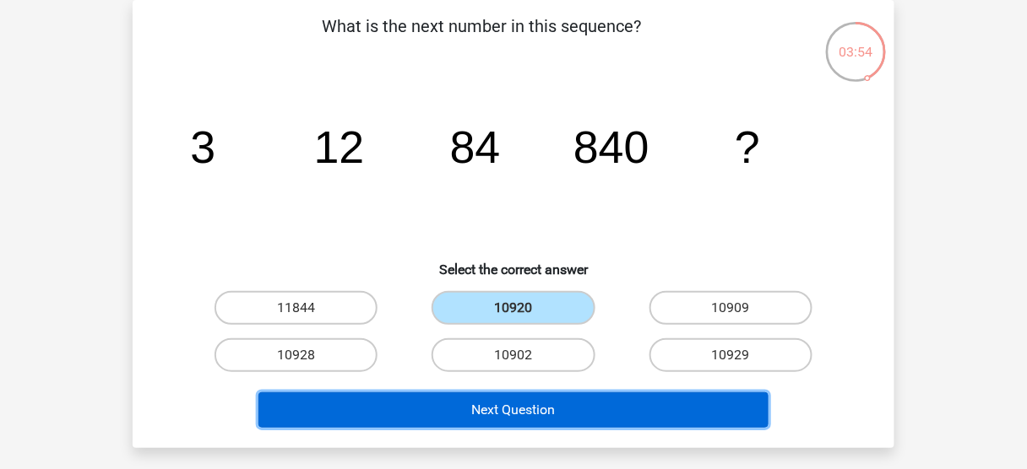
drag, startPoint x: 535, startPoint y: 403, endPoint x: 648, endPoint y: 290, distance: 159.4
click at [648, 290] on div "What is the next number in this sequence? image/svg+xml 3 12 84 840 ? Select th…" at bounding box center [513, 224] width 748 height 421
click at [564, 404] on button "Next Question" at bounding box center [513, 410] width 511 height 35
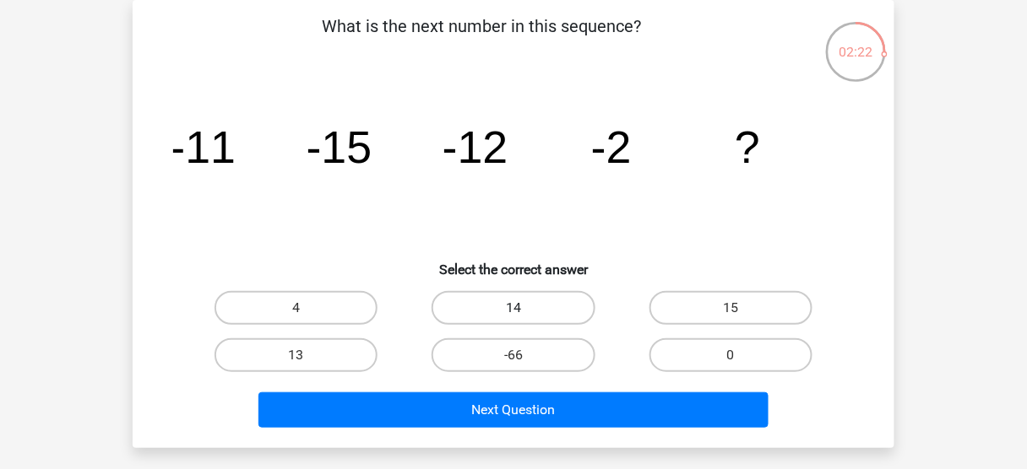
click at [550, 308] on label "14" at bounding box center [512, 308] width 163 height 34
click at [524, 308] on input "14" at bounding box center [518, 313] width 11 height 11
radio input "true"
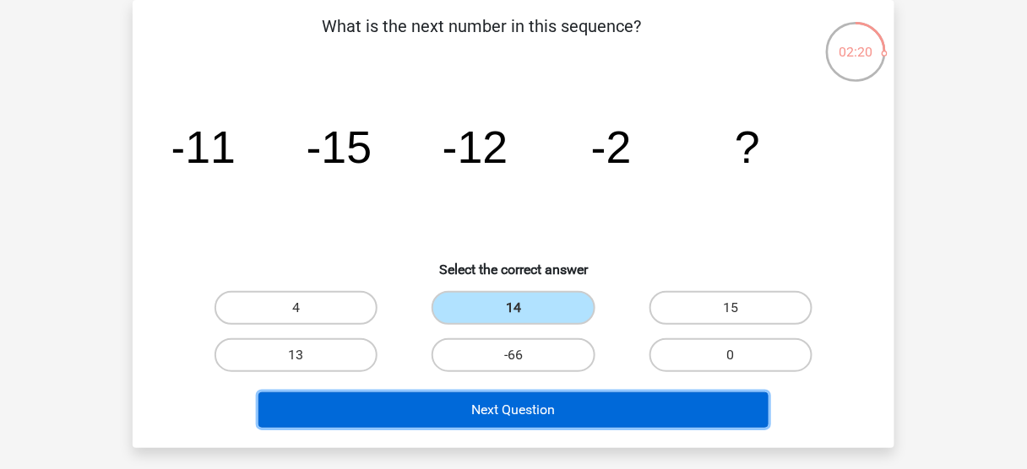
click at [515, 401] on button "Next Question" at bounding box center [513, 410] width 511 height 35
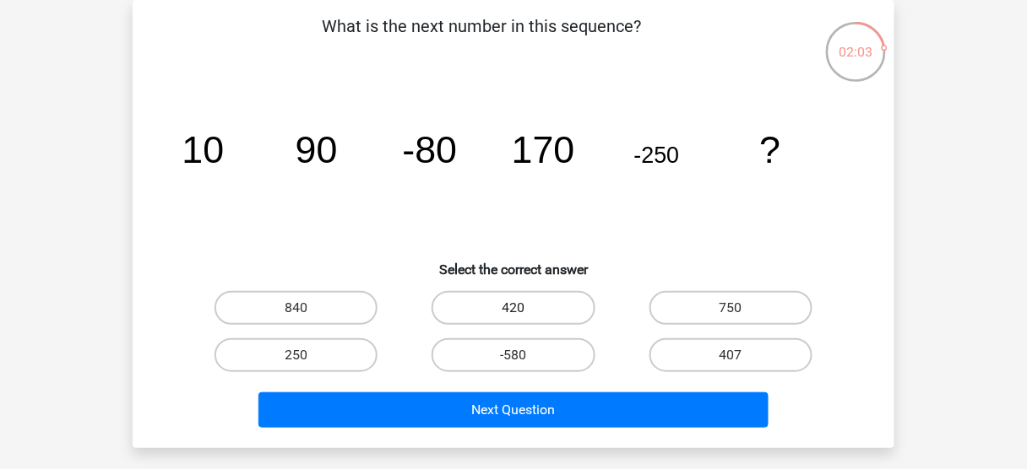
click at [550, 308] on label "420" at bounding box center [512, 308] width 163 height 34
click at [524, 308] on input "420" at bounding box center [518, 313] width 11 height 11
radio input "true"
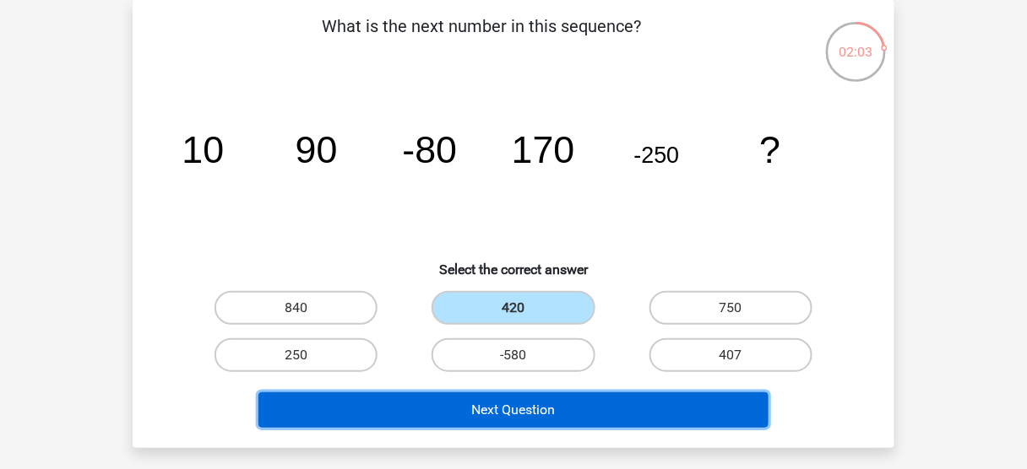
click at [553, 412] on button "Next Question" at bounding box center [513, 410] width 511 height 35
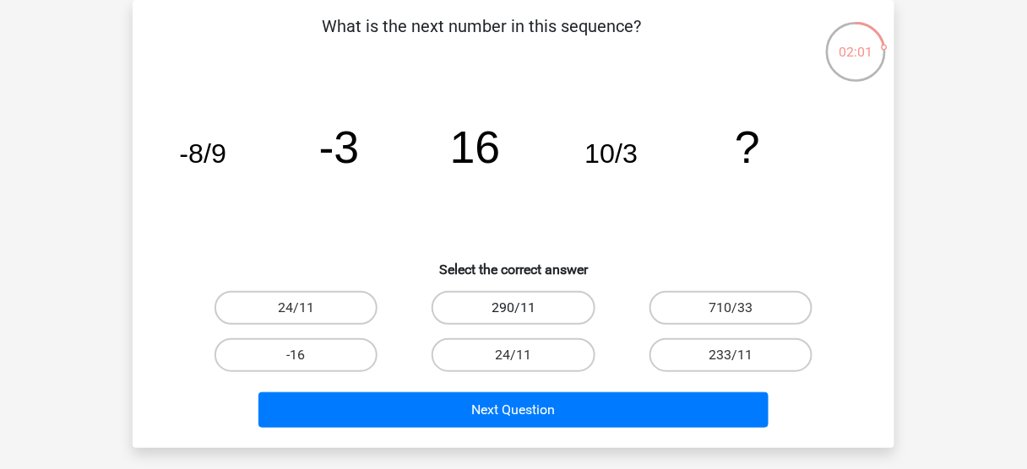
click at [545, 306] on label "290/11" at bounding box center [512, 308] width 163 height 34
click at [524, 308] on input "290/11" at bounding box center [518, 313] width 11 height 11
radio input "true"
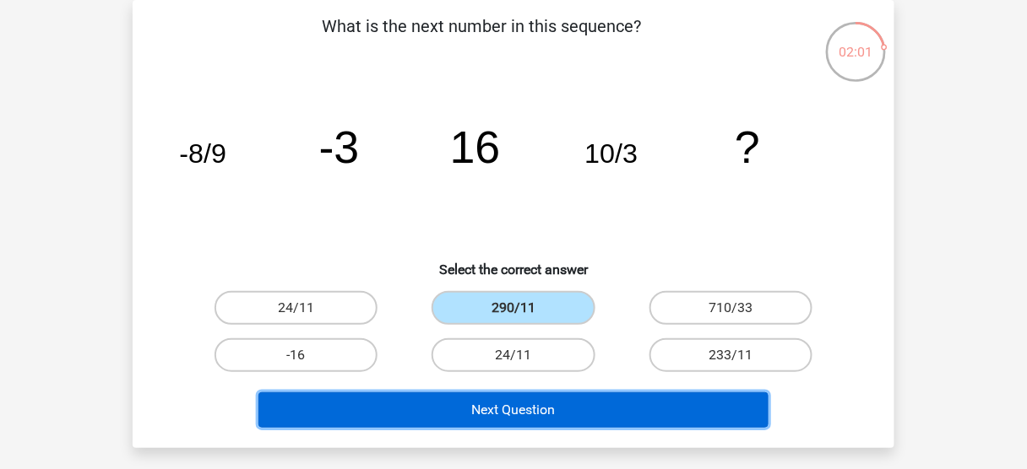
click at [552, 412] on button "Next Question" at bounding box center [513, 410] width 511 height 35
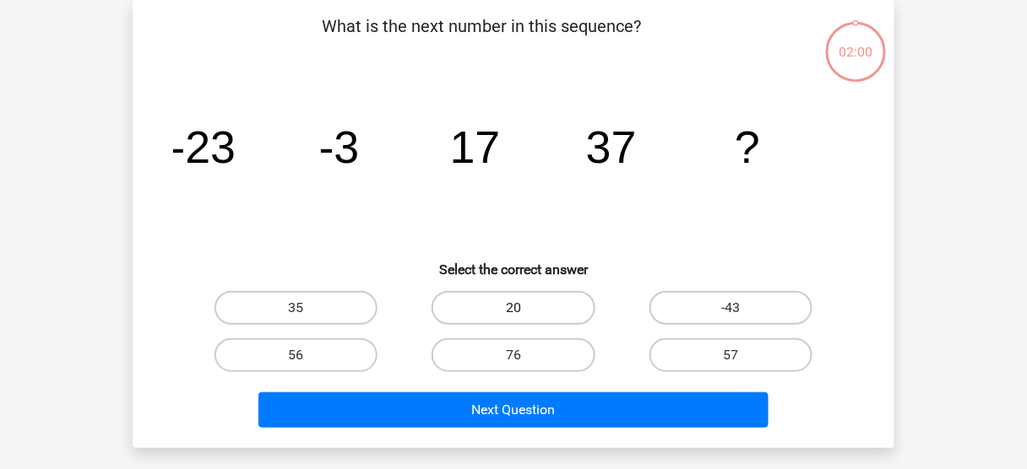
click at [552, 307] on label "20" at bounding box center [512, 308] width 163 height 34
click at [524, 308] on input "20" at bounding box center [518, 313] width 11 height 11
radio input "true"
click at [546, 387] on div "Next Question" at bounding box center [513, 407] width 707 height 56
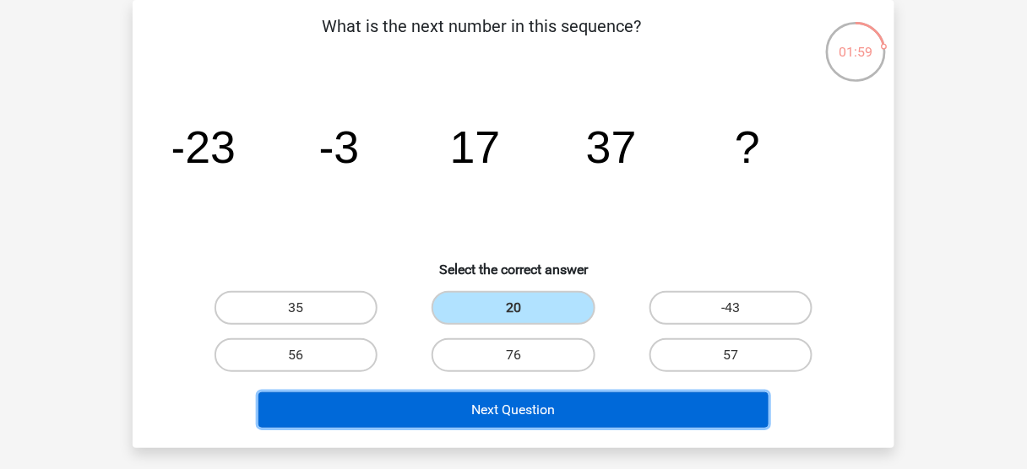
click at [546, 393] on button "Next Question" at bounding box center [513, 410] width 511 height 35
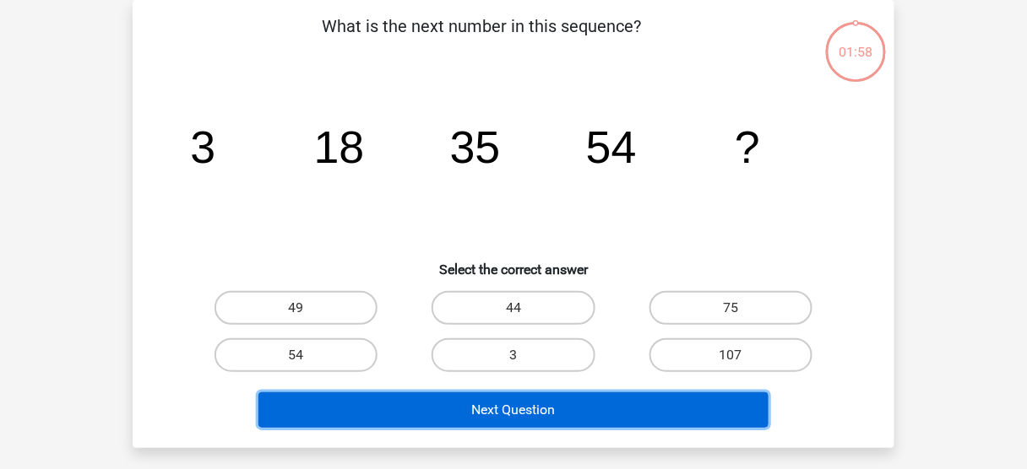
click at [541, 408] on button "Next Question" at bounding box center [513, 410] width 511 height 35
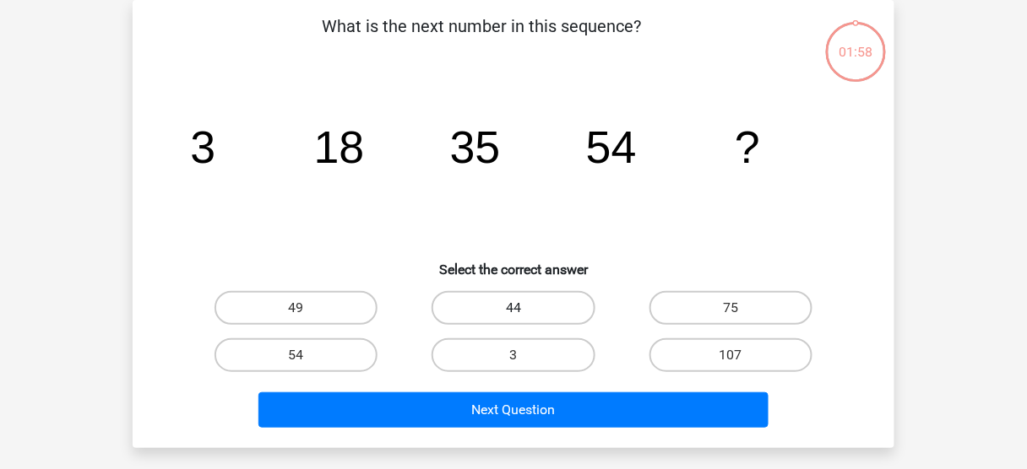
click at [550, 313] on label "44" at bounding box center [512, 308] width 163 height 34
click at [524, 313] on input "44" at bounding box center [518, 313] width 11 height 11
radio input "true"
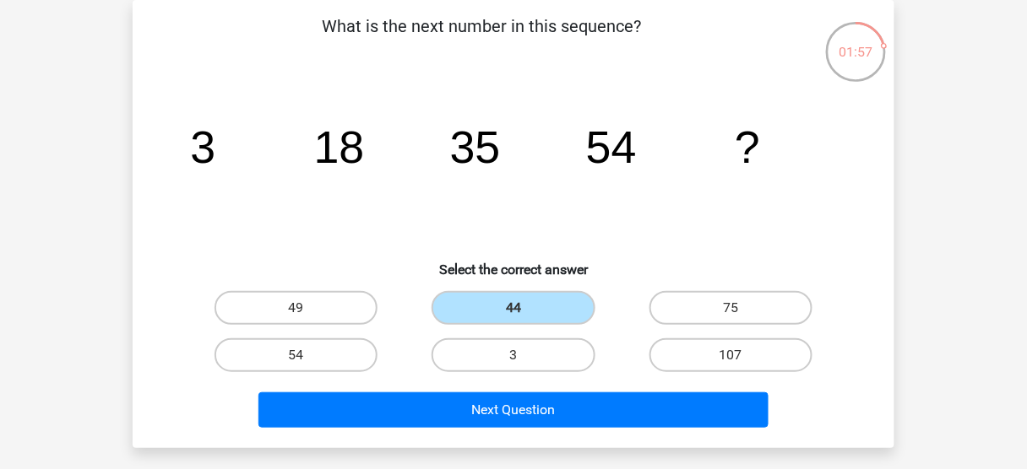
click at [548, 390] on div "Next Question" at bounding box center [513, 407] width 707 height 56
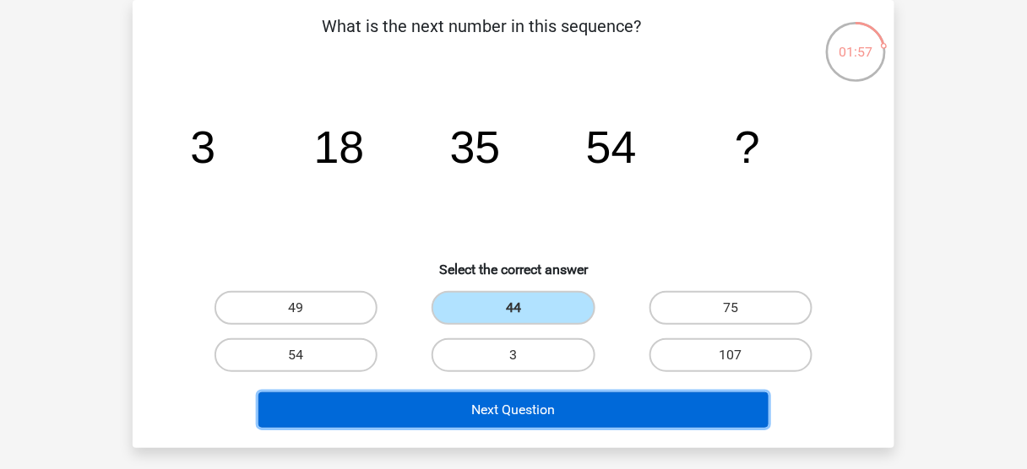
click at [550, 405] on button "Next Question" at bounding box center [513, 410] width 511 height 35
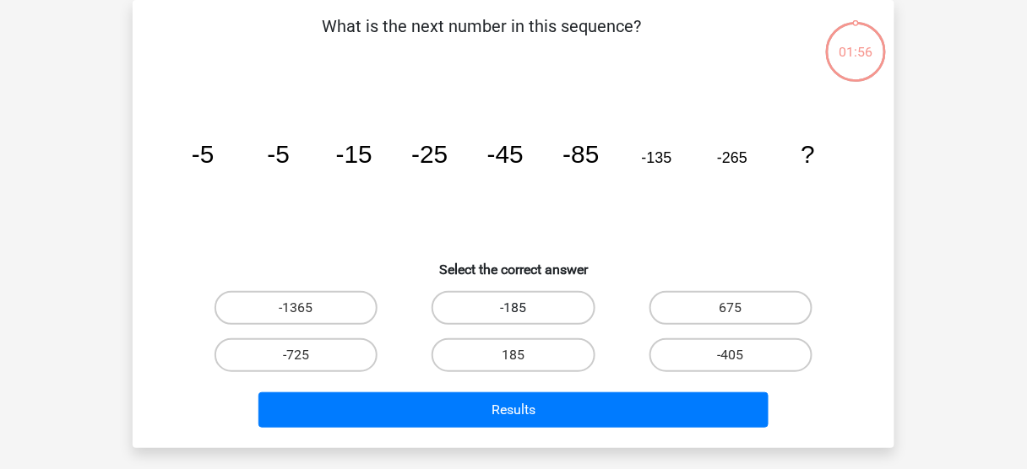
click at [554, 310] on label "-185" at bounding box center [512, 308] width 163 height 34
click at [524, 310] on input "-185" at bounding box center [518, 313] width 11 height 11
radio input "true"
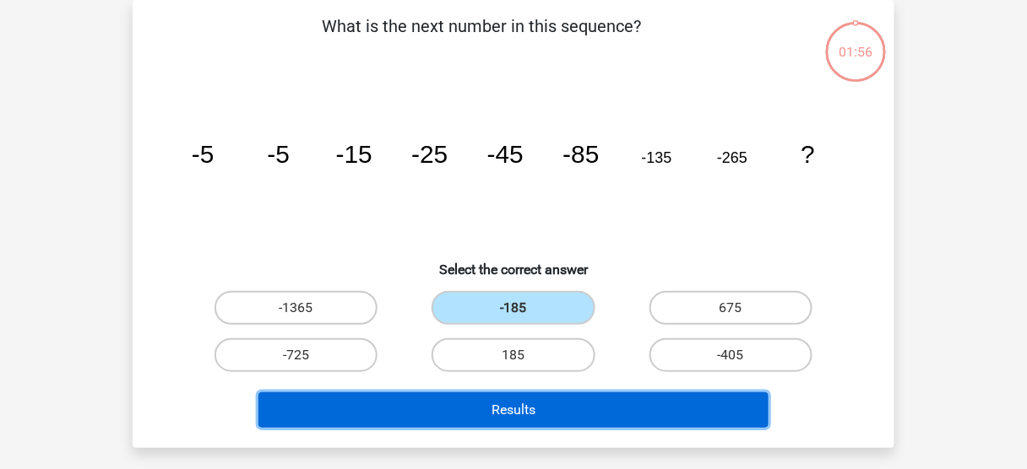
click at [539, 425] on button "Results" at bounding box center [513, 410] width 511 height 35
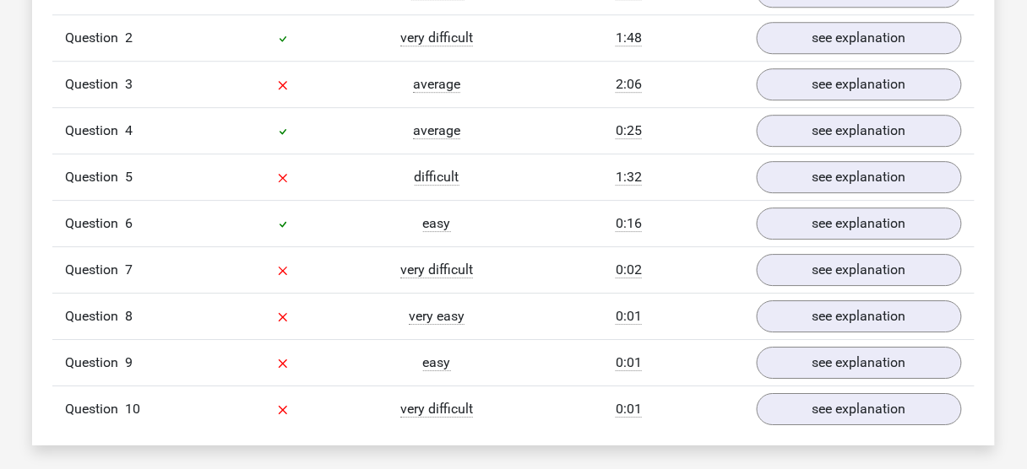
scroll to position [1081, 0]
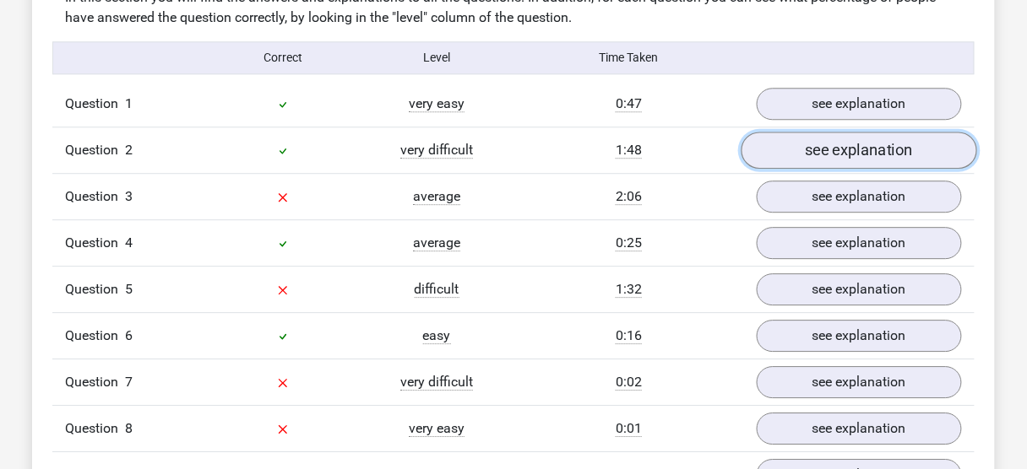
click at [882, 145] on link "see explanation" at bounding box center [859, 150] width 236 height 37
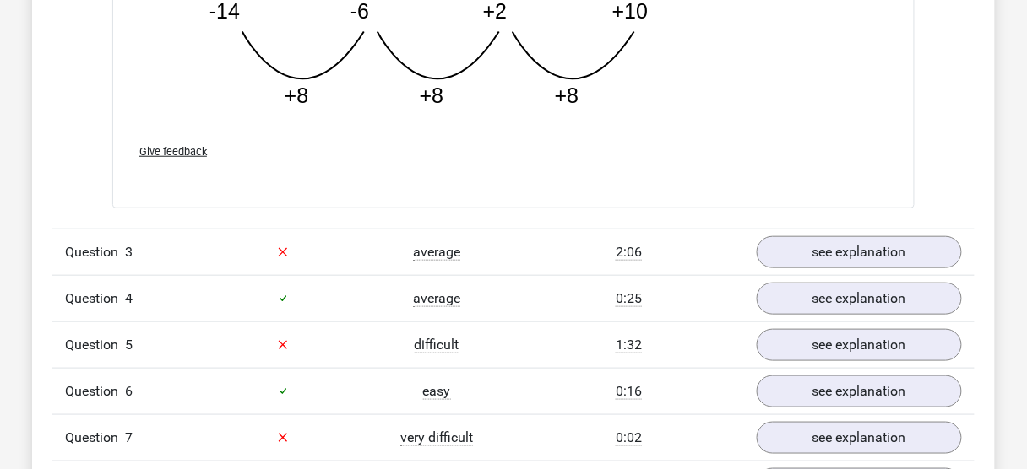
scroll to position [1891, 0]
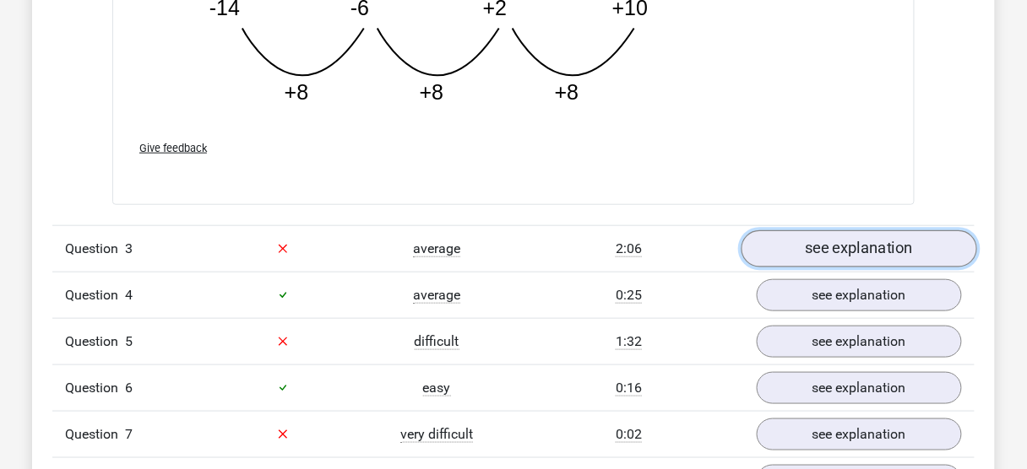
click at [803, 252] on link "see explanation" at bounding box center [859, 248] width 236 height 37
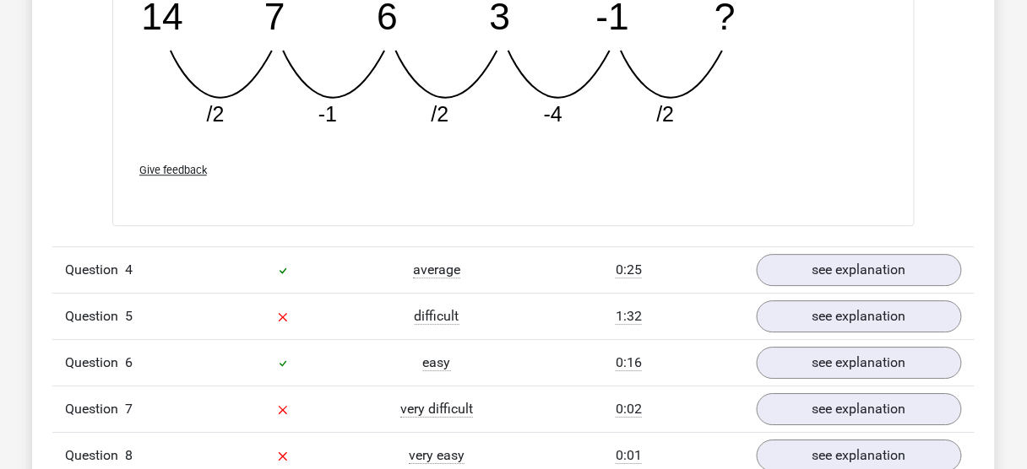
scroll to position [2702, 0]
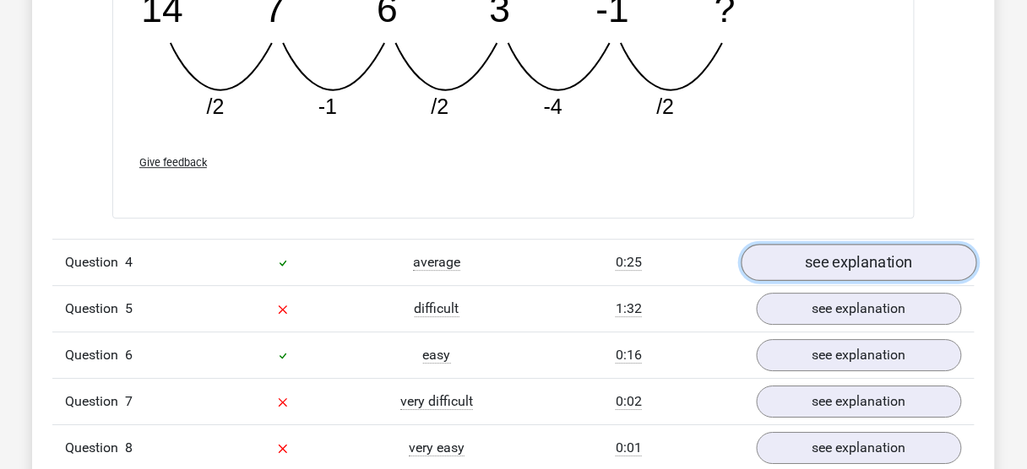
click at [773, 262] on link "see explanation" at bounding box center [859, 262] width 236 height 37
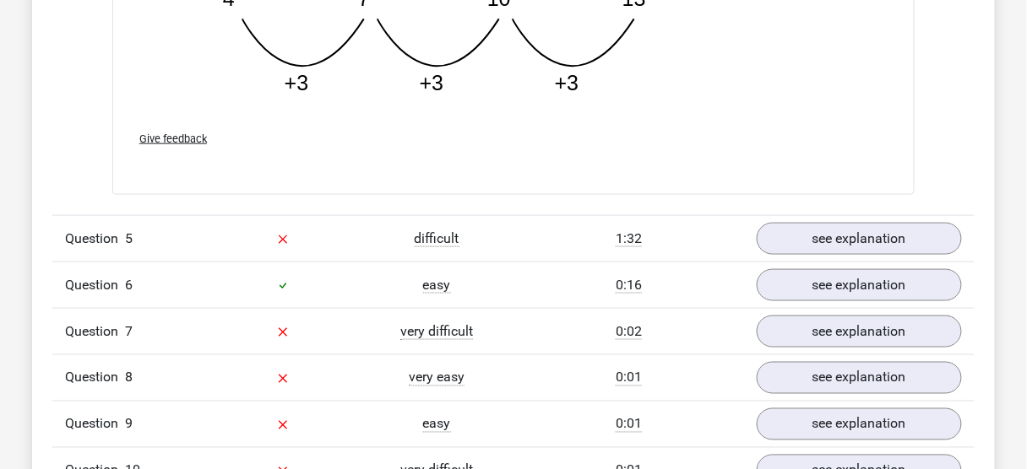
scroll to position [3647, 0]
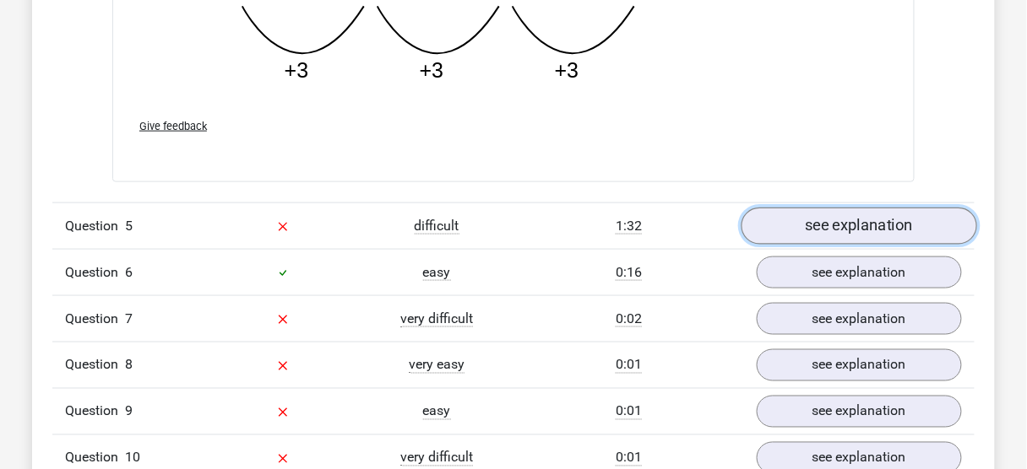
click at [875, 227] on link "see explanation" at bounding box center [859, 226] width 236 height 37
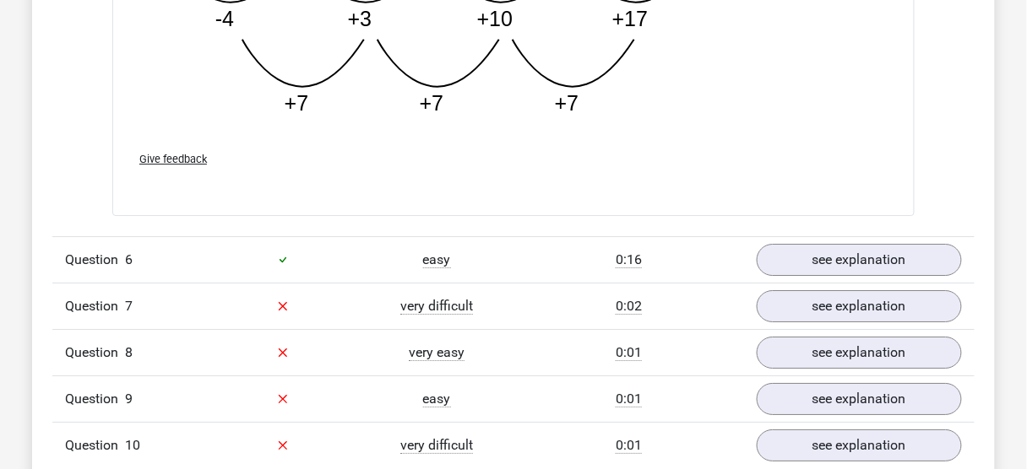
scroll to position [4525, 0]
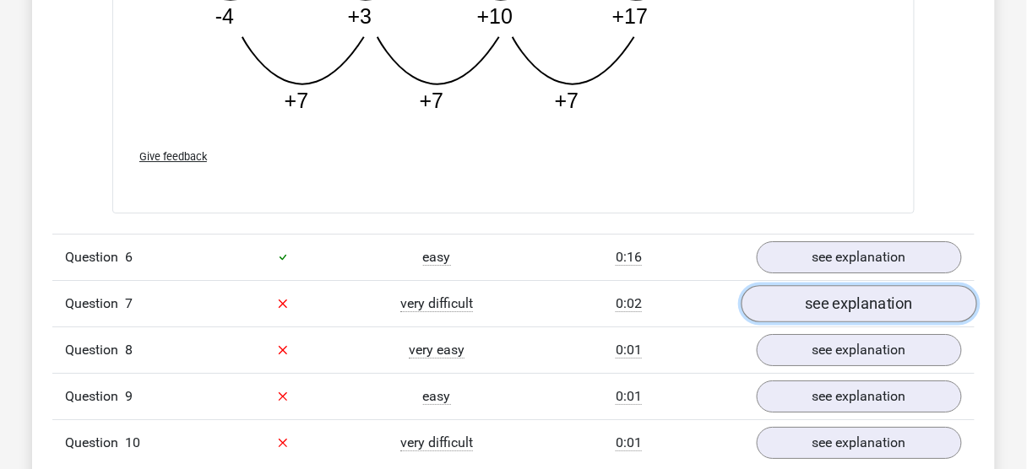
click at [861, 287] on link "see explanation" at bounding box center [859, 303] width 236 height 37
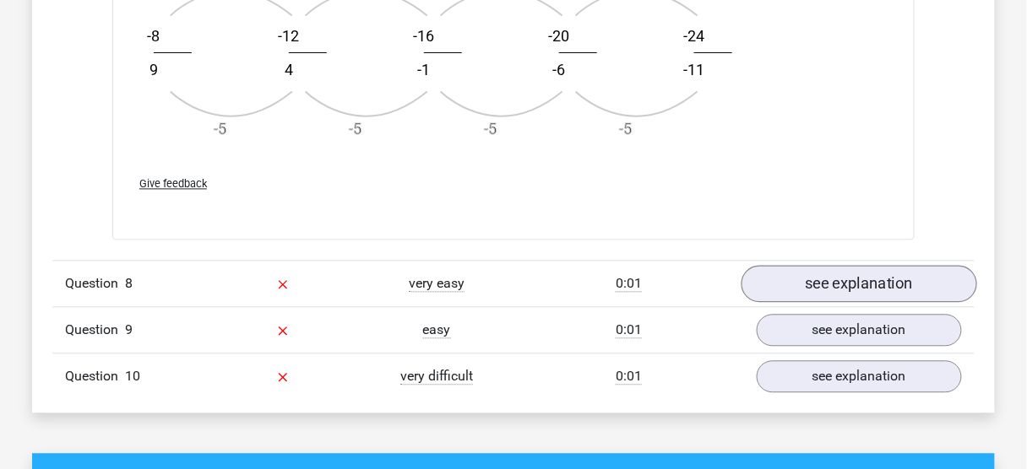
scroll to position [5606, 0]
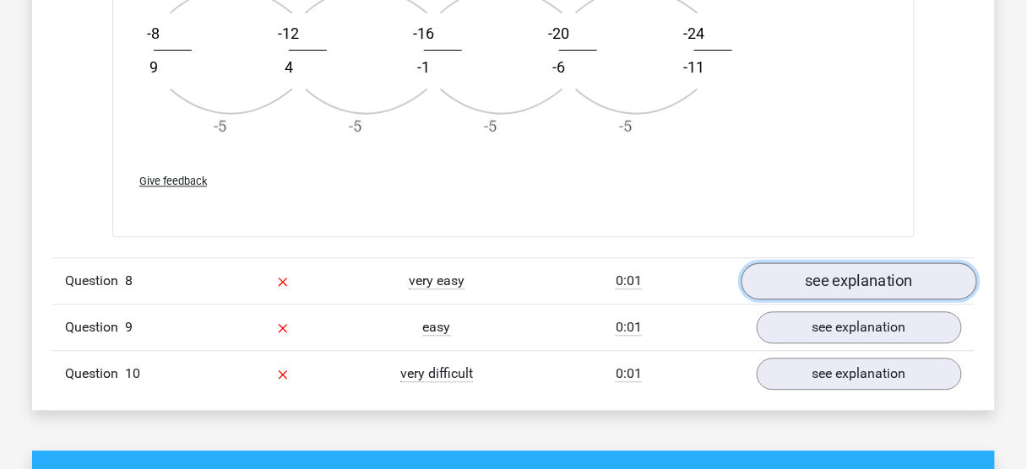
click at [861, 285] on link "see explanation" at bounding box center [859, 282] width 236 height 37
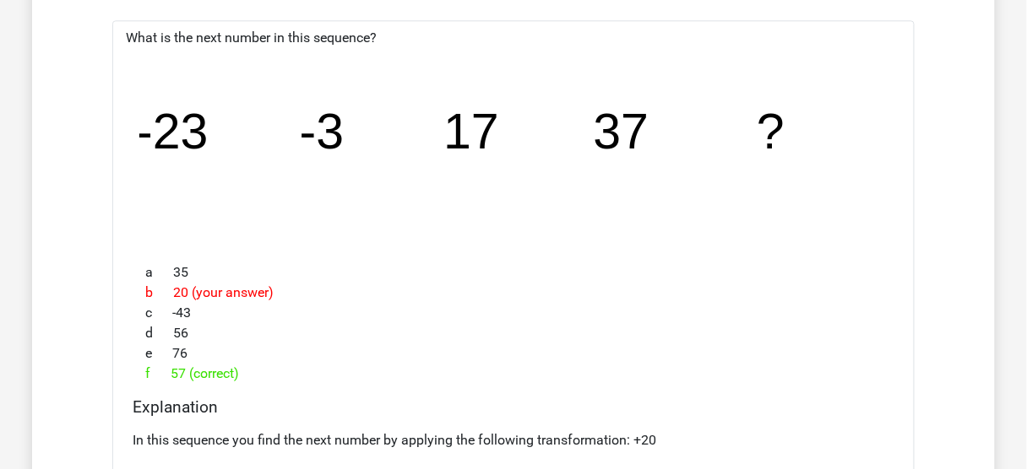
scroll to position [5943, 0]
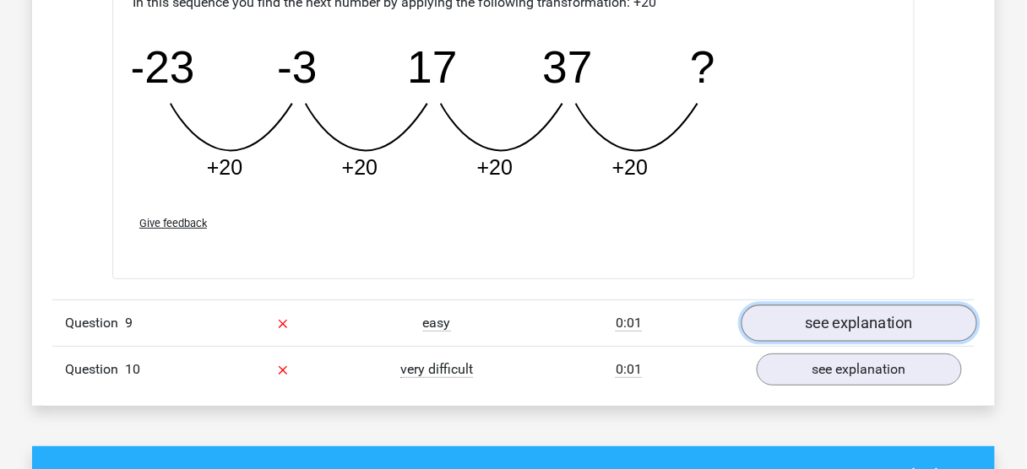
click at [854, 315] on link "see explanation" at bounding box center [859, 323] width 236 height 37
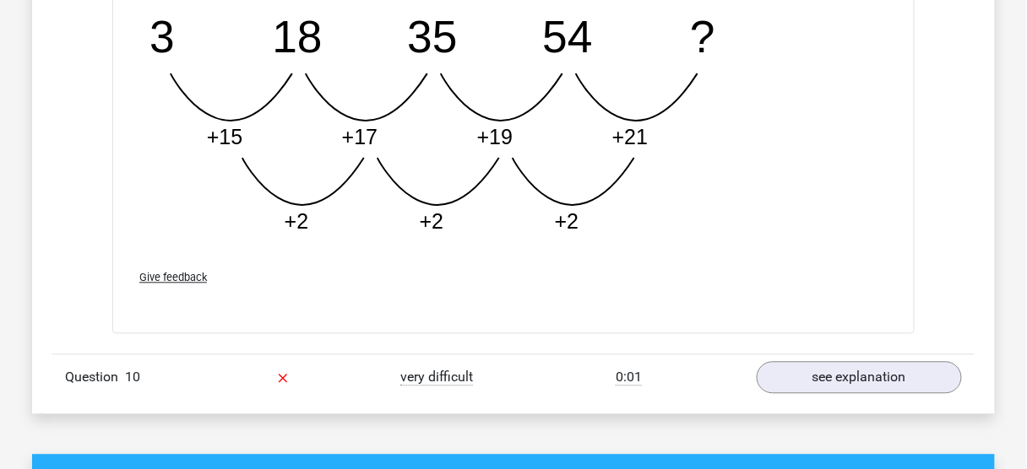
scroll to position [7227, 0]
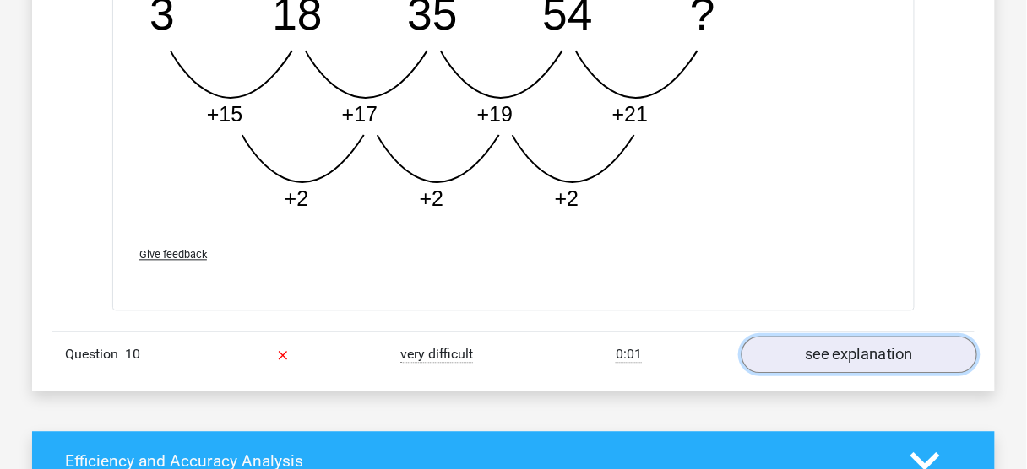
click at [858, 336] on link "see explanation" at bounding box center [859, 354] width 236 height 37
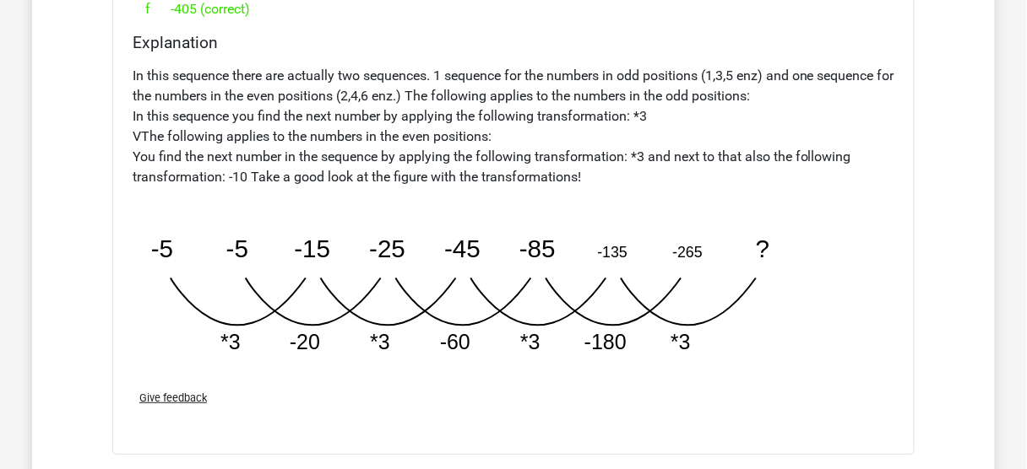
scroll to position [8105, 0]
